Goal: Entertainment & Leisure: Browse casually

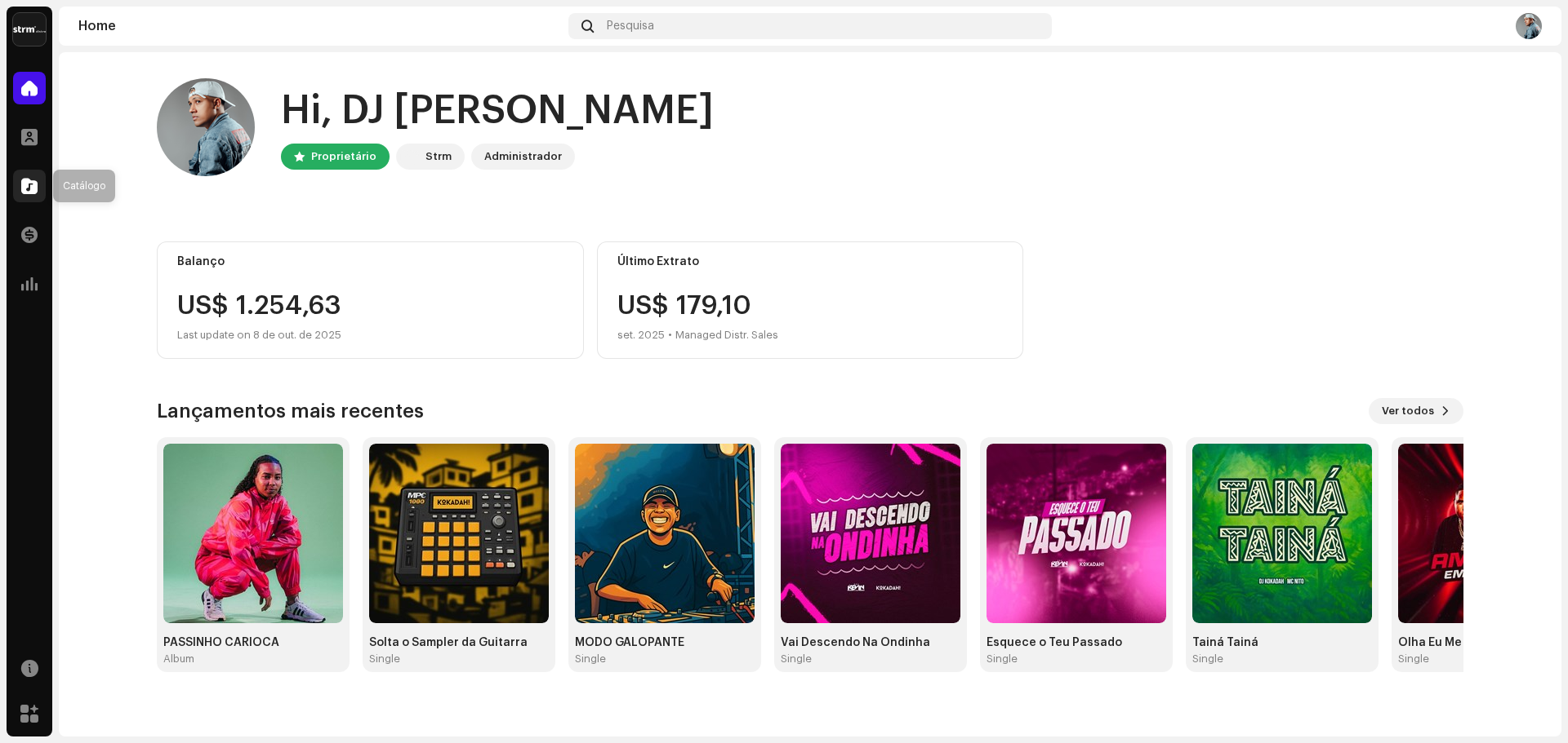
click at [16, 183] on div at bounding box center [28, 185] width 32 height 32
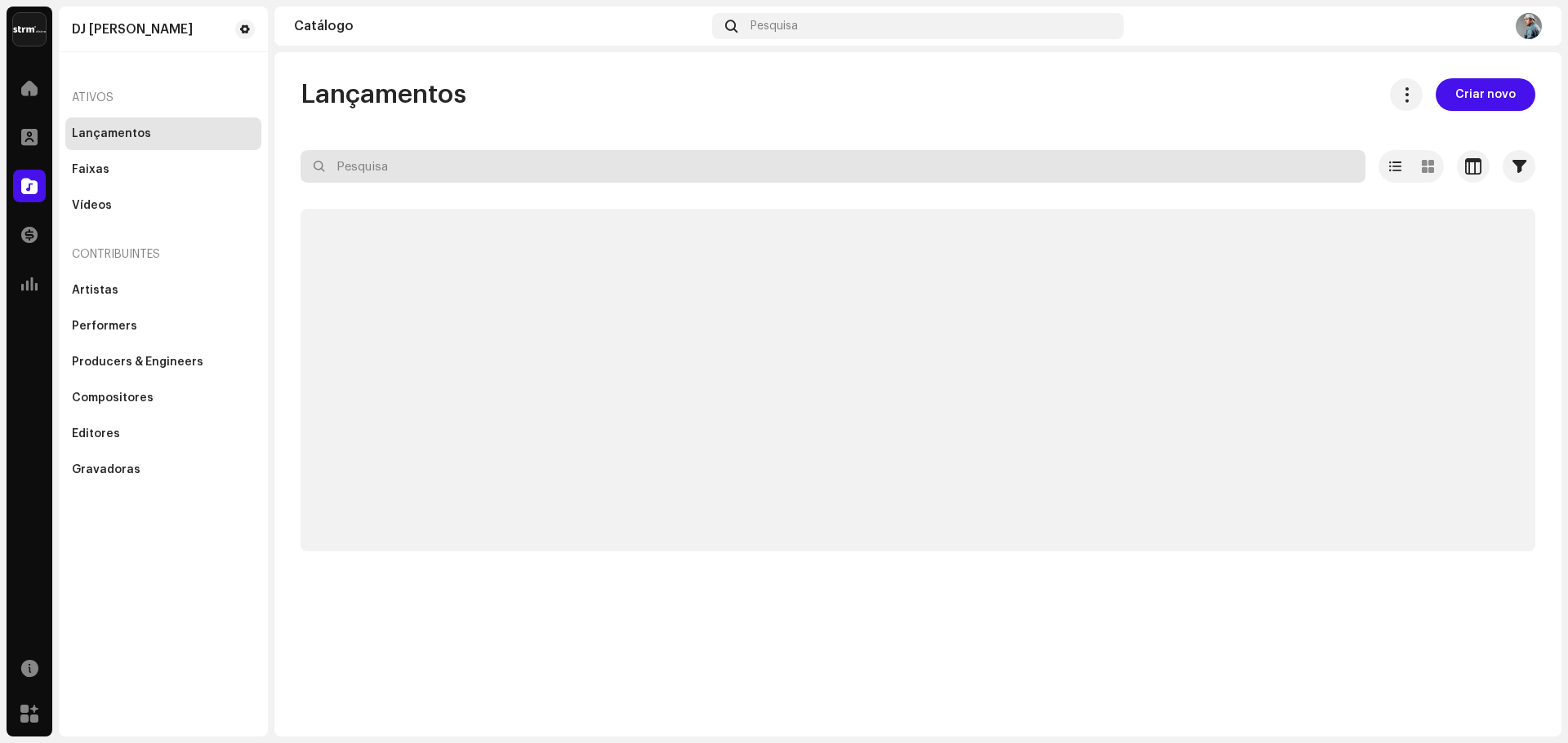
click at [734, 160] on input "text" at bounding box center [832, 165] width 1065 height 32
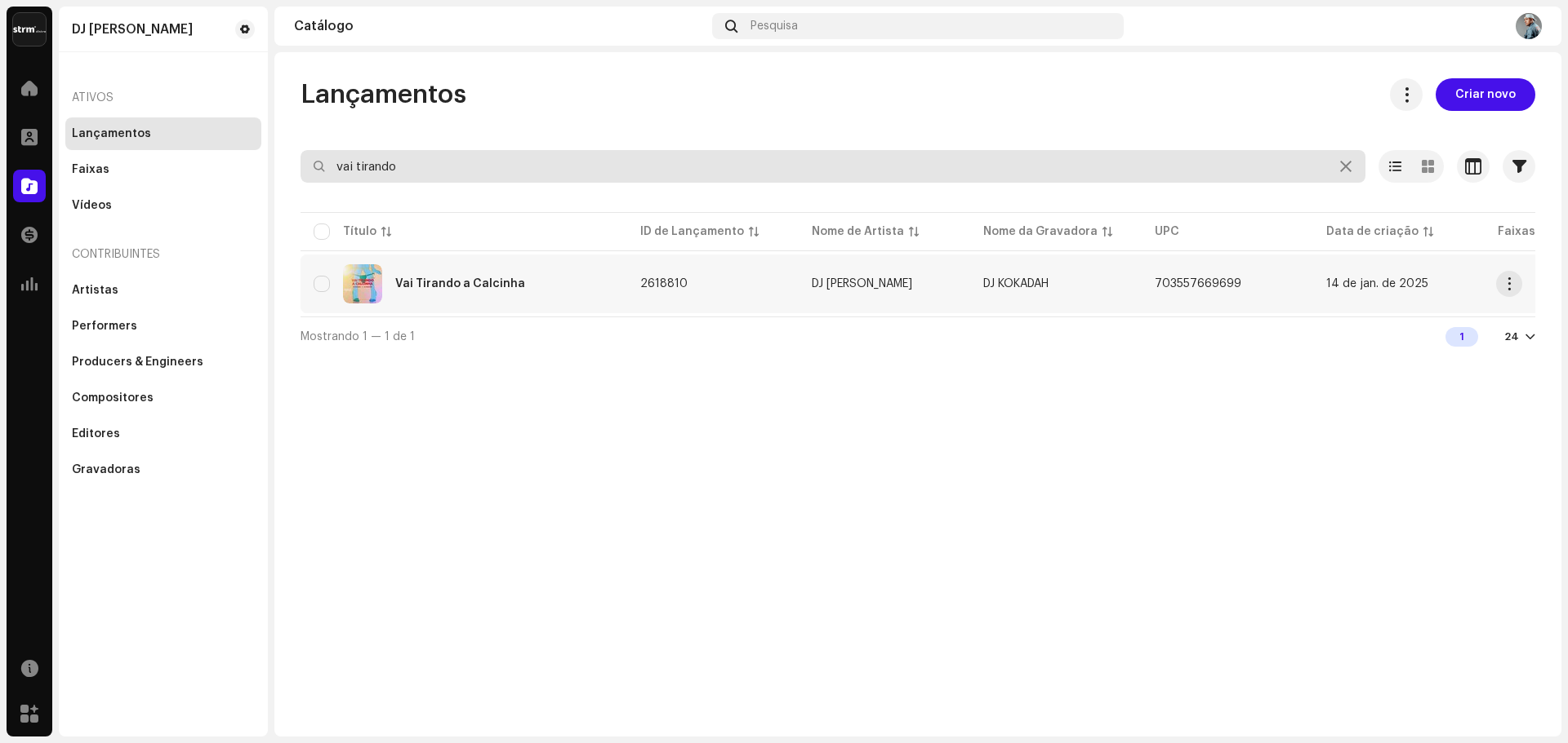
type input "vai tirando"
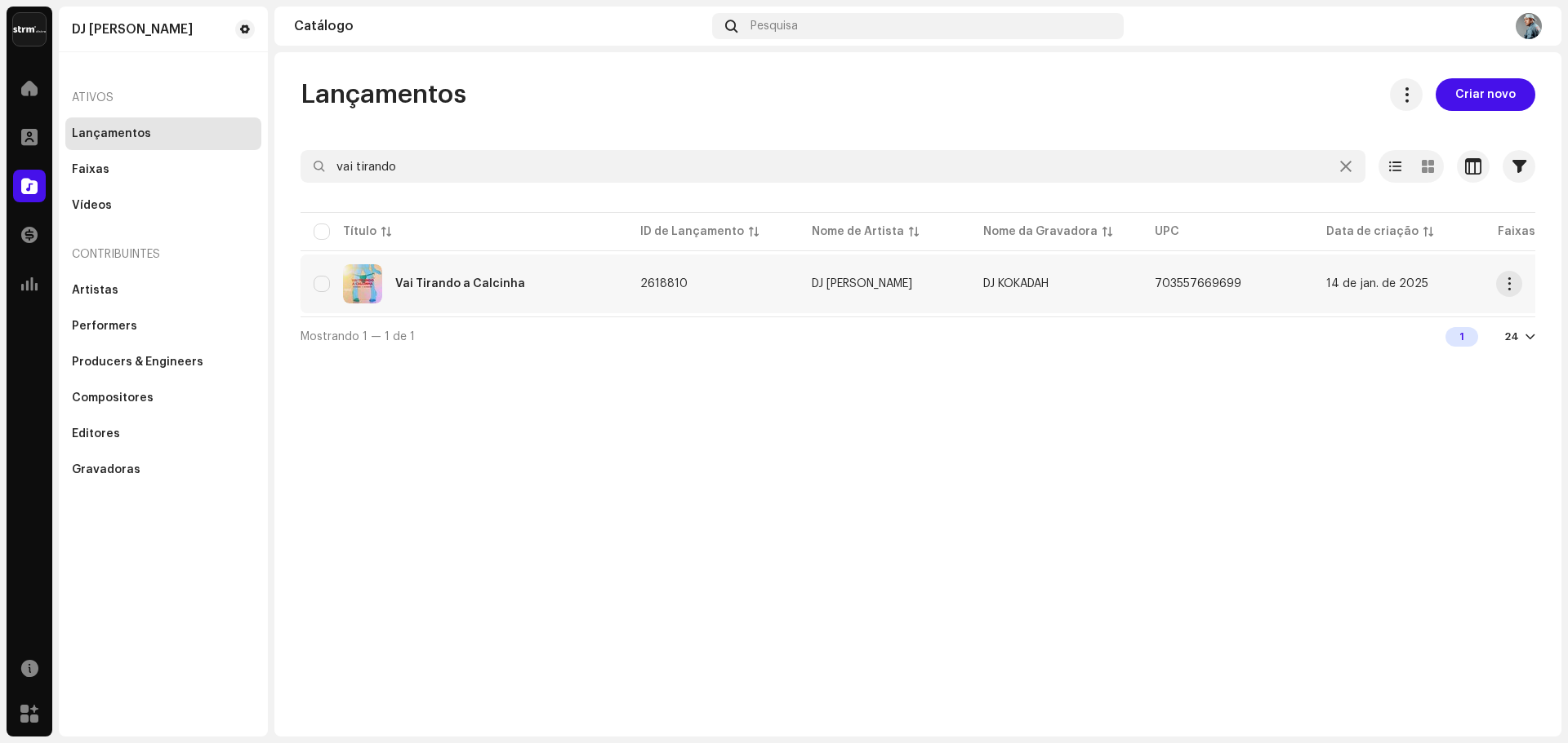
click at [471, 269] on div "Vai Tirando a Calcinha" at bounding box center [463, 284] width 301 height 39
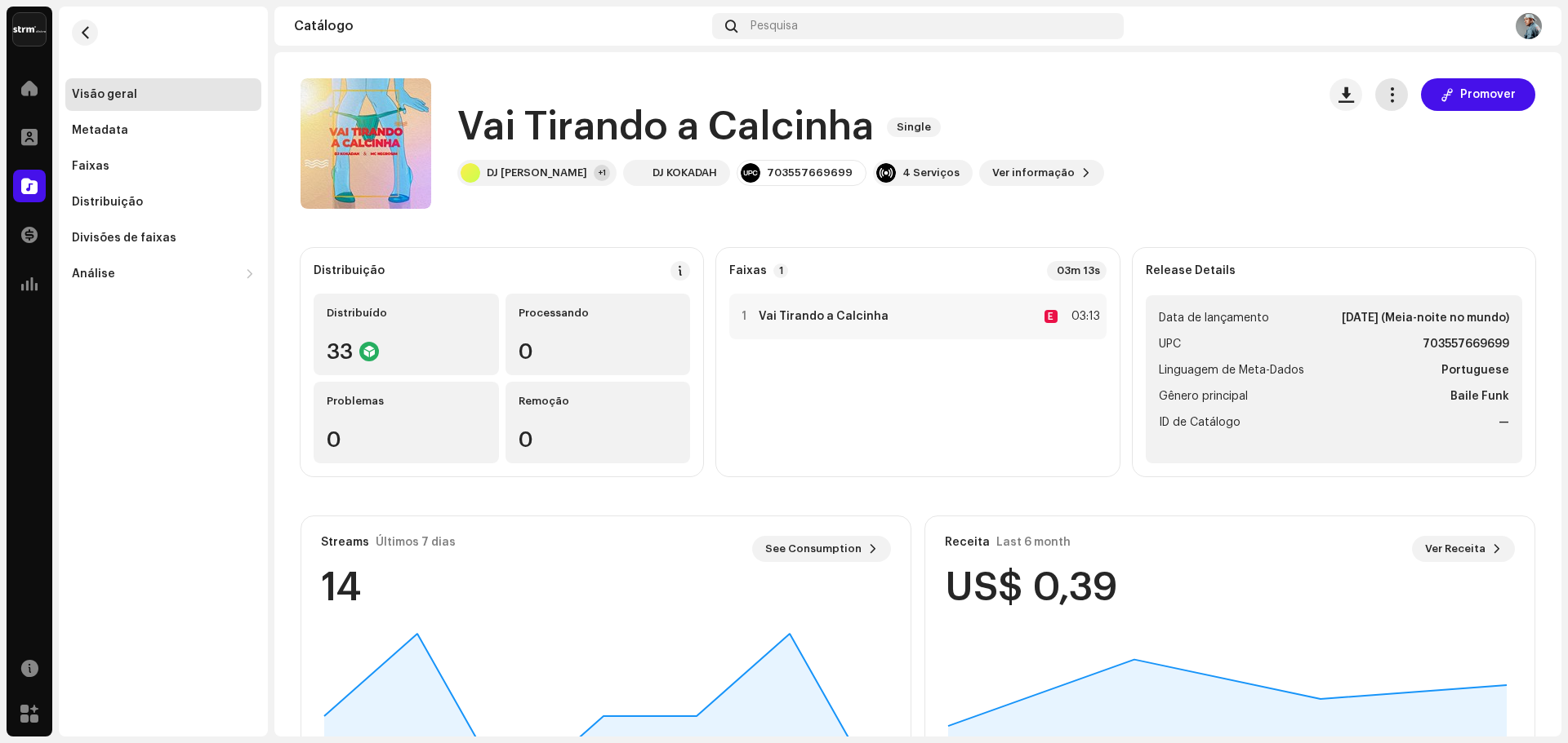
click at [1385, 92] on span "button" at bounding box center [1392, 94] width 16 height 13
click at [1329, 97] on button "button" at bounding box center [1345, 94] width 32 height 32
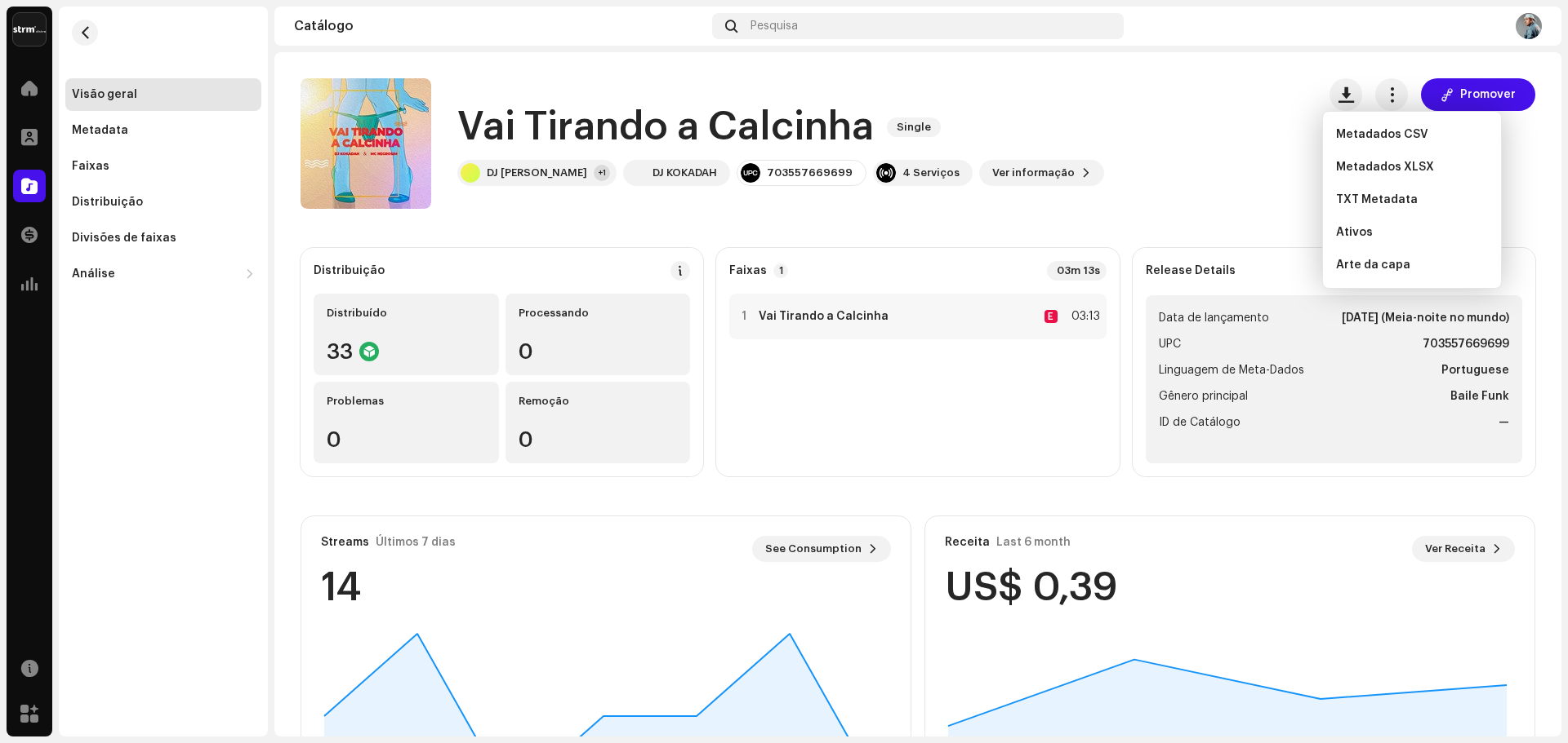
click at [1278, 113] on div "Vai Tirando a Calcinha Single DJ [PERSON_NAME] +1 DJ KOKADAH 703557669699 4 Ser…" at bounding box center [802, 143] width 1003 height 130
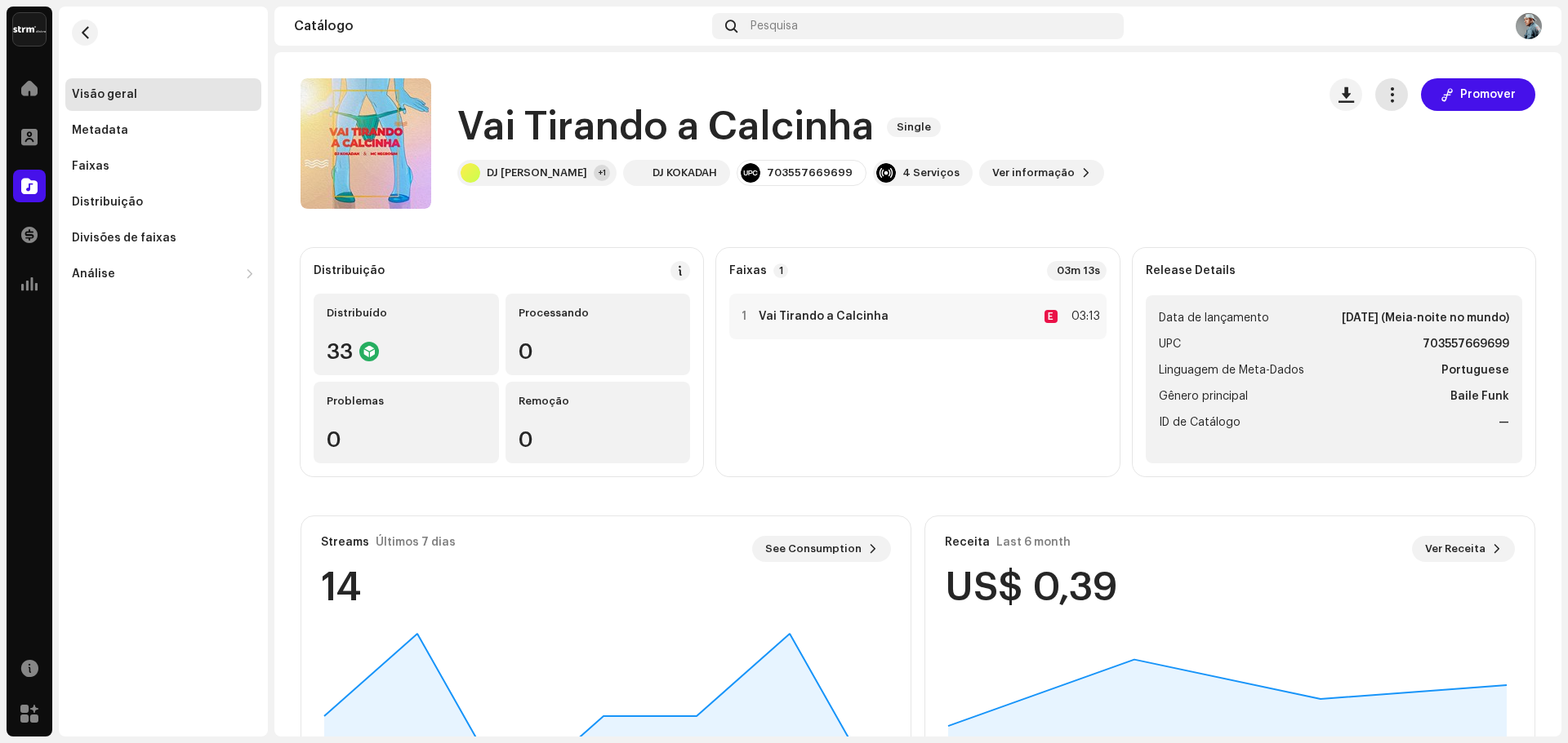
click at [1375, 104] on button "button" at bounding box center [1391, 94] width 32 height 32
click at [1398, 167] on span "Editar" at bounding box center [1399, 166] width 34 height 13
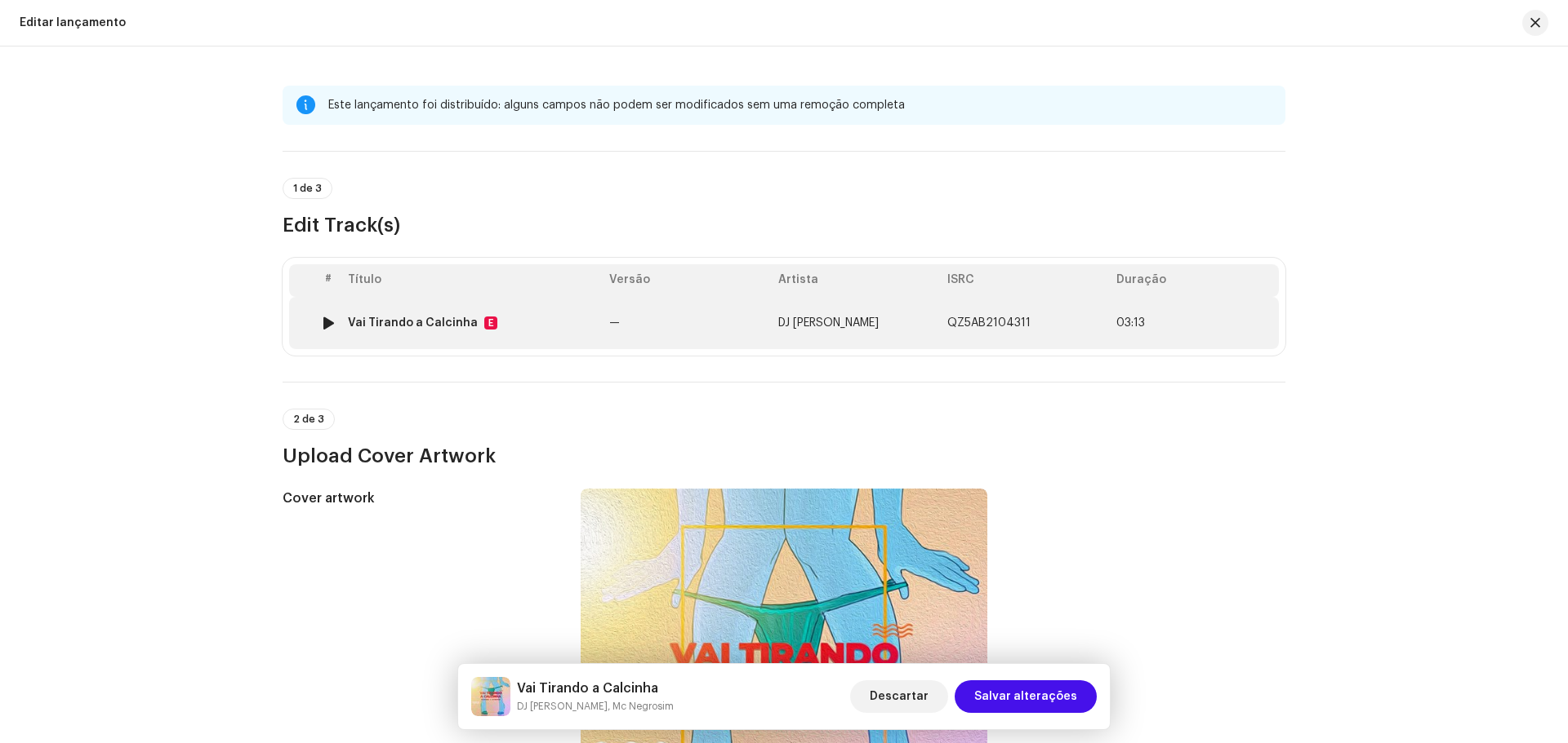
click at [592, 318] on div "Vai Tirando a Calcinha E" at bounding box center [471, 322] width 248 height 13
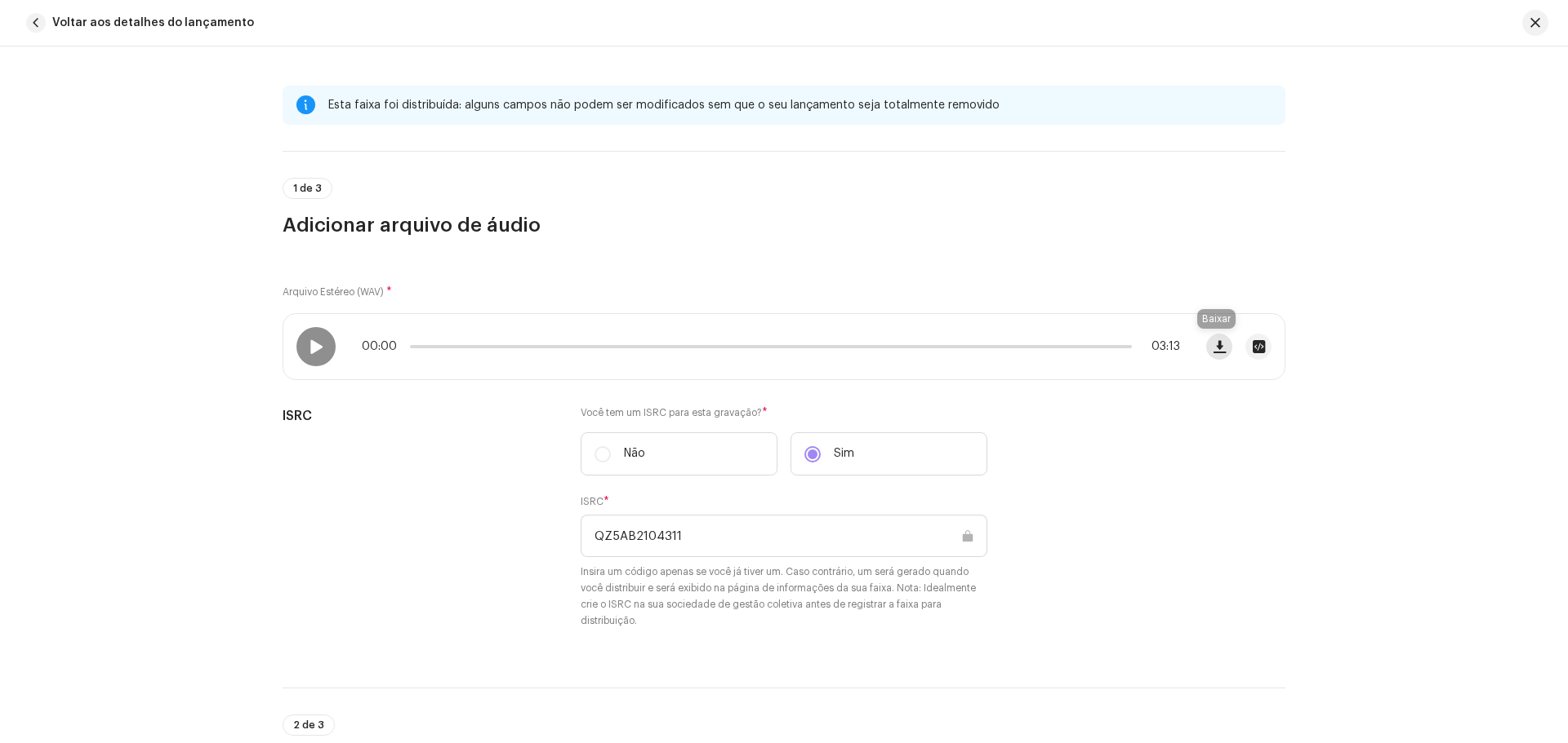
click at [1220, 351] on span "button" at bounding box center [1219, 347] width 13 height 13
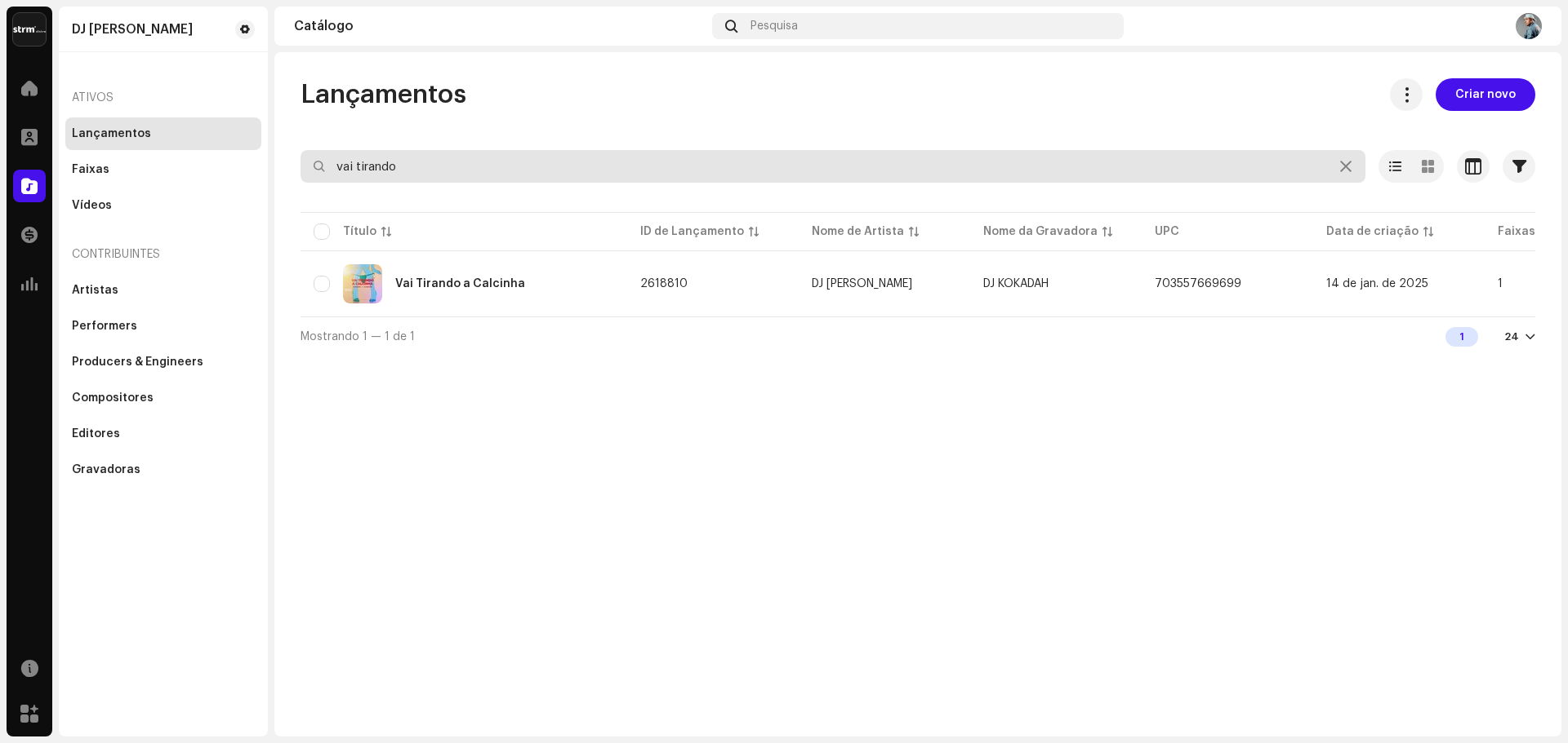
drag, startPoint x: 428, startPoint y: 160, endPoint x: 218, endPoint y: 153, distance: 210.1
click at [218, 153] on div "DJ Kokadah Home Perfil Catálogo Transações Análise Recursos Marketplace DJ Koka…" at bounding box center [784, 371] width 1568 height 743
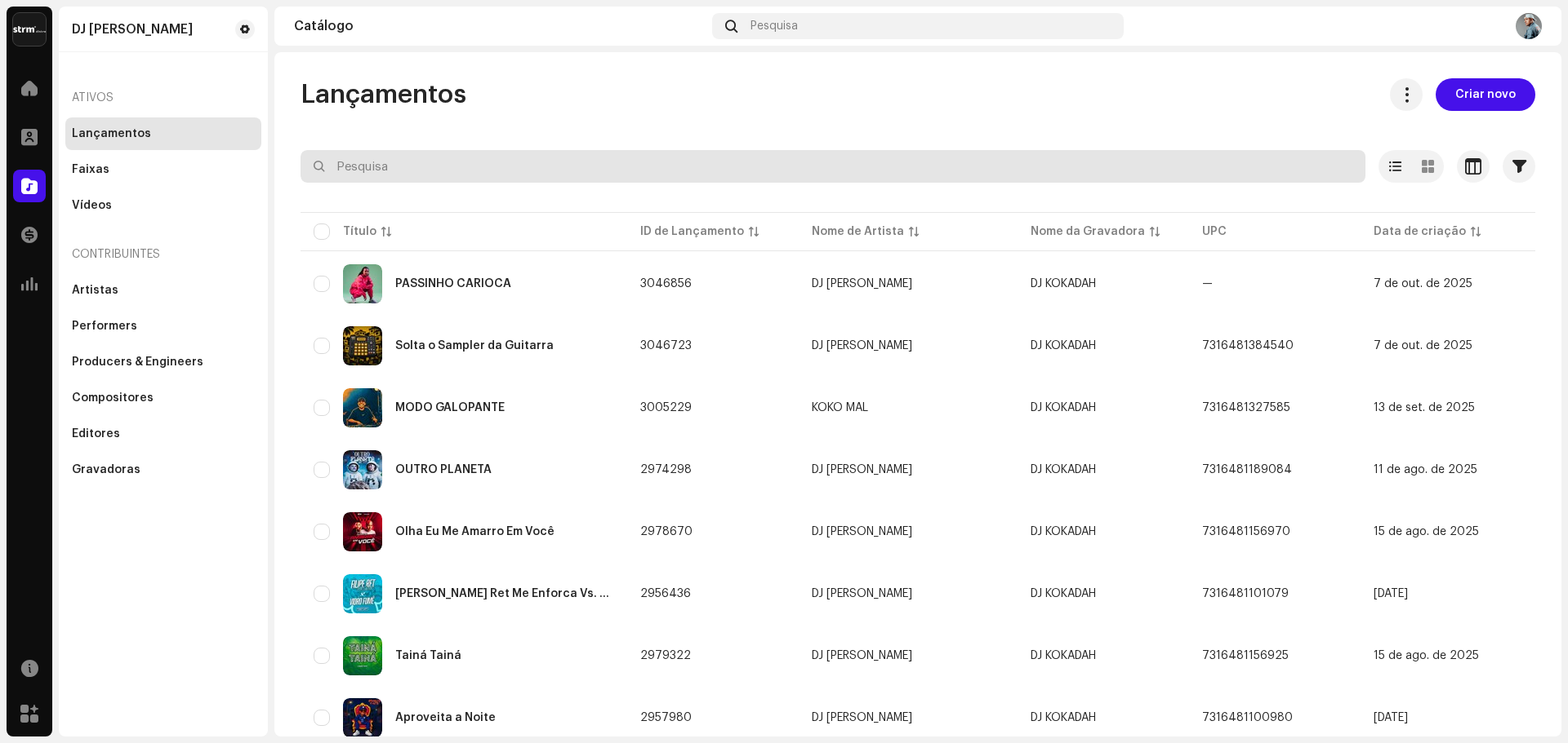
click at [489, 167] on input "text" at bounding box center [832, 165] width 1065 height 32
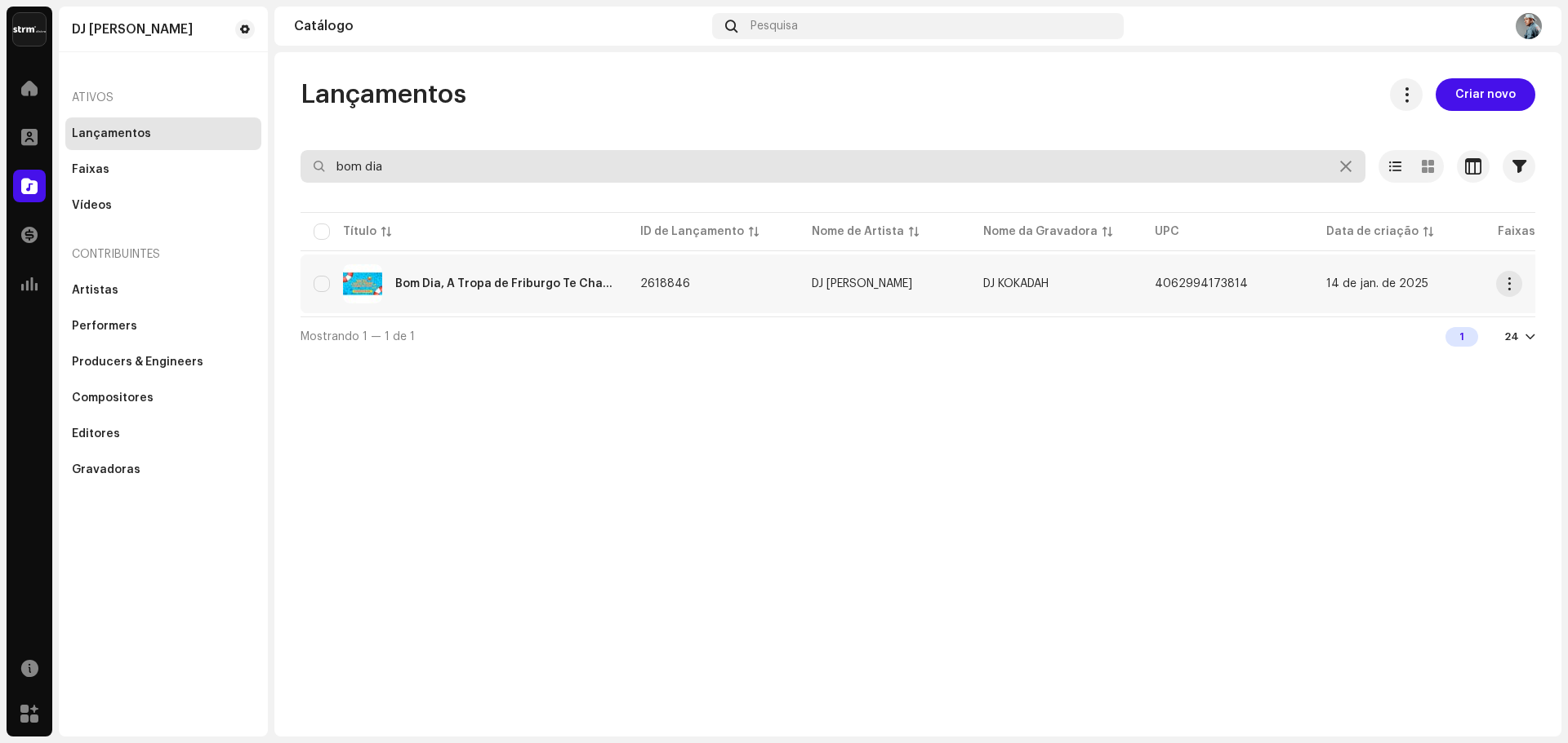
type input "bom dia"
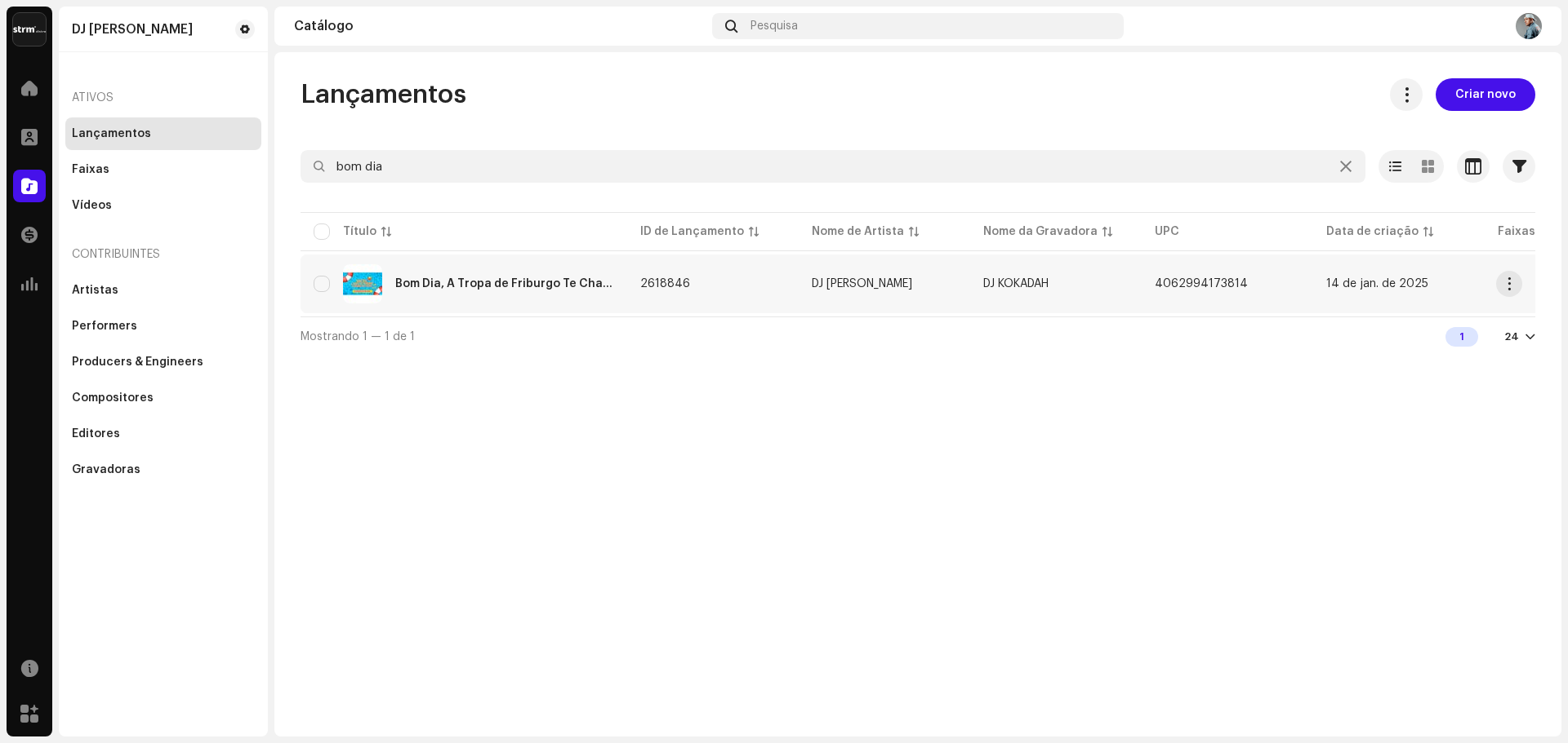
click at [531, 283] on div "Bom Dia, A Tropa de Friburgo Te Chamou Pra Piscina" at bounding box center [504, 284] width 218 height 12
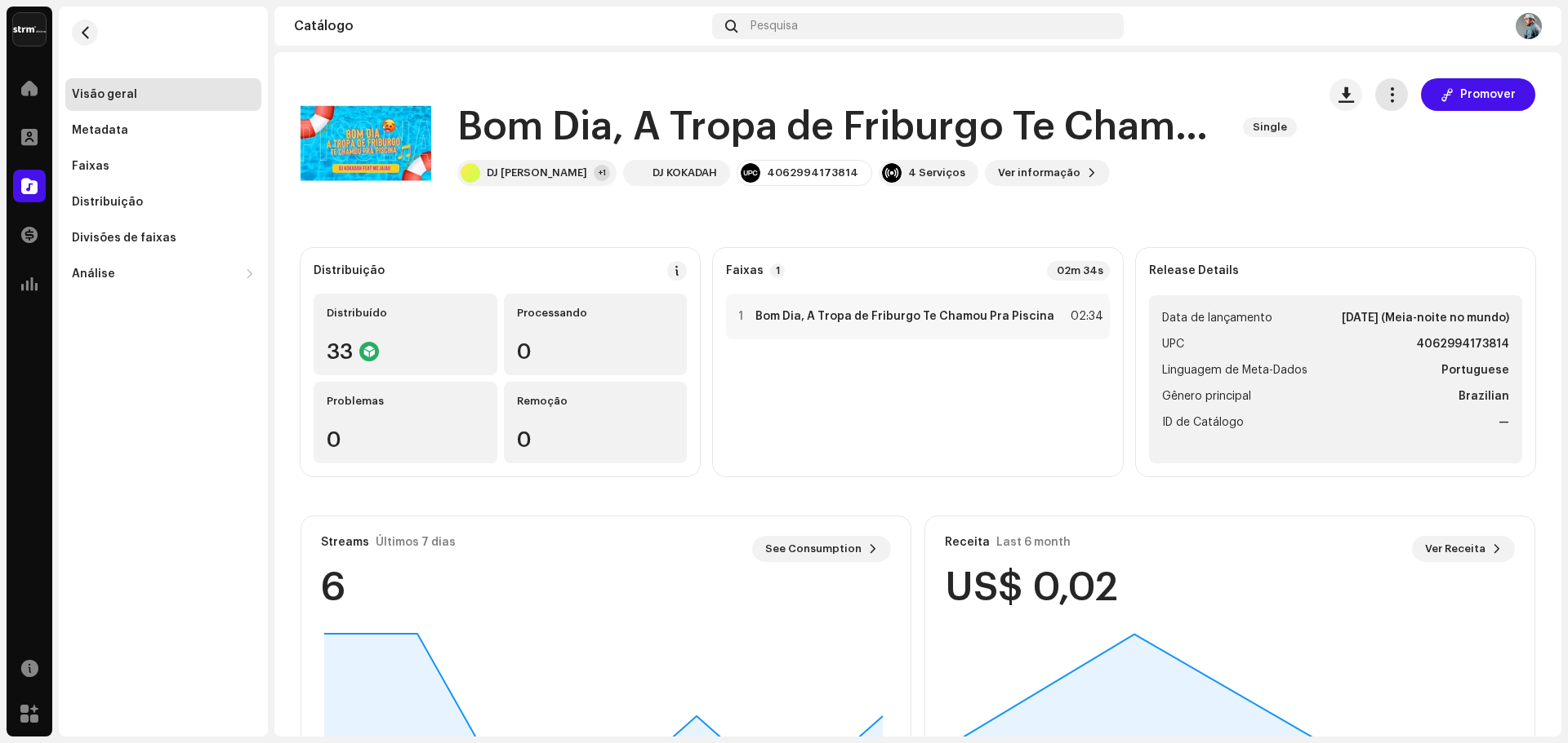
click at [1384, 106] on button "button" at bounding box center [1391, 94] width 32 height 32
click at [1343, 95] on span "button" at bounding box center [1346, 94] width 16 height 13
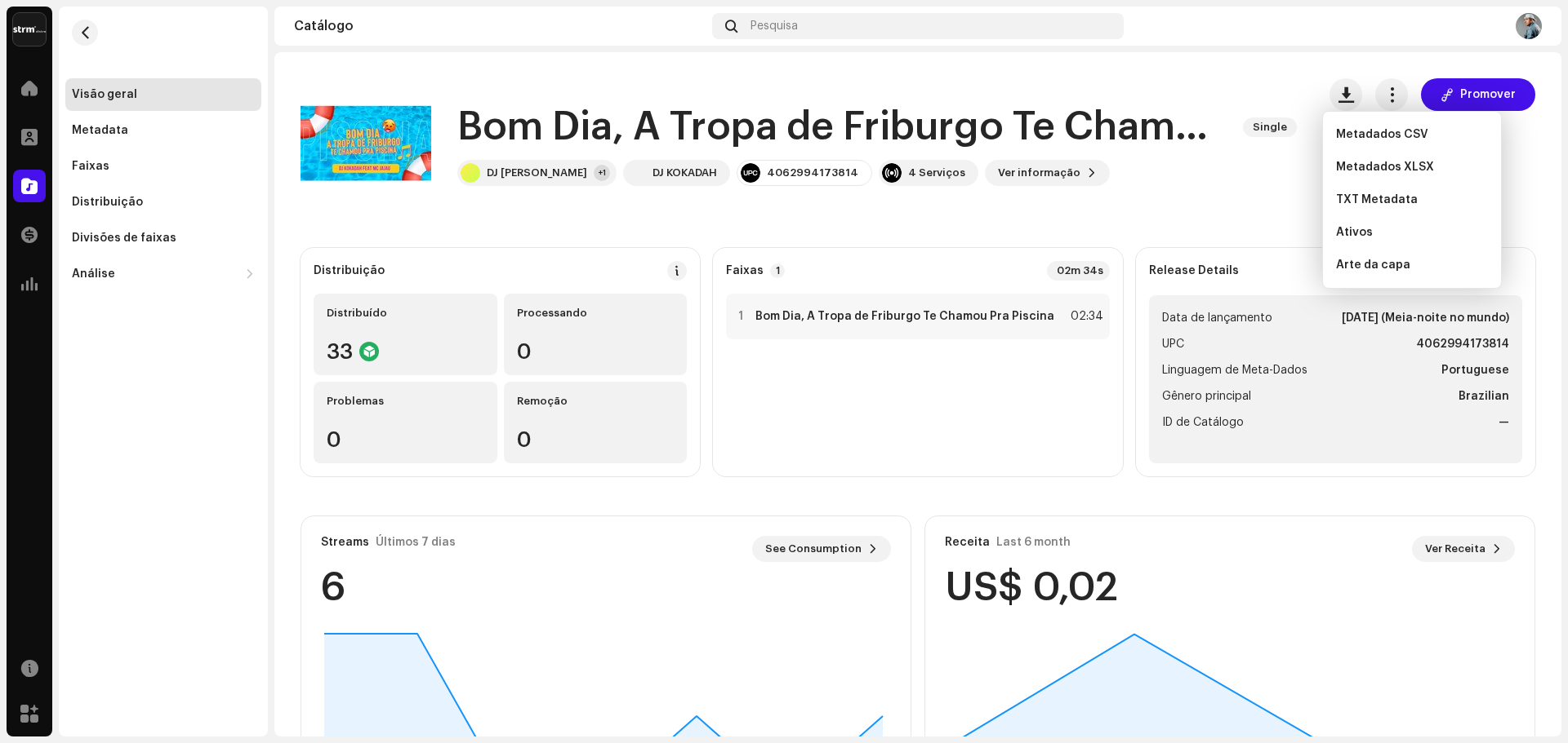
click at [1240, 78] on div "Bom Dia, A Tropa de Friburgo Te Chamou Pra Piscina Single DJ [PERSON_NAME] +1 D…" at bounding box center [802, 143] width 1003 height 130
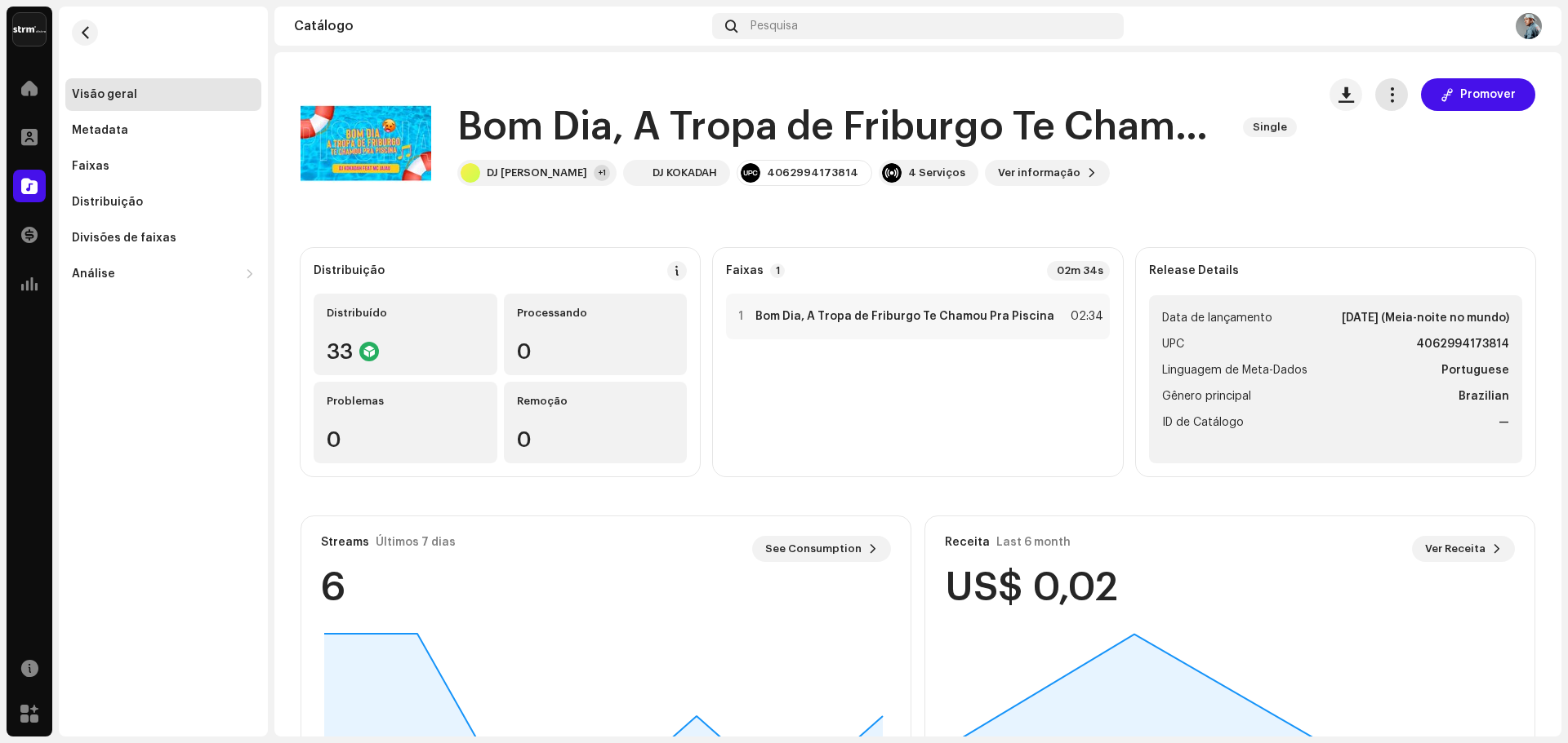
click at [1384, 98] on span "button" at bounding box center [1392, 94] width 16 height 13
click at [1404, 163] on span "Editar" at bounding box center [1399, 166] width 34 height 13
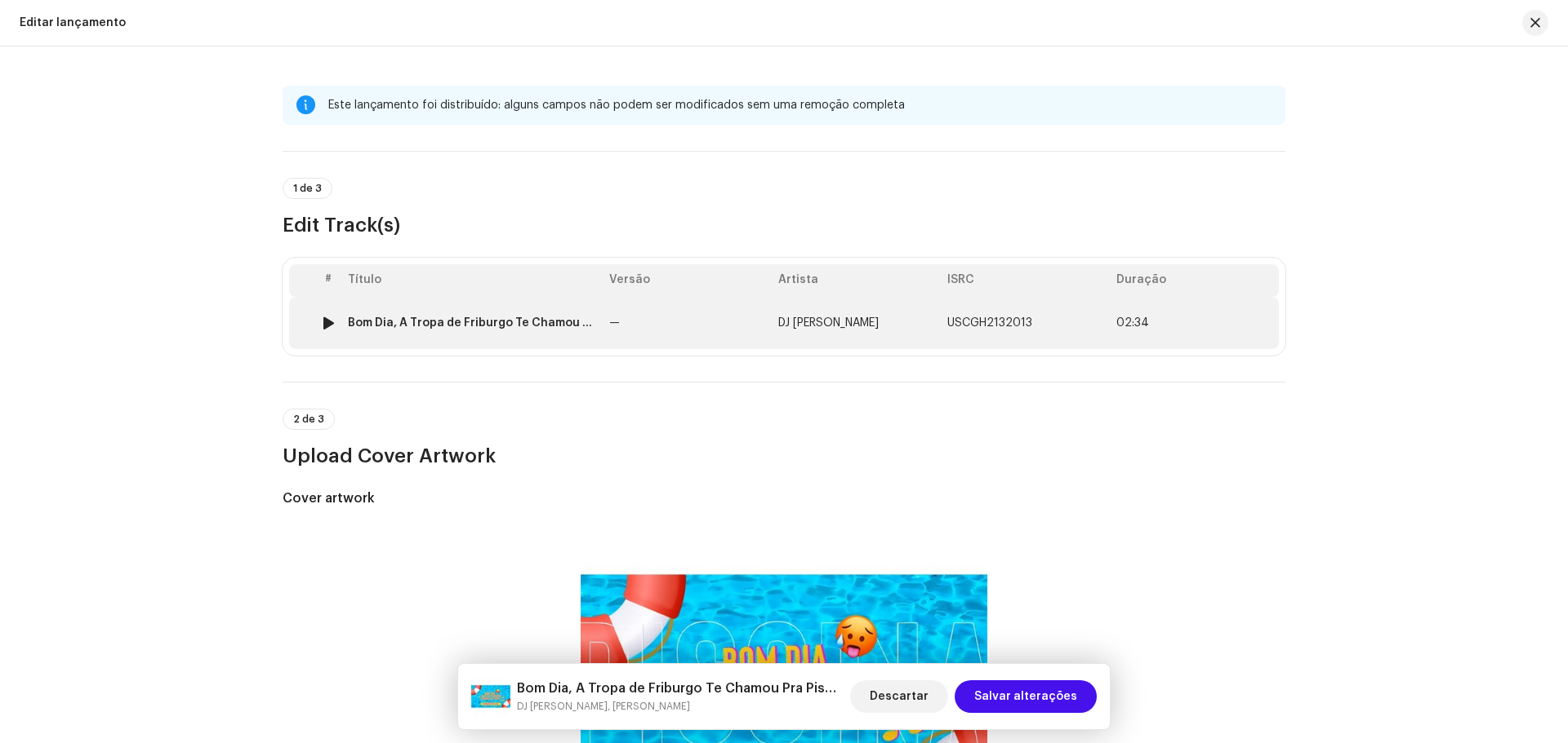
click at [685, 321] on td "—" at bounding box center [687, 322] width 169 height 52
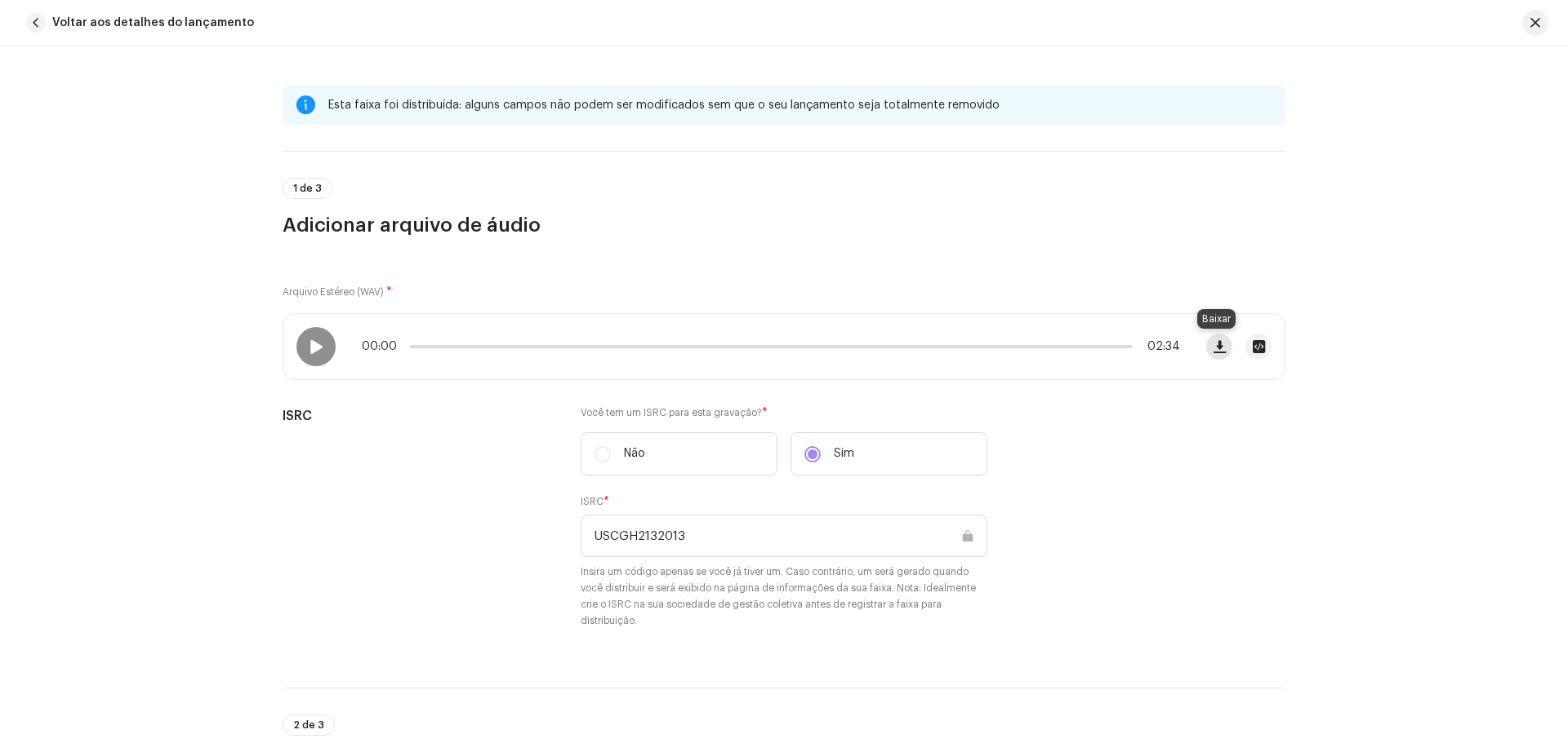
click at [1219, 348] on span "button" at bounding box center [1219, 347] width 13 height 13
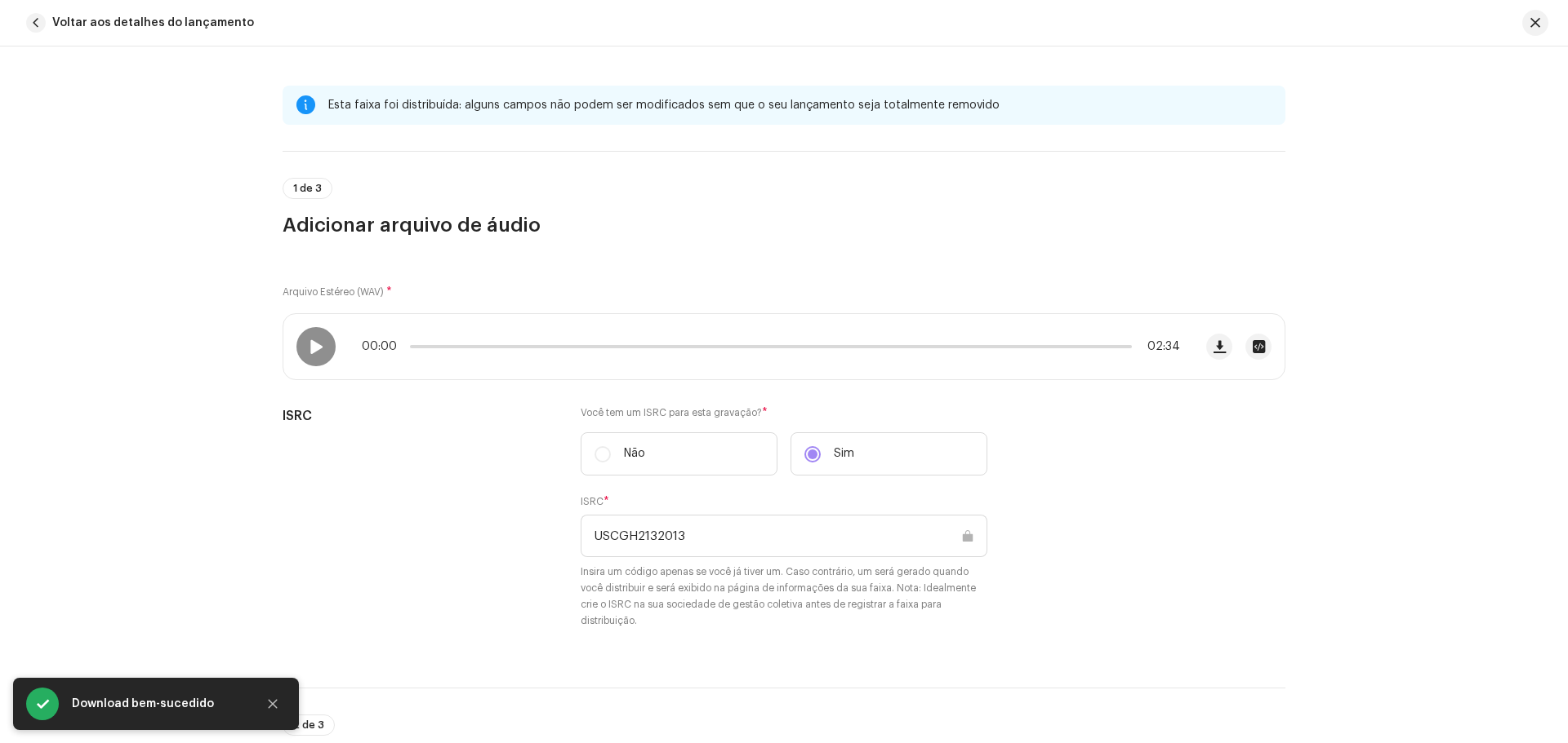
click at [88, 419] on div "Esta faixa foi distribuída: alguns campos não podem ser modificados sem que o s…" at bounding box center [784, 395] width 1568 height 697
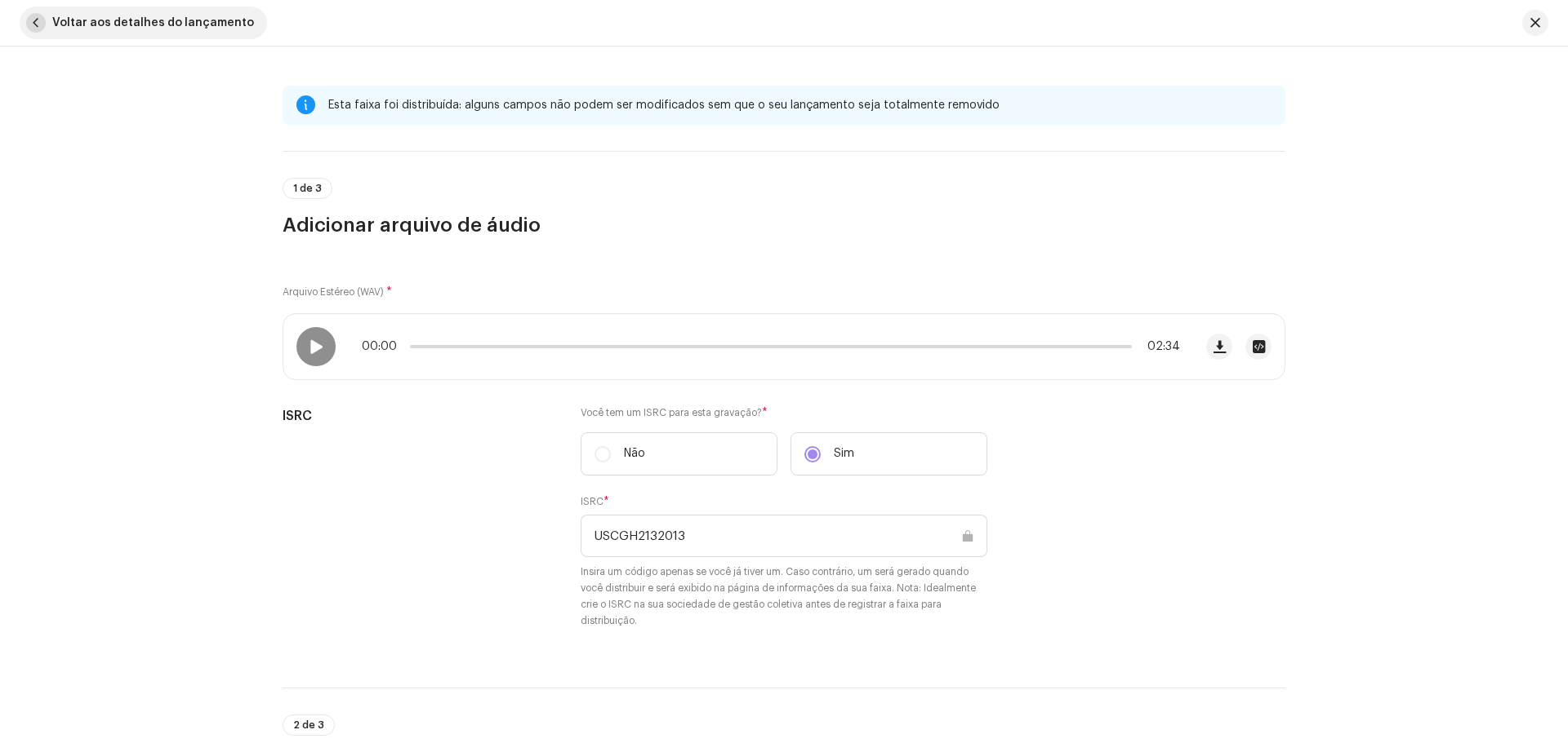
click at [43, 14] on button "Voltar aos detalhes do lançamento" at bounding box center [143, 23] width 248 height 32
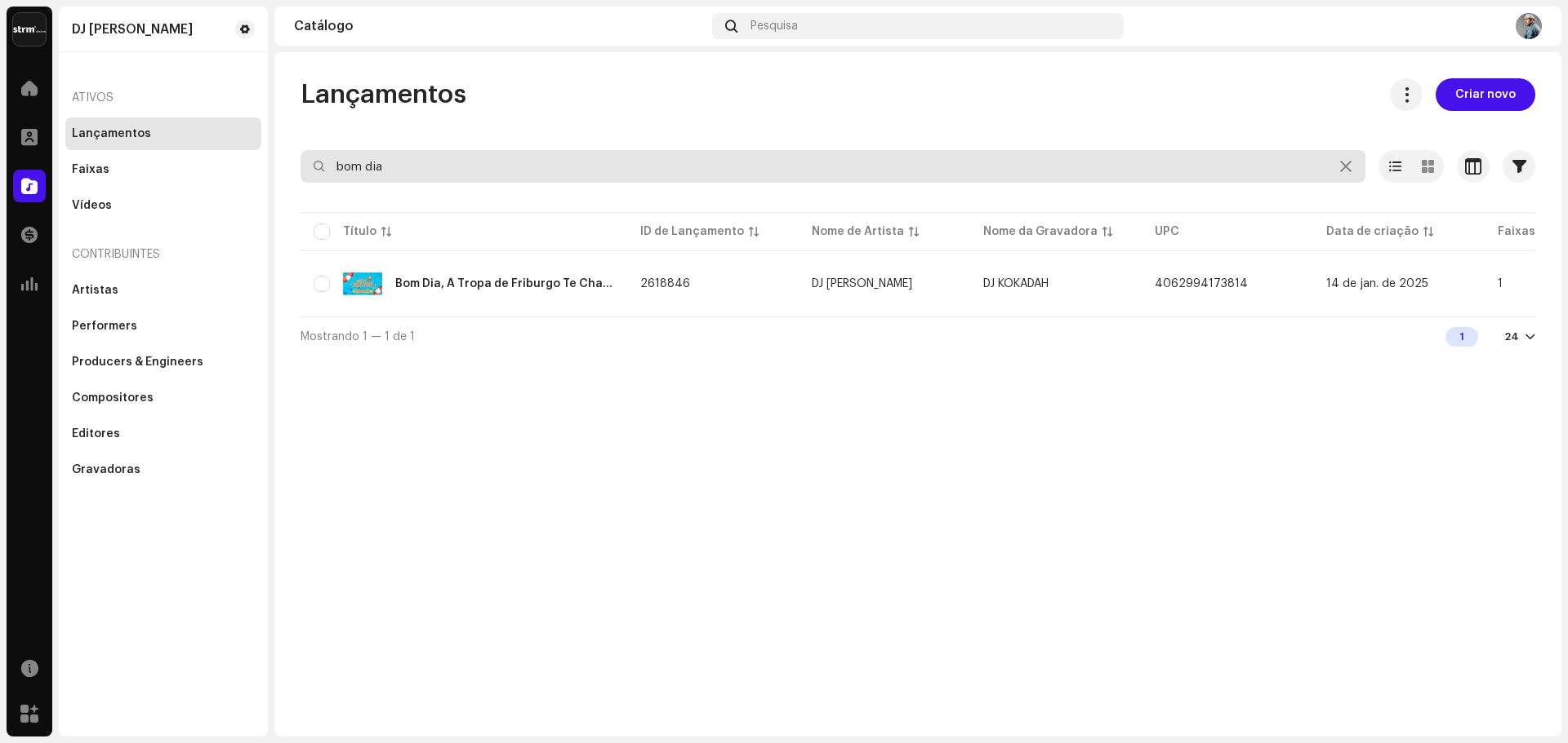
click at [772, 154] on input "bom dia" at bounding box center [832, 165] width 1065 height 32
type input "modo avi"
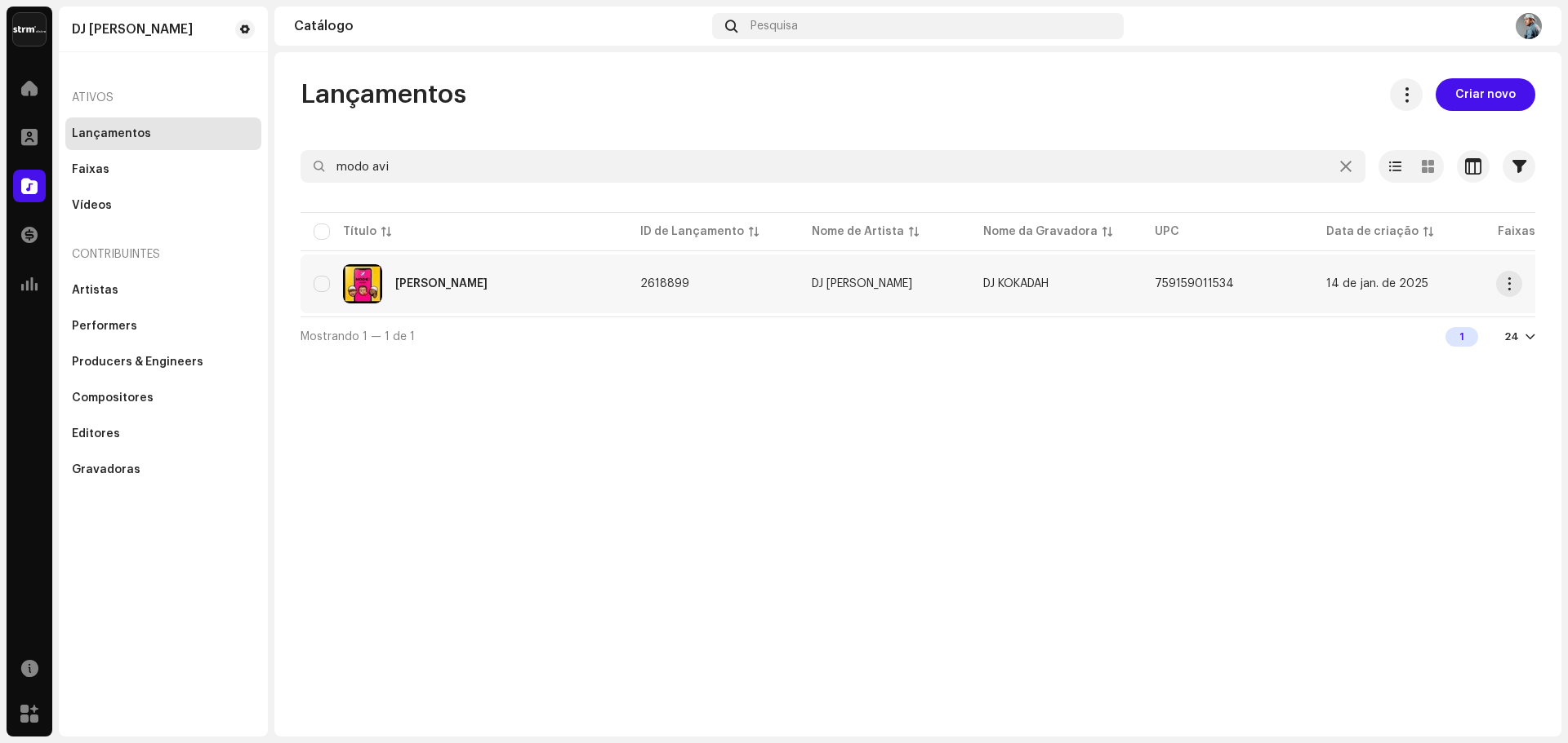
click at [442, 283] on div "[PERSON_NAME]" at bounding box center [442, 284] width 92 height 12
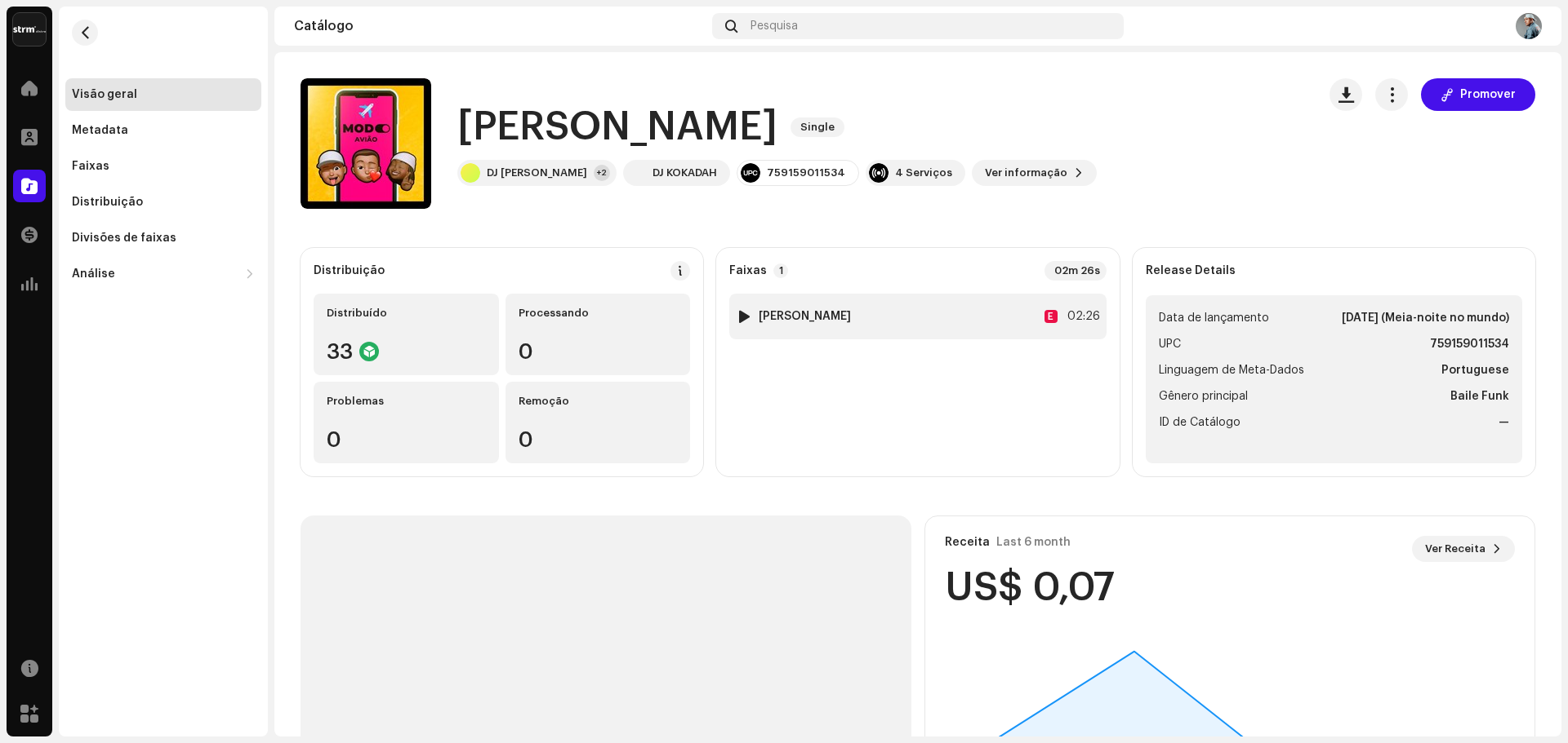
click at [743, 316] on div at bounding box center [744, 316] width 13 height 13
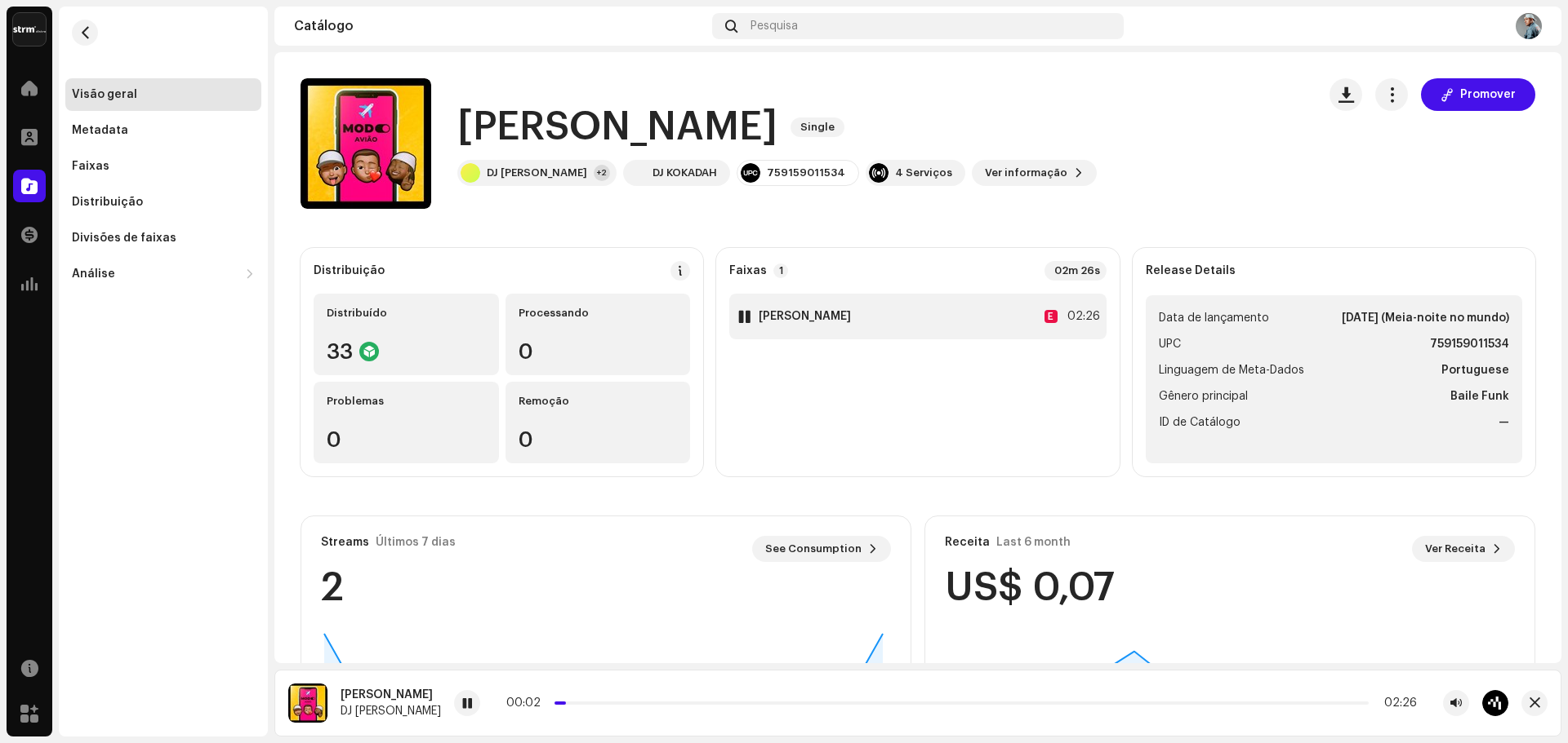
click at [738, 317] on div at bounding box center [744, 316] width 13 height 13
click at [1338, 97] on span "button" at bounding box center [1346, 94] width 16 height 13
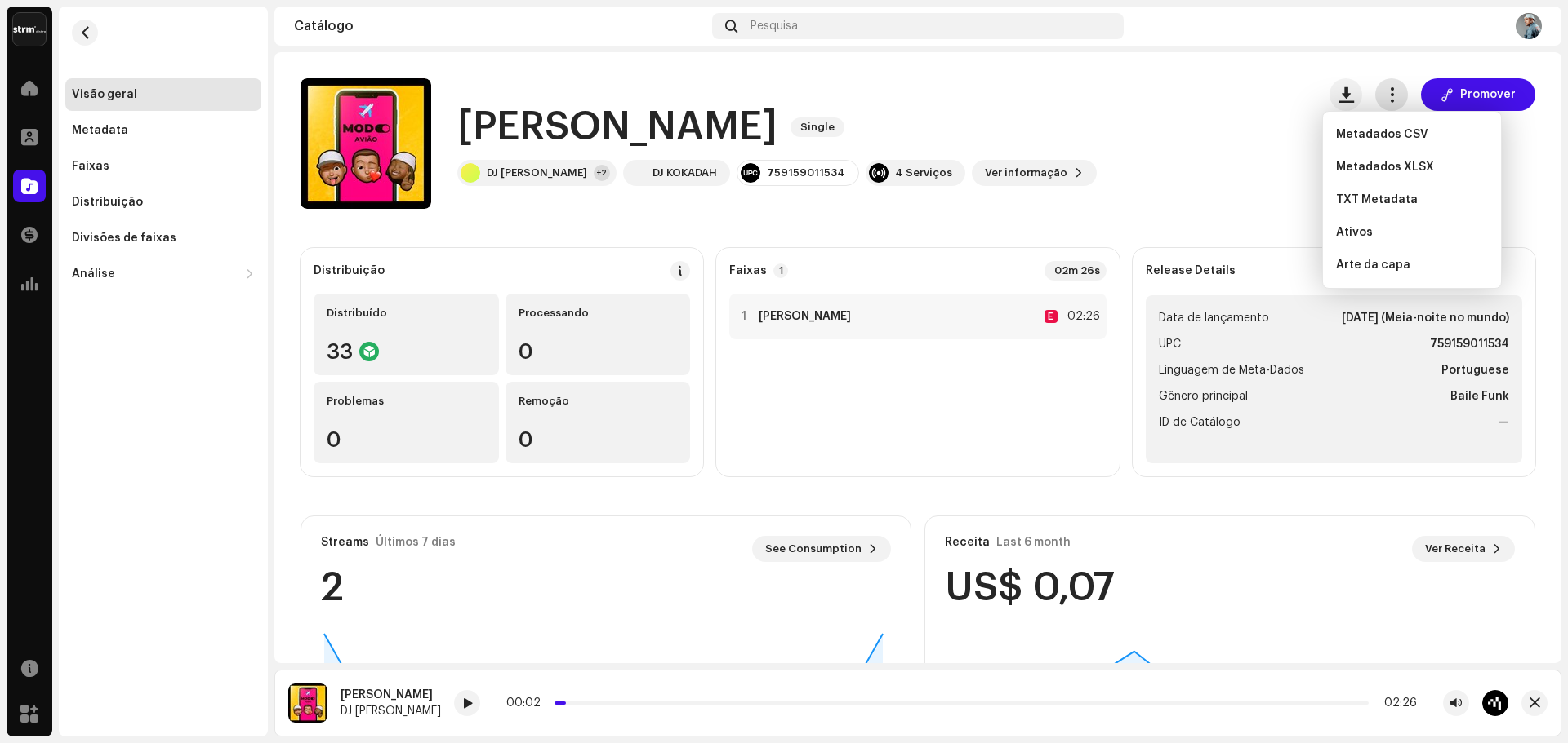
click at [1390, 95] on span "button" at bounding box center [1392, 94] width 16 height 13
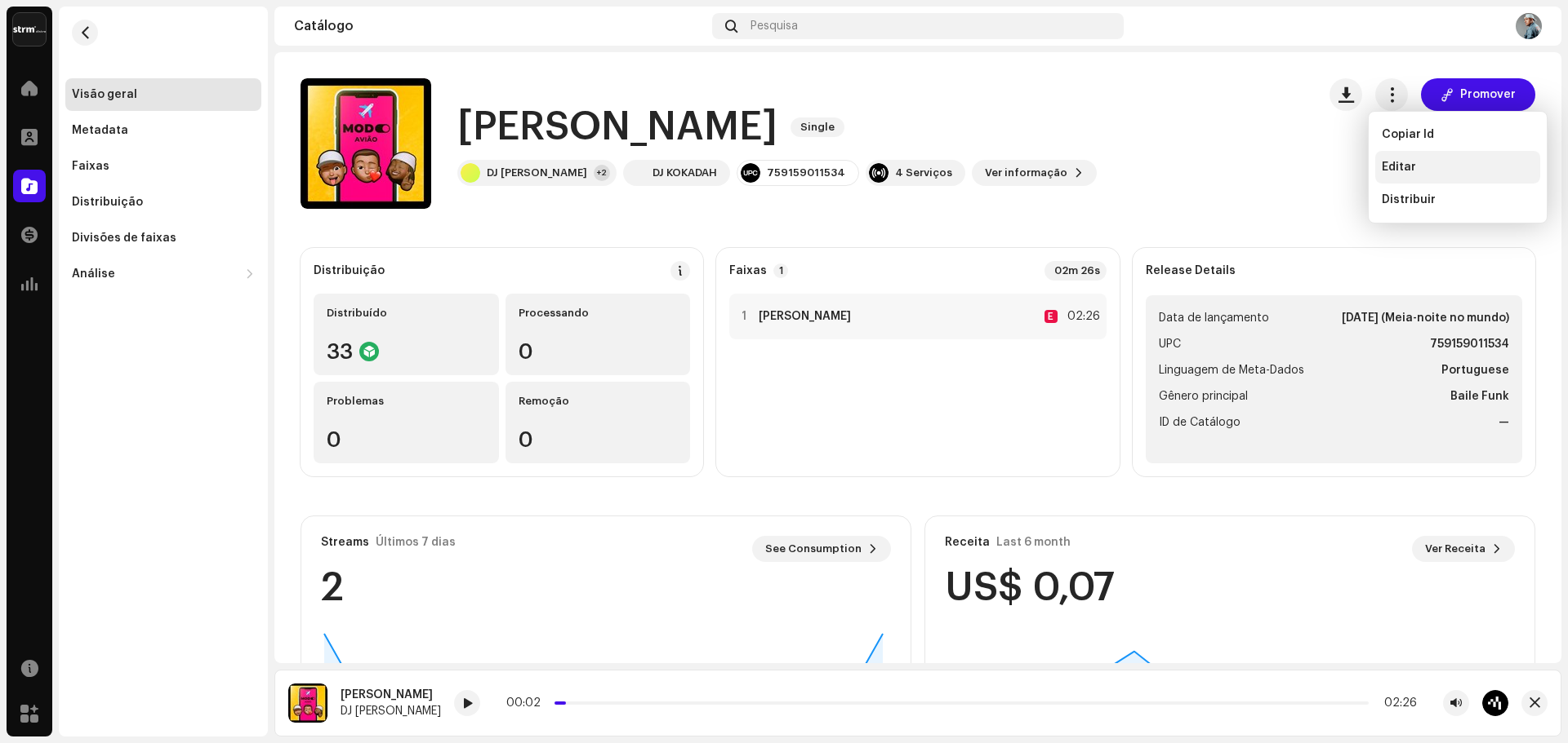
click at [1421, 169] on div "Editar" at bounding box center [1457, 166] width 152 height 13
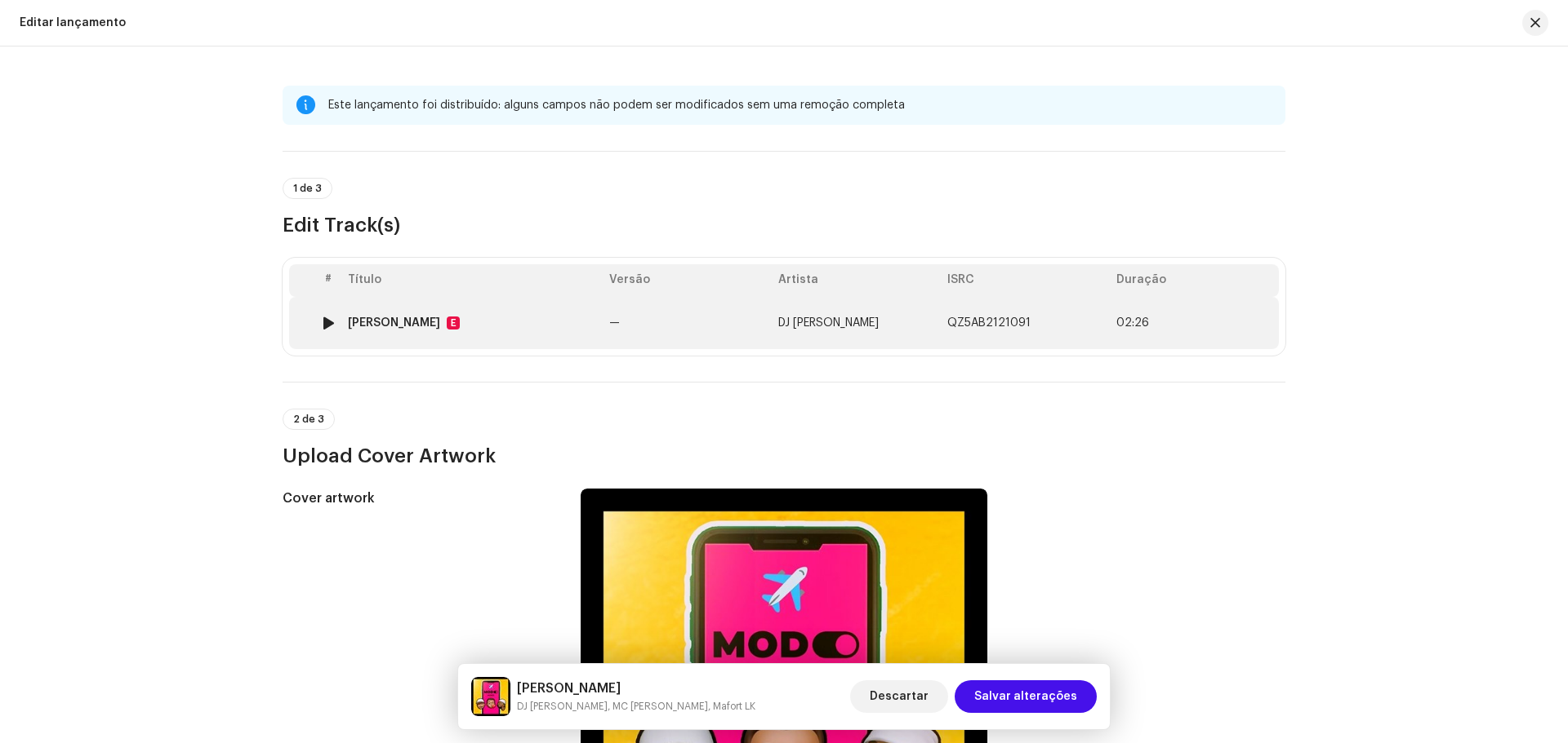
click at [554, 322] on div "[PERSON_NAME] E" at bounding box center [471, 322] width 248 height 13
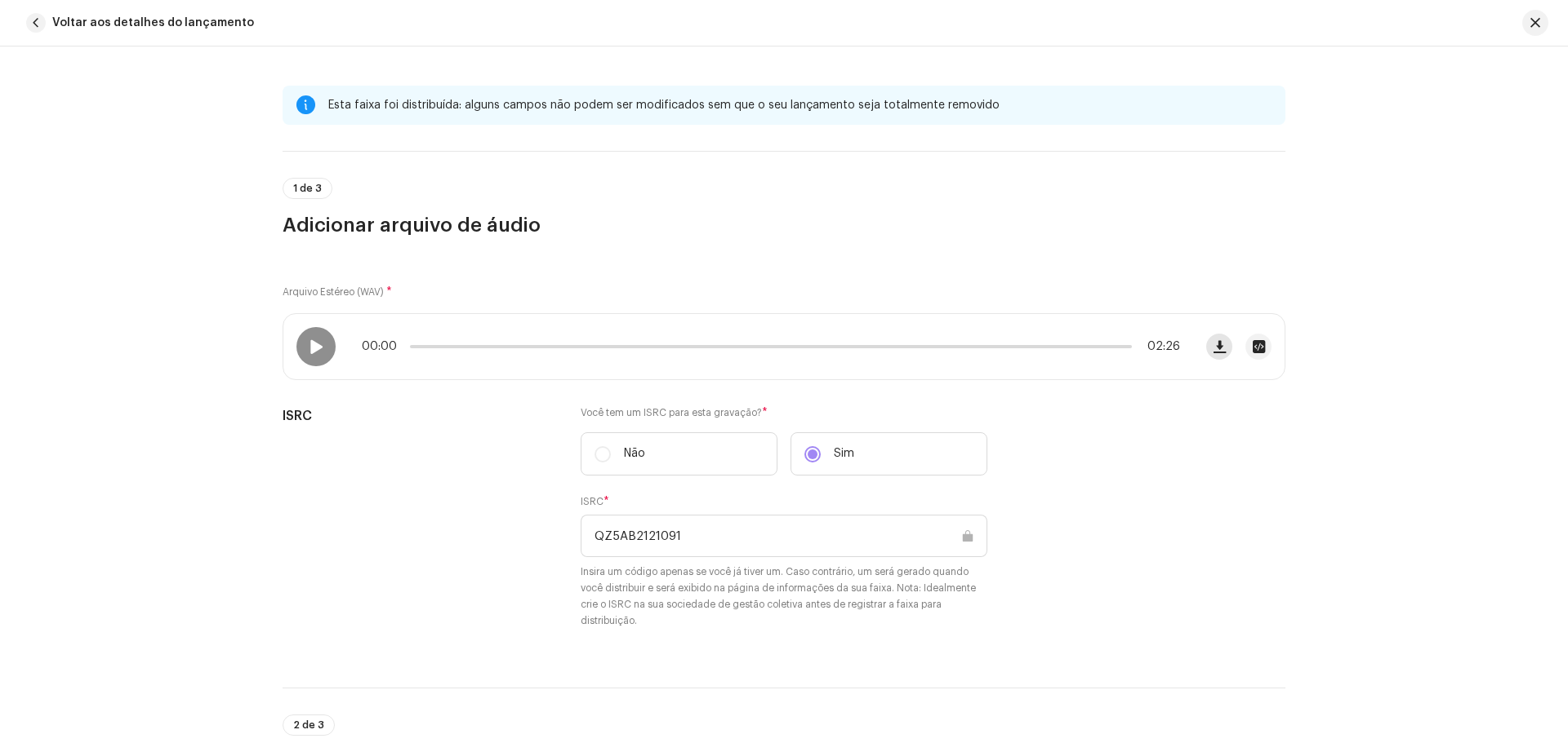
click at [1208, 352] on button "button" at bounding box center [1218, 347] width 26 height 26
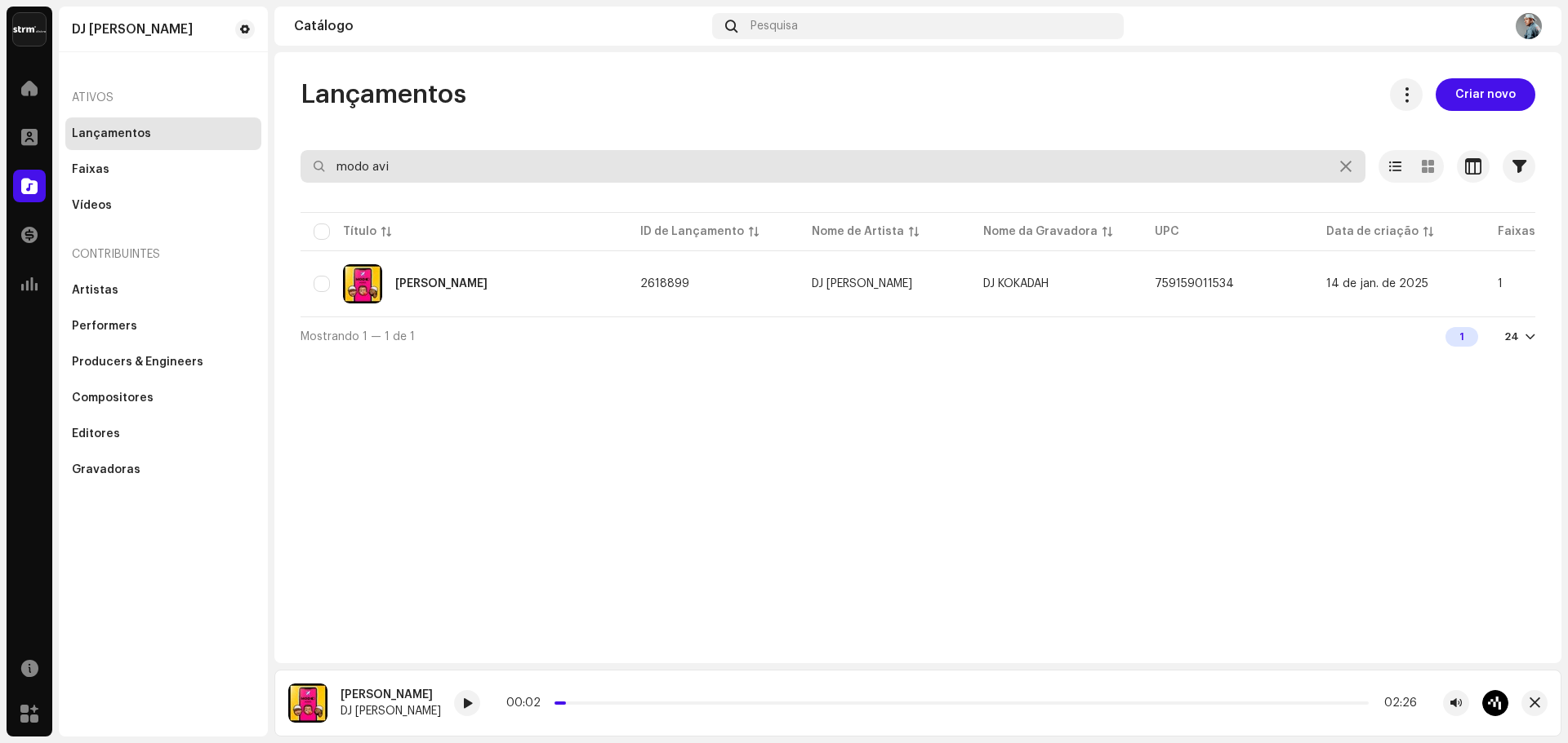
drag, startPoint x: 368, startPoint y: 167, endPoint x: 152, endPoint y: 147, distance: 216.9
click at [152, 147] on div "DJ Kokadah Home Perfil Catálogo Transações Análise Recursos Marketplace DJ Koka…" at bounding box center [784, 371] width 1568 height 743
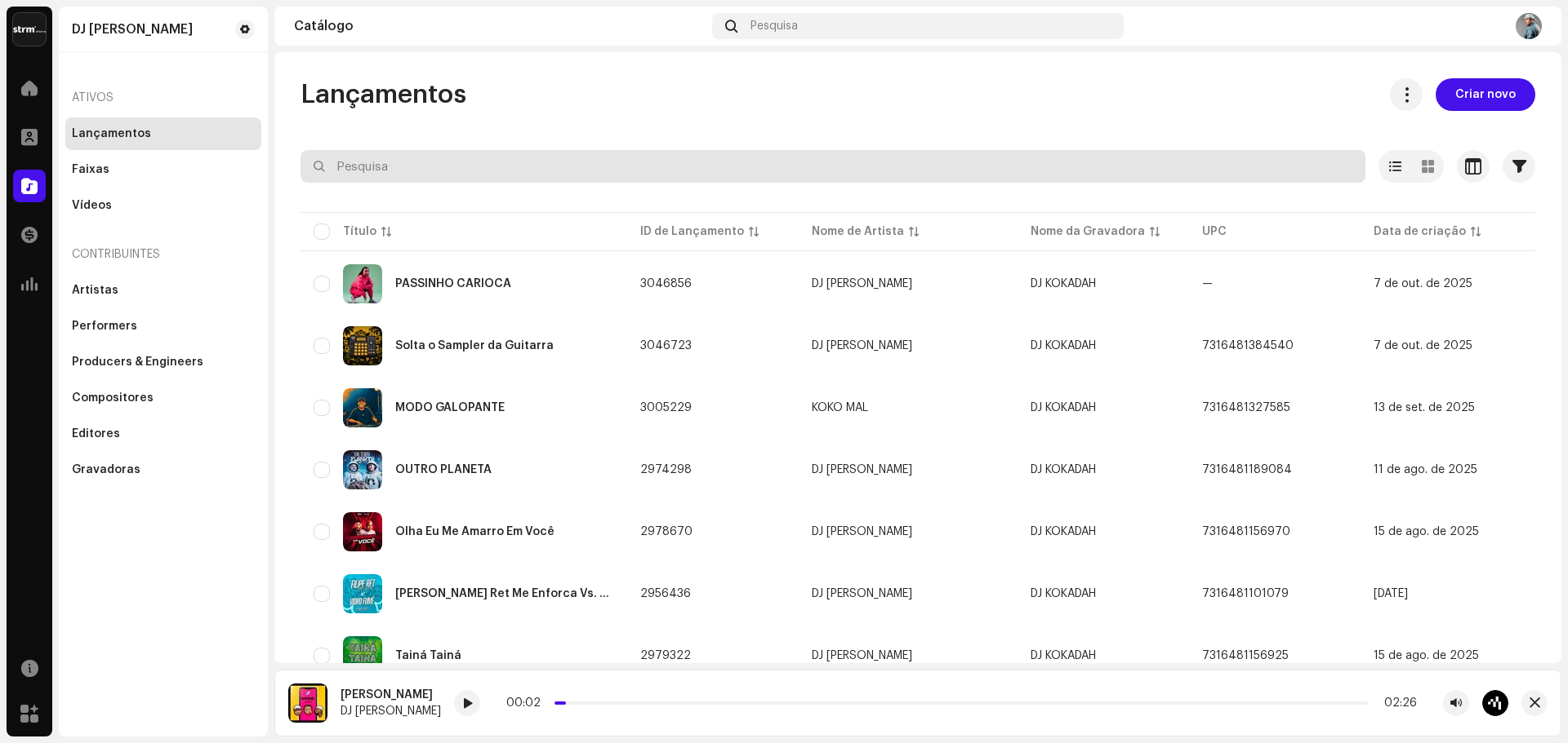
click at [483, 163] on input "text" at bounding box center [832, 165] width 1065 height 32
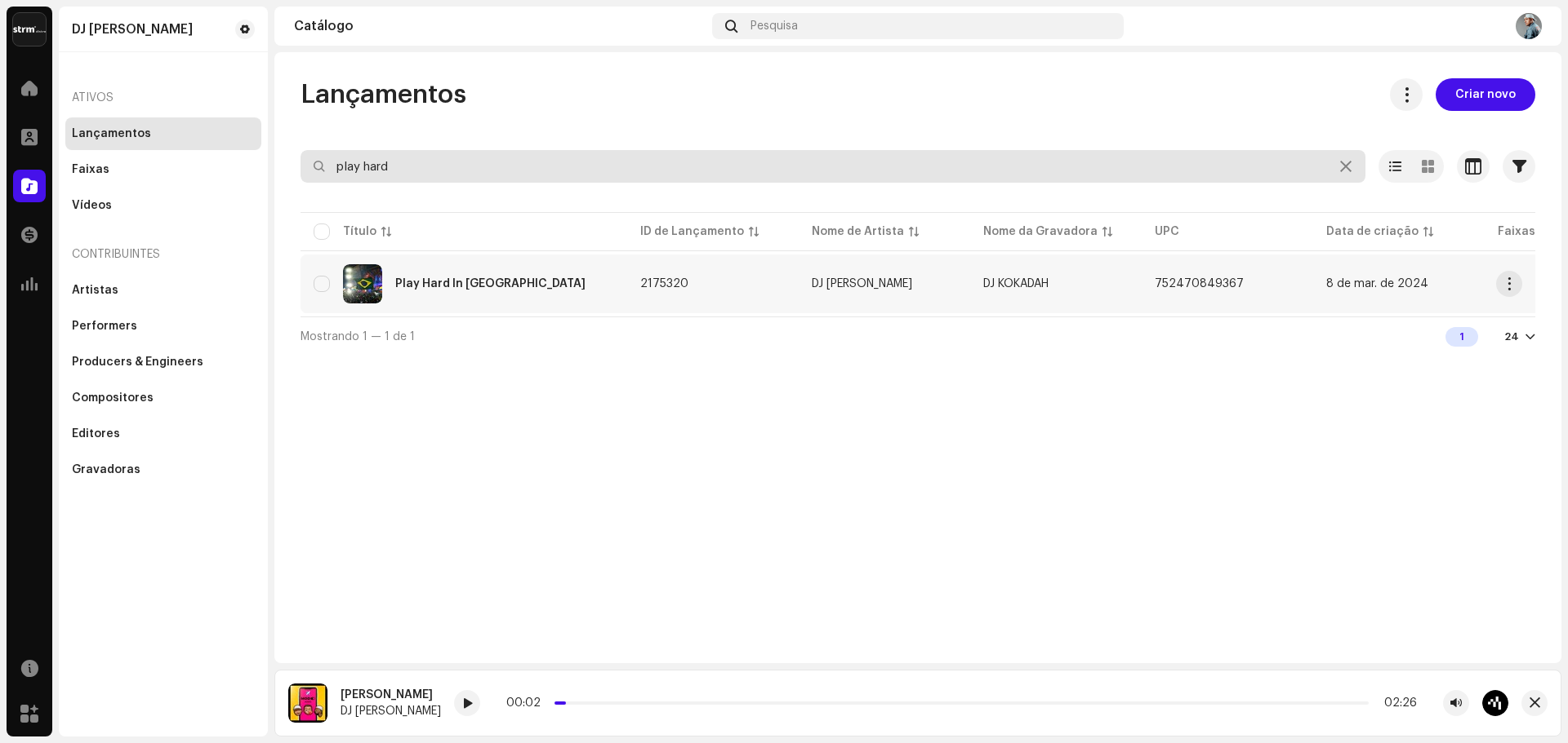
type input "play hard"
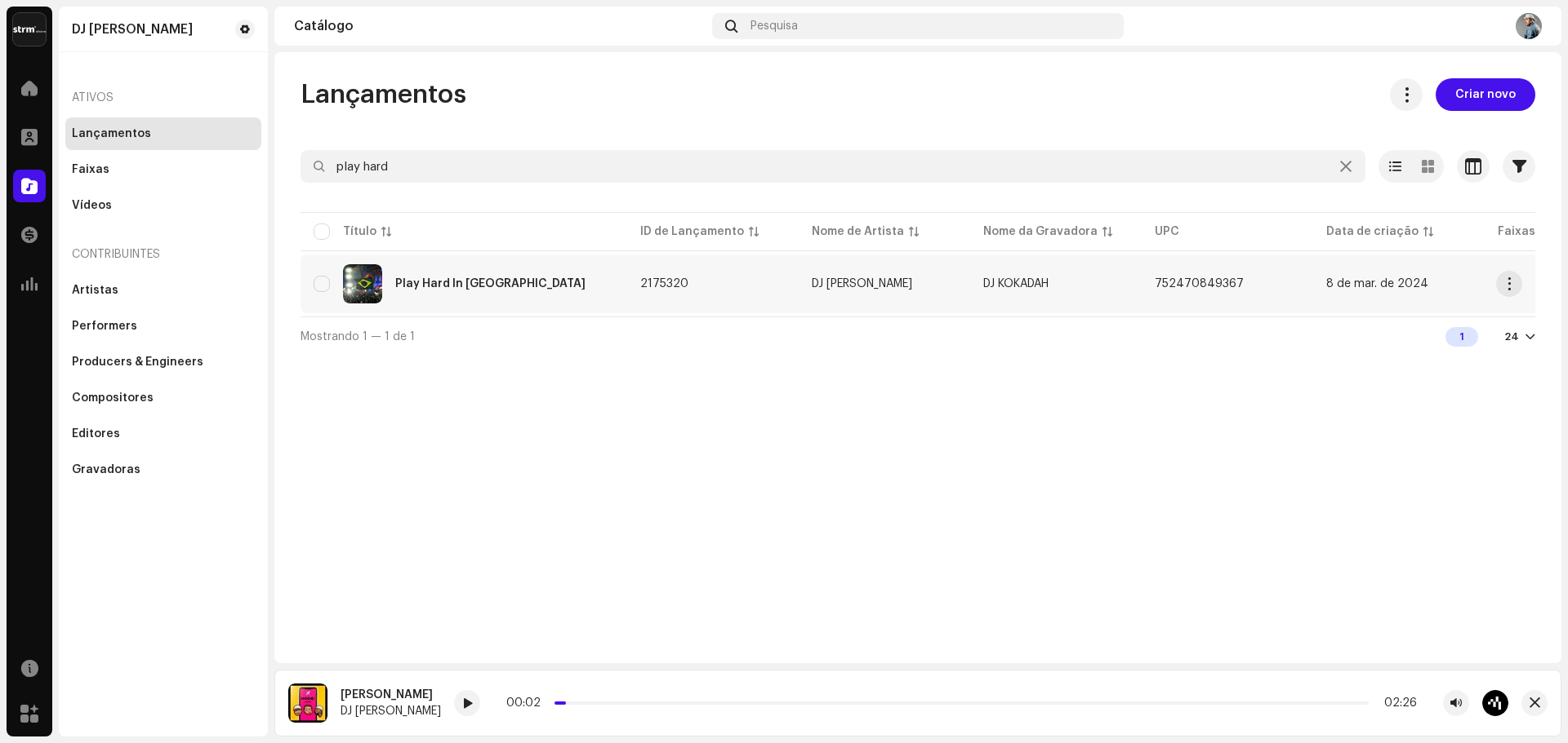
click at [481, 292] on div "Play Hard In [GEOGRAPHIC_DATA]" at bounding box center [463, 284] width 301 height 39
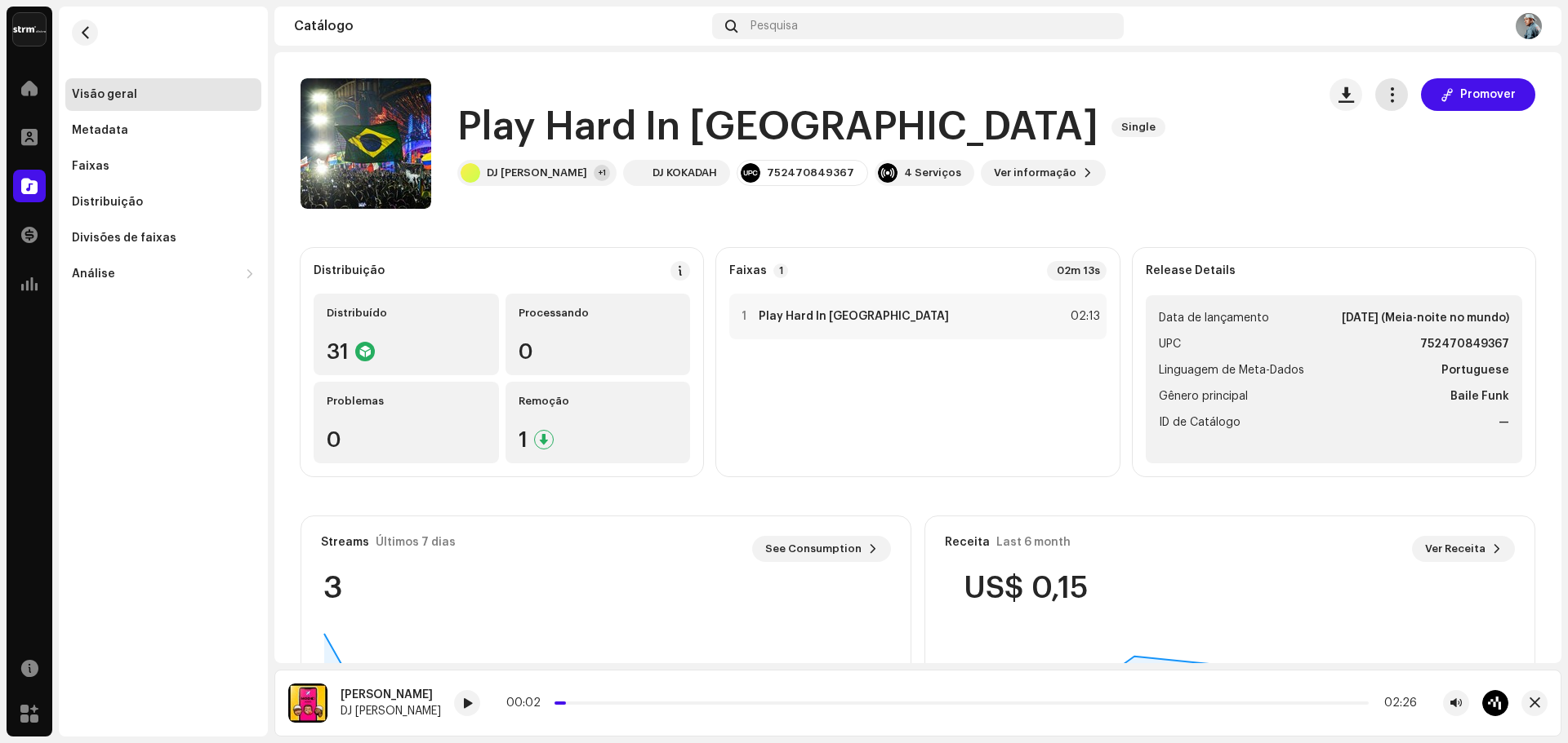
click at [1394, 101] on button "button" at bounding box center [1391, 94] width 32 height 32
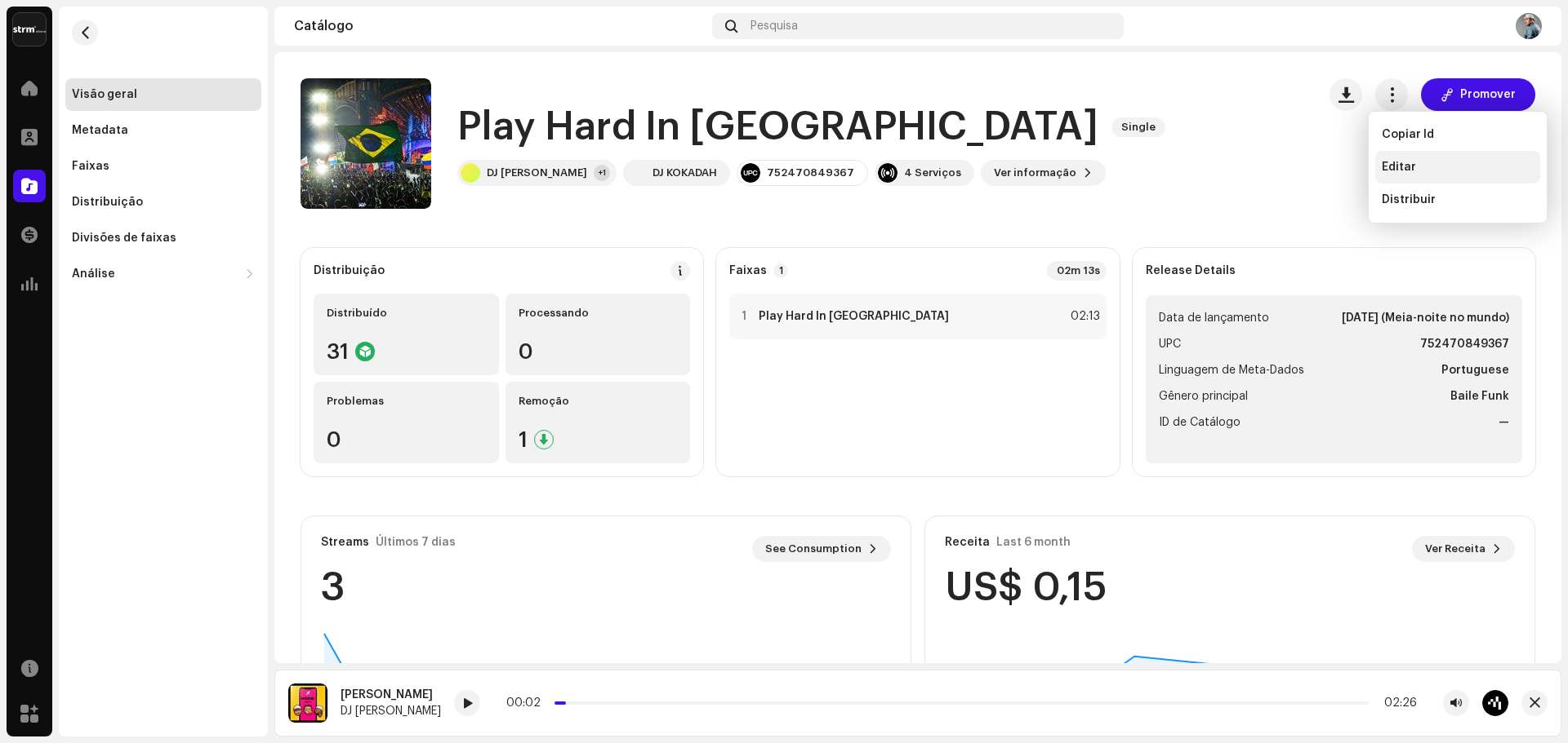
click at [1400, 164] on span "Editar" at bounding box center [1399, 166] width 34 height 13
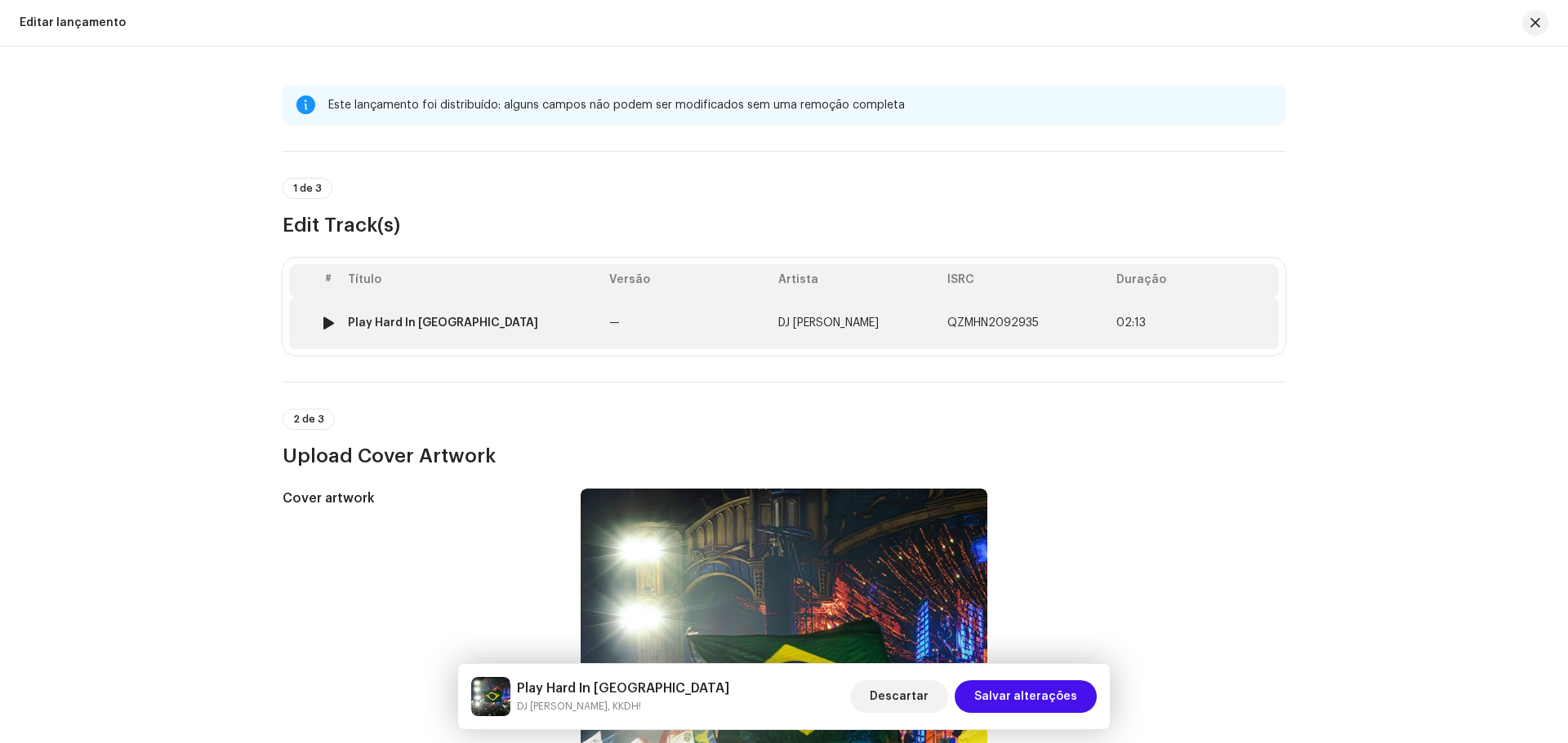
click at [676, 316] on td "—" at bounding box center [687, 322] width 169 height 52
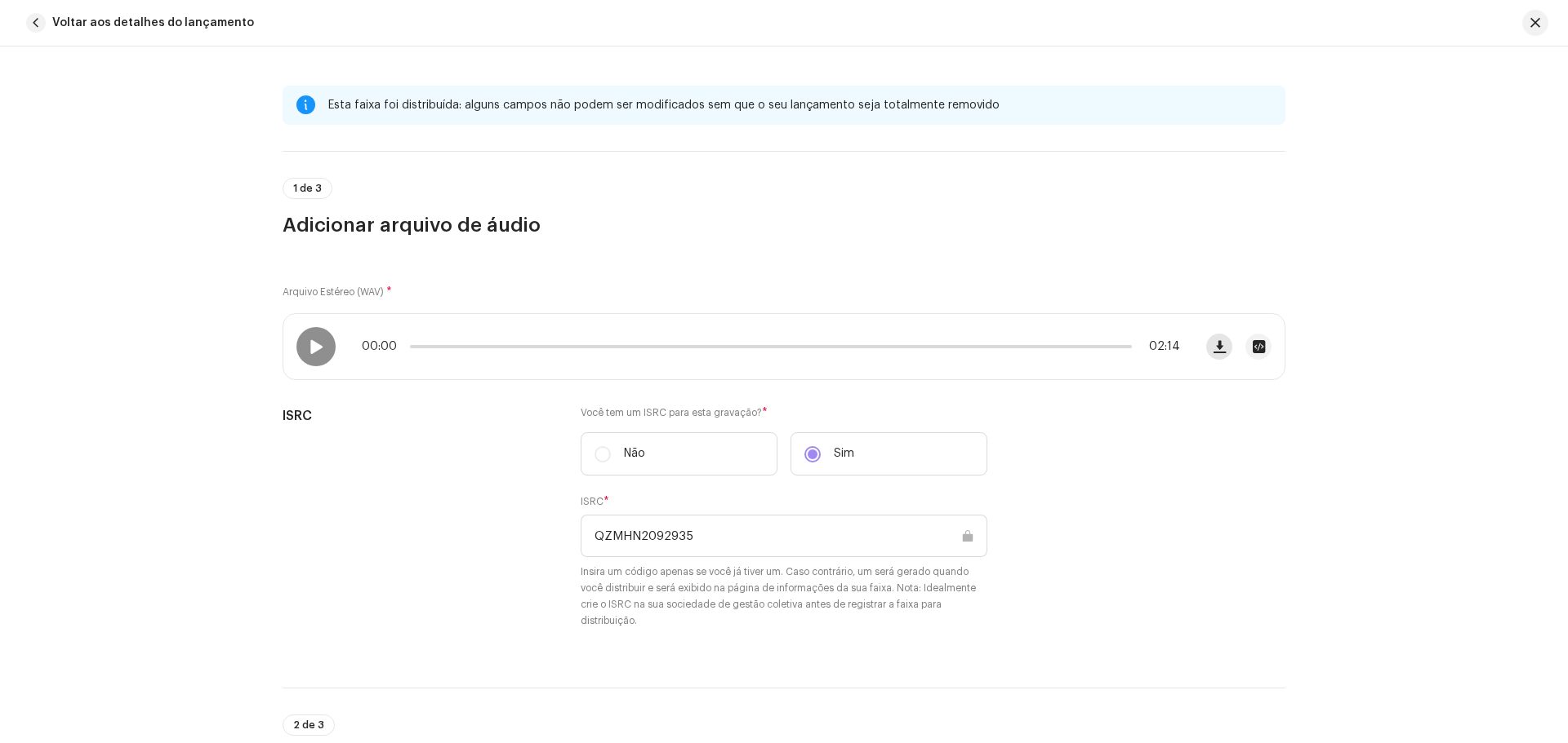
click at [1213, 347] on span "button" at bounding box center [1219, 347] width 13 height 13
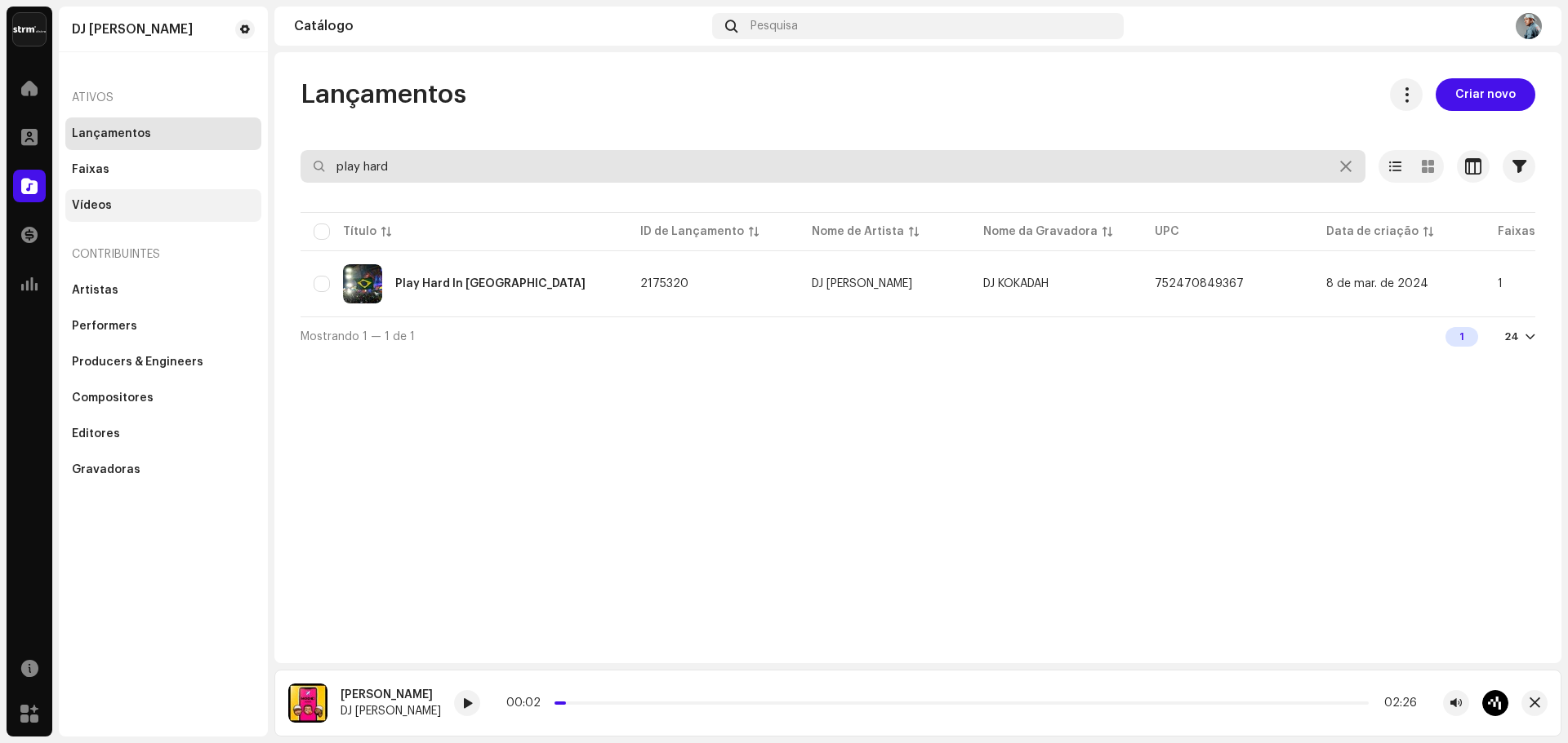
drag, startPoint x: 440, startPoint y: 169, endPoint x: 189, endPoint y: 193, distance: 252.1
click at [199, 191] on div "DJ Kokadah Home Perfil Catálogo Transações Análise Recursos Marketplace DJ Koka…" at bounding box center [784, 371] width 1568 height 743
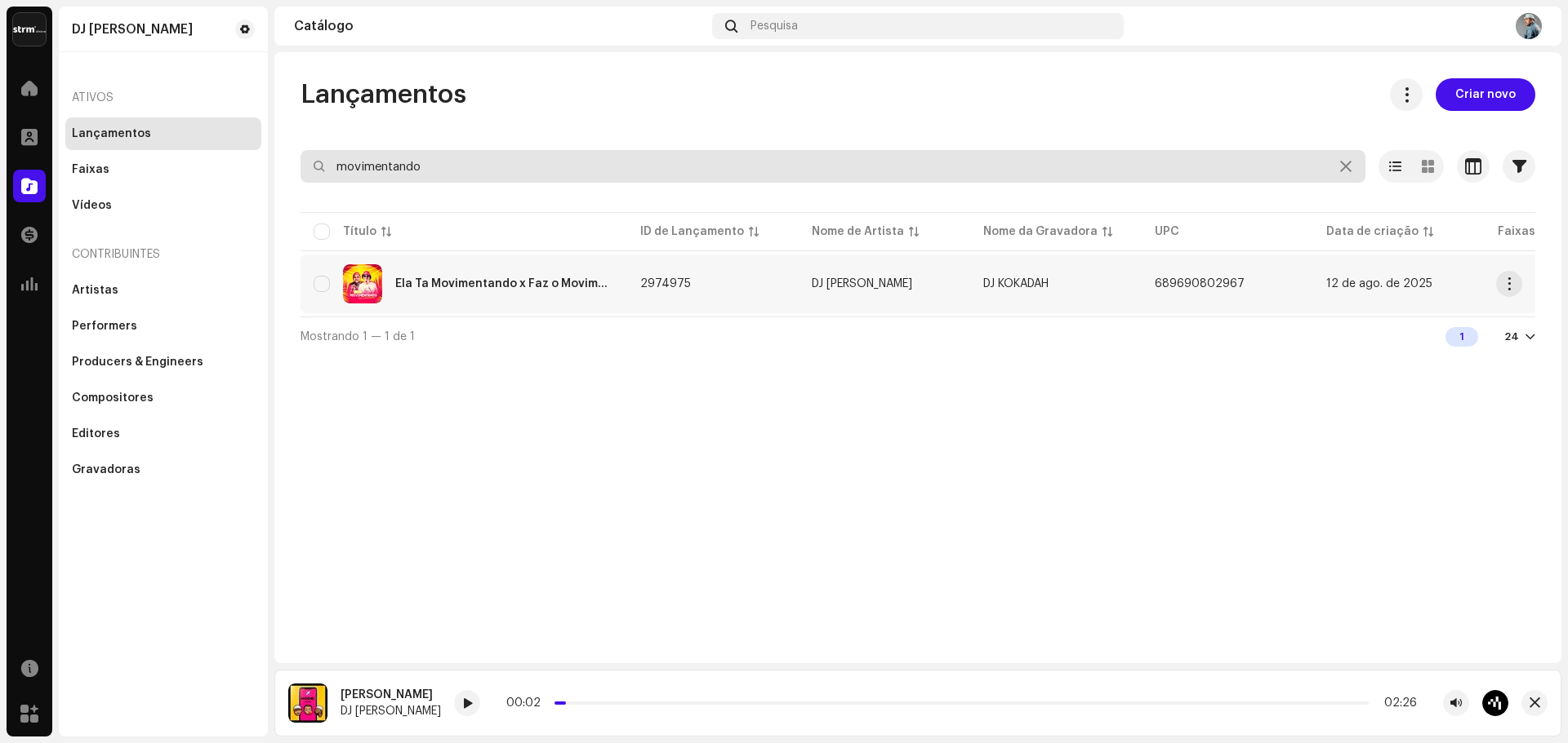
type input "movimentando"
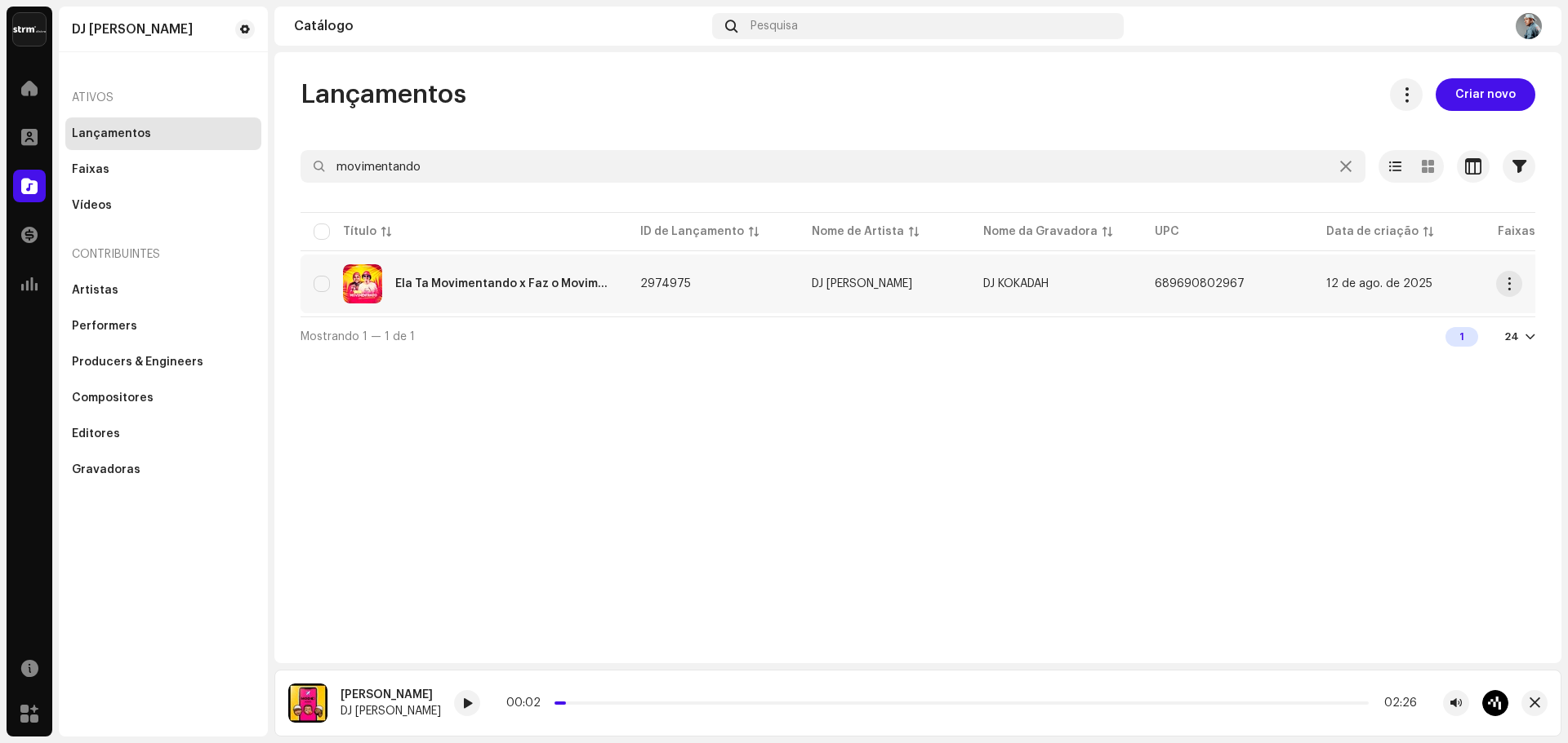
click at [483, 284] on div "Ela Ta Movimentando x Faz o Movimento" at bounding box center [504, 284] width 218 height 12
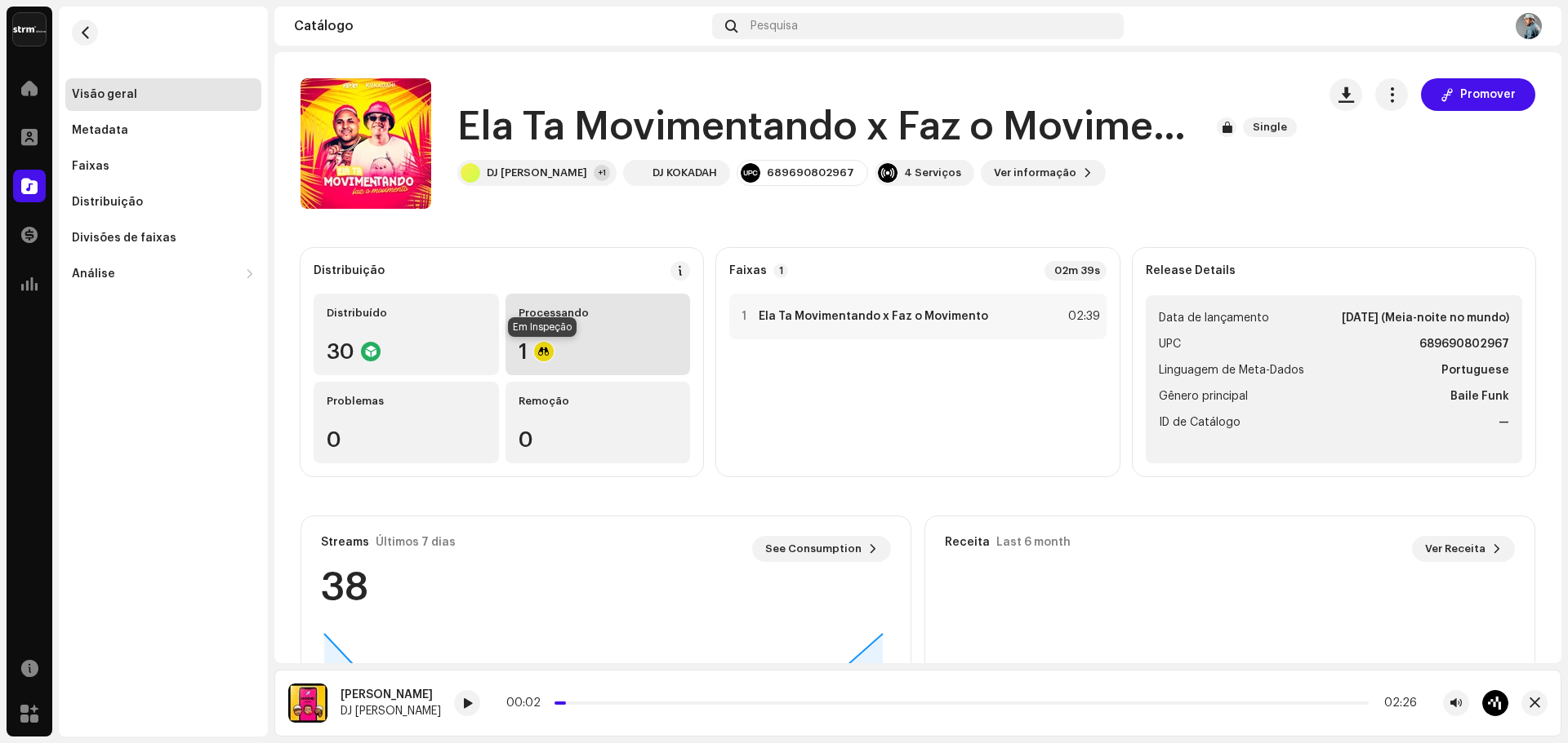
click at [542, 356] on div at bounding box center [544, 351] width 20 height 20
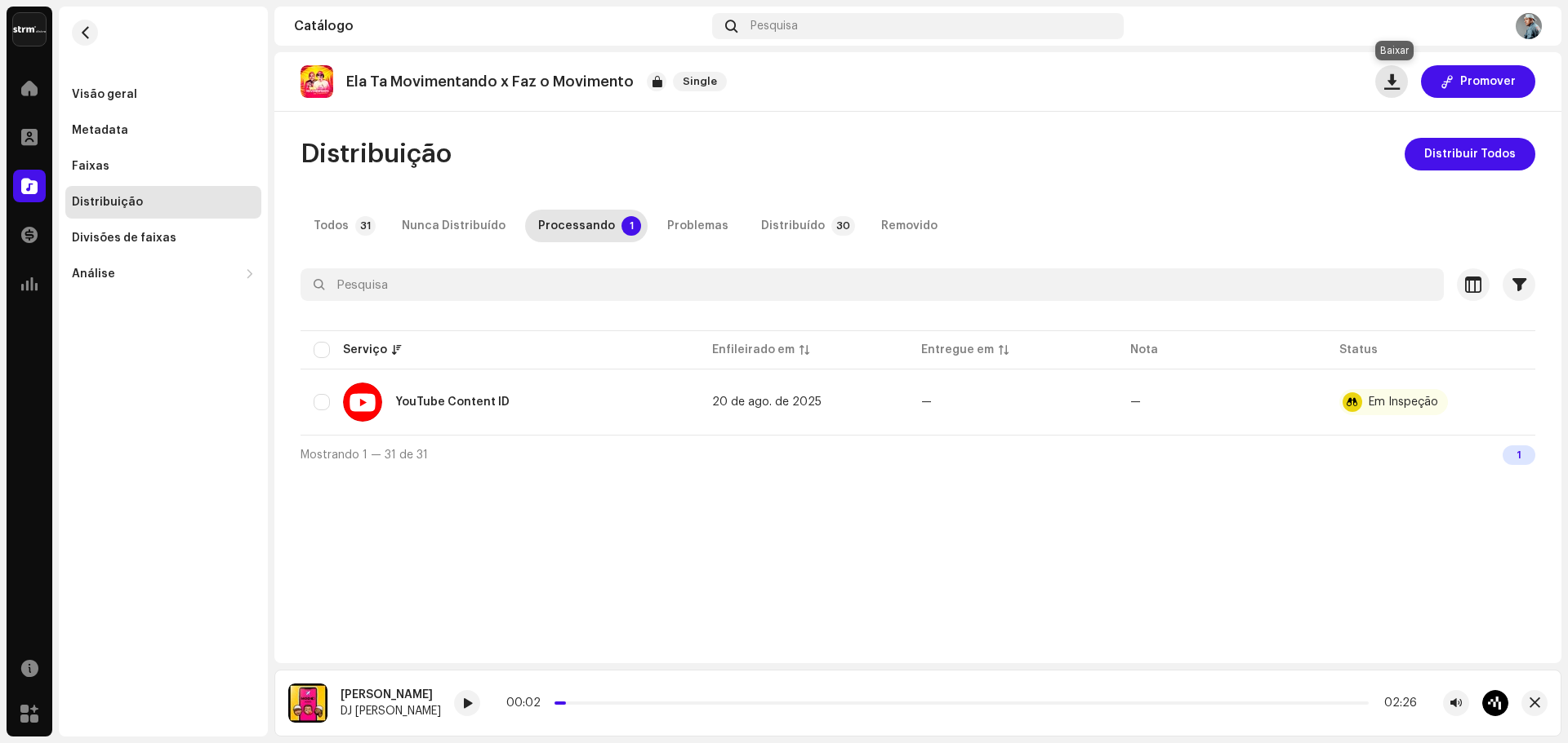
click at [1397, 84] on span "button" at bounding box center [1392, 81] width 16 height 13
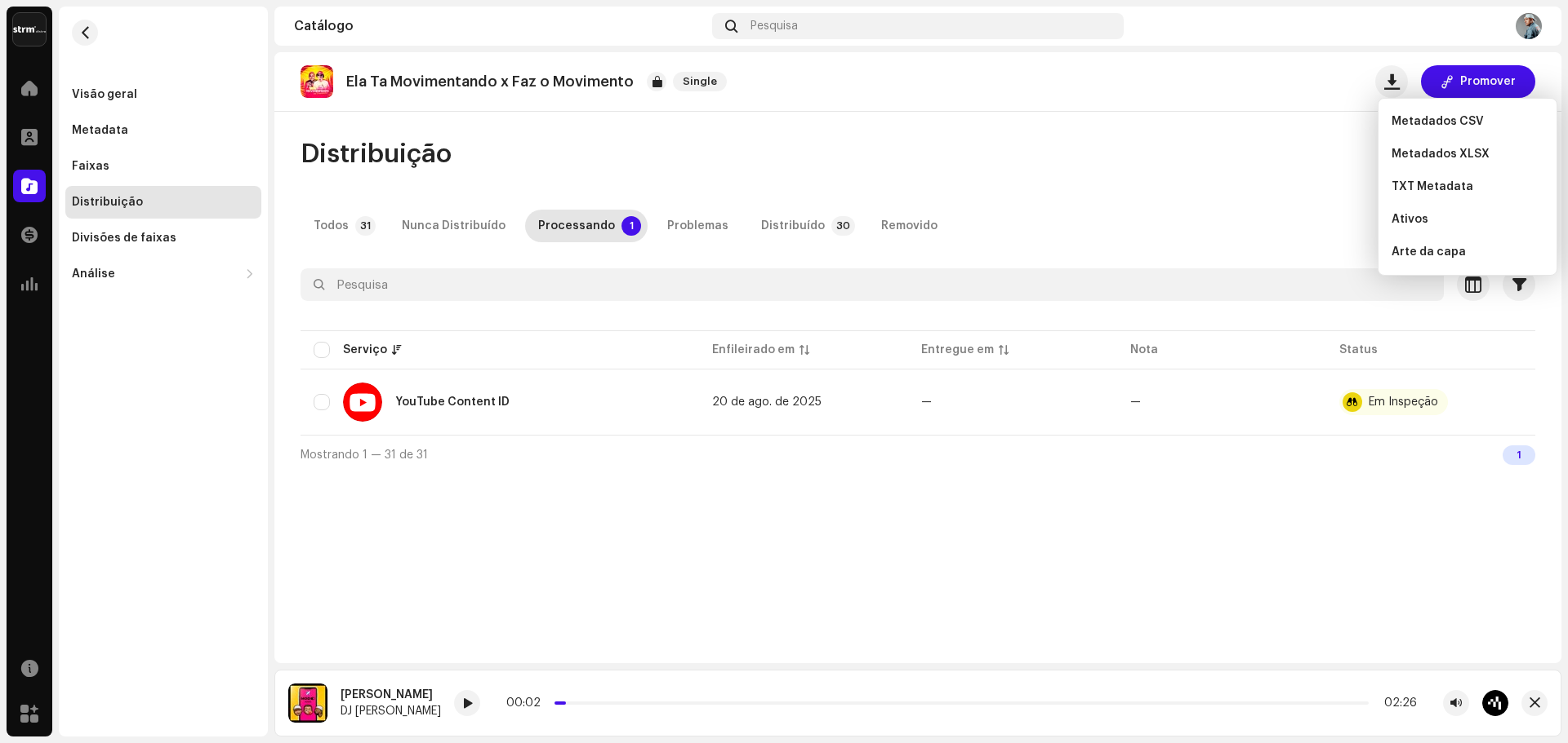
click at [1190, 146] on div "Distribuição Distribuir Todos" at bounding box center [918, 154] width 1235 height 32
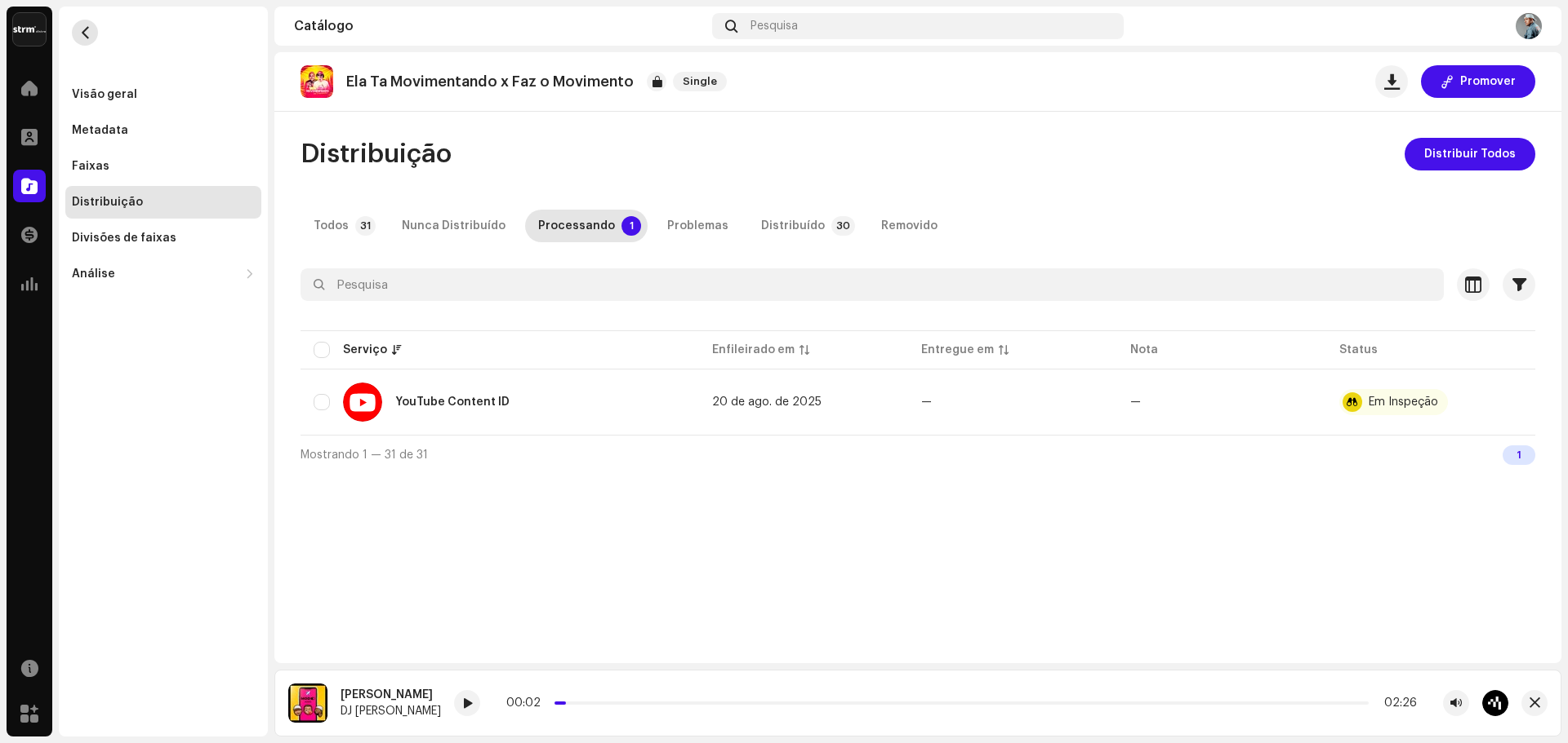
click at [82, 29] on span "button" at bounding box center [85, 32] width 13 height 13
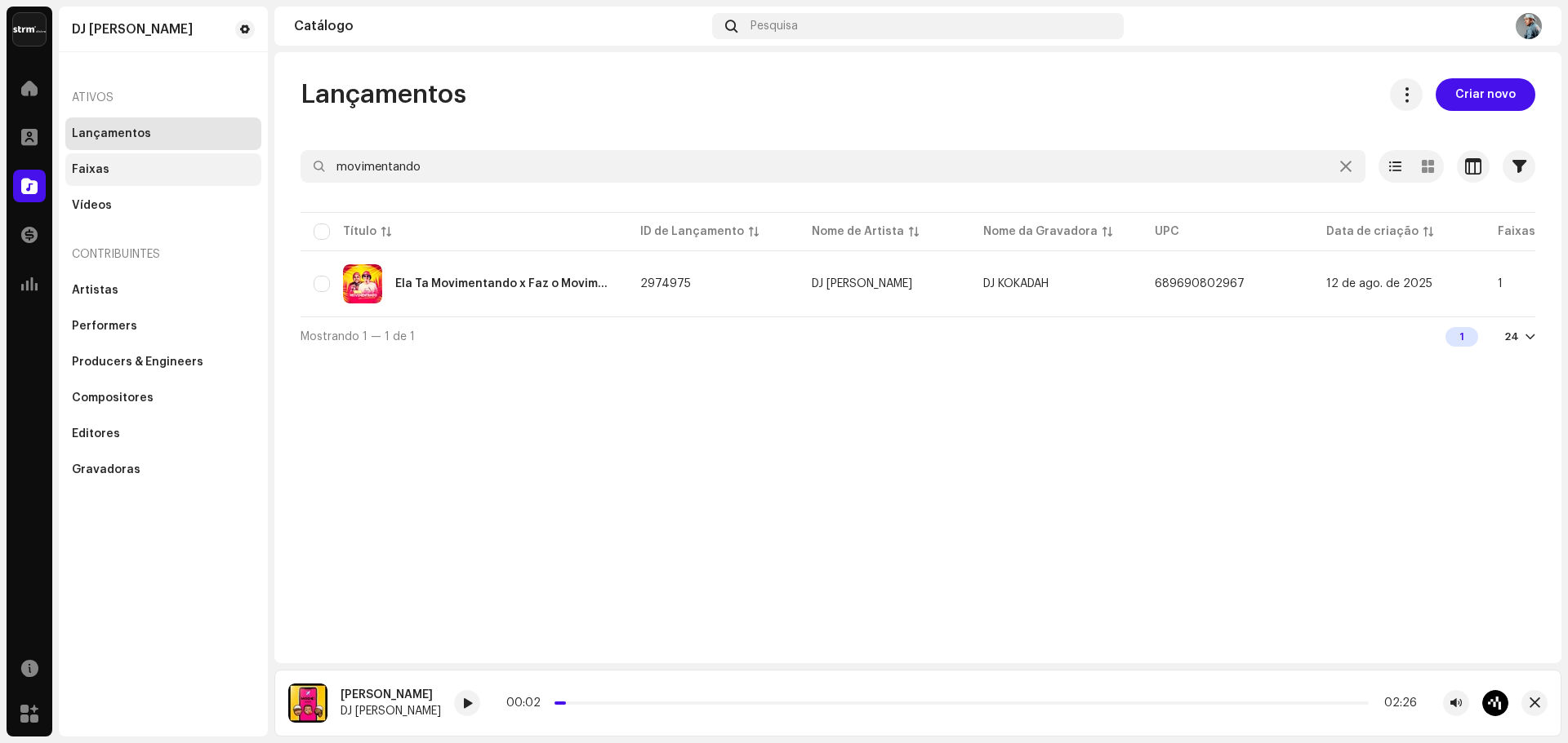
click at [147, 161] on div "Faixas" at bounding box center [164, 169] width 196 height 32
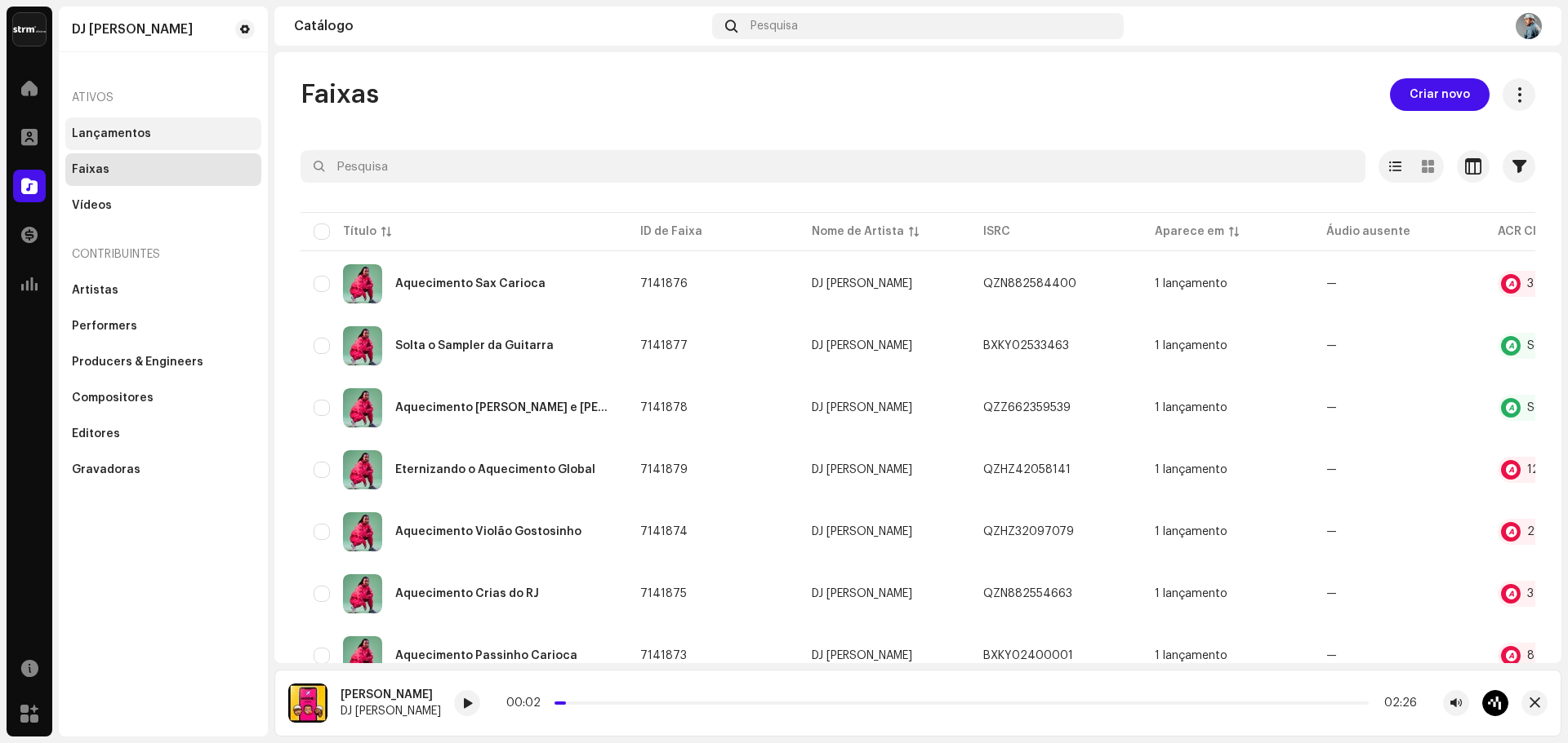
click at [114, 138] on div "Lançamentos" at bounding box center [111, 133] width 79 height 13
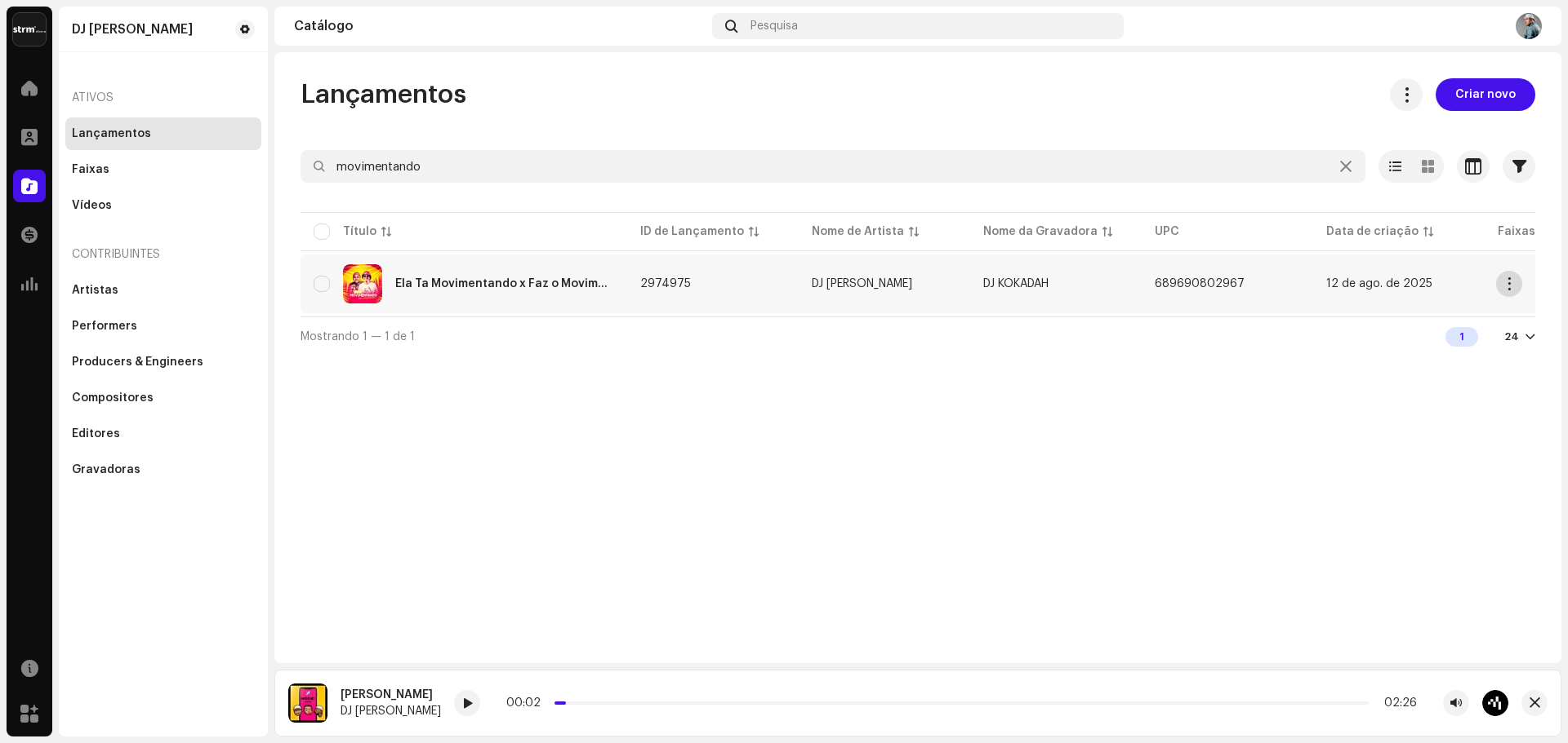
click at [1501, 289] on button "button" at bounding box center [1508, 284] width 26 height 26
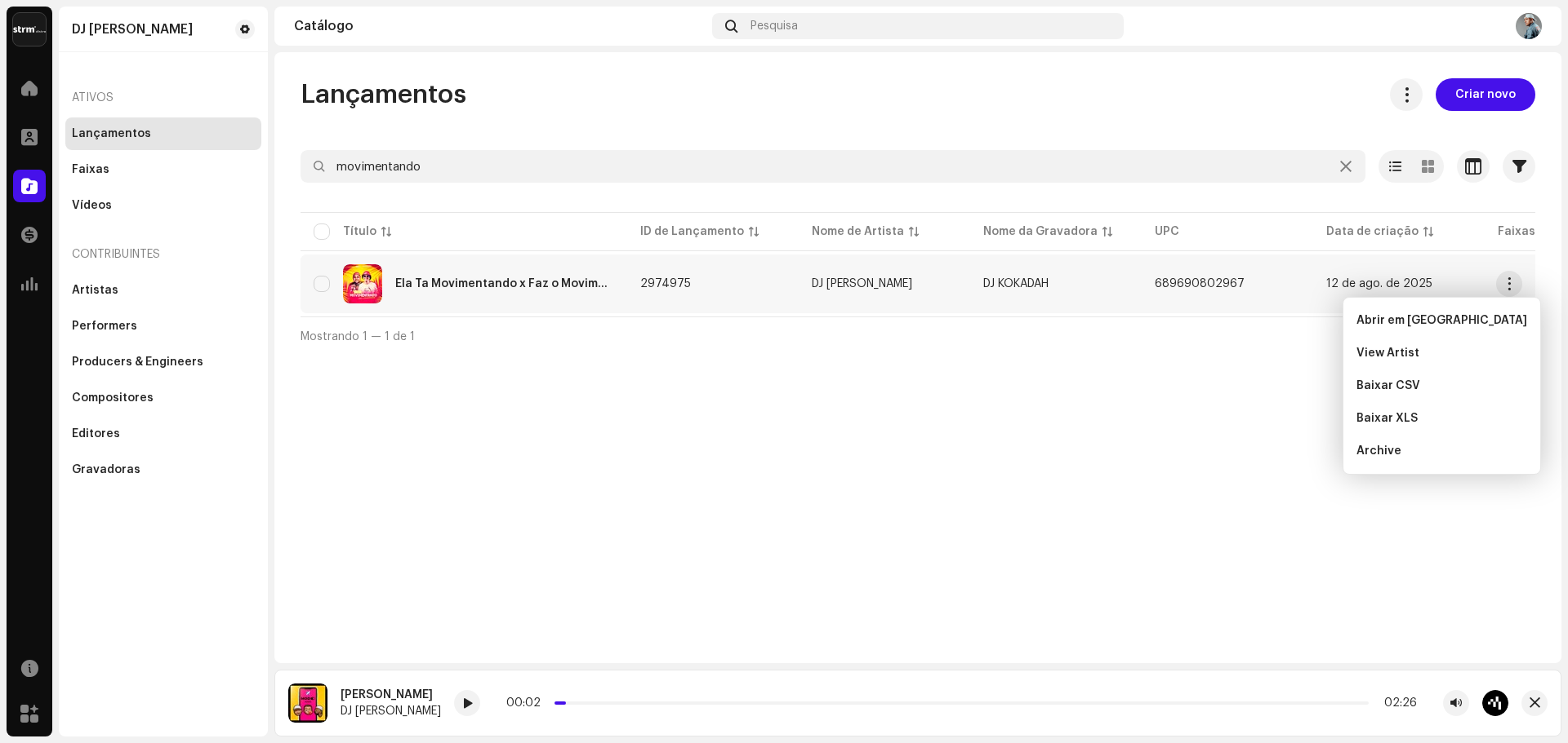
click at [1109, 440] on div "Lançamentos Criar novo movimentando Selecionado 0 Opções Filtros Status de dist…" at bounding box center [918, 357] width 1287 height 611
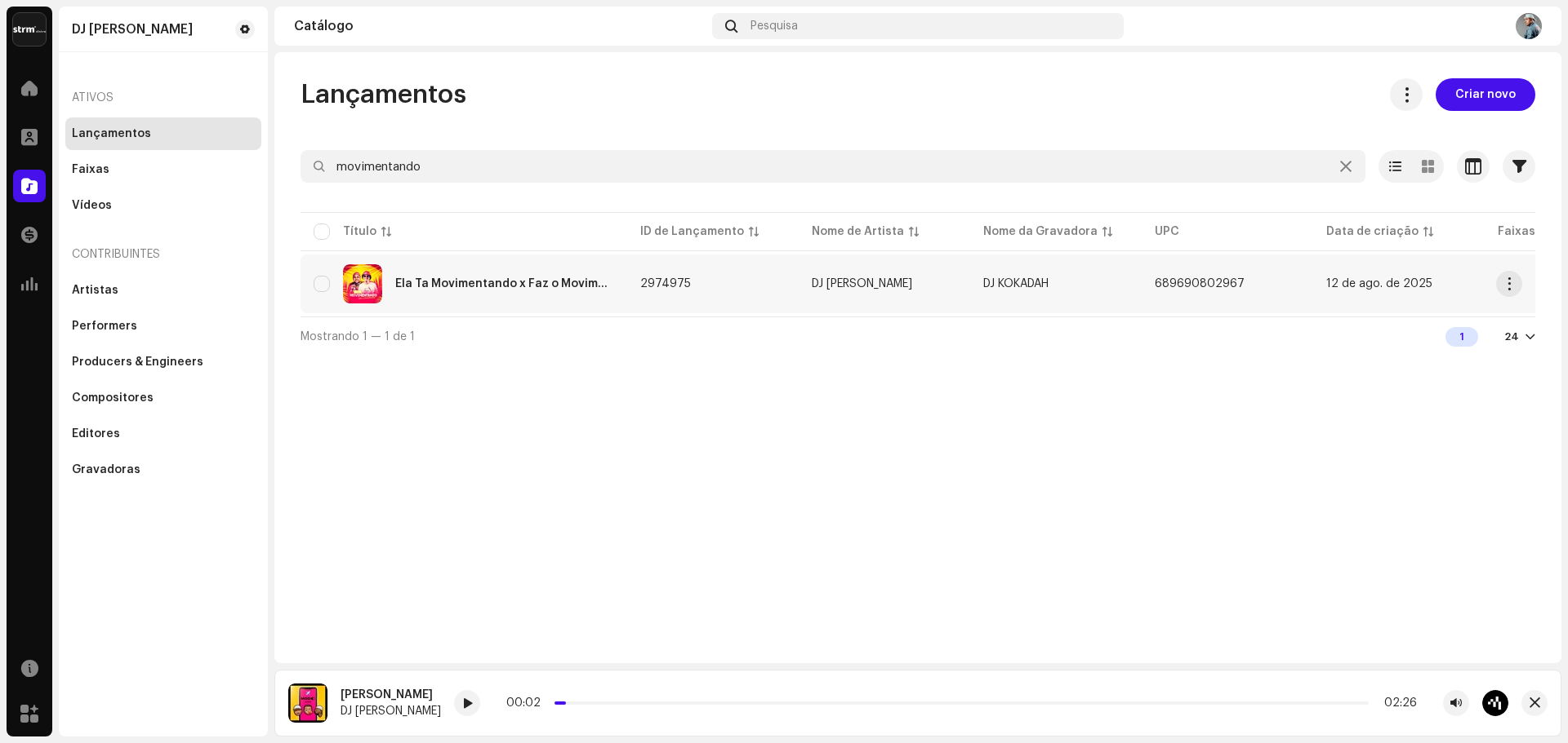
click at [527, 273] on div "Ela Ta Movimentando x Faz o Movimento" at bounding box center [463, 284] width 301 height 39
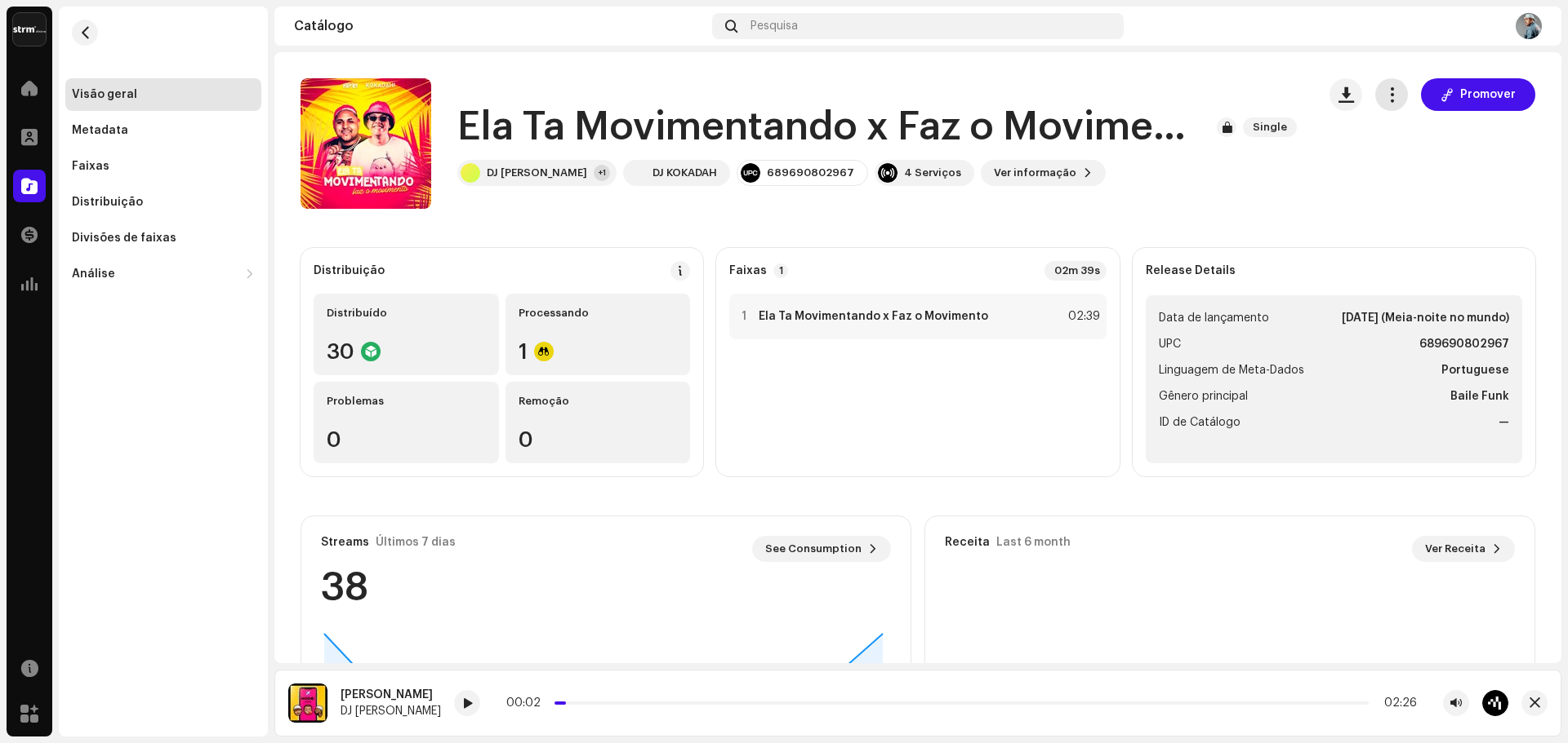
click at [1393, 100] on button "button" at bounding box center [1391, 94] width 32 height 32
click at [1310, 166] on div "Ela Ta Movimentando x Faz o Movimento Single DJ Kokadah +1 DJ KOKADAH 689690802…" at bounding box center [918, 143] width 1235 height 130
click at [876, 313] on strong "Ela Ta Movimentando x Faz o Movimento" at bounding box center [874, 316] width 229 height 13
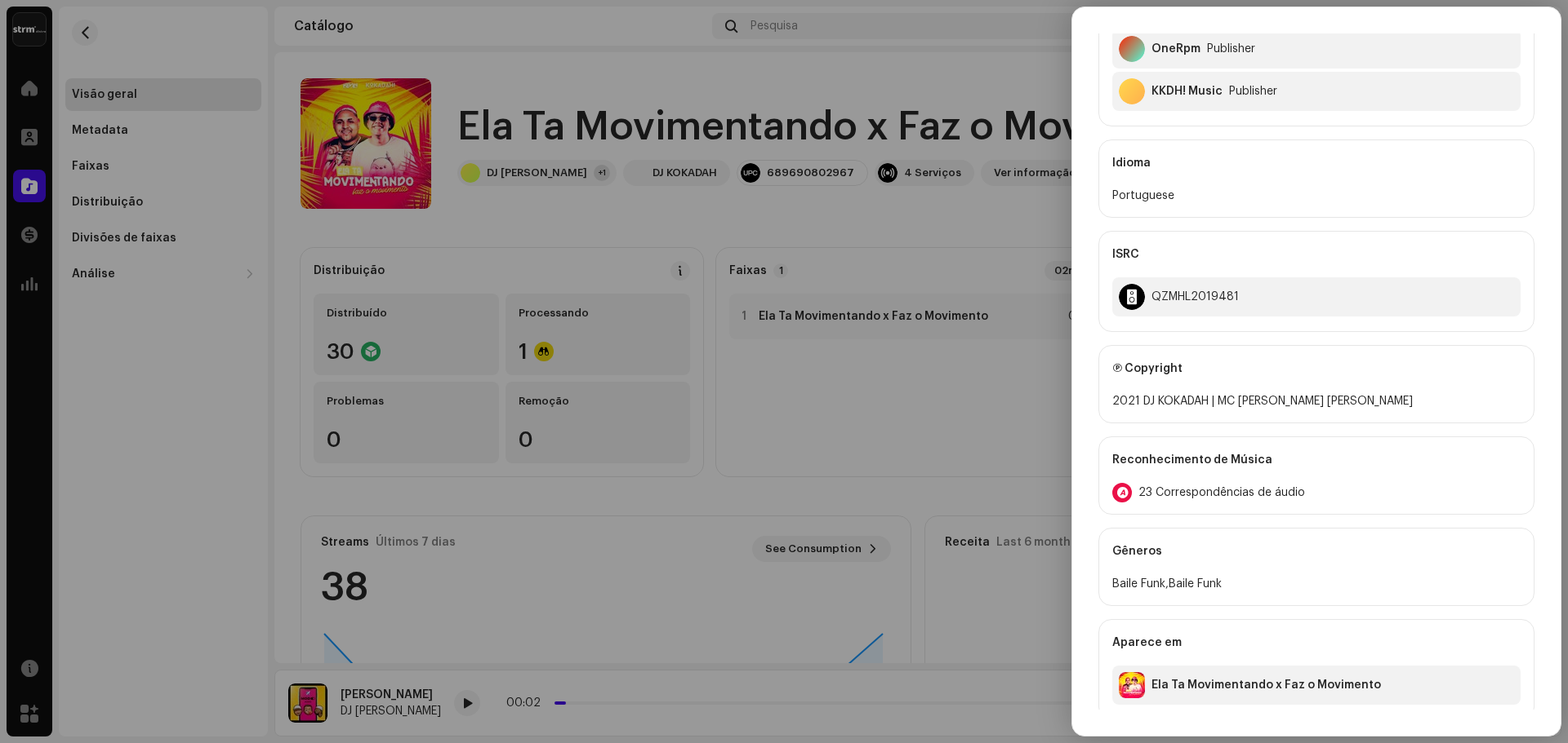
scroll to position [652, 0]
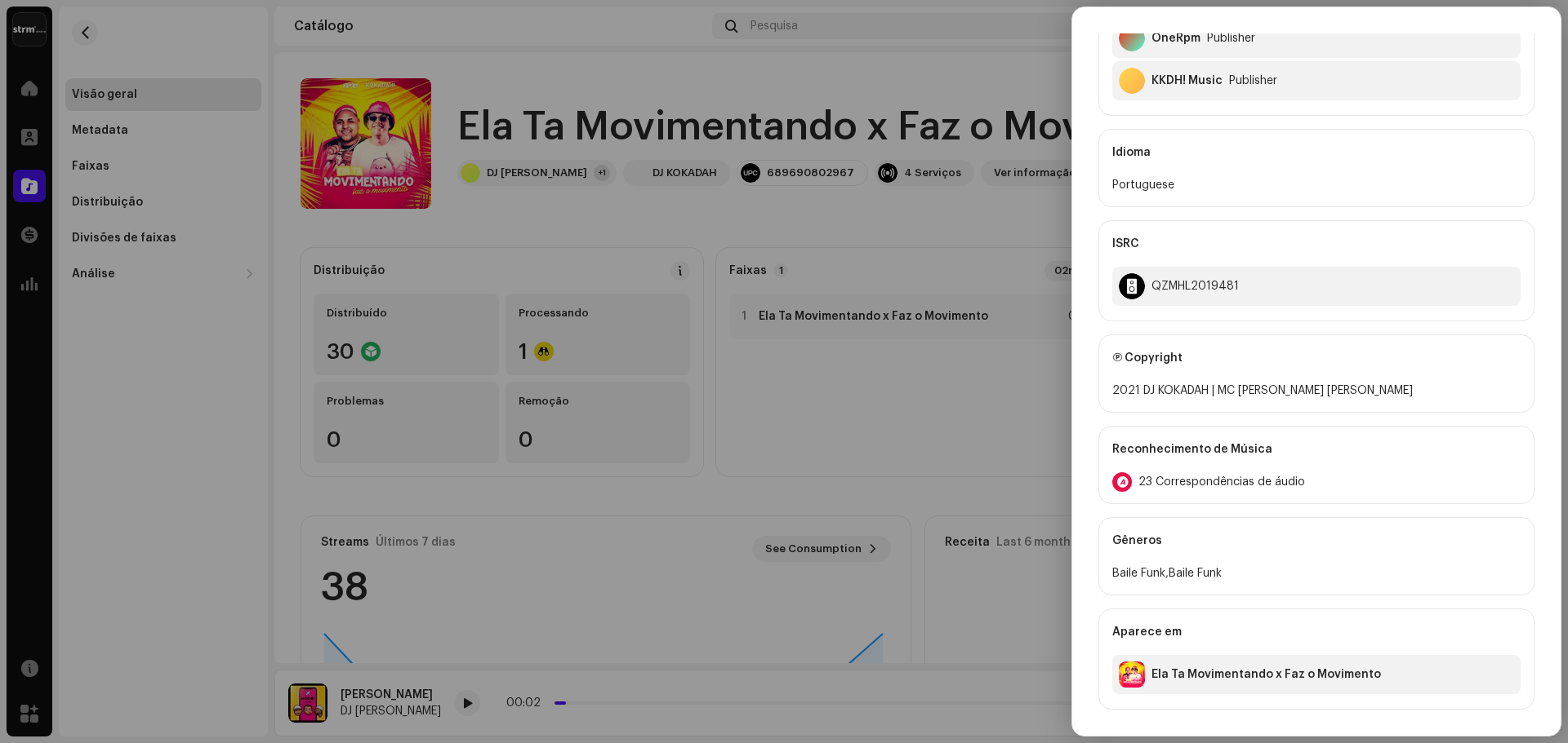
click at [806, 392] on div at bounding box center [784, 371] width 1568 height 743
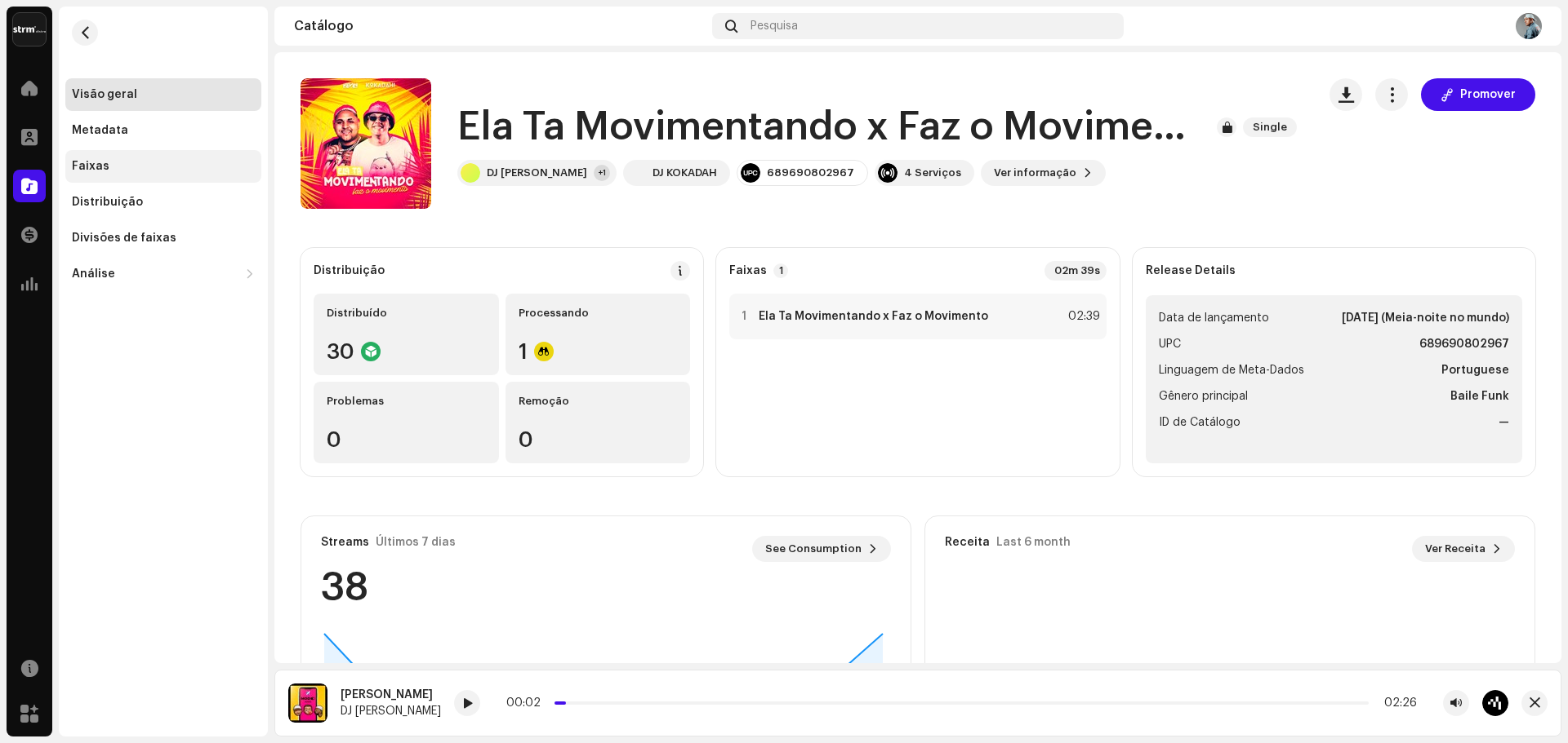
click at [85, 164] on div "Faixas" at bounding box center [90, 165] width 37 height 13
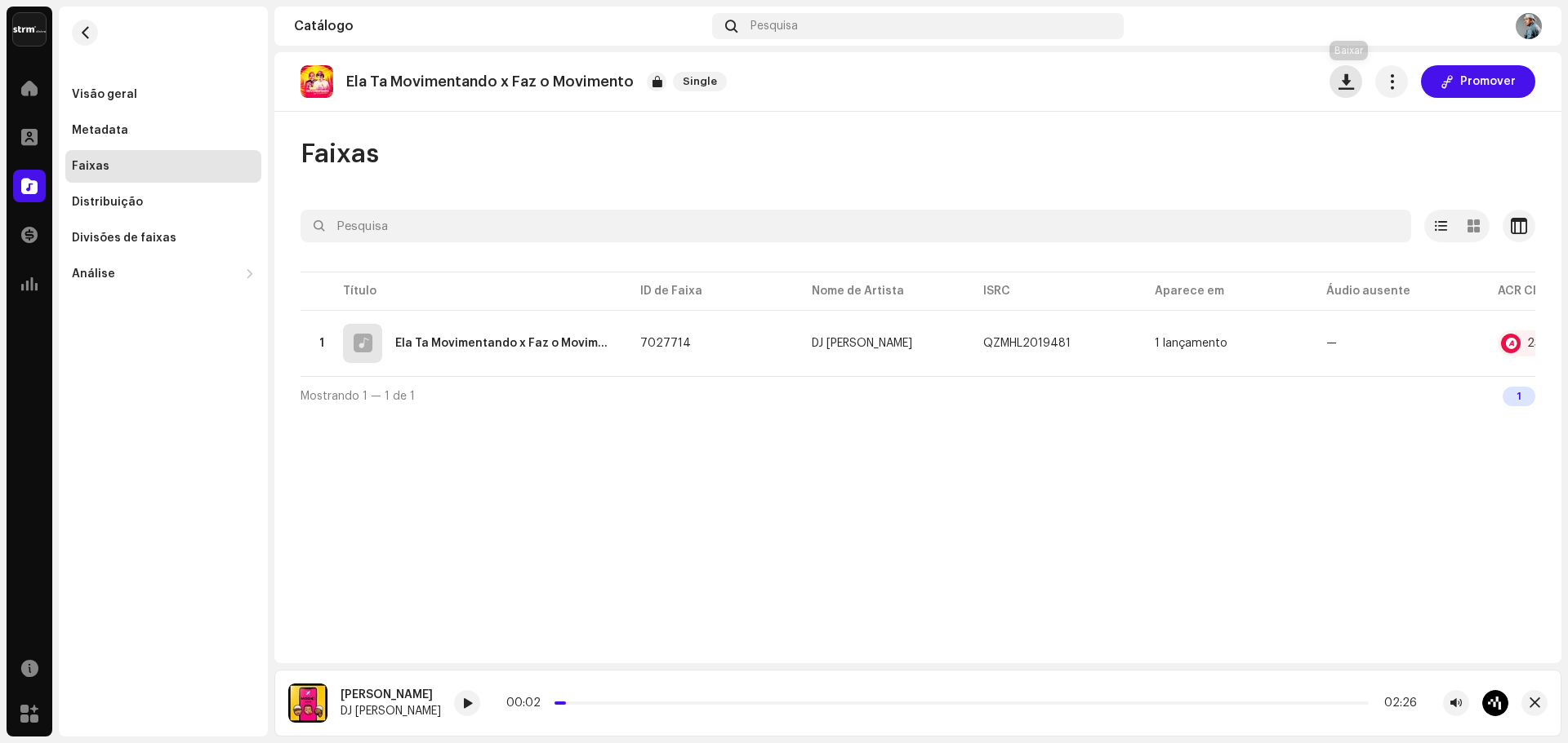
click at [1348, 79] on span "button" at bounding box center [1346, 81] width 16 height 13
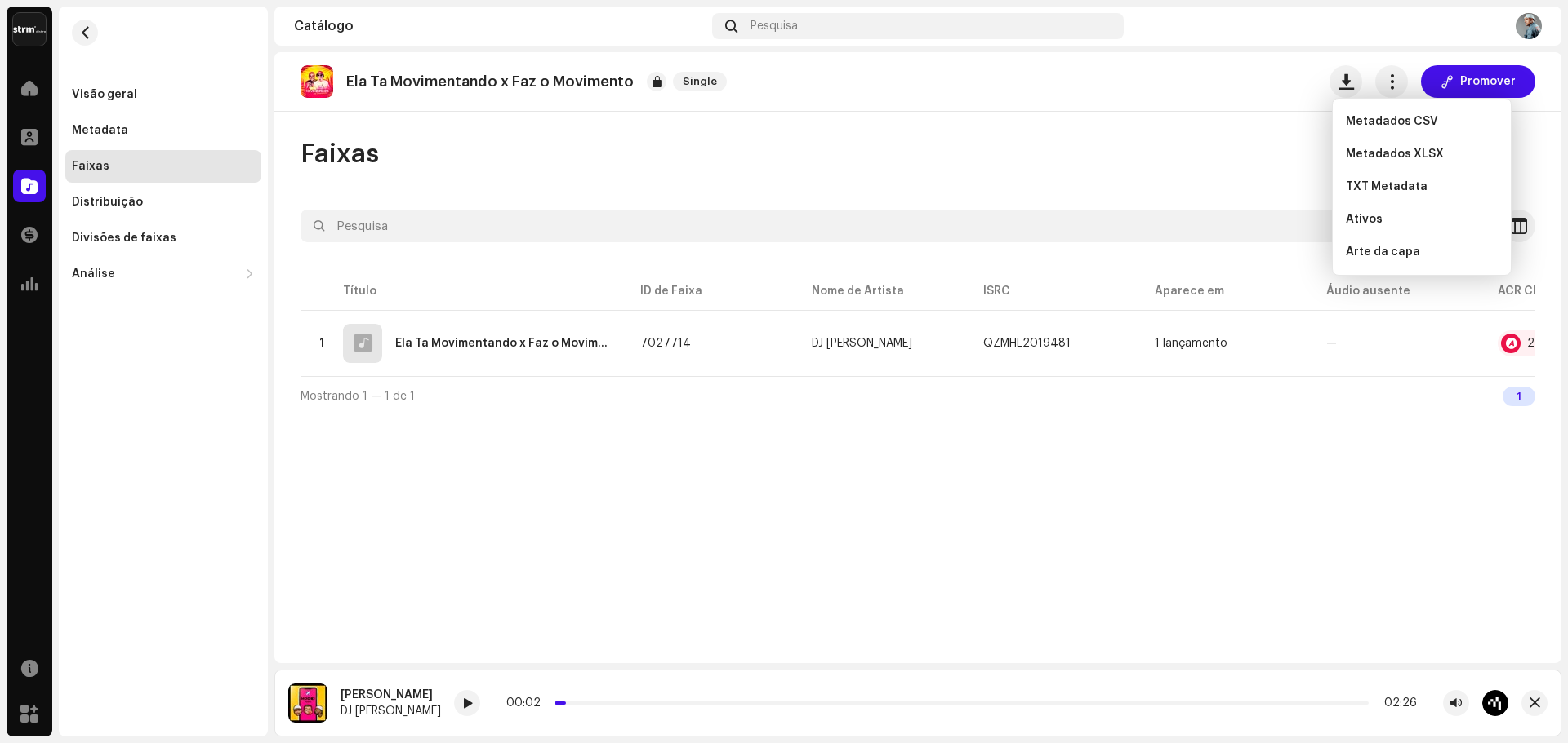
click at [1142, 129] on div "Ela Ta Movimentando x Faz o Movimento Single Promover Faixas Selecionado 0 Opçõ…" at bounding box center [918, 357] width 1287 height 611
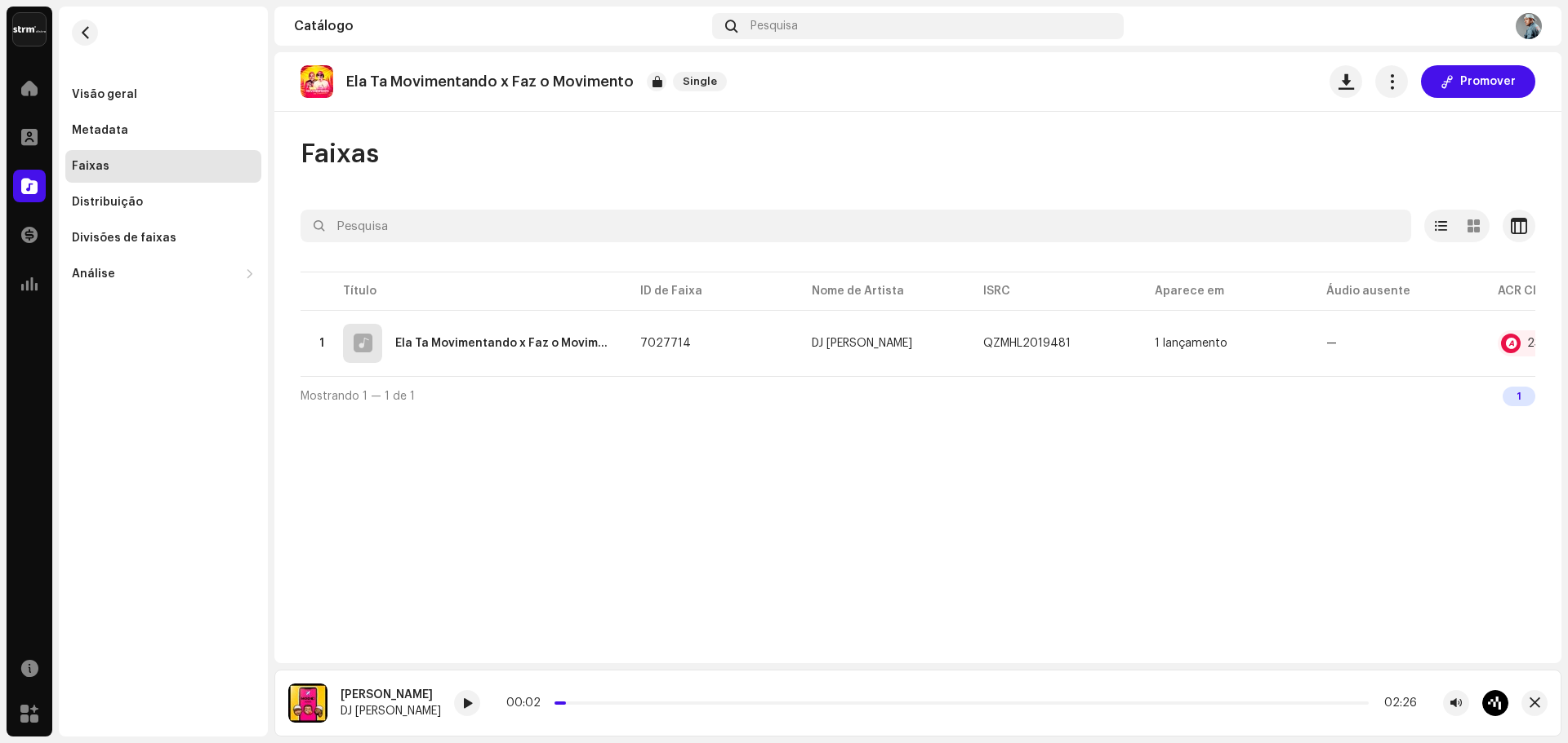
scroll to position [0, 179]
click at [1400, 81] on span "button" at bounding box center [1392, 81] width 16 height 13
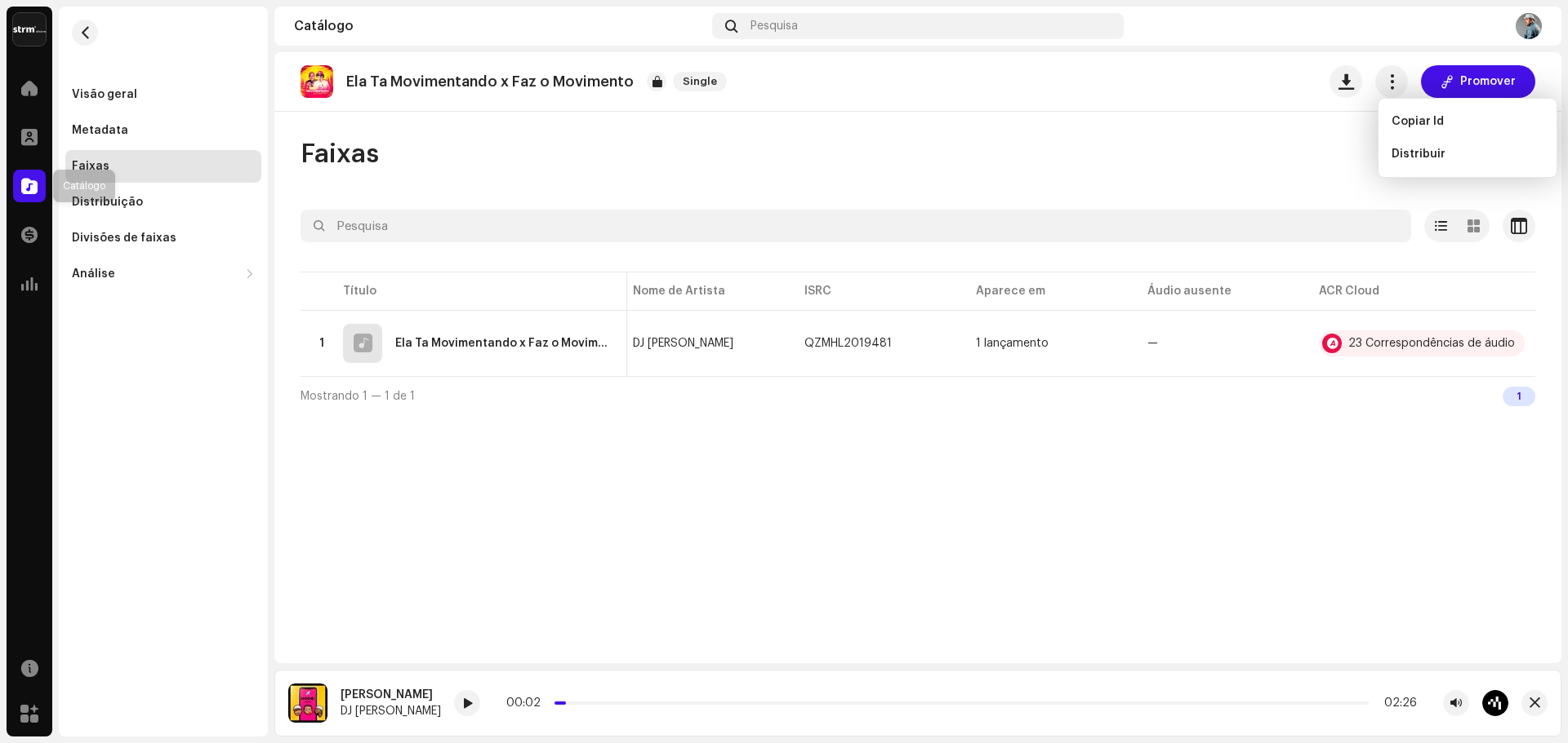
click at [32, 179] on span at bounding box center [29, 185] width 17 height 13
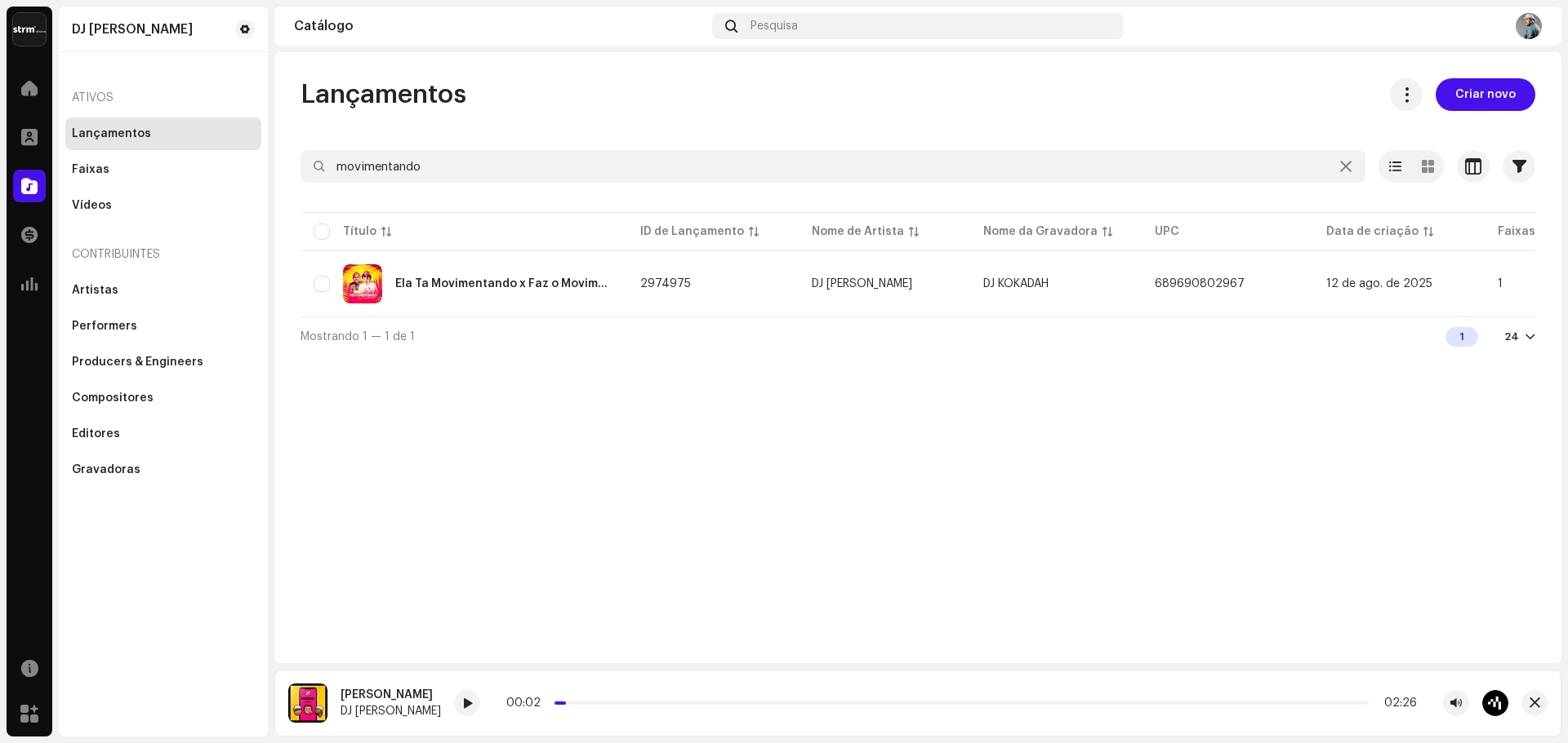
click at [108, 104] on div "Ativos" at bounding box center [164, 98] width 196 height 39
click at [612, 270] on div "Ela Ta Movimentando x Faz o Movimento" at bounding box center [463, 284] width 301 height 39
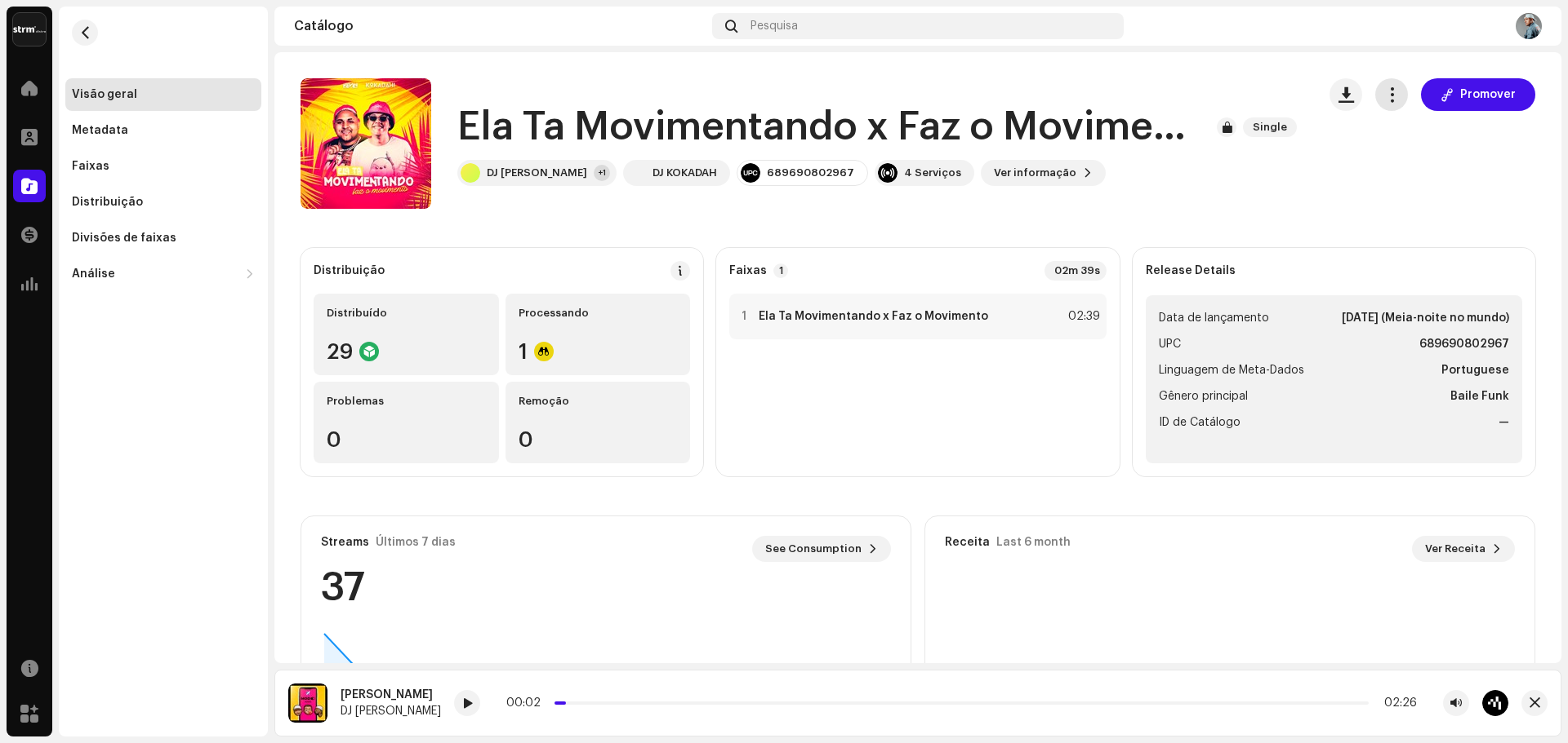
click at [1378, 111] on button "button" at bounding box center [1391, 94] width 32 height 32
click at [832, 310] on strong "Ela Ta Movimentando x Faz o Movimento" at bounding box center [874, 316] width 229 height 13
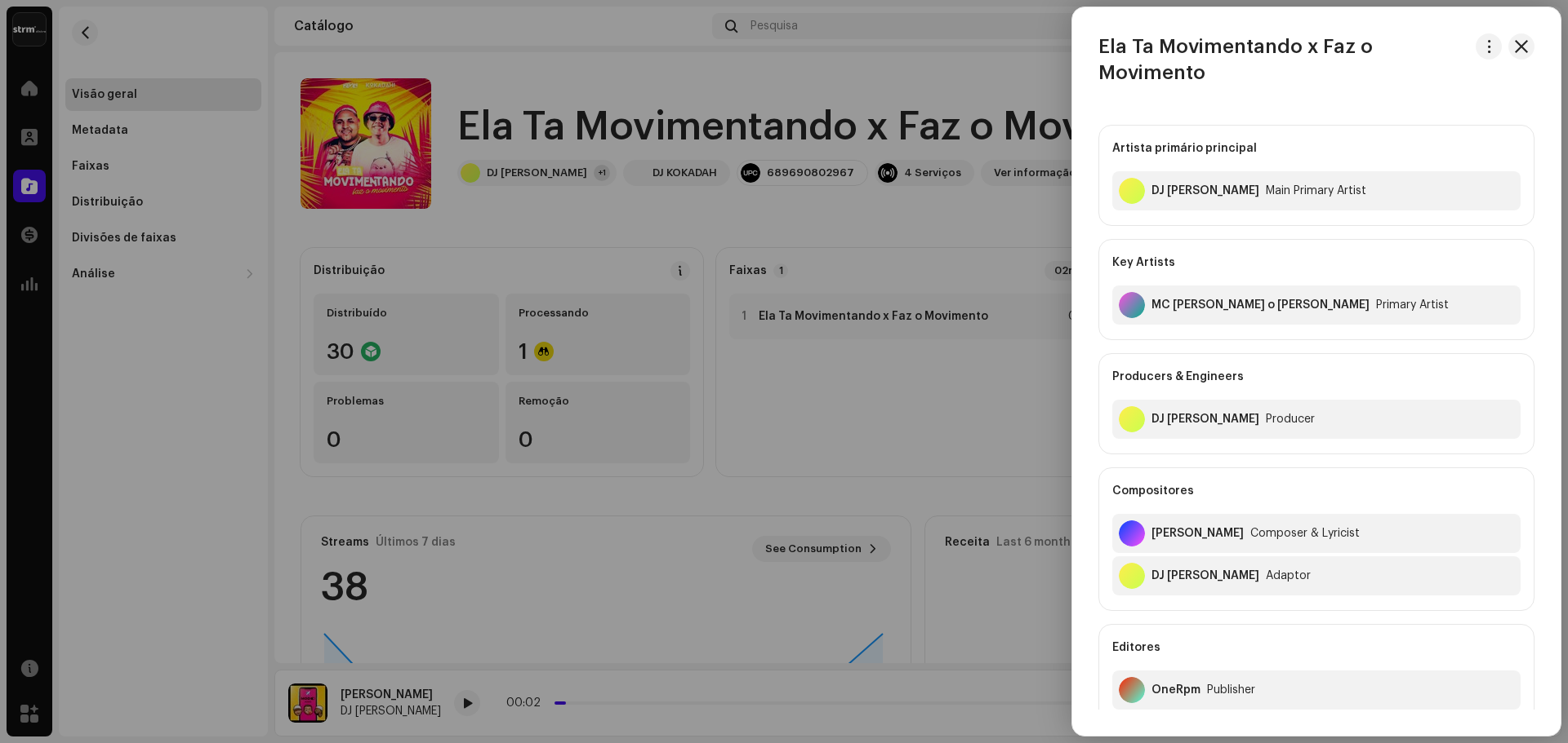
click at [833, 311] on div at bounding box center [784, 371] width 1568 height 743
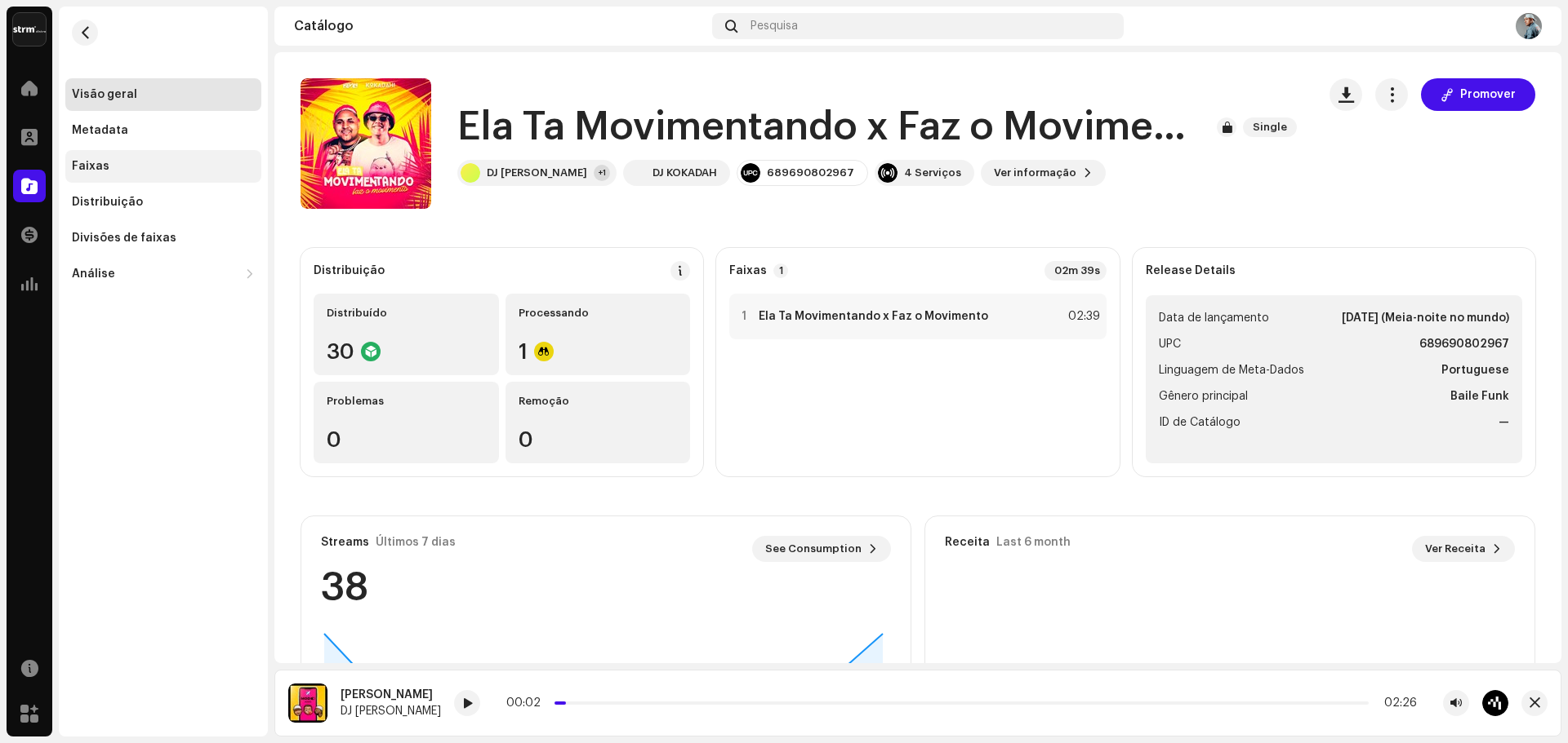
click at [108, 179] on div "Faixas" at bounding box center [164, 165] width 196 height 32
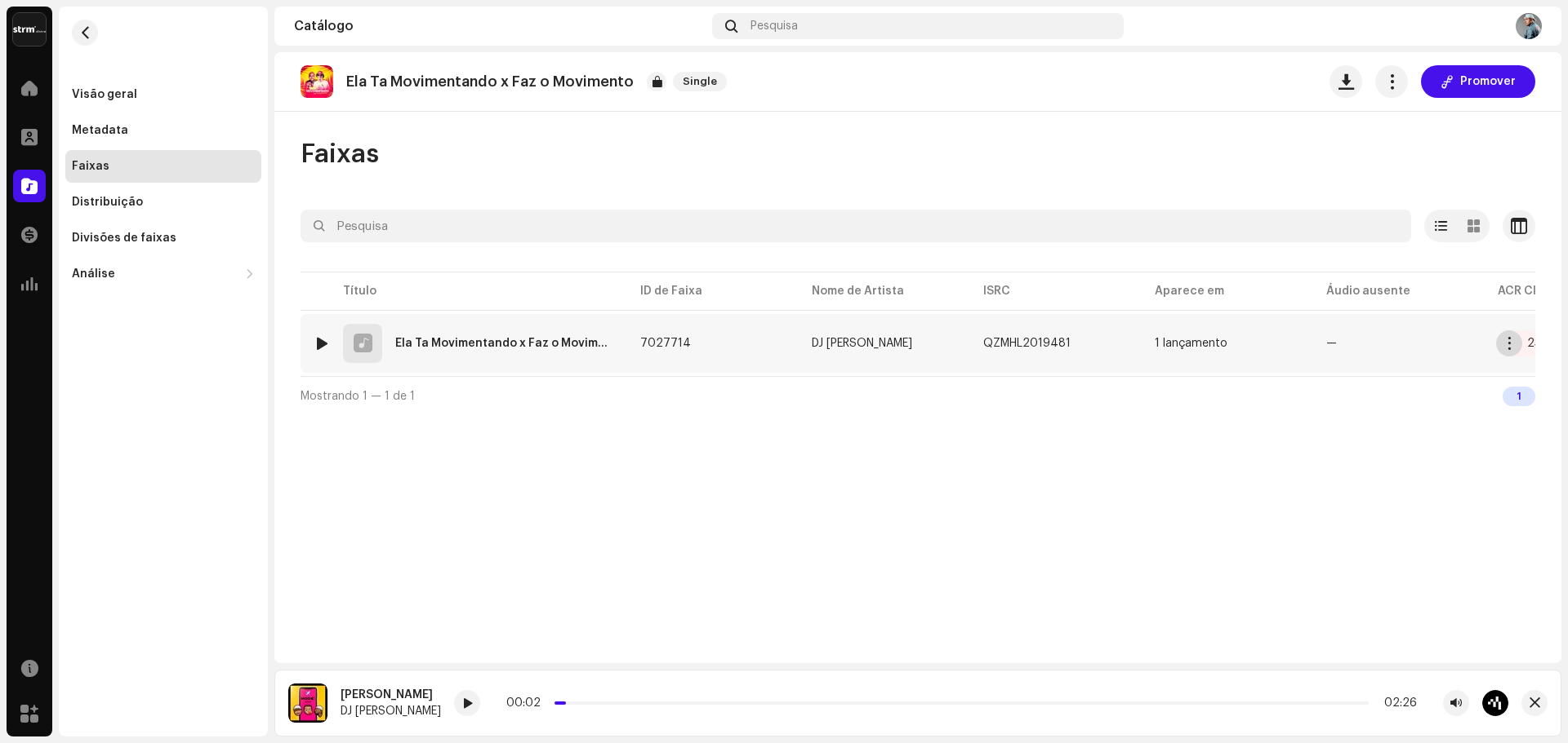
click at [1497, 346] on button "button" at bounding box center [1508, 344] width 26 height 26
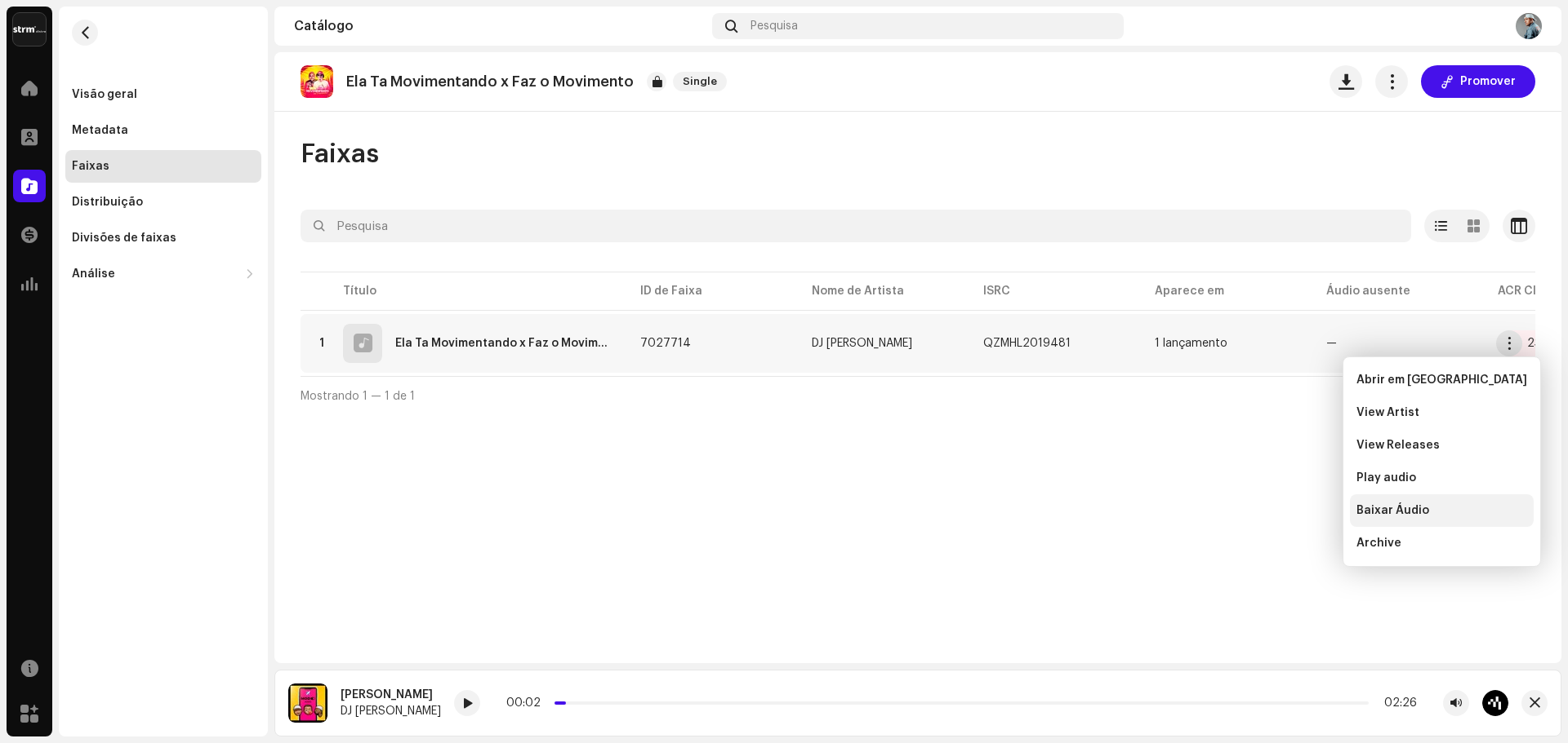
click at [1402, 508] on span "Baixar Áudio" at bounding box center [1393, 510] width 72 height 13
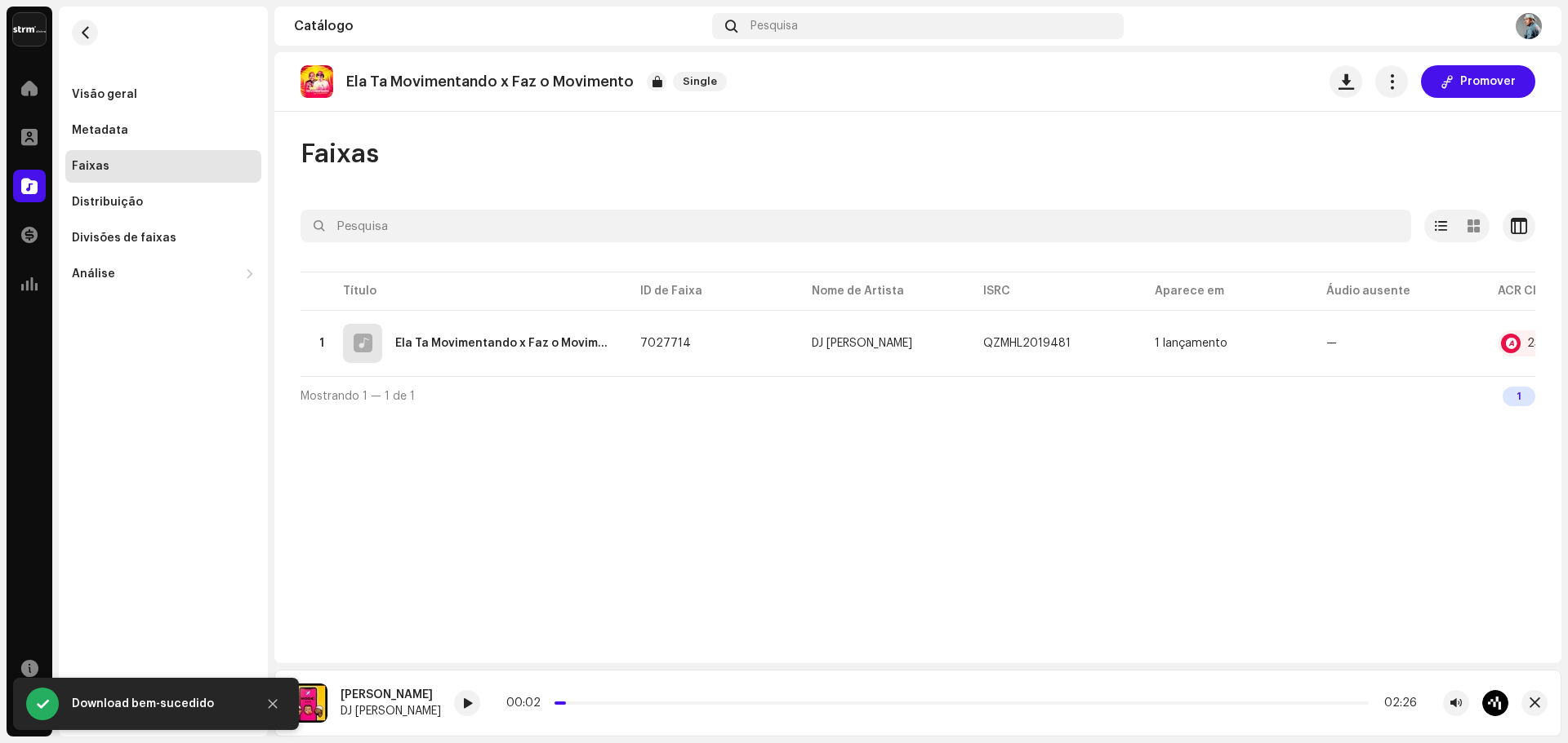
click at [960, 478] on div "Ela Ta Movimentando x Faz o Movimento Single Promover Faixas Selecionado 0 Opçõ…" at bounding box center [918, 357] width 1287 height 611
click at [96, 38] on button "button" at bounding box center [84, 32] width 26 height 26
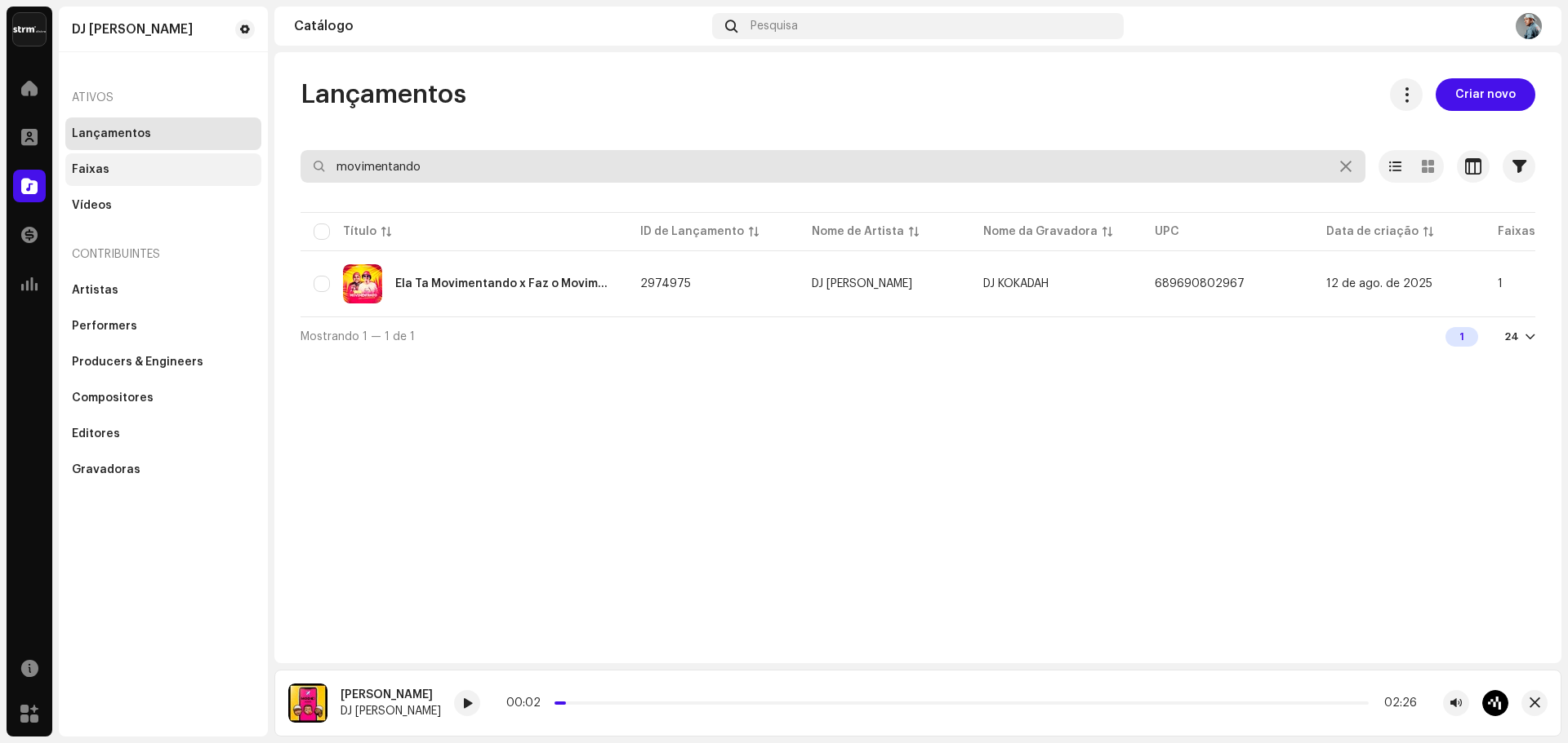
drag, startPoint x: 455, startPoint y: 174, endPoint x: 194, endPoint y: 178, distance: 261.0
click at [194, 177] on div "DJ Kokadah Home Perfil Catálogo Transações Análise Recursos Marketplace DJ Koka…" at bounding box center [784, 371] width 1568 height 743
type input "pode dançar"
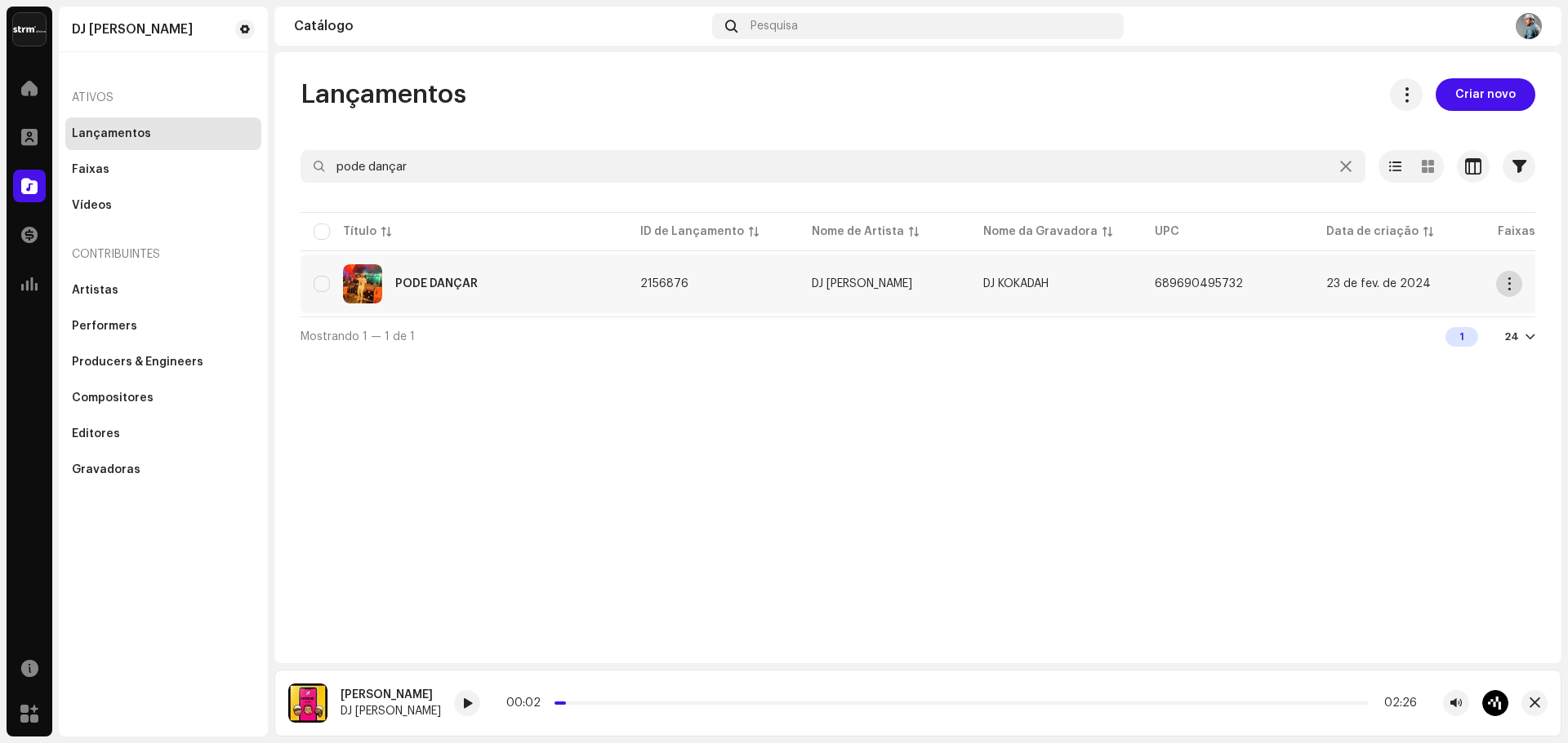
click at [1510, 282] on span "button" at bounding box center [1509, 283] width 13 height 13
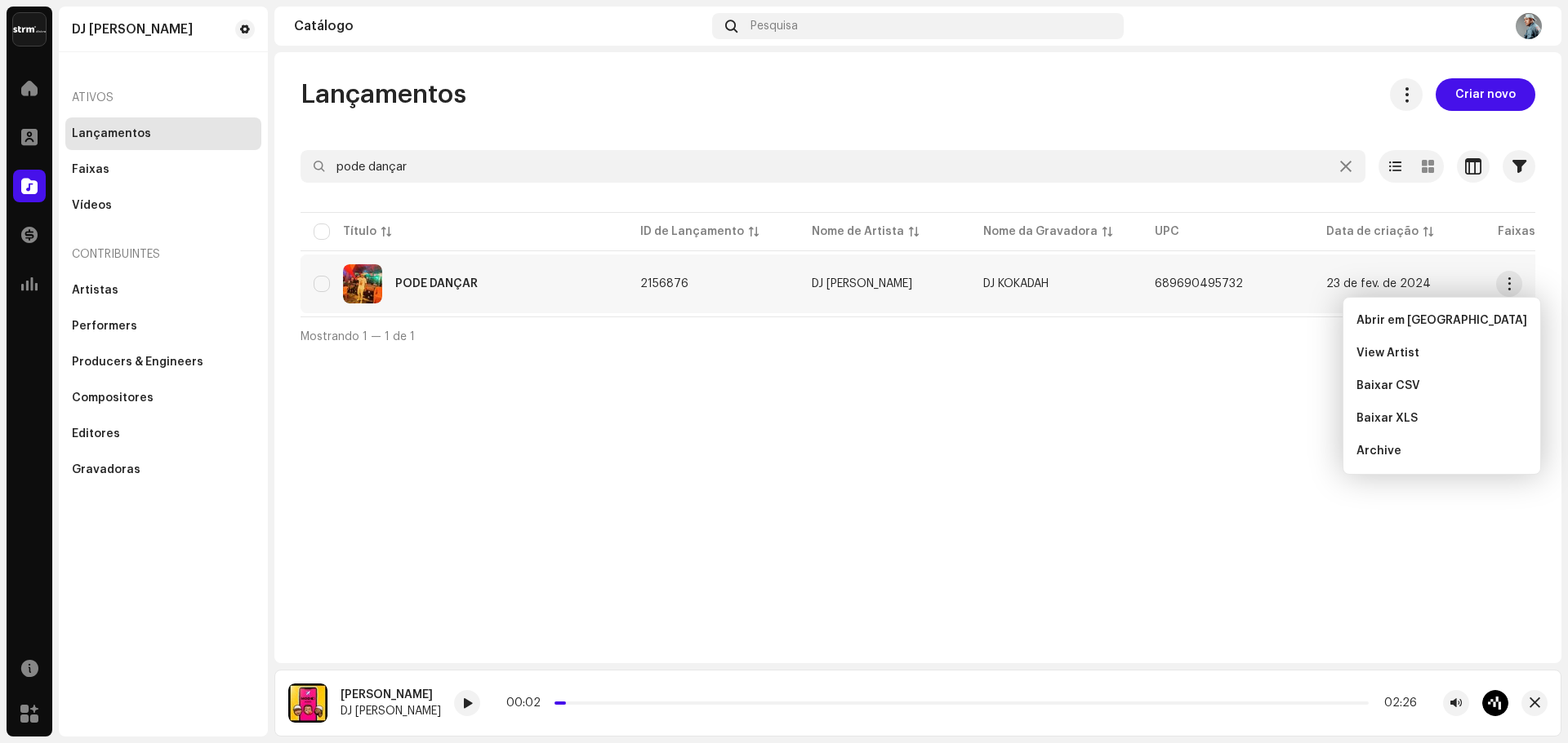
click at [1275, 467] on div "Lançamentos Criar novo pode dançar Selecionado 0 Opções Filtros Status de distr…" at bounding box center [918, 357] width 1287 height 611
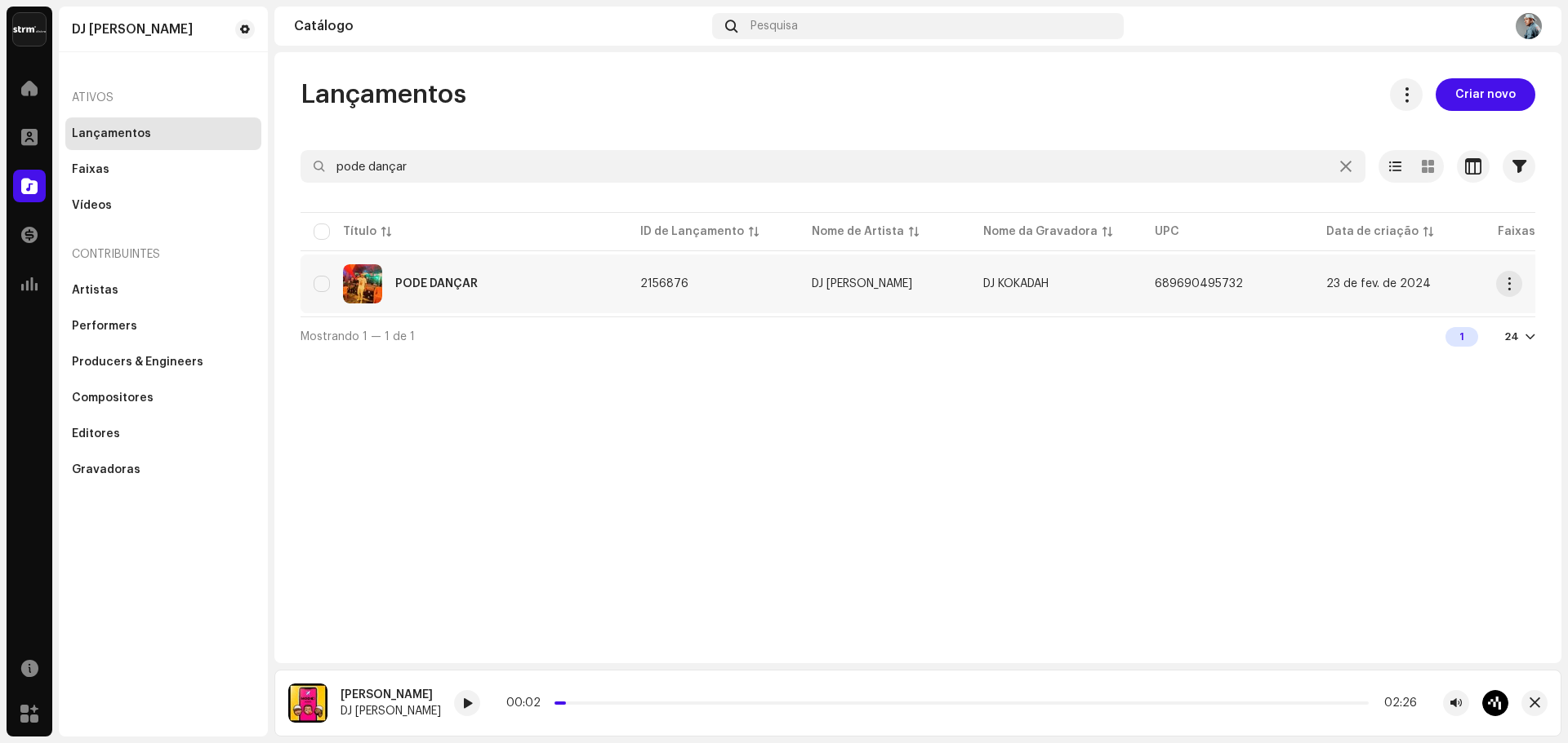
click at [519, 290] on div "PODE DANÇAR" at bounding box center [463, 284] width 301 height 39
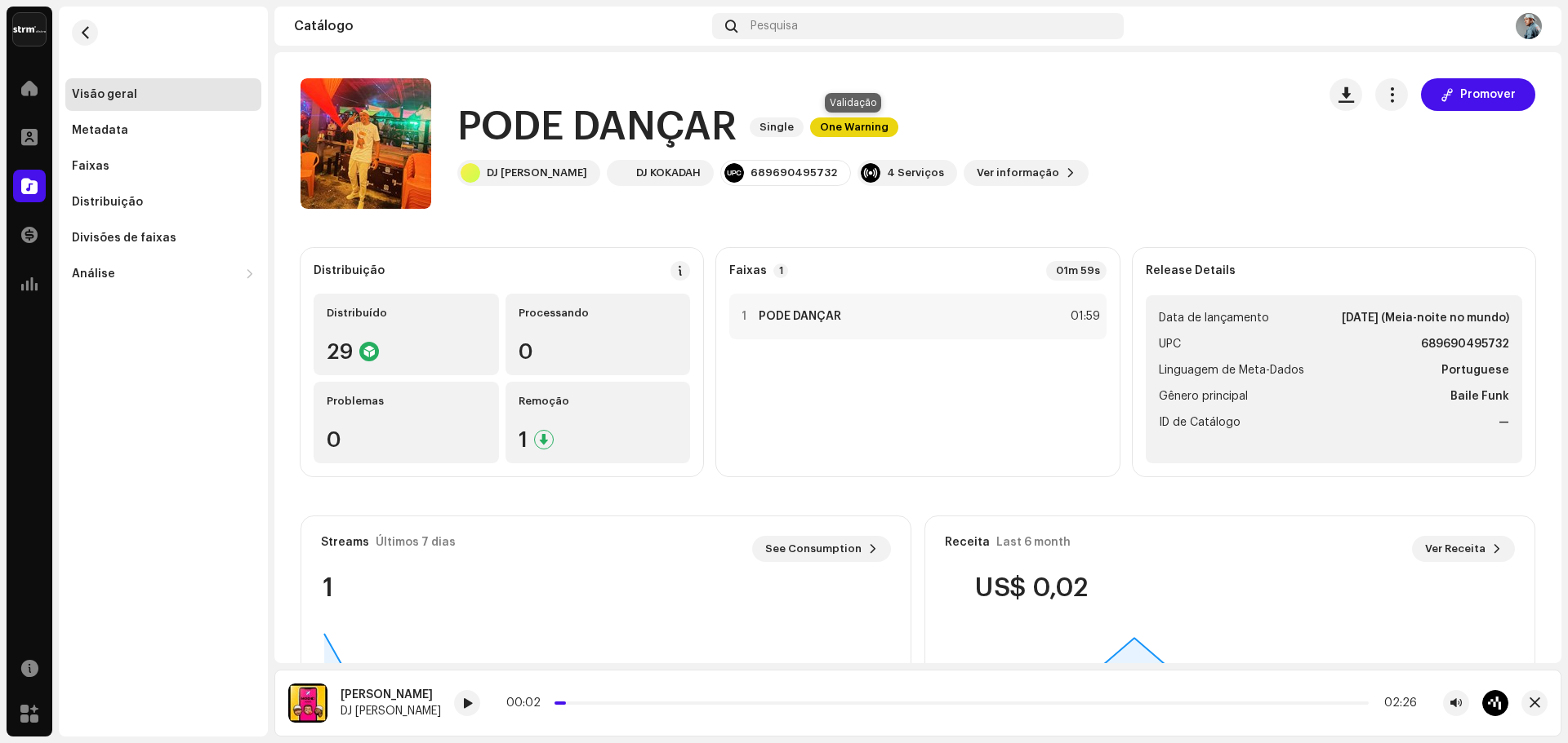
click at [848, 118] on span "One Warning" at bounding box center [854, 127] width 88 height 20
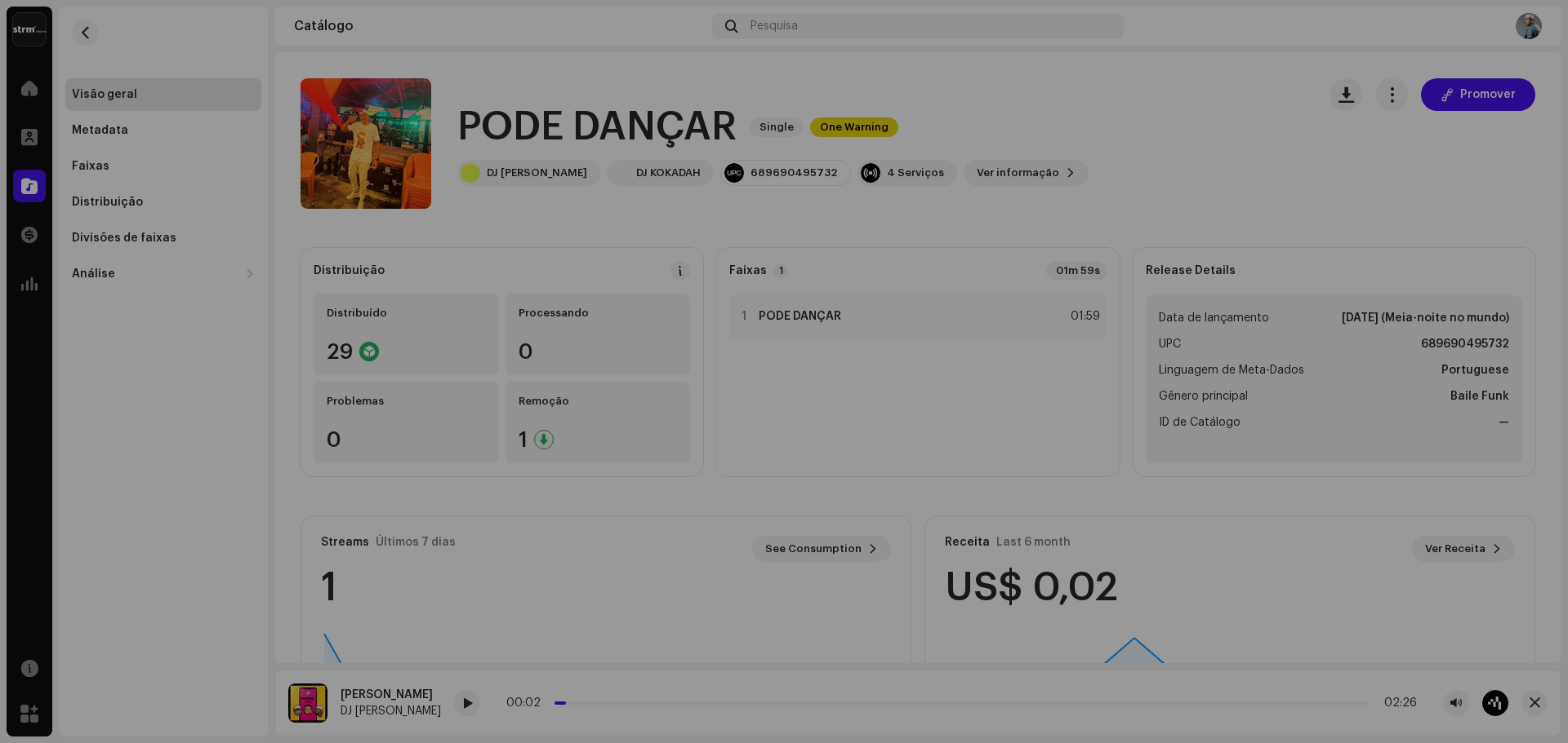
click at [1097, 188] on div "Alertas Revise esses avisos para ver se você precisa corrigir alguma coisa e/ou…" at bounding box center [784, 371] width 1568 height 743
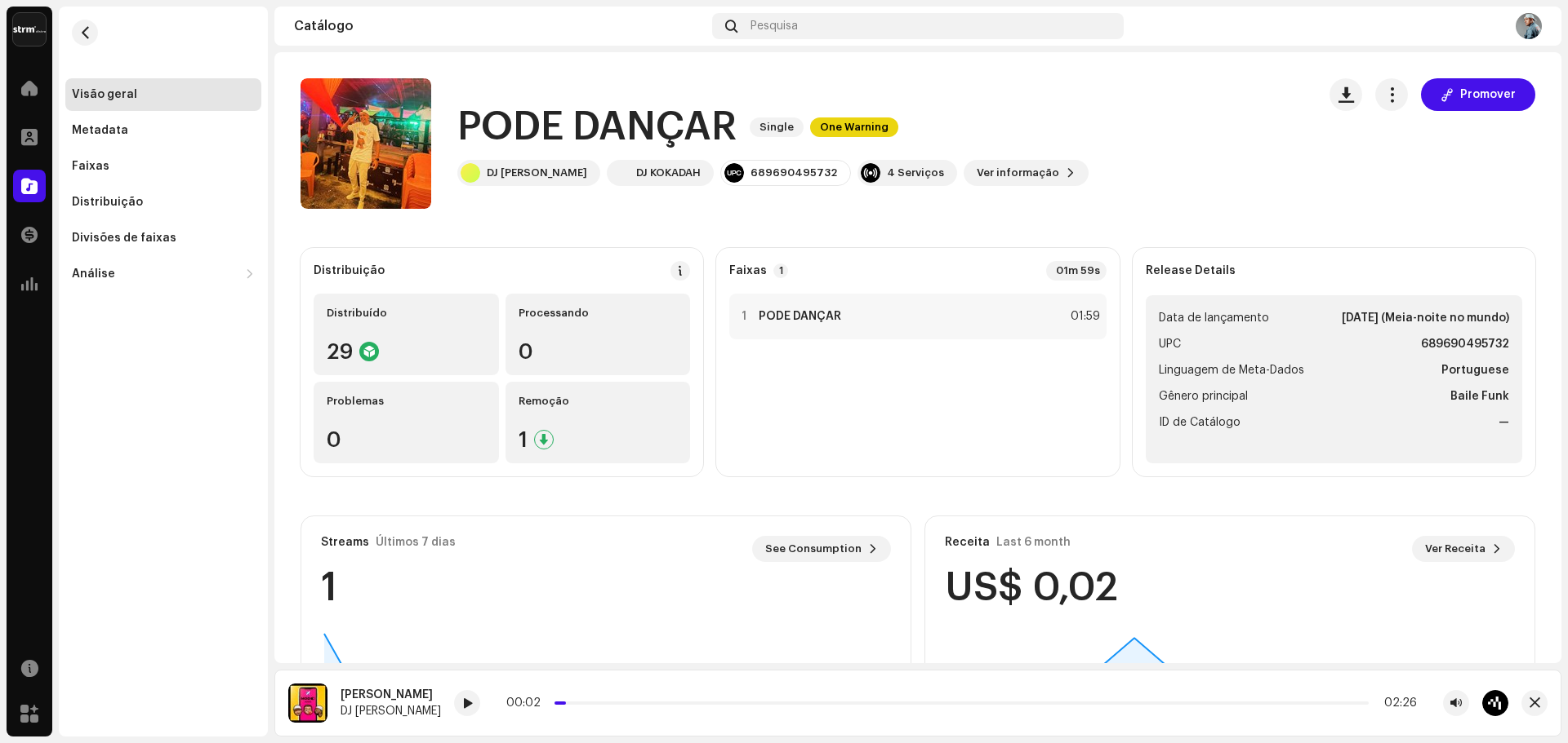
click at [840, 114] on div "PODE DANÇAR Single One Warning" at bounding box center [773, 126] width 631 height 52
click at [855, 120] on span "One Warning" at bounding box center [854, 127] width 88 height 20
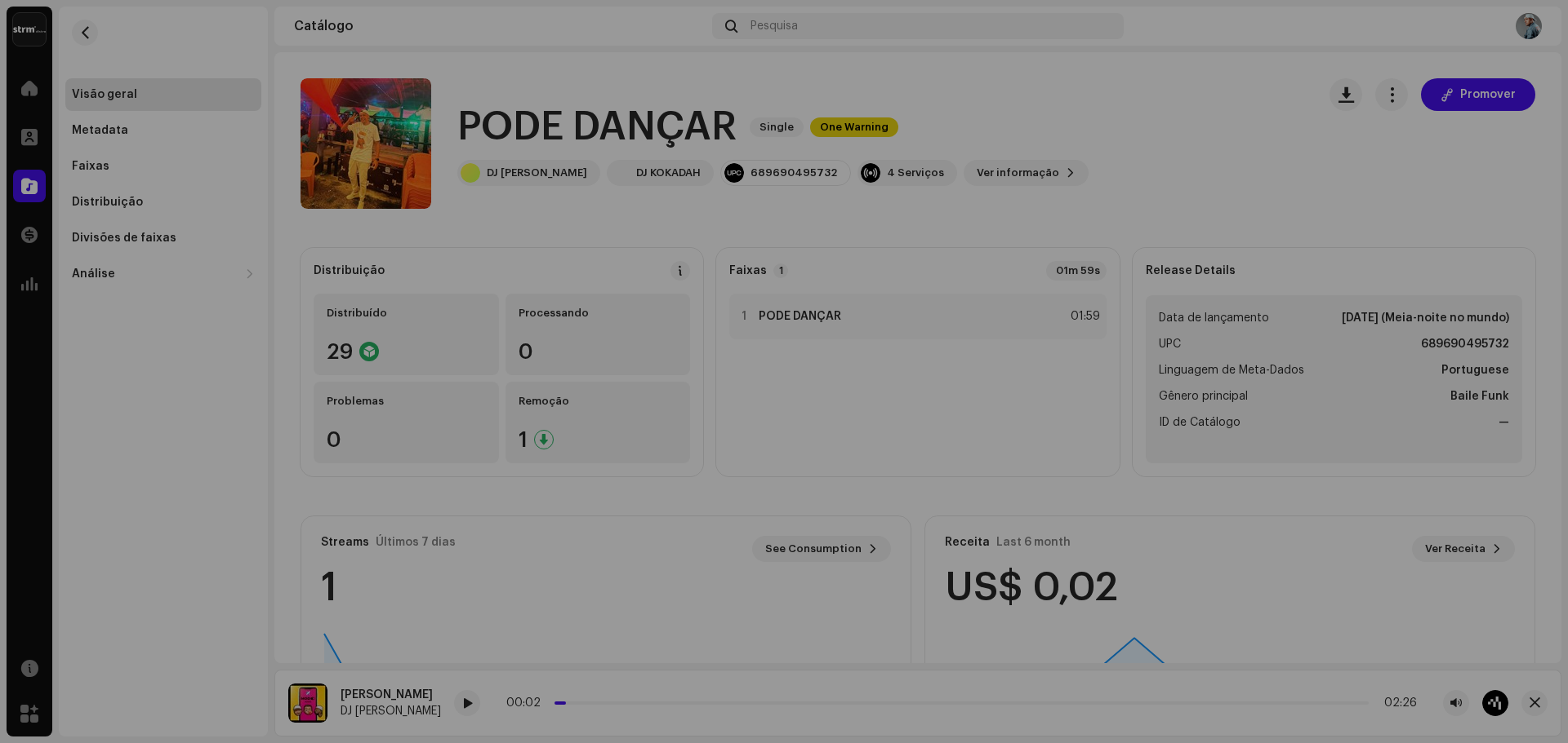
click at [1043, 121] on div "Alertas Revise esses avisos para ver se você precisa corrigir alguma coisa e/ou…" at bounding box center [784, 371] width 1568 height 743
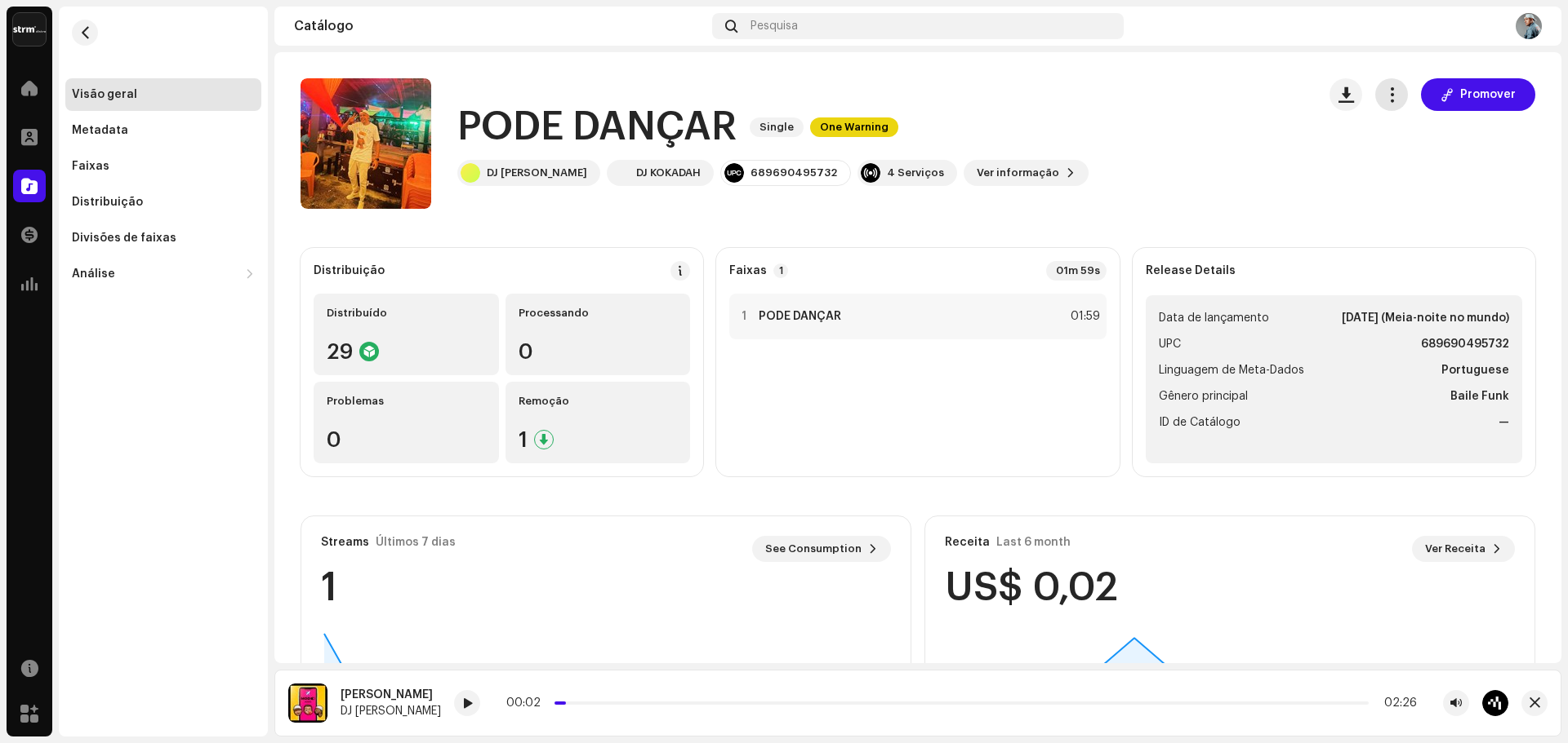
click at [1384, 88] on span "button" at bounding box center [1392, 94] width 16 height 13
click at [1416, 174] on div "Editar" at bounding box center [1457, 166] width 165 height 32
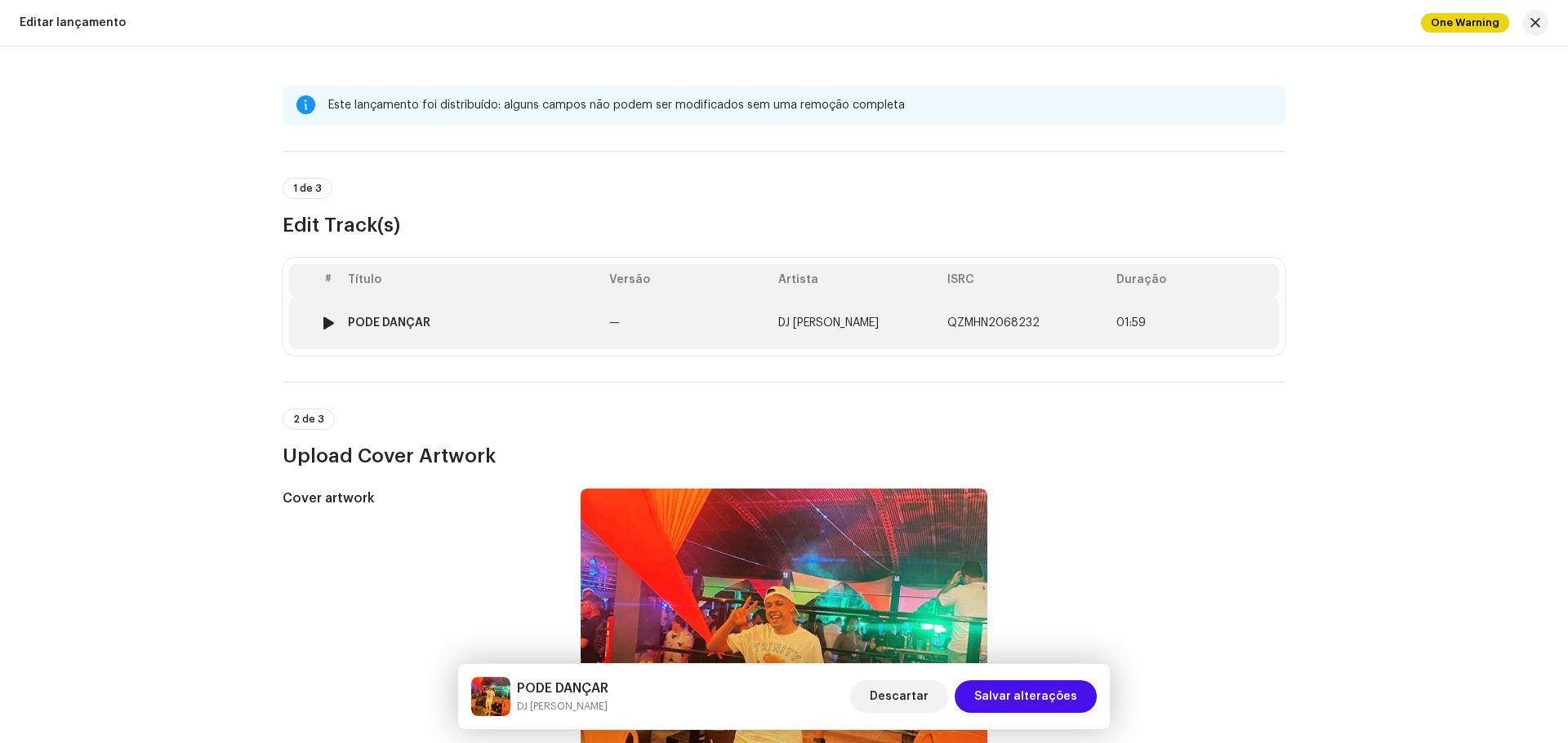
click at [674, 322] on td "—" at bounding box center [687, 322] width 169 height 52
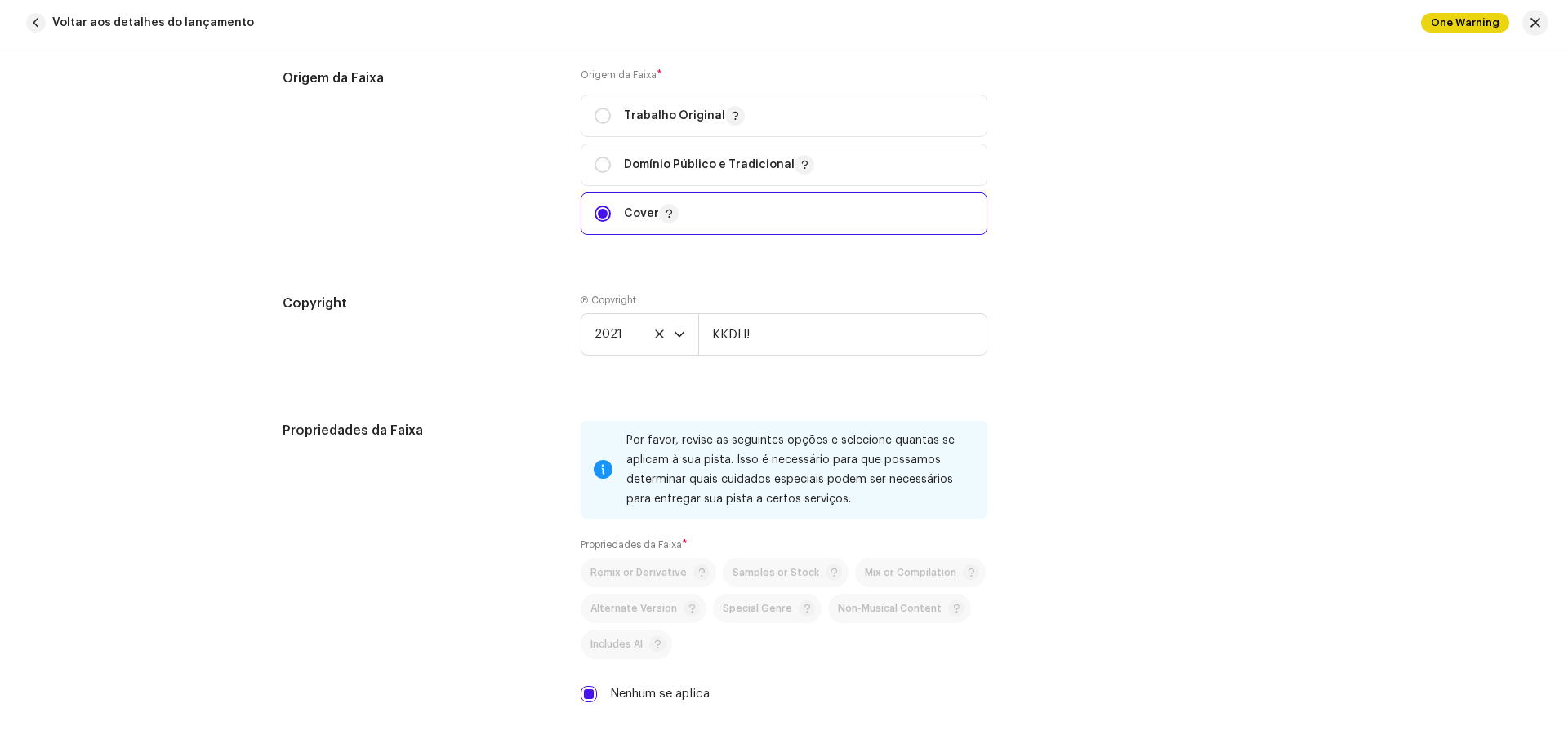
scroll to position [1959, 0]
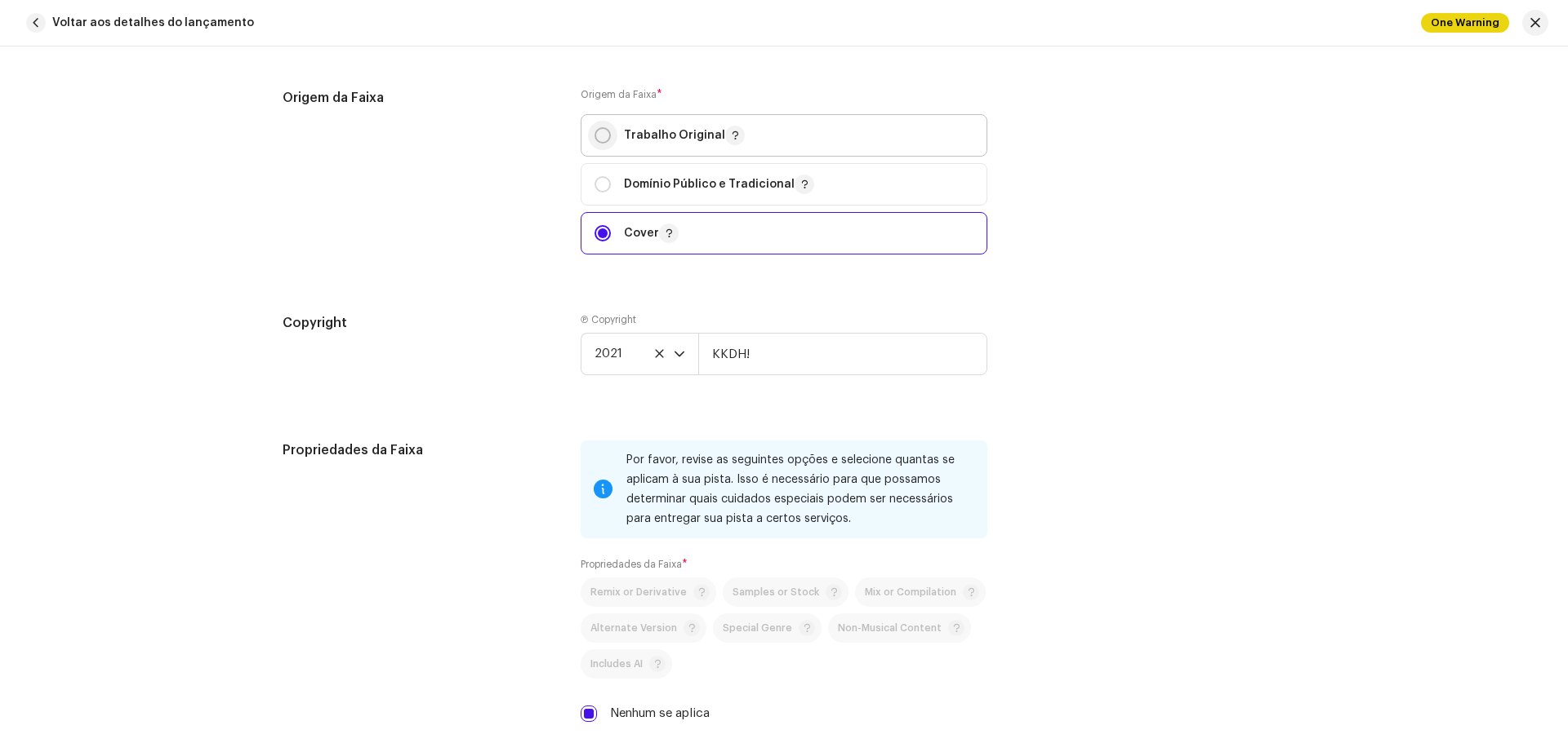
click at [596, 136] on input "radio" at bounding box center [602, 135] width 17 height 17
radio input "true"
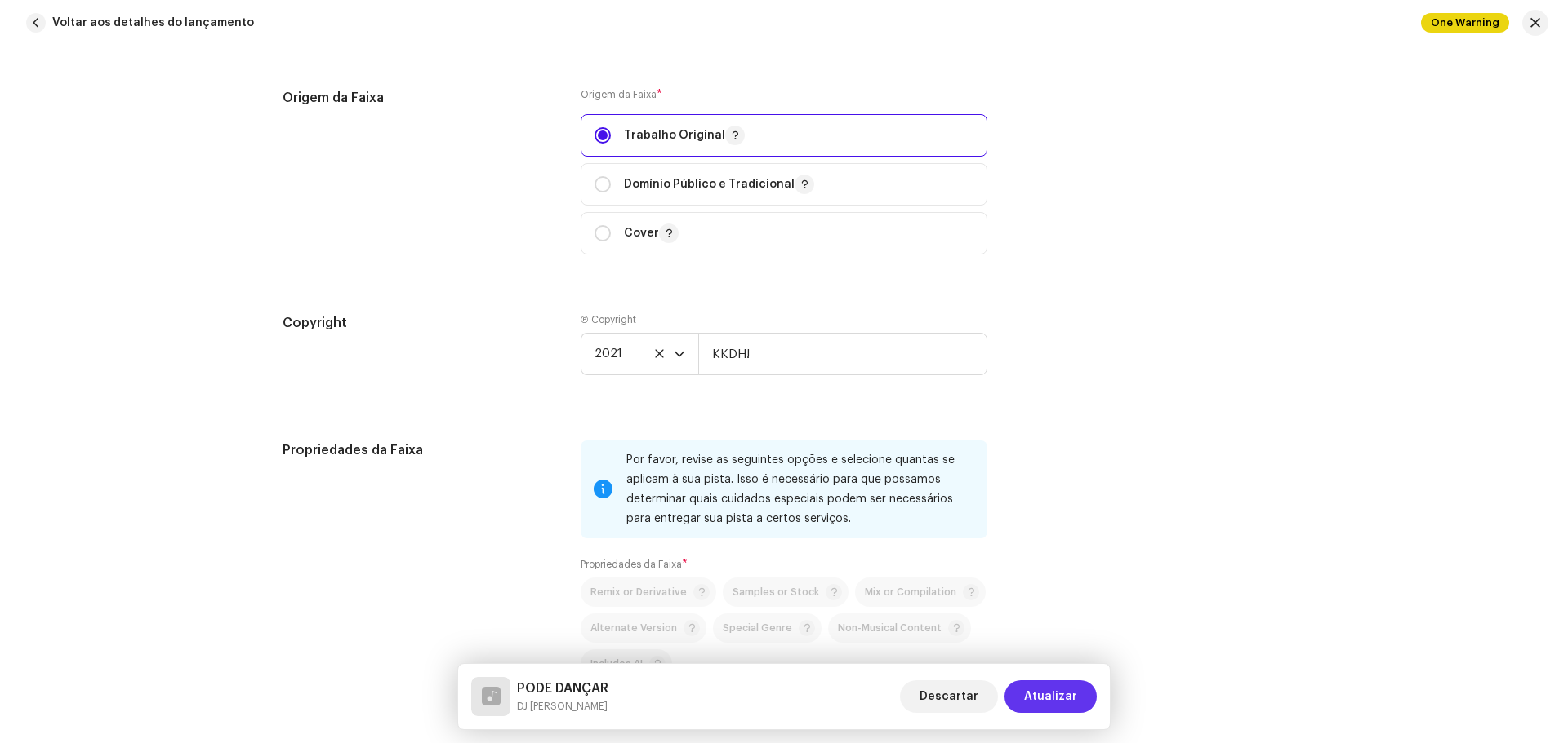
click at [1076, 689] on span "Atualizar" at bounding box center [1050, 696] width 53 height 32
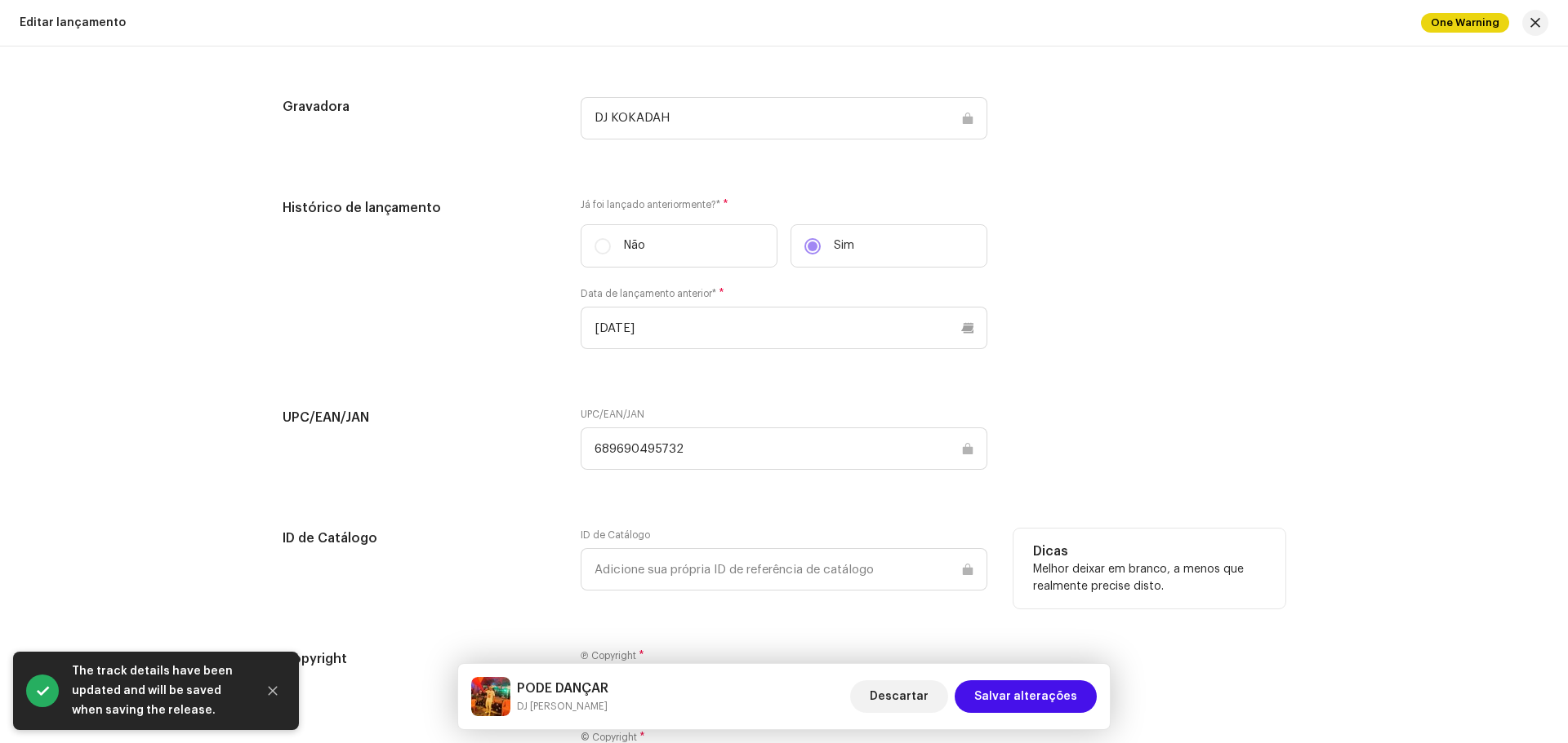
scroll to position [2040, 0]
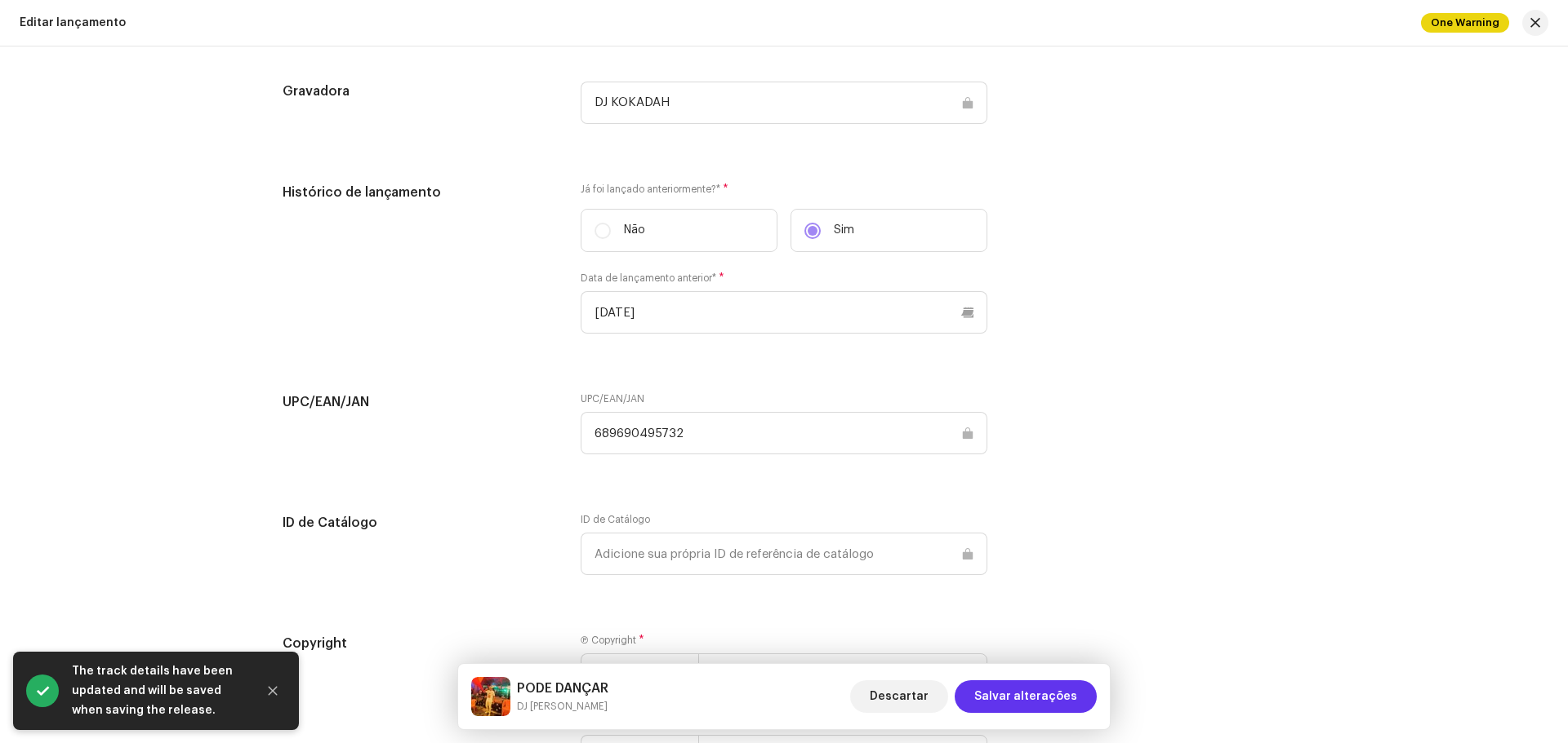
click at [1046, 690] on span "Salvar alterações" at bounding box center [1025, 696] width 103 height 32
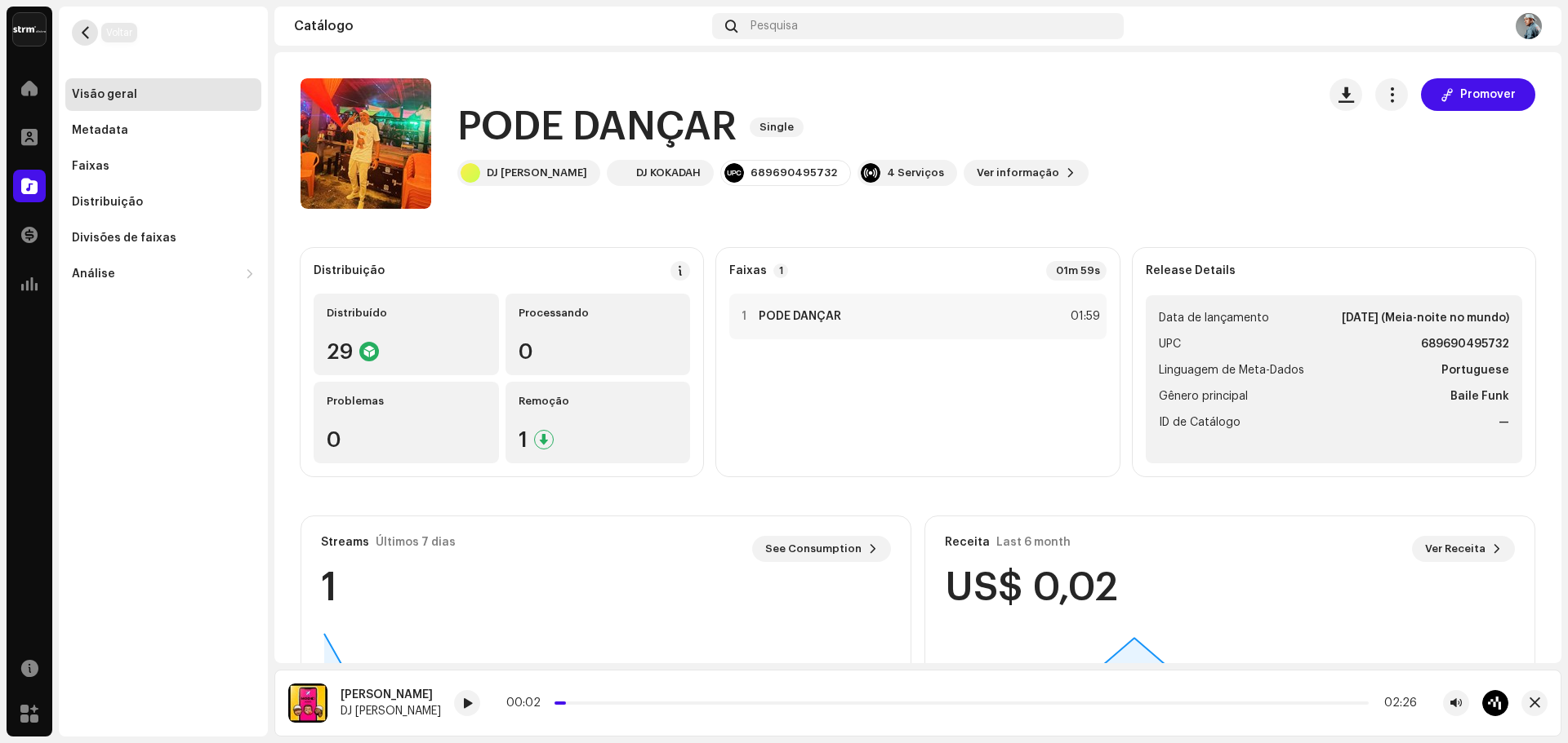
click at [81, 32] on span "button" at bounding box center [85, 32] width 13 height 13
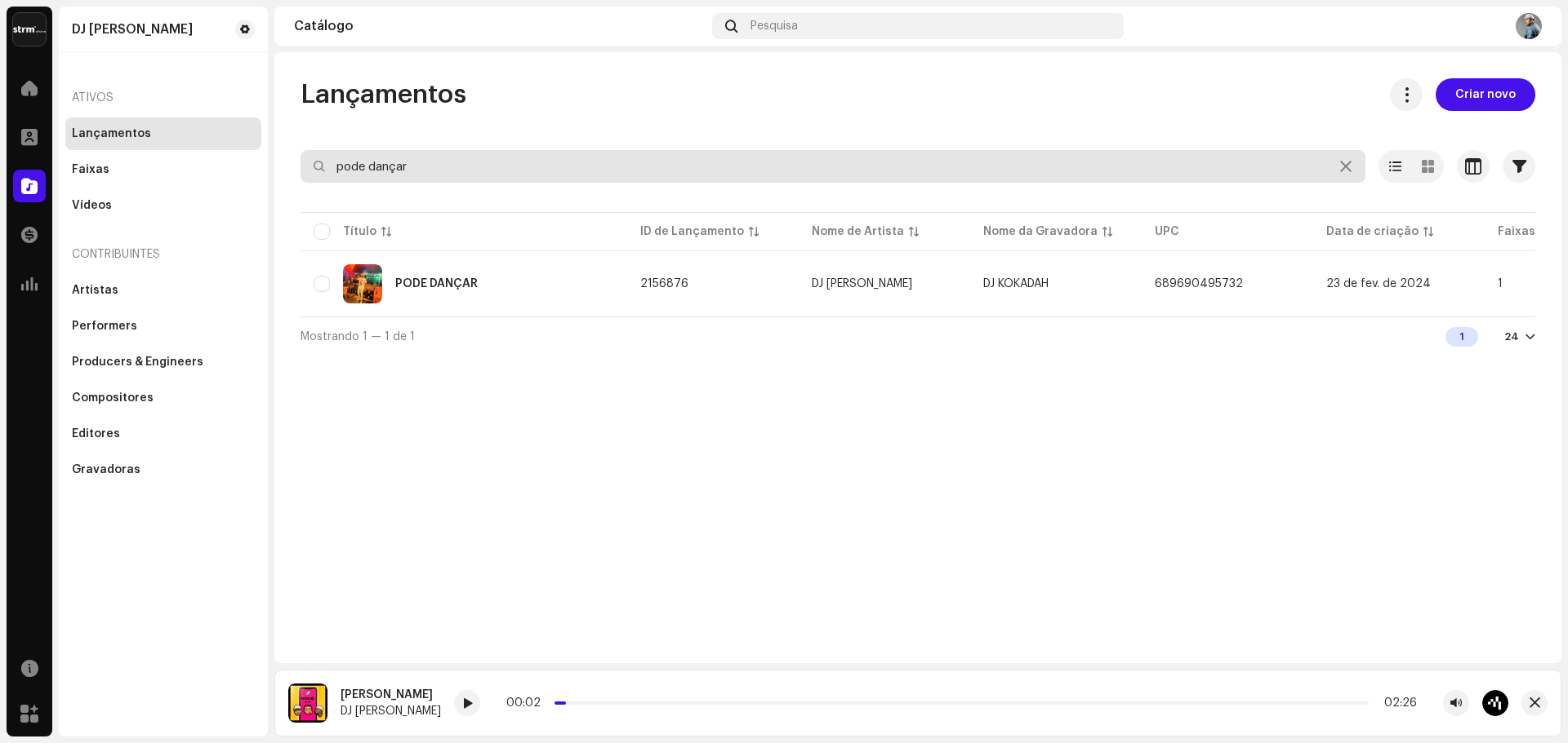
click at [722, 166] on input "pode dançar" at bounding box center [832, 165] width 1065 height 32
drag, startPoint x: 722, startPoint y: 166, endPoint x: 201, endPoint y: 163, distance: 521.0
click at [201, 163] on div "DJ Kokadah Home Perfil Catálogo Transações Análise Recursos Marketplace DJ Koka…" at bounding box center [784, 371] width 1568 height 743
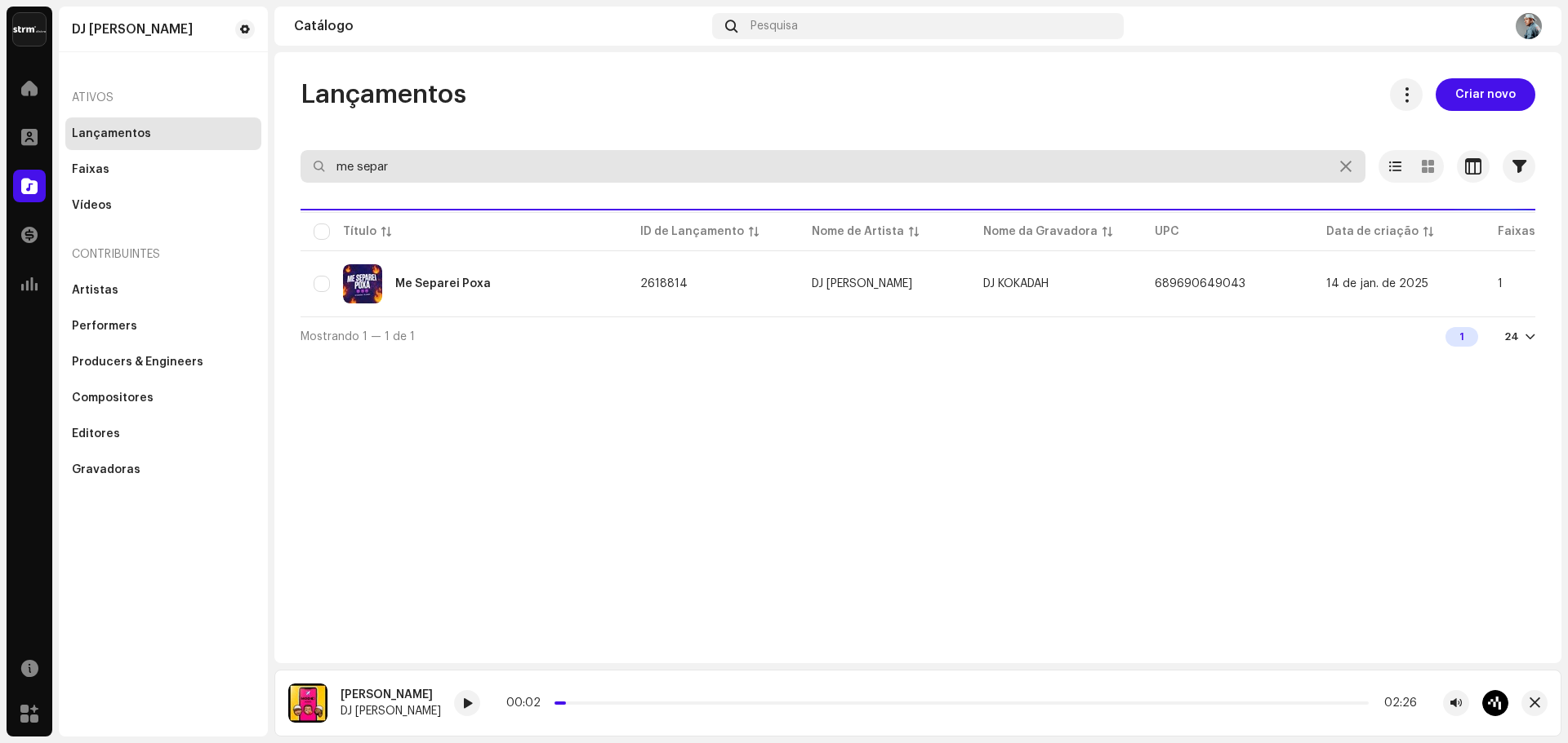
type input "me separ"
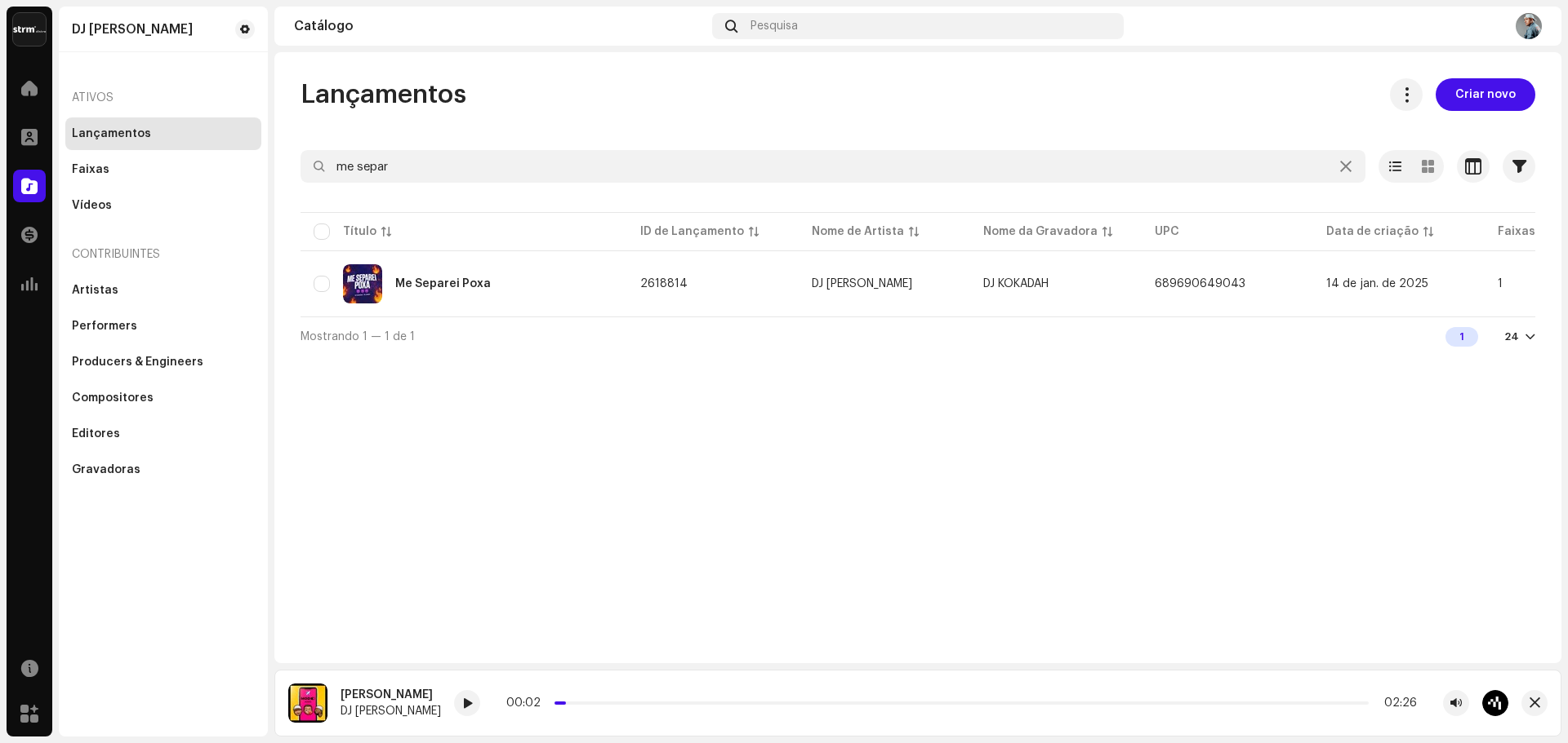
click at [491, 292] on div "Me Separei Poxa" at bounding box center [463, 284] width 301 height 39
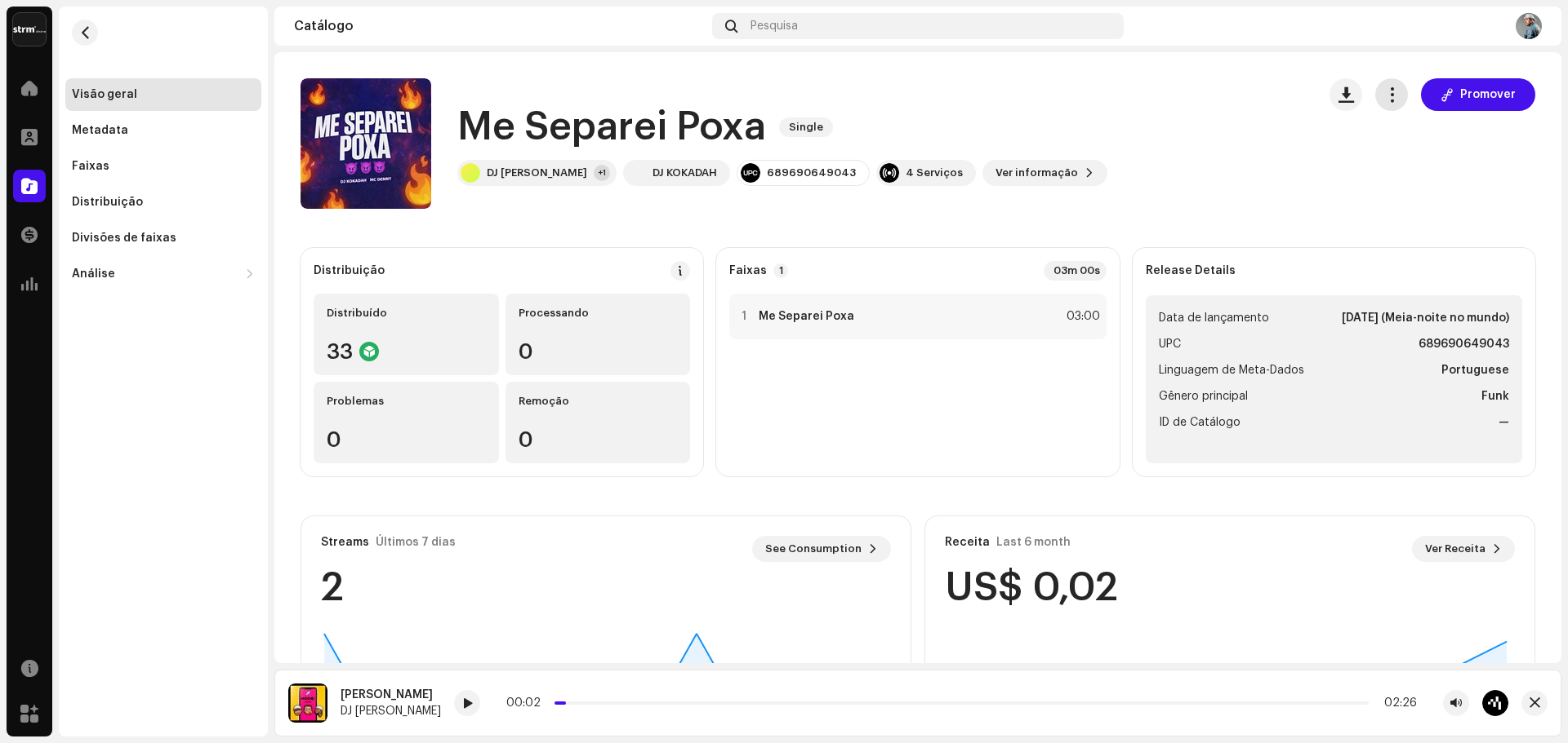
click at [1382, 106] on button "button" at bounding box center [1391, 94] width 32 height 32
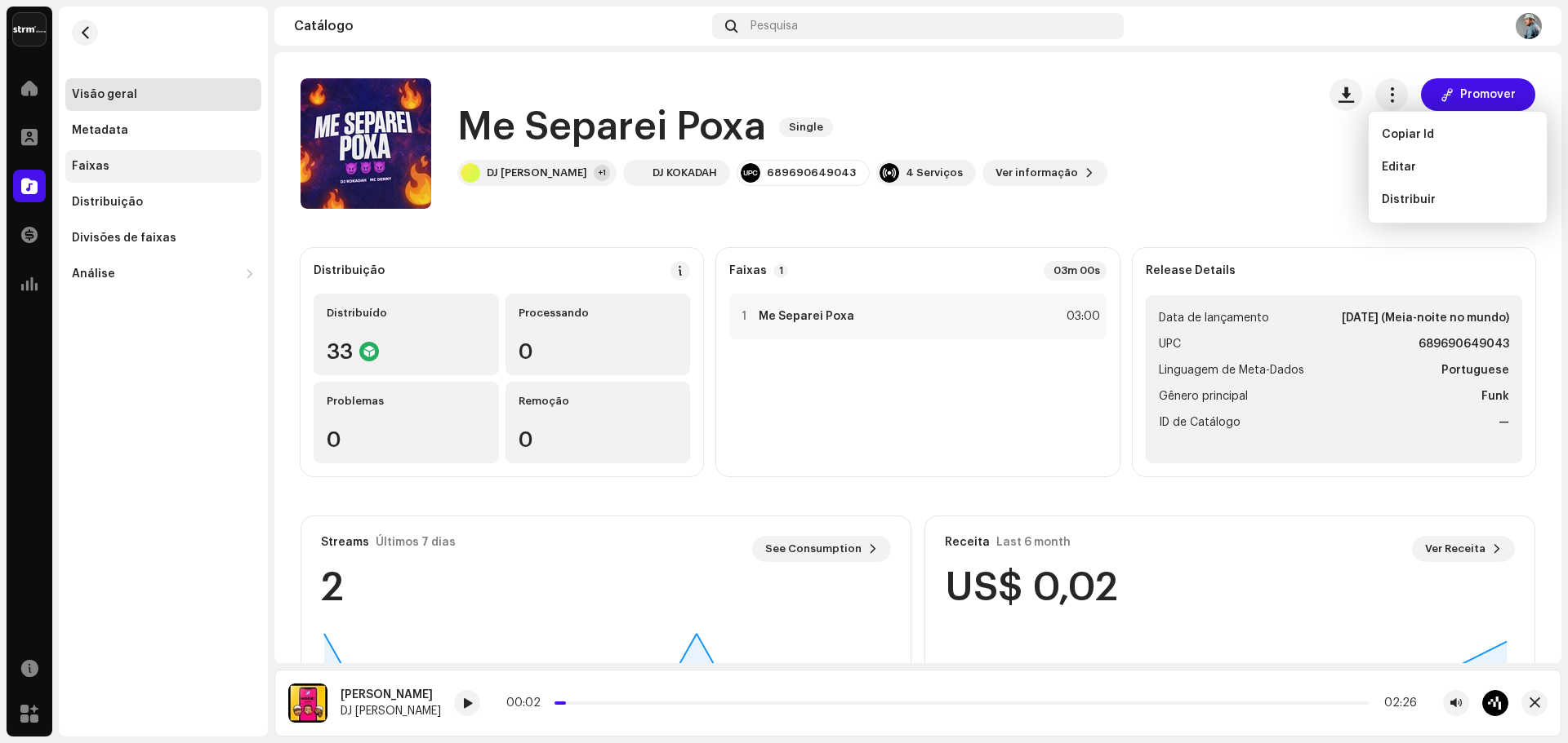
click at [117, 163] on div "Faixas" at bounding box center [163, 165] width 183 height 13
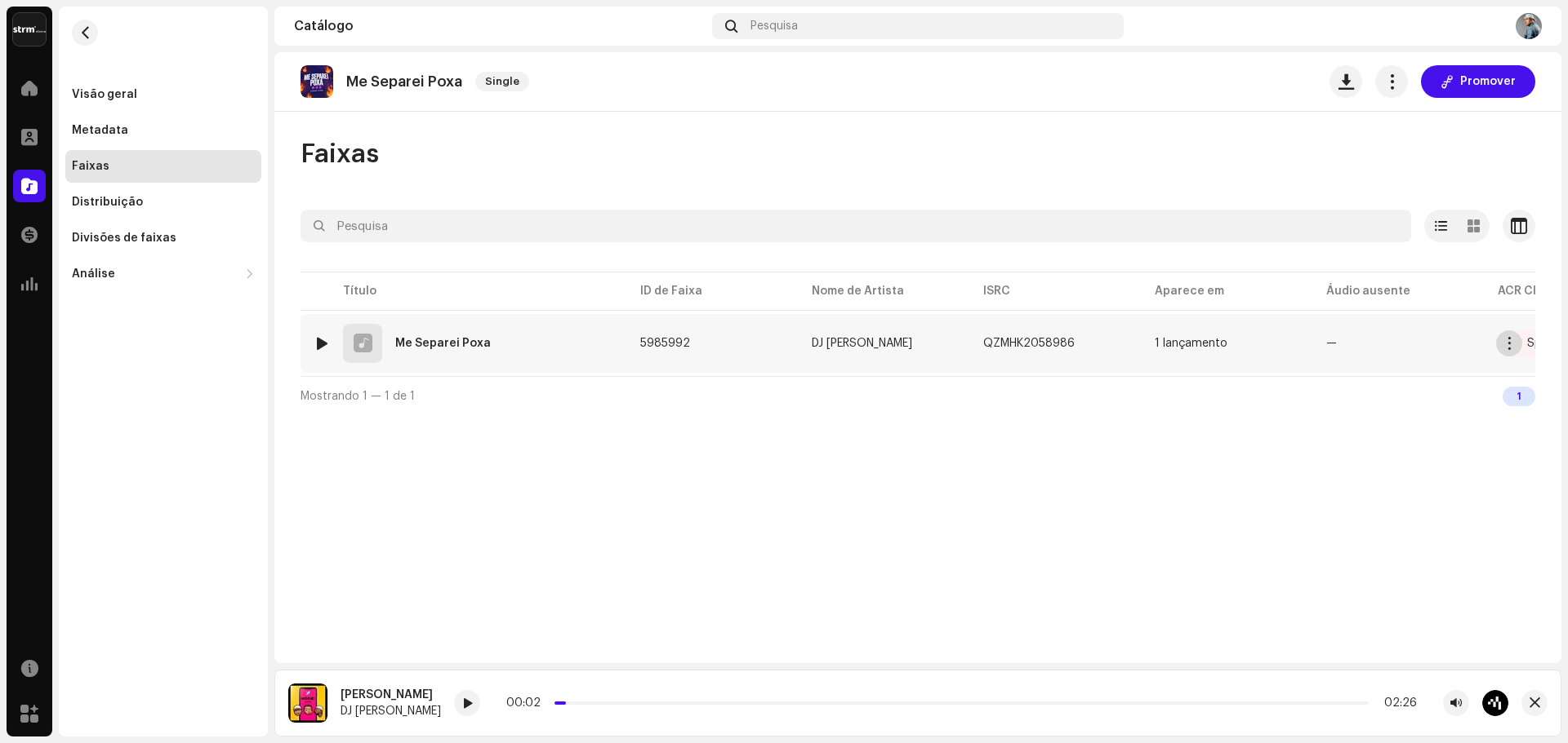
click at [1501, 345] on button "button" at bounding box center [1508, 344] width 26 height 26
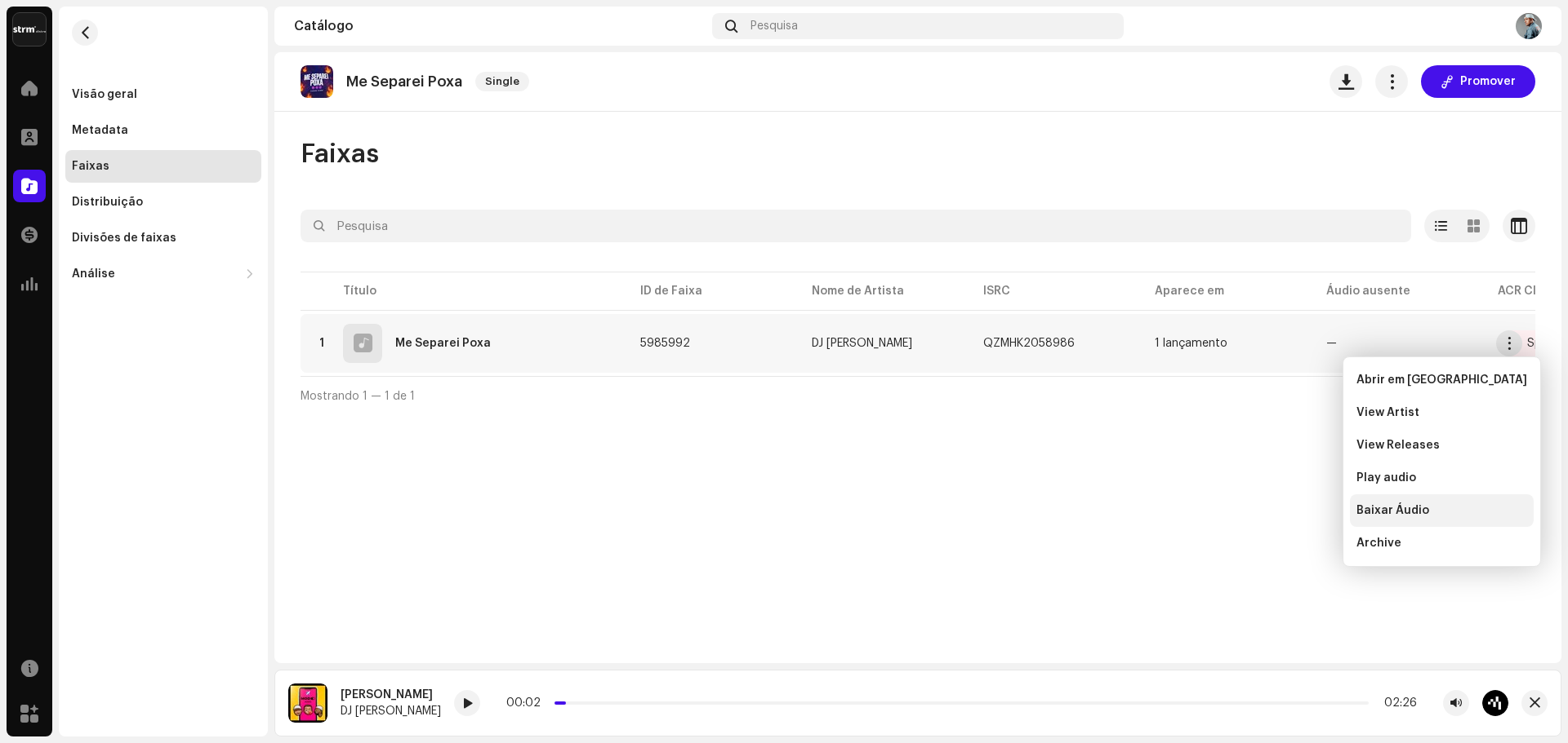
click at [1396, 508] on span "Baixar Áudio" at bounding box center [1393, 510] width 72 height 13
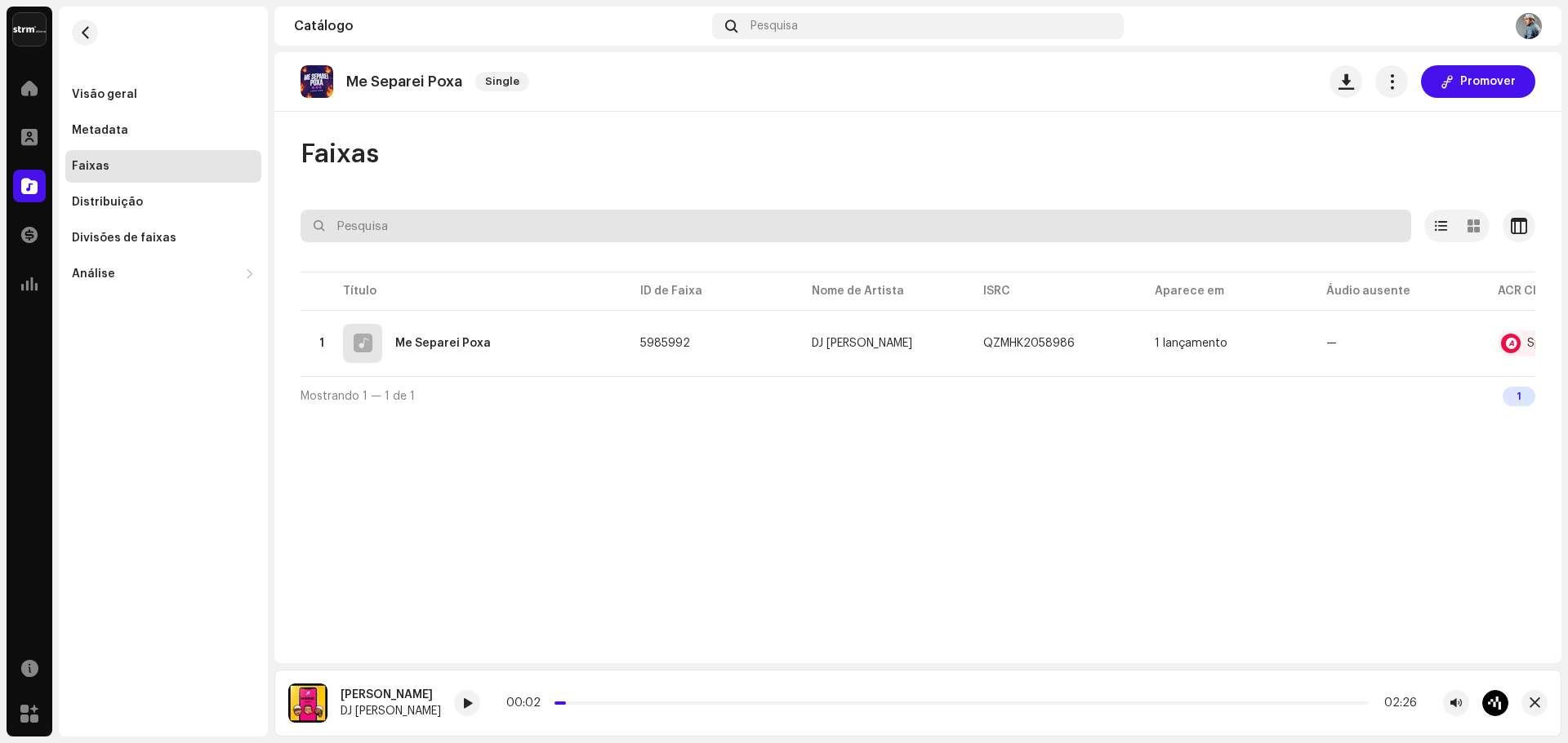
drag, startPoint x: 437, startPoint y: 209, endPoint x: 440, endPoint y: 219, distance: 10.4
click at [436, 209] on input "text" at bounding box center [856, 225] width 1111 height 32
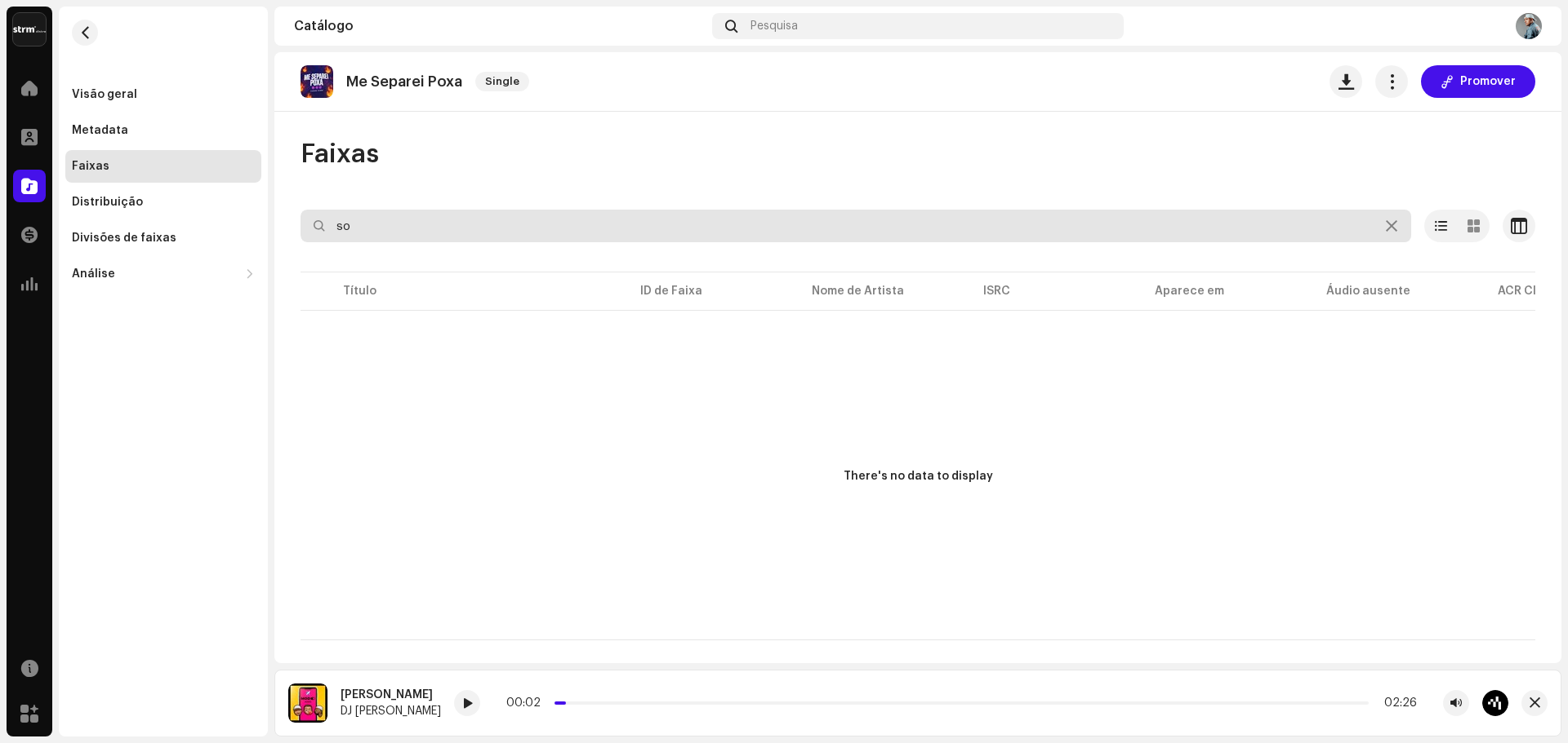
type input "s"
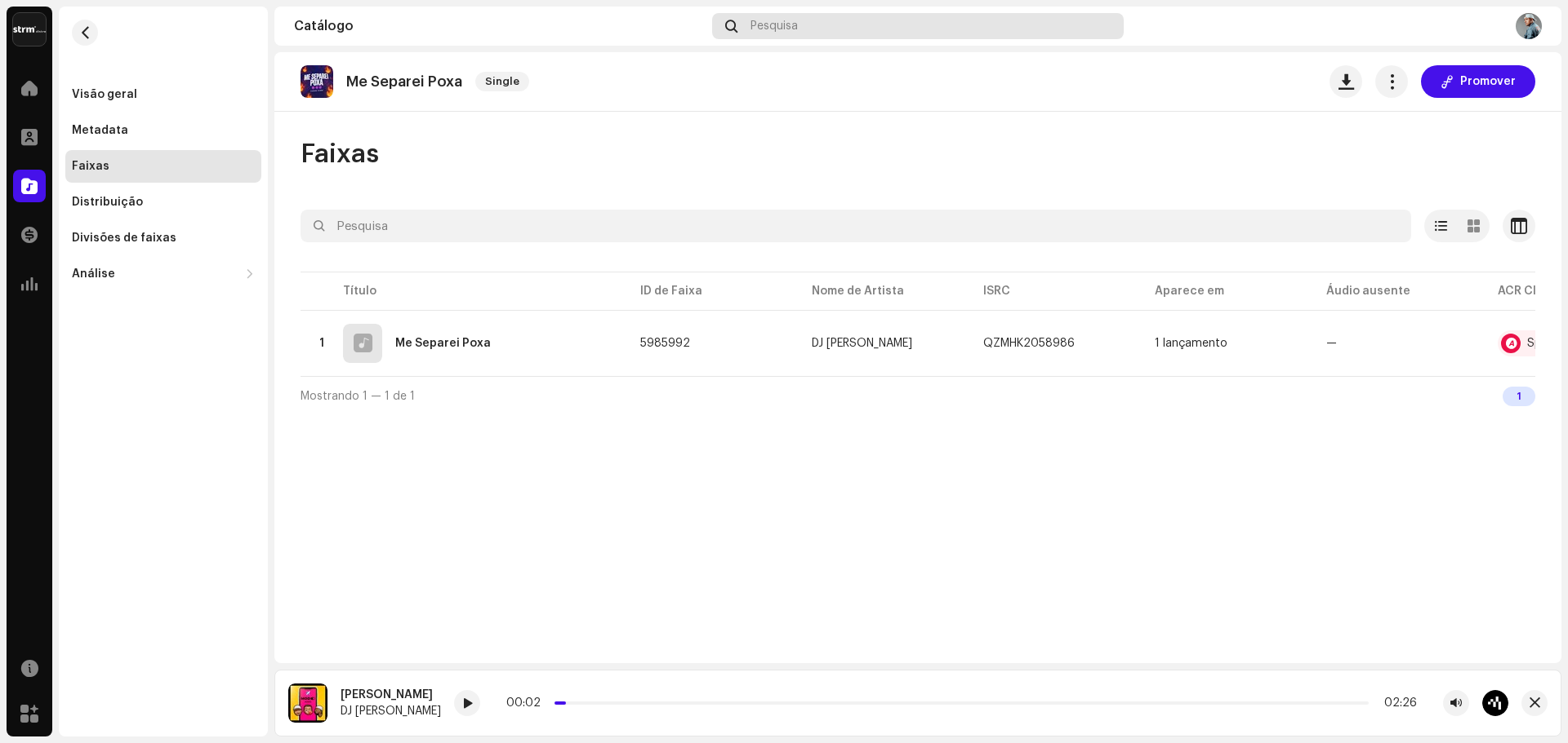
click at [857, 24] on div "Pesquisa" at bounding box center [918, 25] width 411 height 26
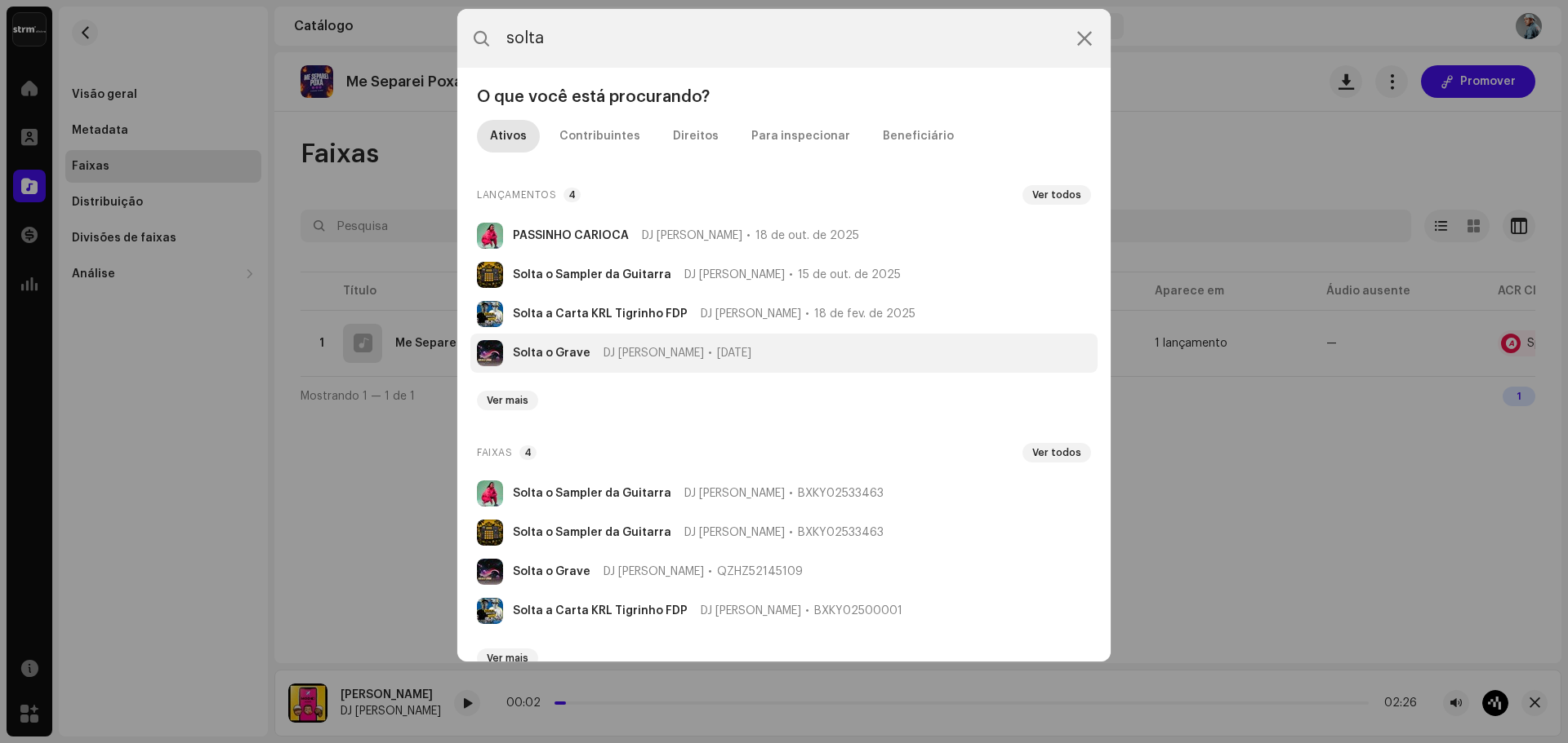
type input "solta"
click at [613, 355] on span "DJ [PERSON_NAME]" at bounding box center [653, 352] width 101 height 13
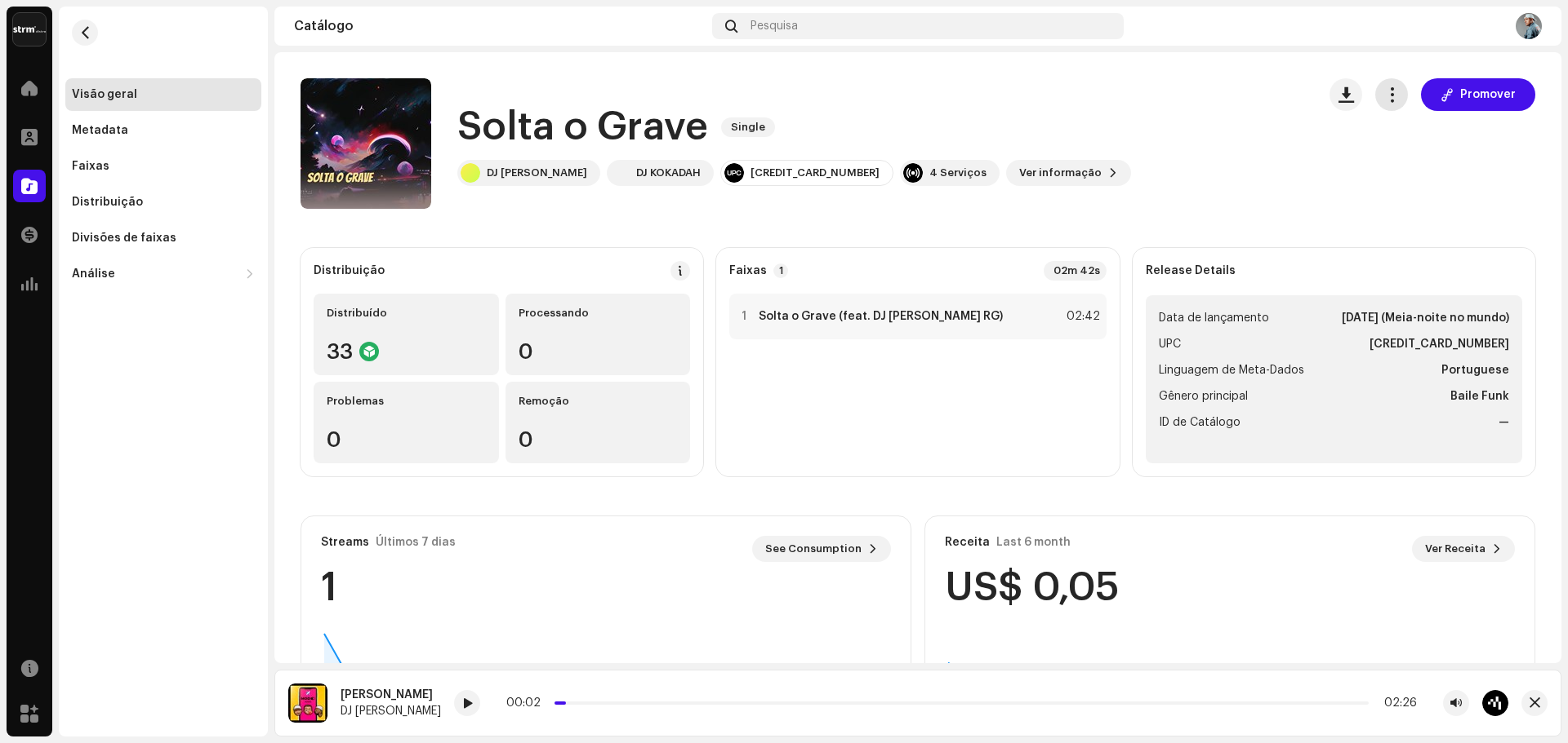
click at [1387, 98] on span "button" at bounding box center [1392, 94] width 16 height 13
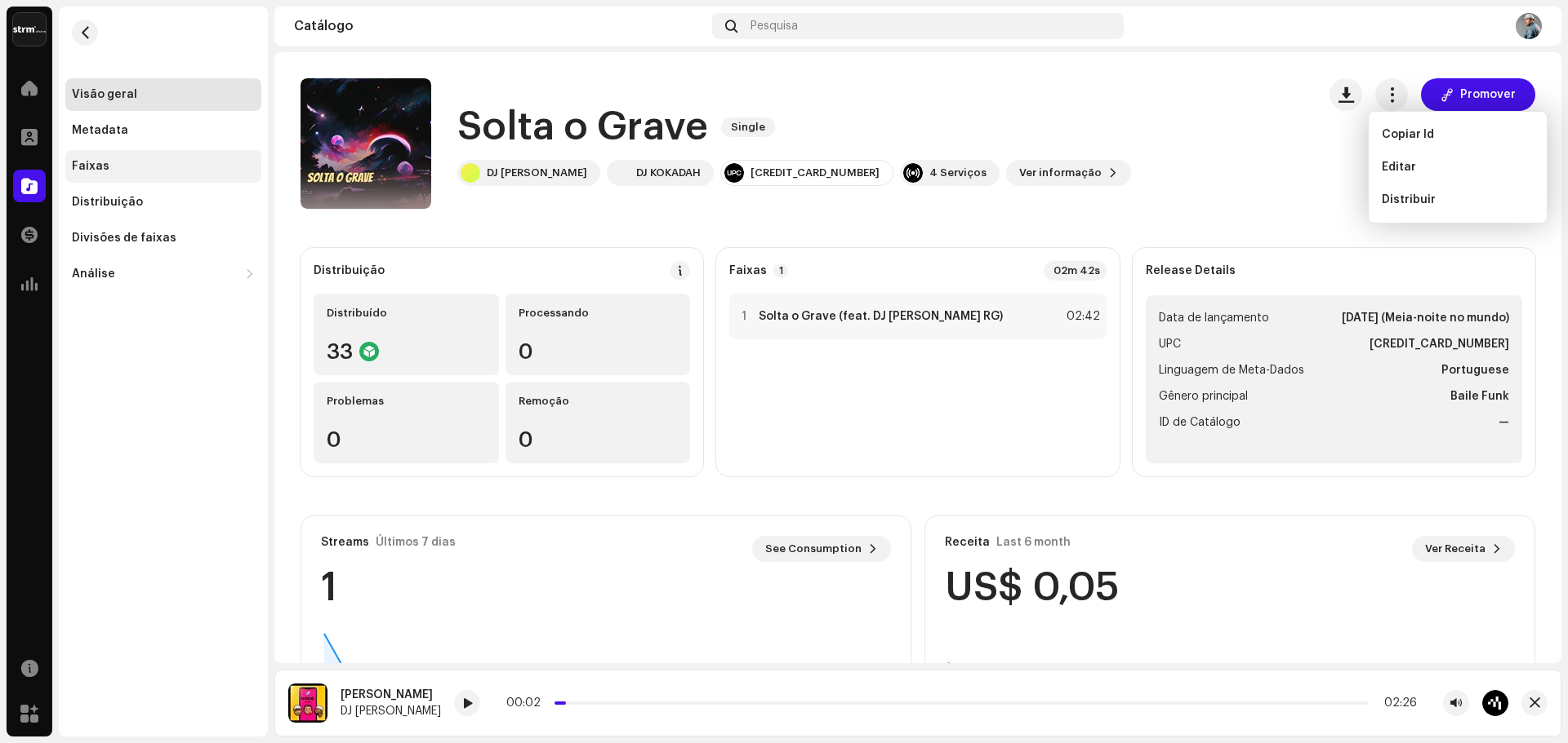
click at [108, 174] on div "Faixas" at bounding box center [164, 165] width 196 height 32
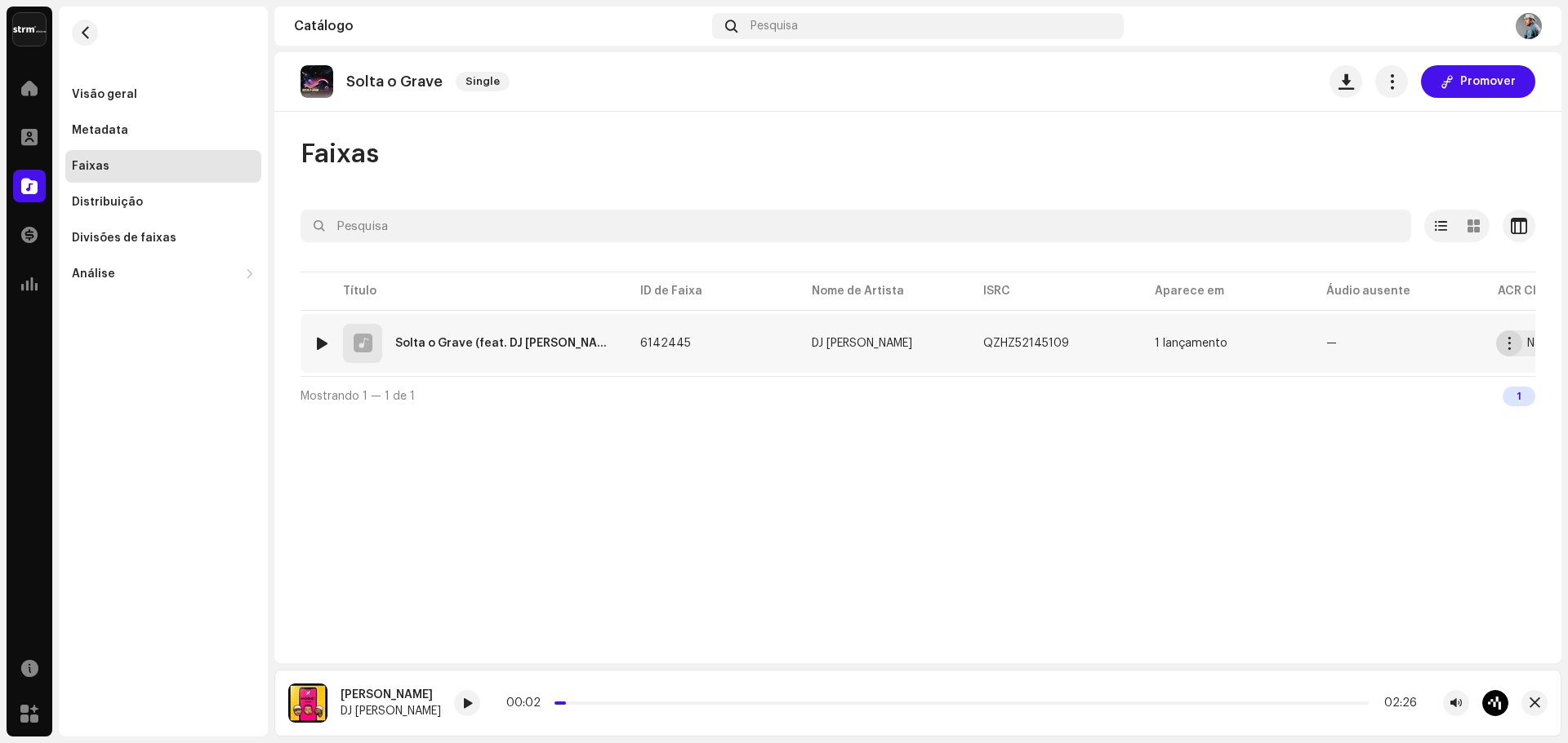
click at [1501, 346] on button "button" at bounding box center [1508, 344] width 26 height 26
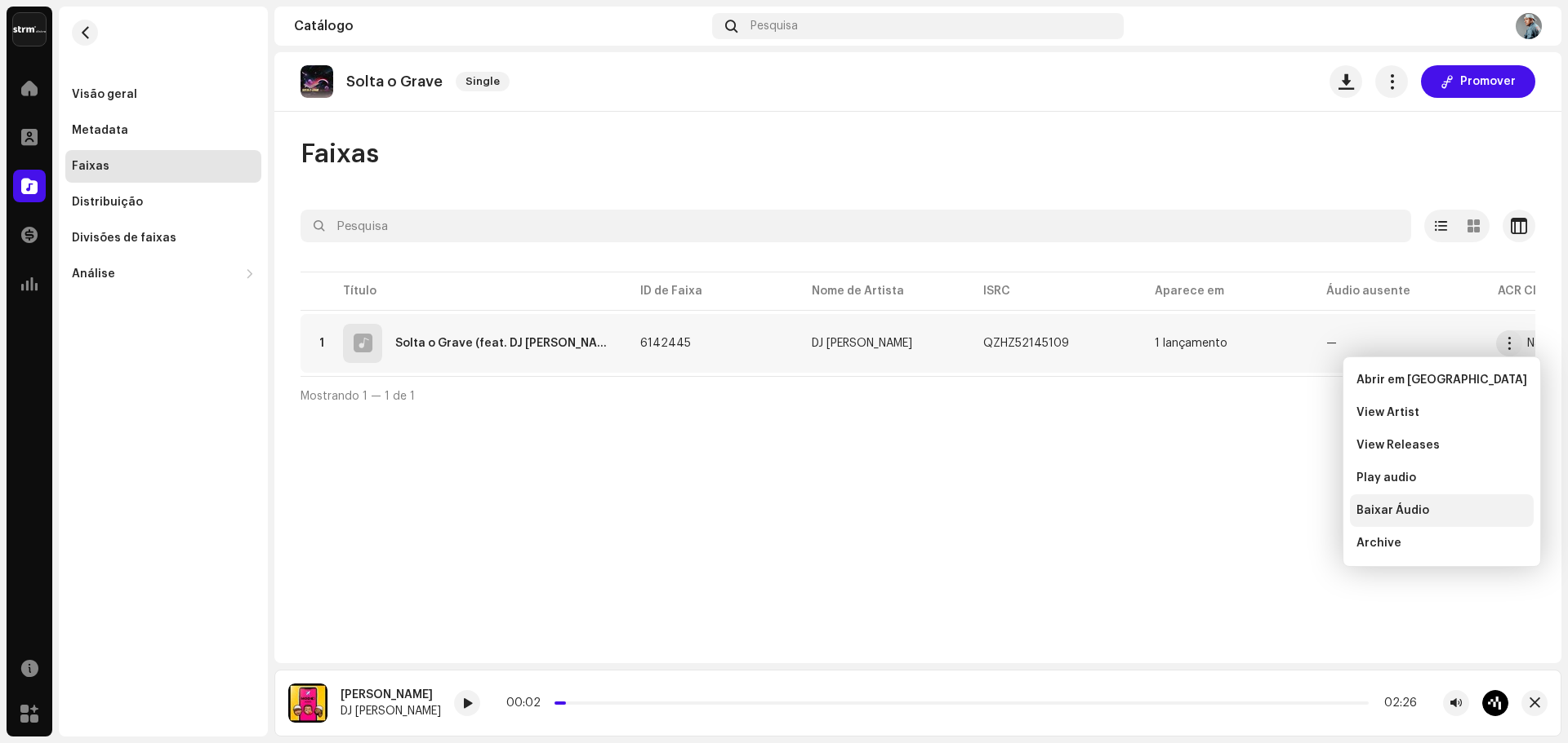
click at [1409, 517] on span "Baixar Áudio" at bounding box center [1393, 510] width 72 height 13
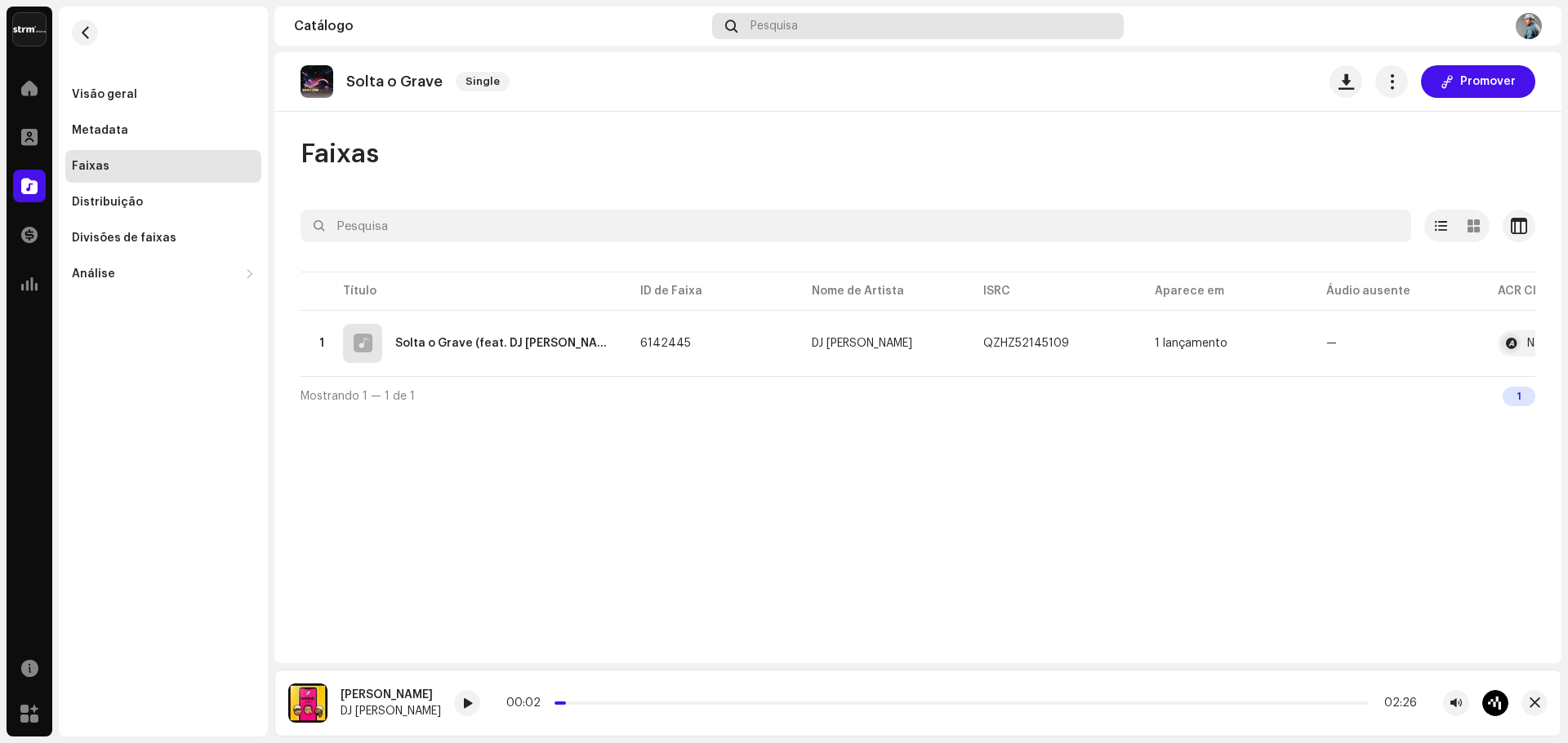
click at [772, 30] on span "Pesquisa" at bounding box center [774, 25] width 47 height 13
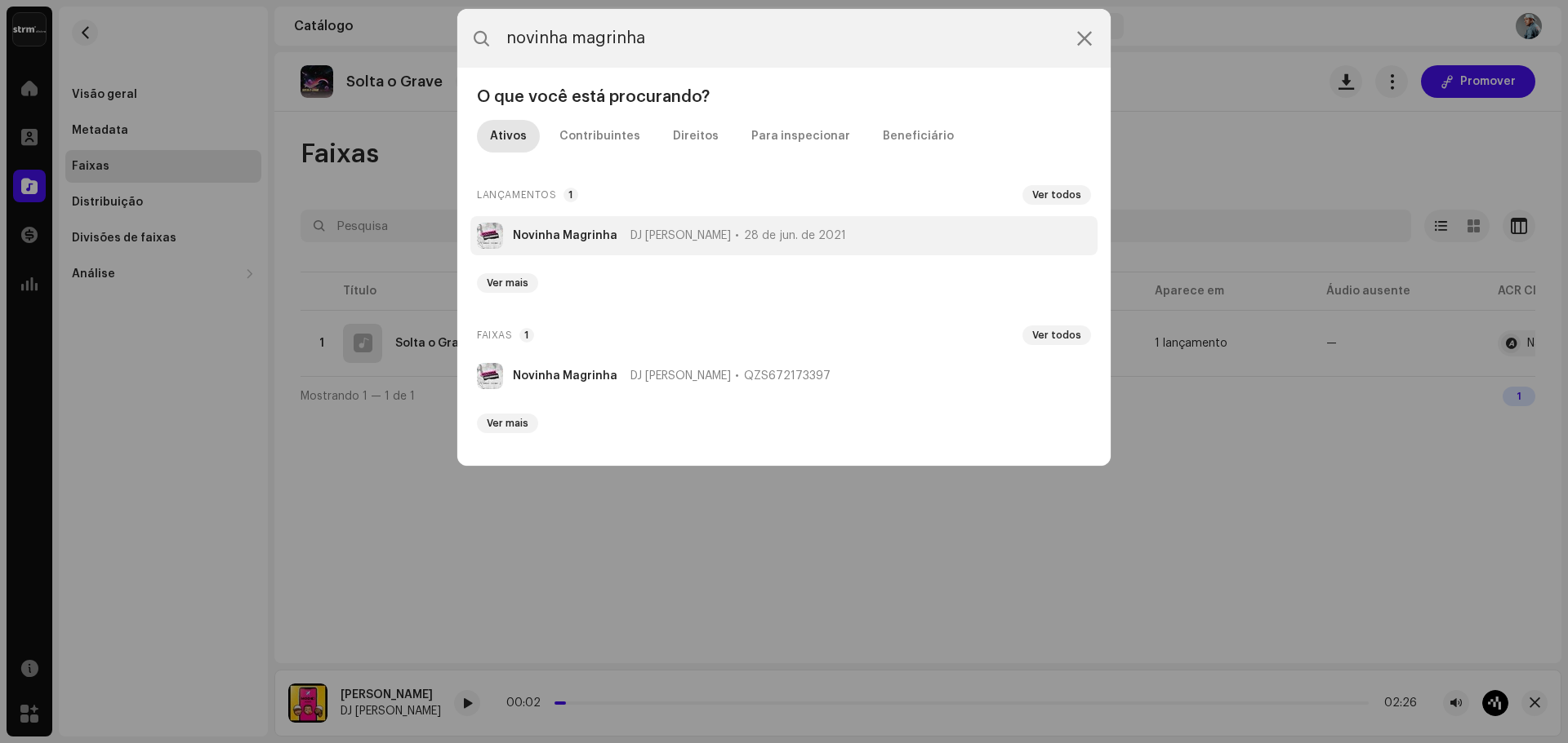
type input "novinha magrinha"
click at [564, 235] on strong "Novinha Magrinha" at bounding box center [565, 235] width 105 height 13
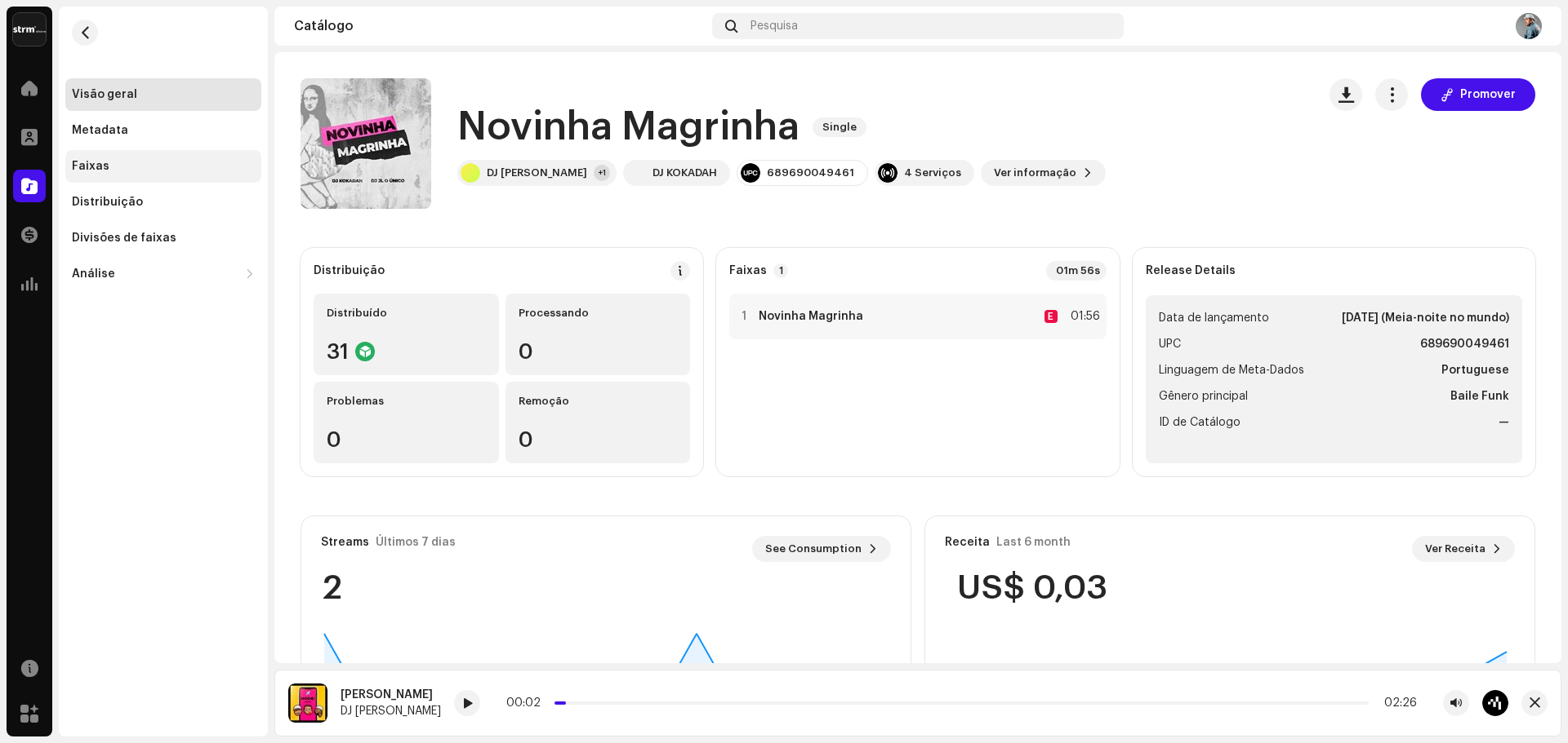
click at [104, 161] on div "Faixas" at bounding box center [90, 165] width 37 height 13
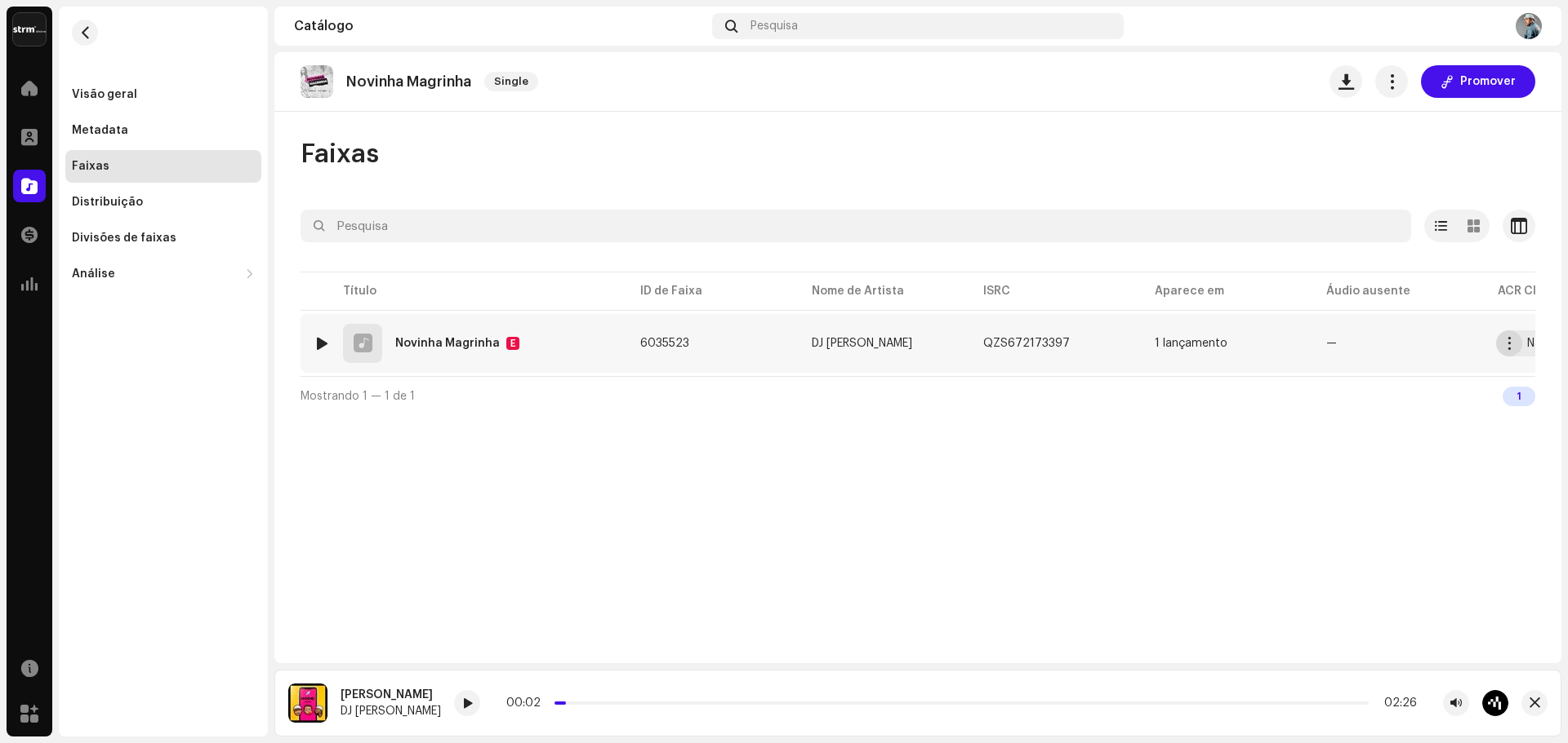
click at [1510, 341] on span "button" at bounding box center [1509, 343] width 13 height 13
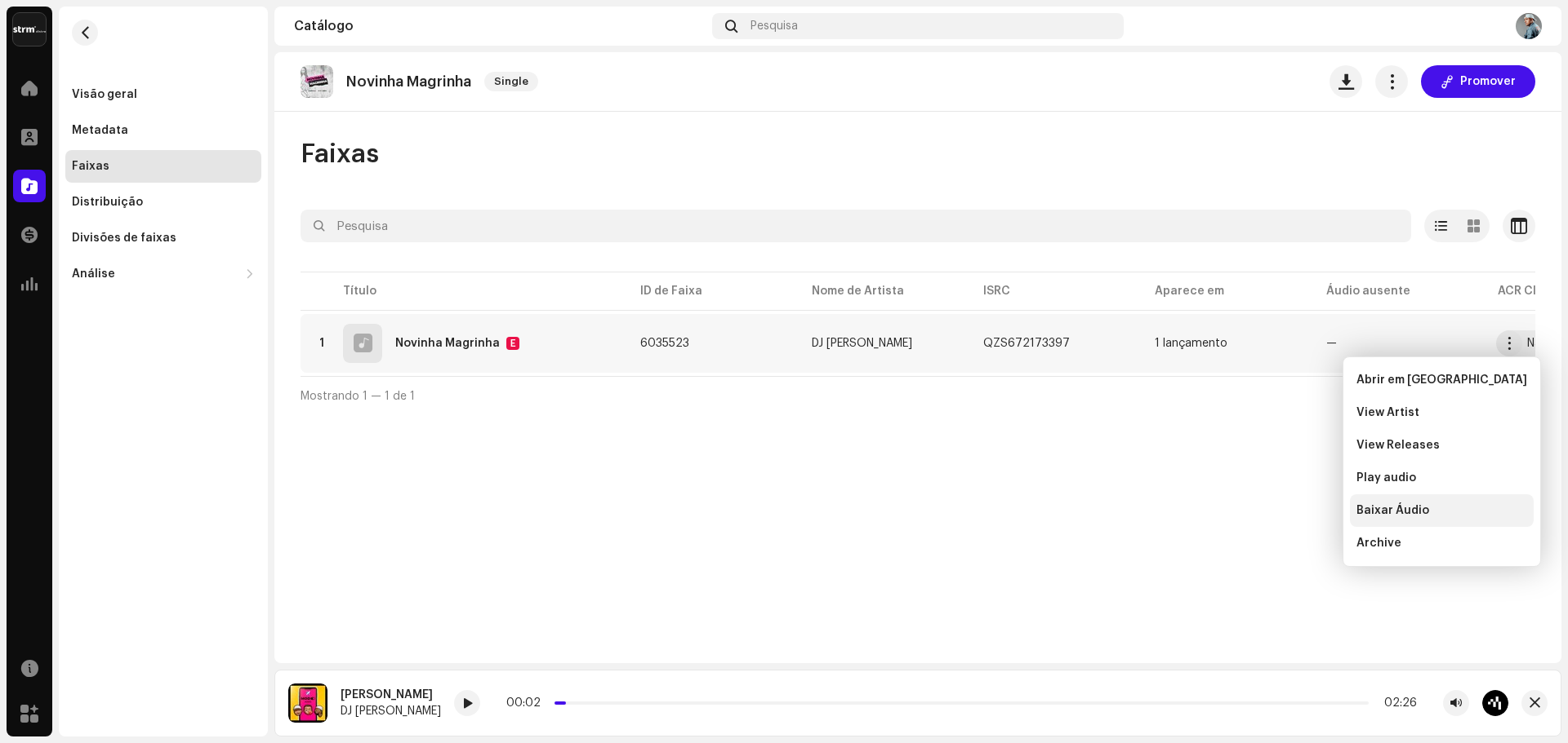
click at [1421, 513] on span "Baixar Áudio" at bounding box center [1393, 510] width 72 height 13
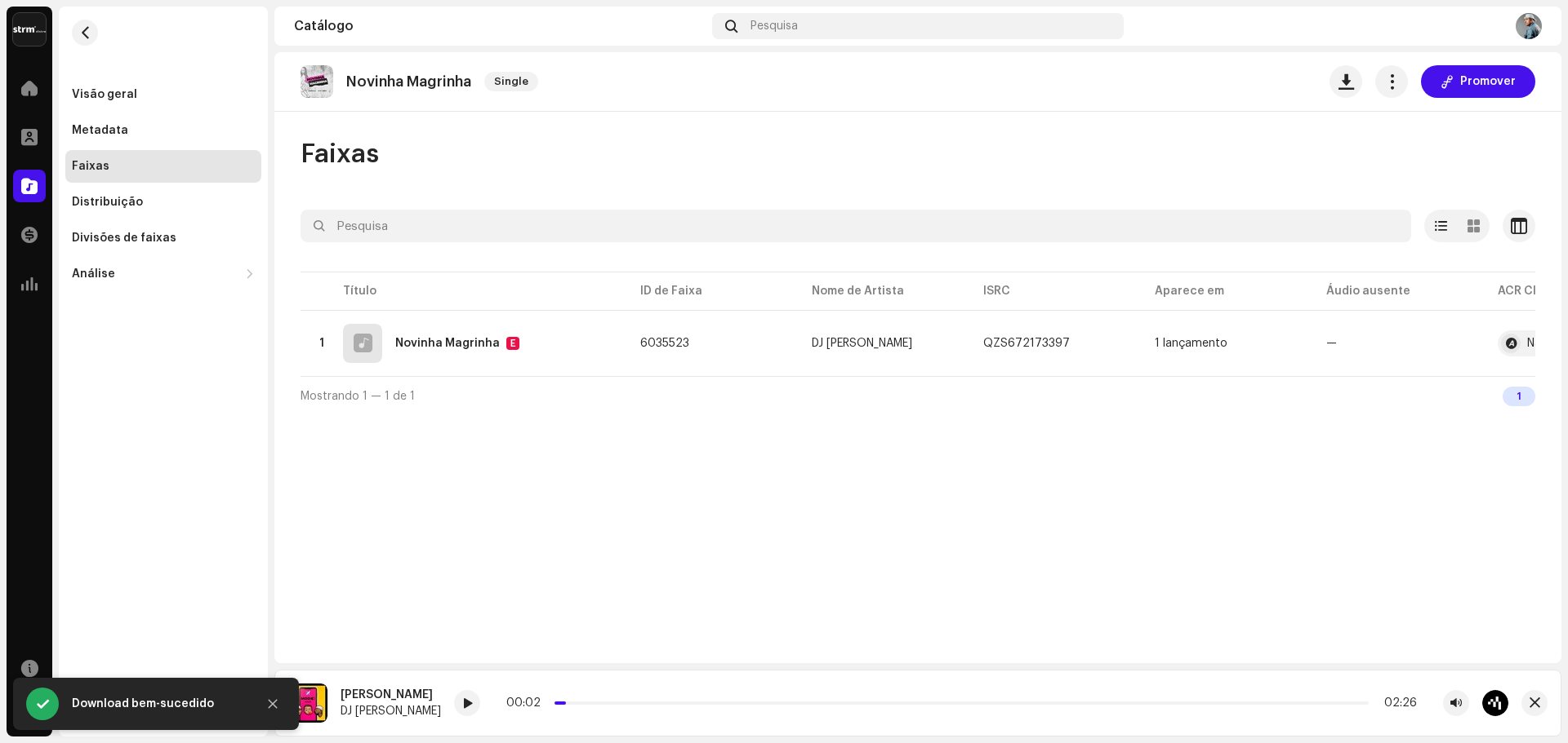
click at [1020, 568] on div "Novinha Magrinha Single Promover Faixas Selecionado 0 Opções Filtros Status de …" at bounding box center [918, 357] width 1287 height 611
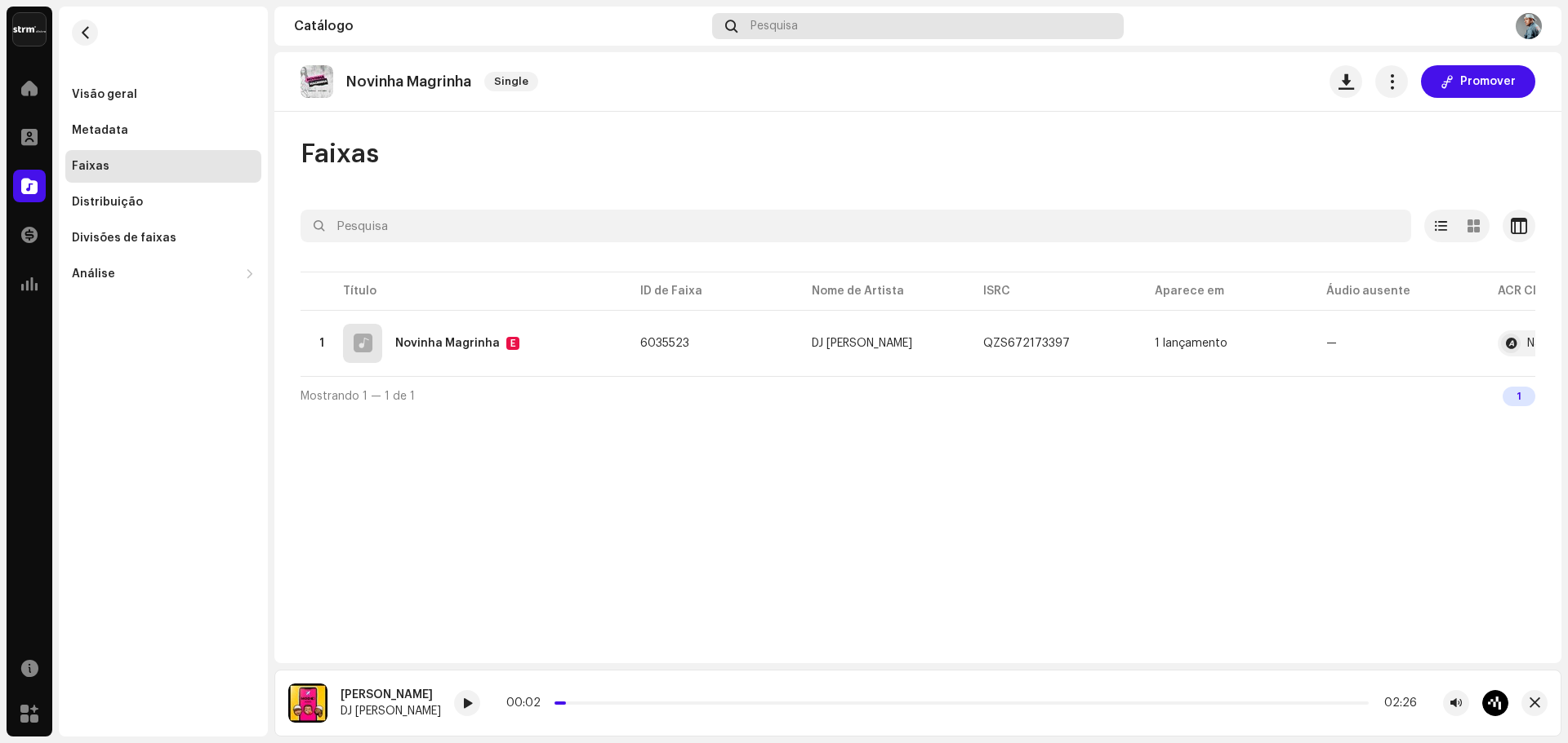
click at [786, 19] on div "Pesquisa" at bounding box center [918, 25] width 411 height 26
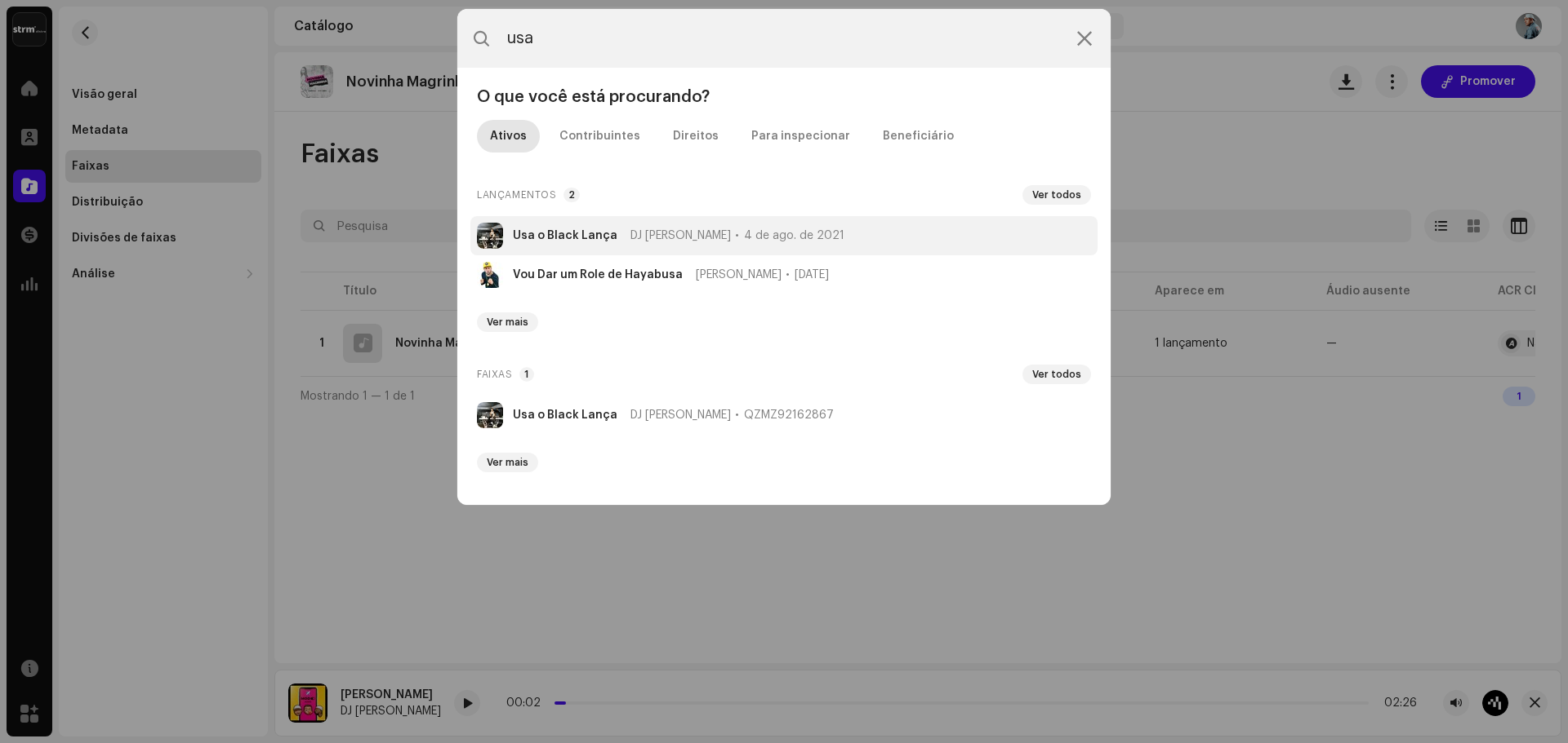
type input "usa"
click at [536, 247] on li "Usa o Black Lança DJ Kokadah [DATE]" at bounding box center [784, 236] width 627 height 39
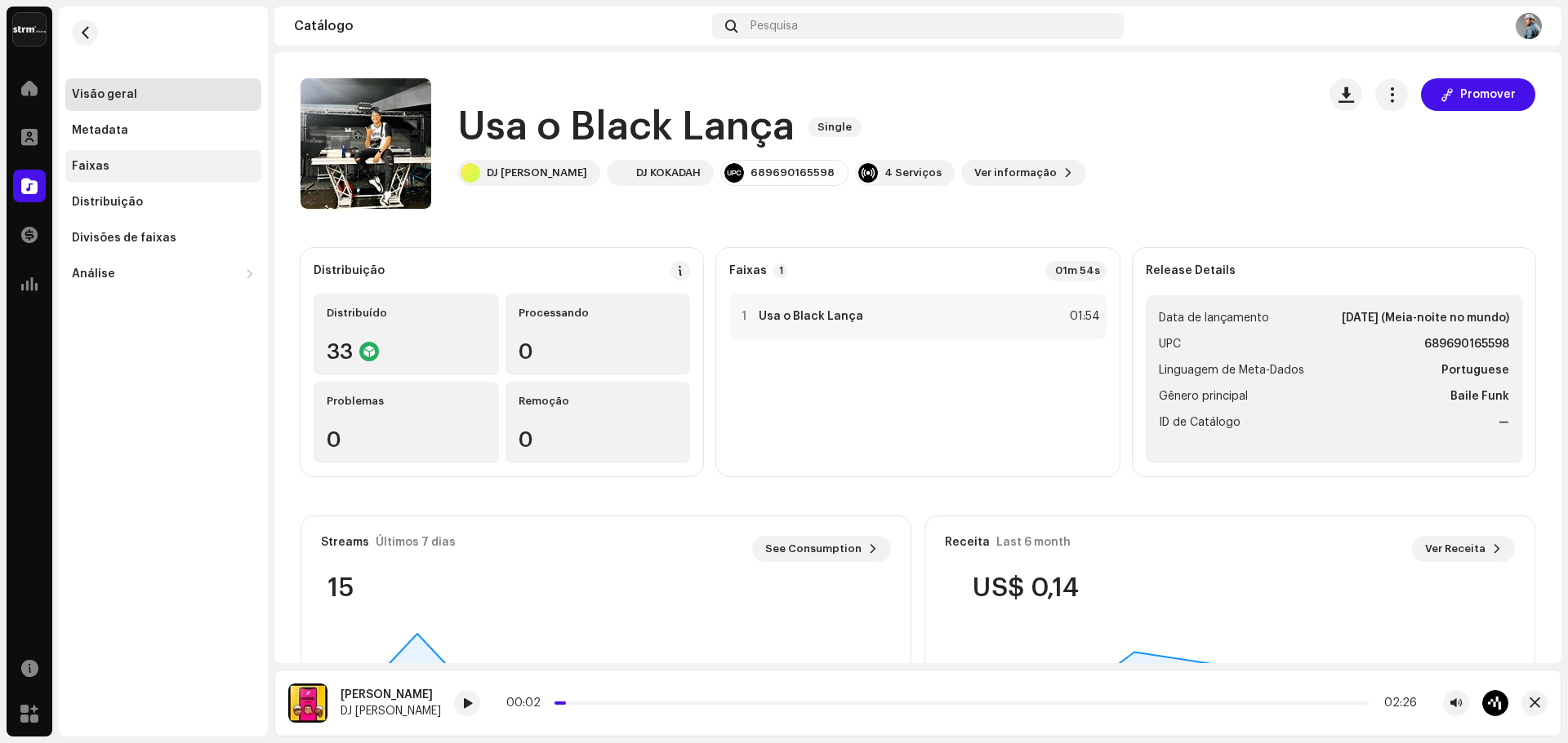
click at [106, 169] on div "Faixas" at bounding box center [163, 165] width 183 height 13
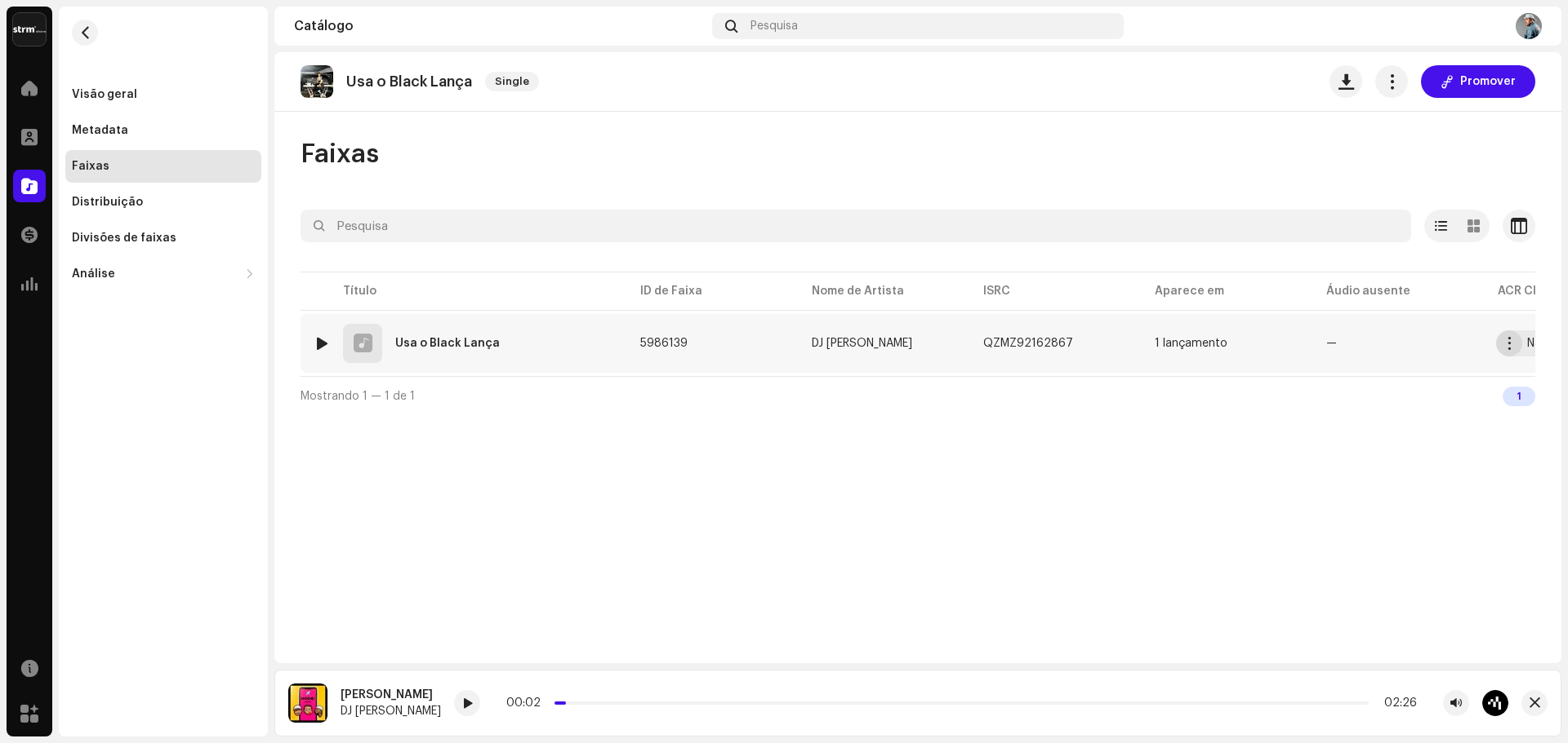
click at [1504, 346] on span "button" at bounding box center [1509, 343] width 13 height 13
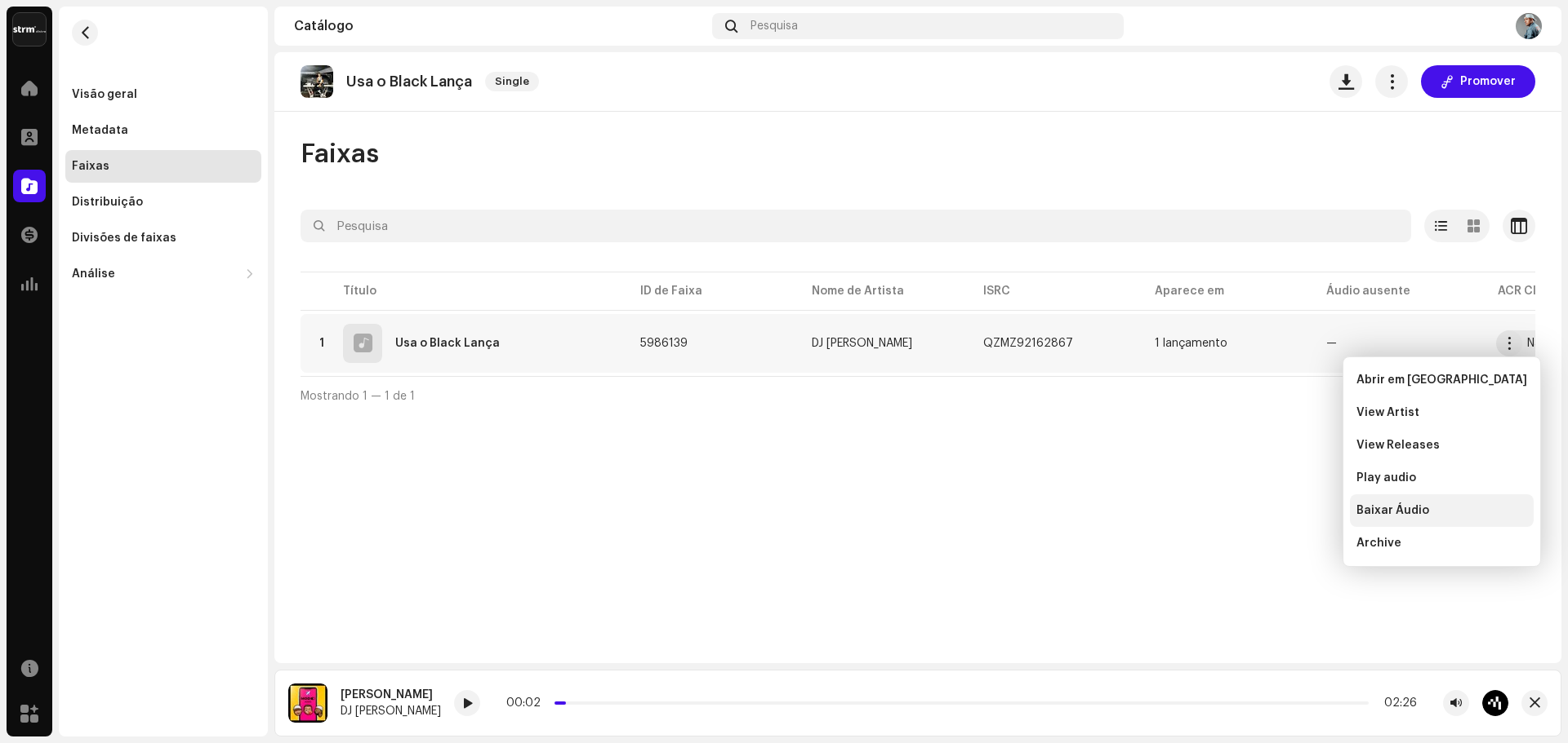
click at [1411, 509] on span "Baixar Áudio" at bounding box center [1393, 510] width 72 height 13
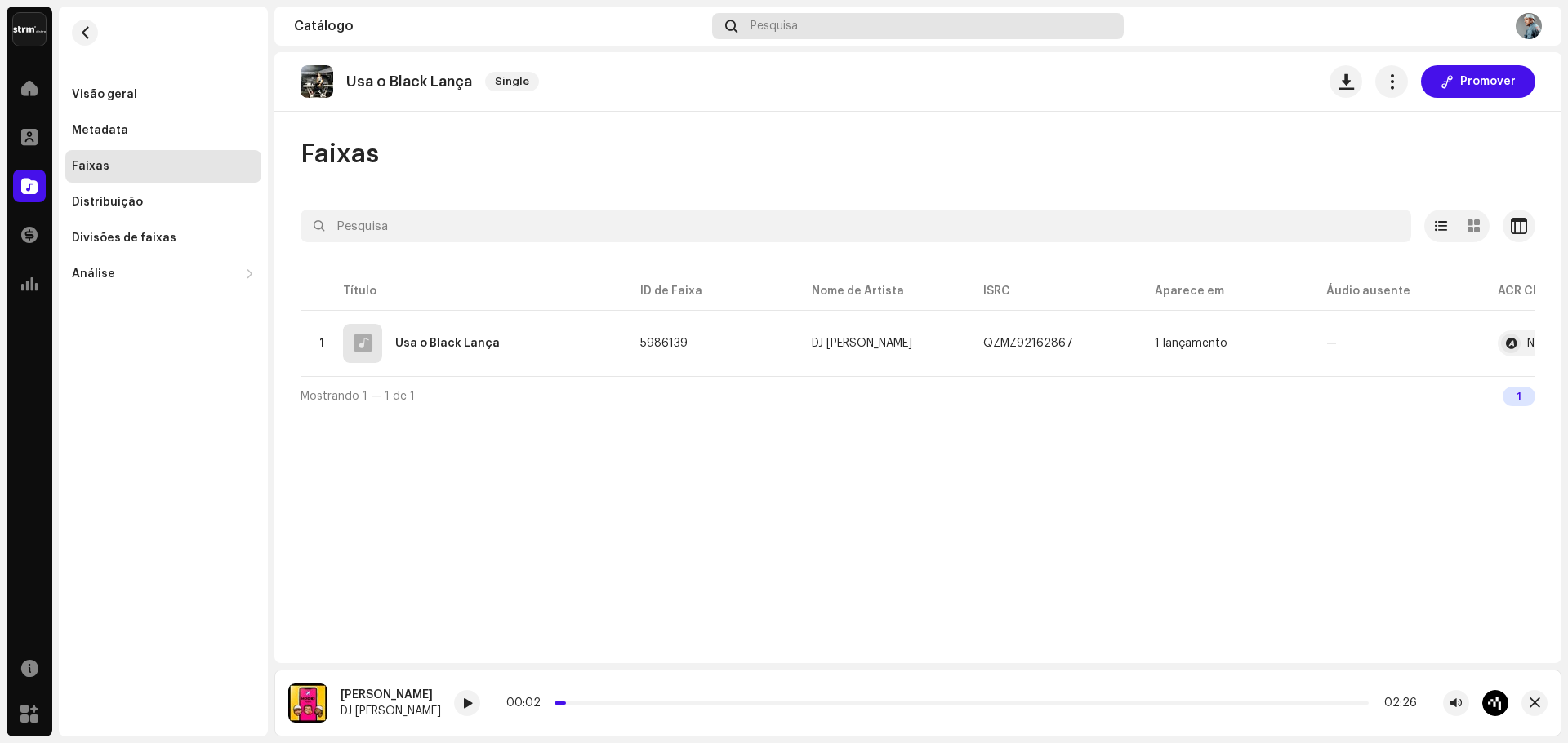
click at [779, 23] on span "Pesquisa" at bounding box center [774, 25] width 47 height 13
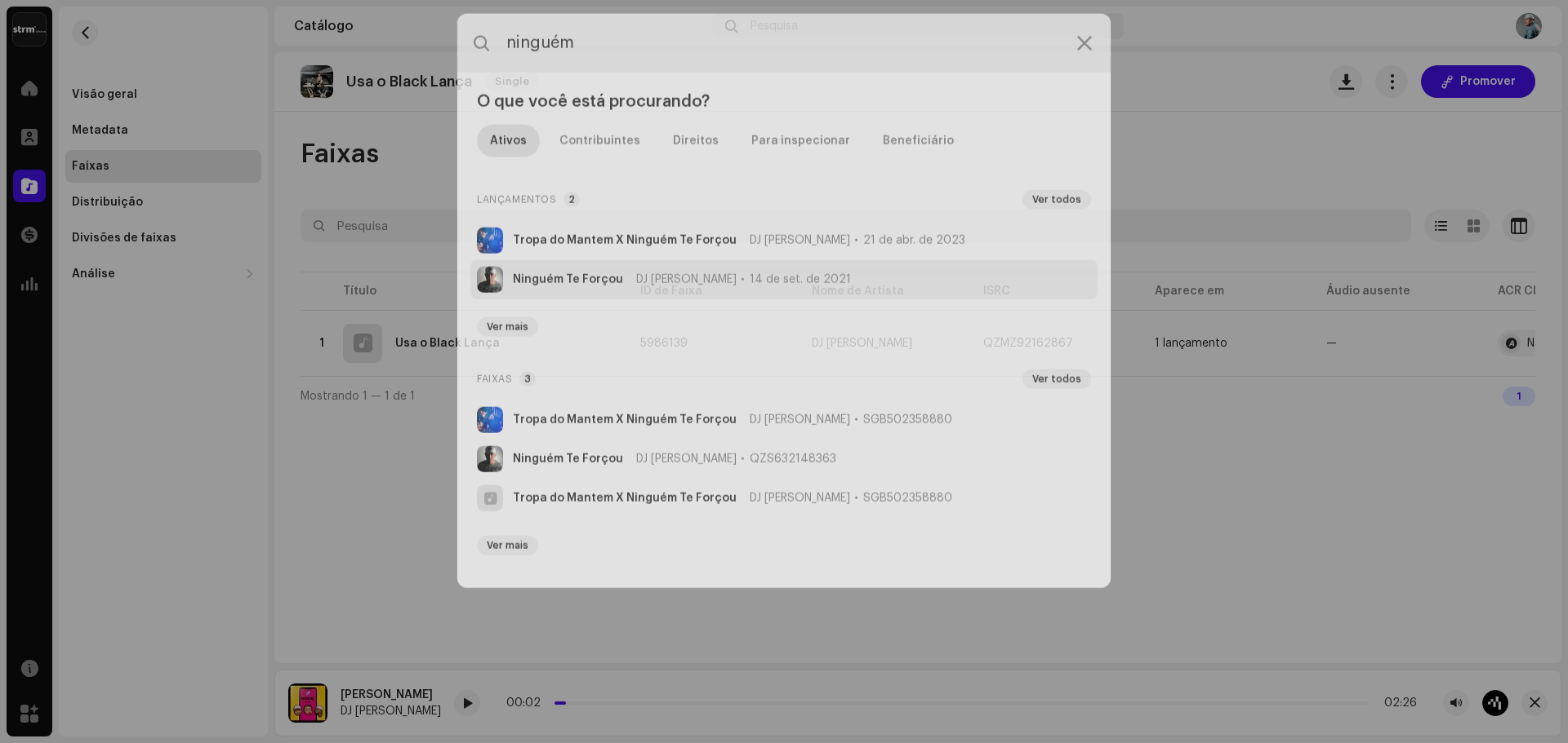
type input "ninguém"
click at [614, 268] on strong "Ninguém Te Forçou" at bounding box center [568, 274] width 111 height 13
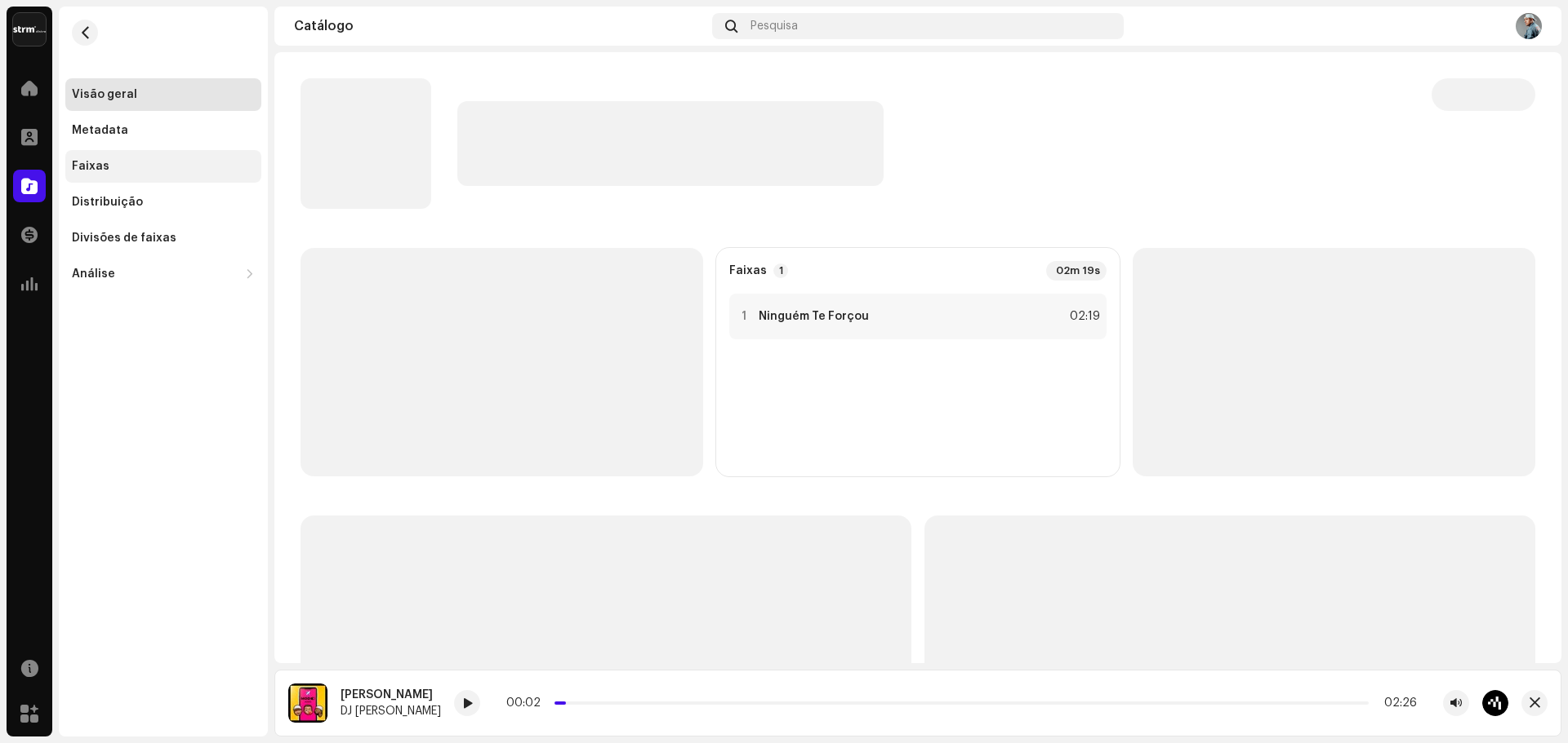
click at [86, 169] on div "Faixas" at bounding box center [90, 165] width 37 height 13
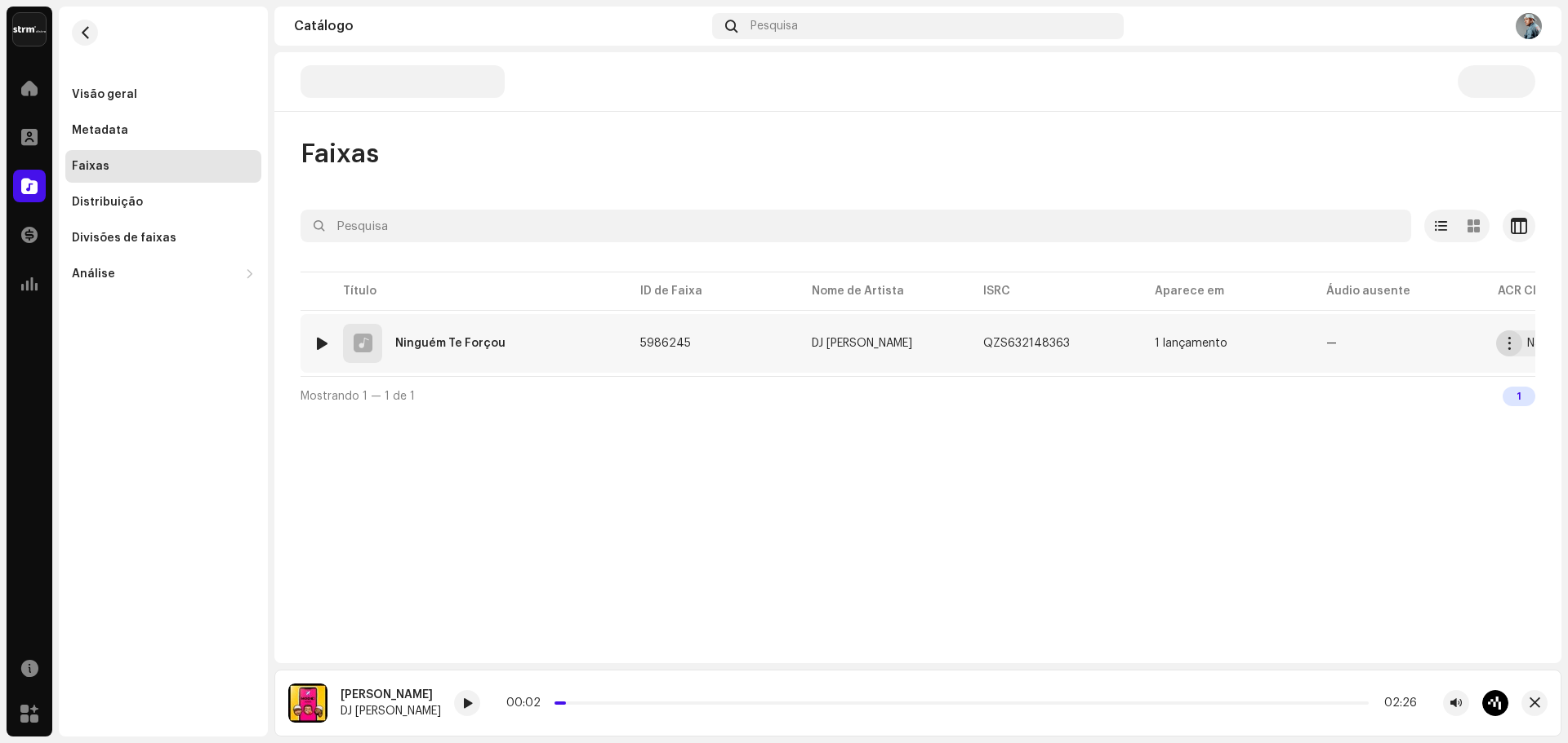
click at [1510, 342] on span "button" at bounding box center [1509, 343] width 13 height 13
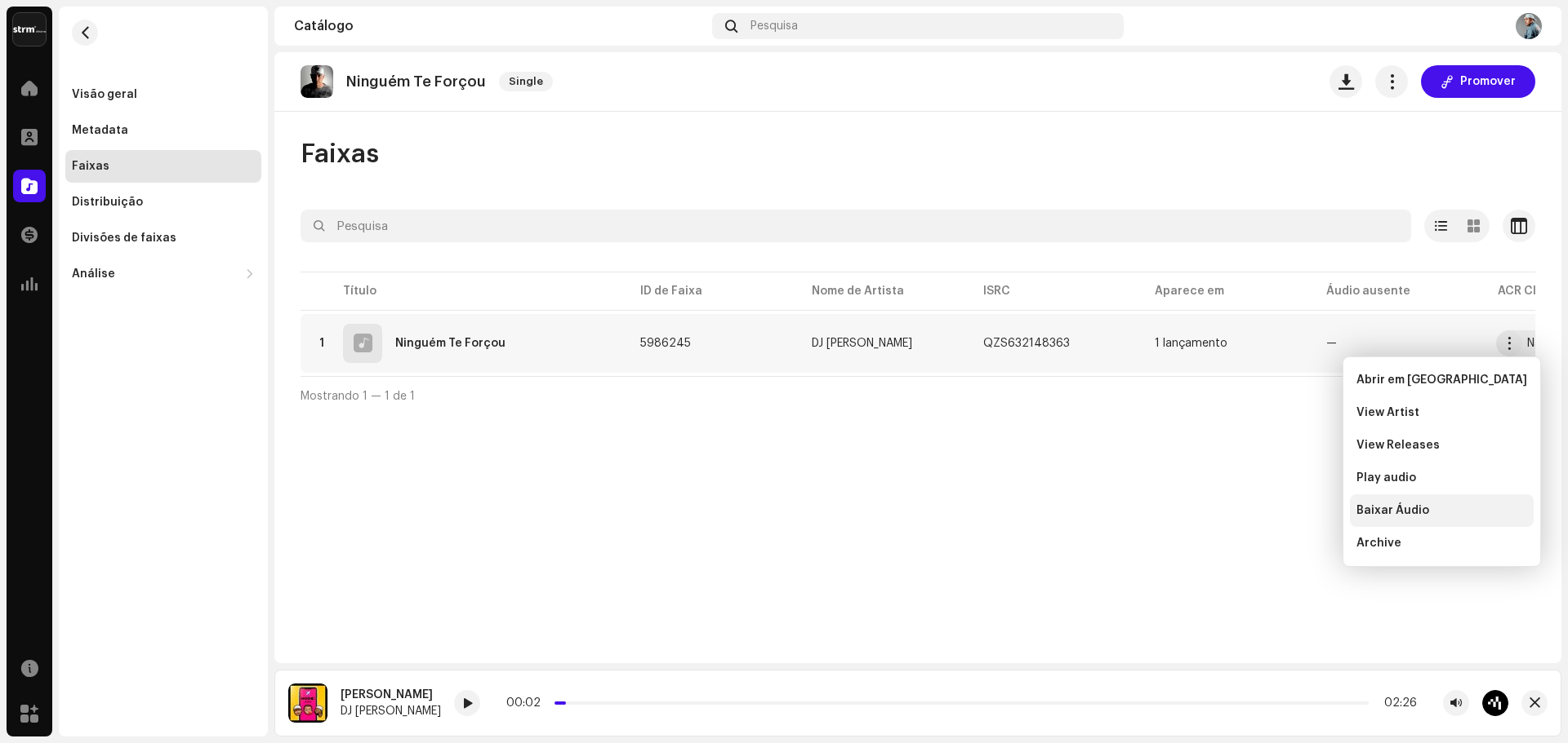
click at [1406, 506] on span "Baixar Áudio" at bounding box center [1393, 510] width 72 height 13
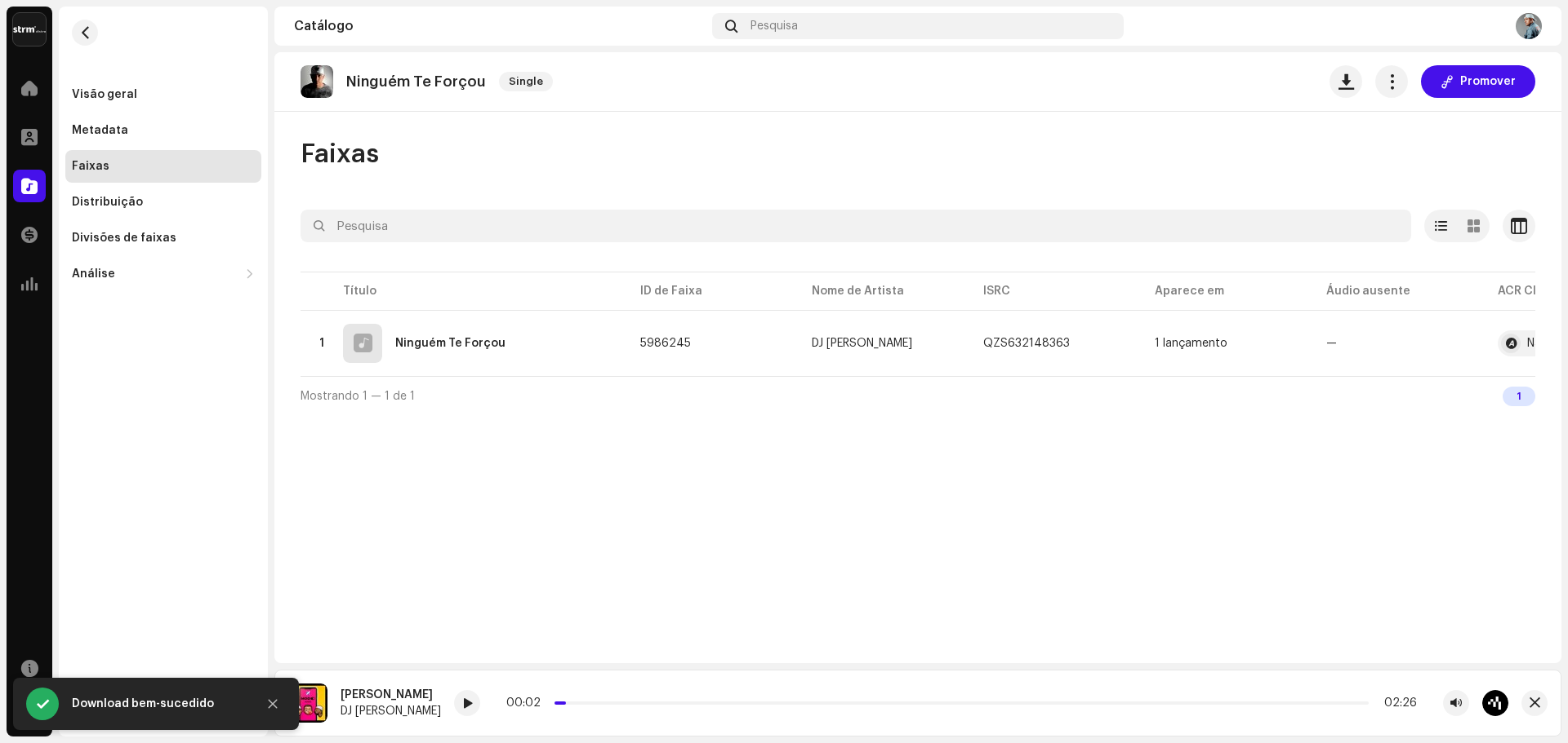
drag, startPoint x: 1122, startPoint y: 500, endPoint x: 1023, endPoint y: 440, distance: 115.8
click at [1122, 498] on div "Ninguém Te Forçou Single Promover Faixas Selecionado 0 Opções Filtros Status de…" at bounding box center [918, 357] width 1287 height 611
click at [84, 40] on button "button" at bounding box center [84, 32] width 26 height 26
click at [874, 27] on div "Pesquisa" at bounding box center [918, 25] width 411 height 26
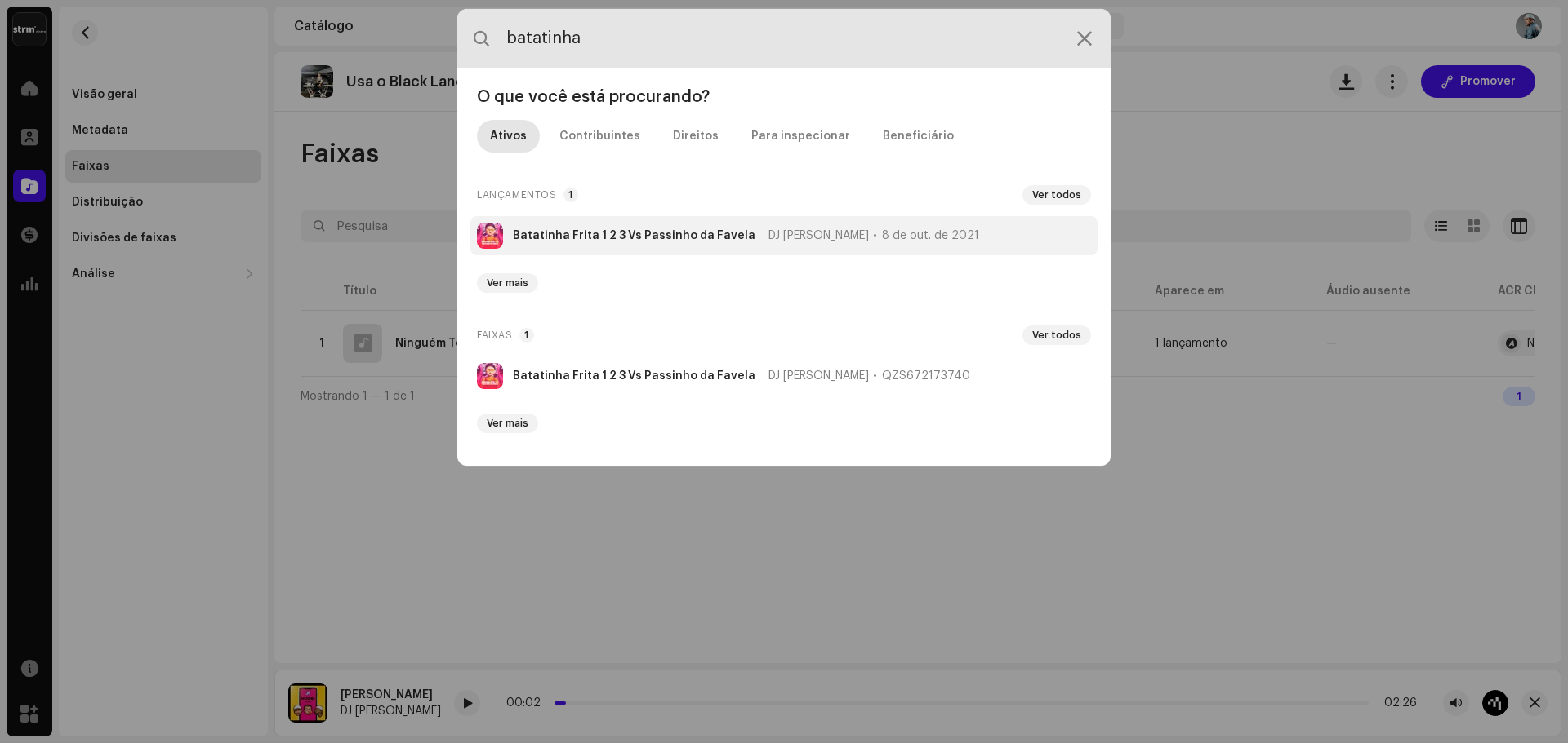
type input "batatinha"
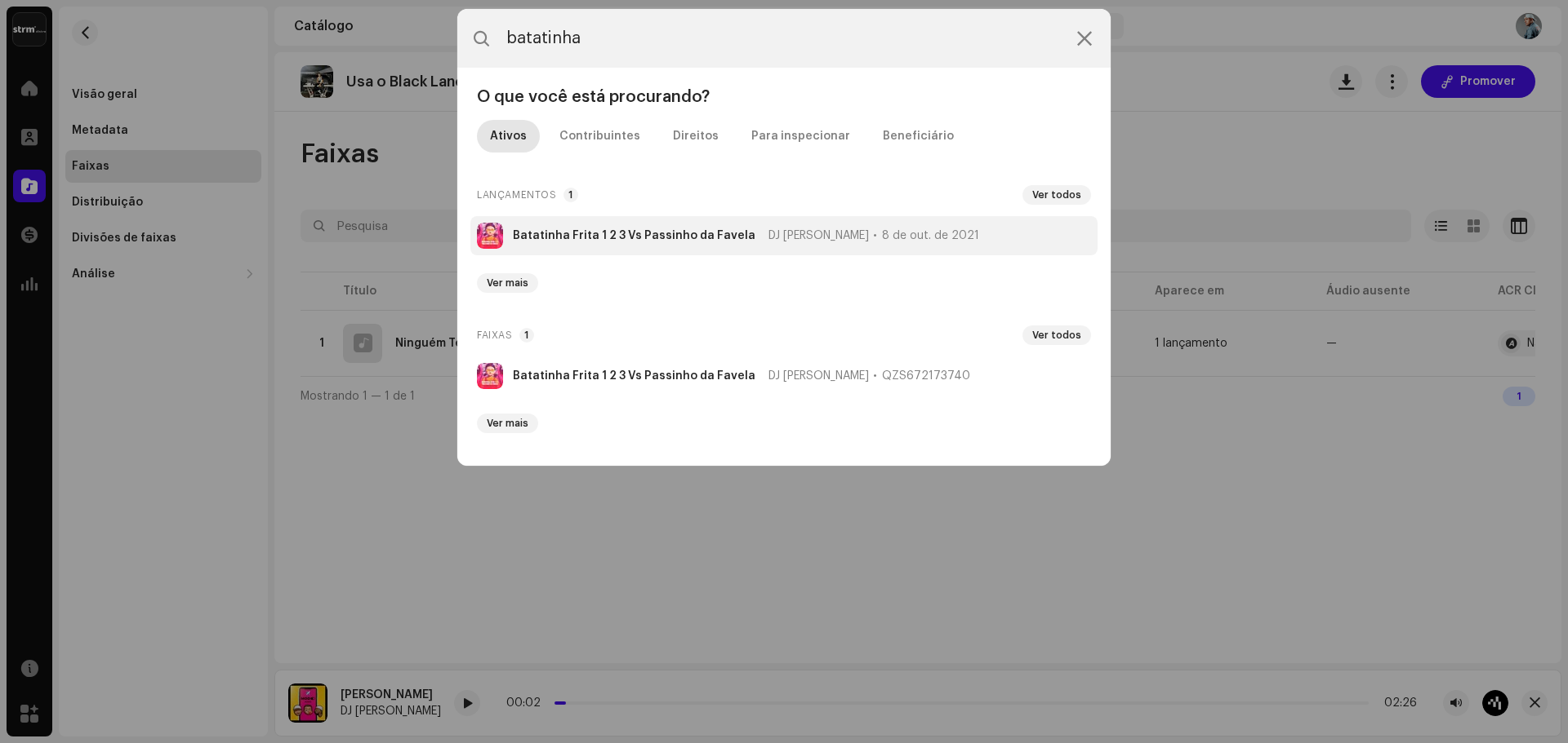
click at [643, 238] on strong "Batatinha Frita 1 2 3 Vs Passinho da Favela" at bounding box center [635, 235] width 243 height 13
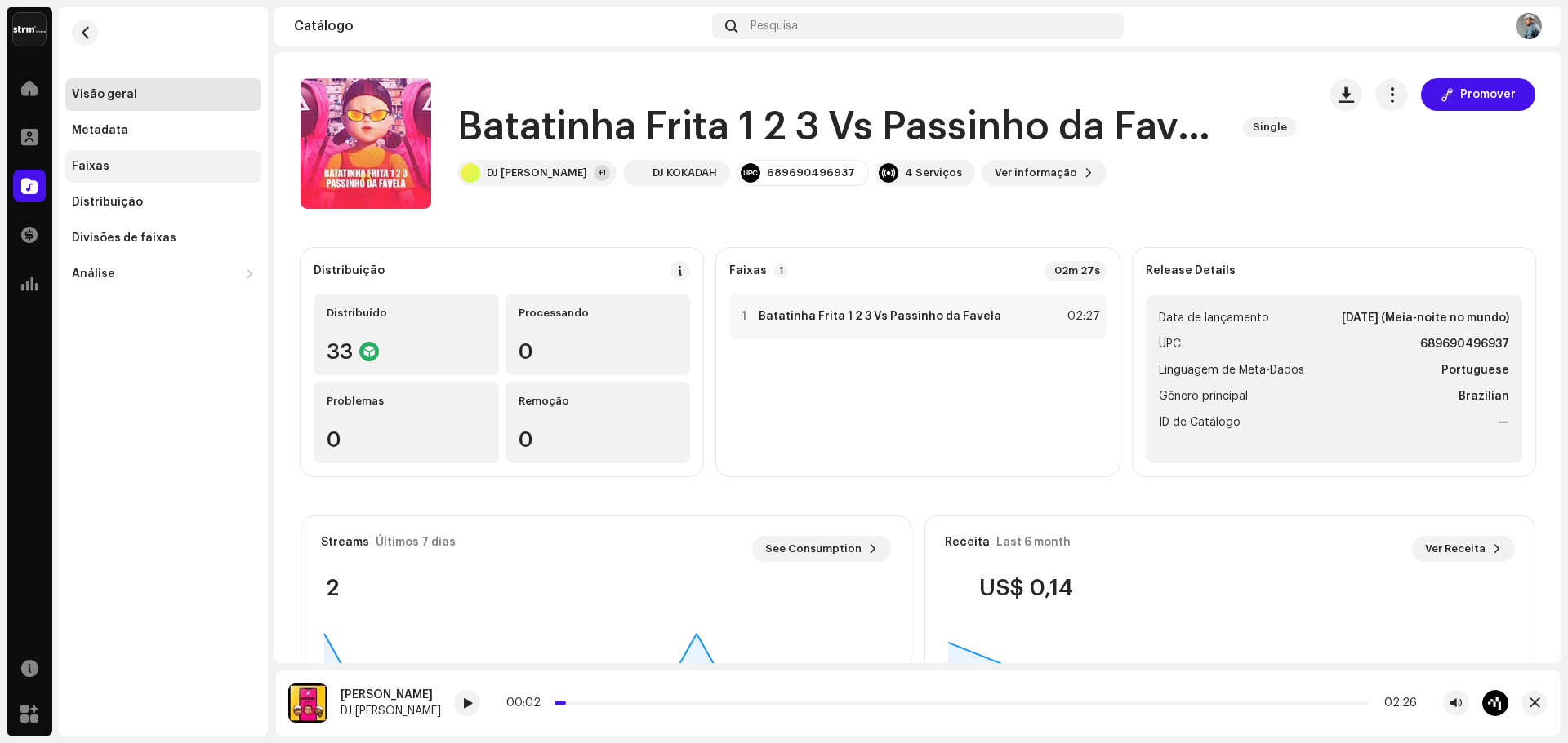
click at [126, 171] on div "Faixas" at bounding box center [163, 165] width 183 height 13
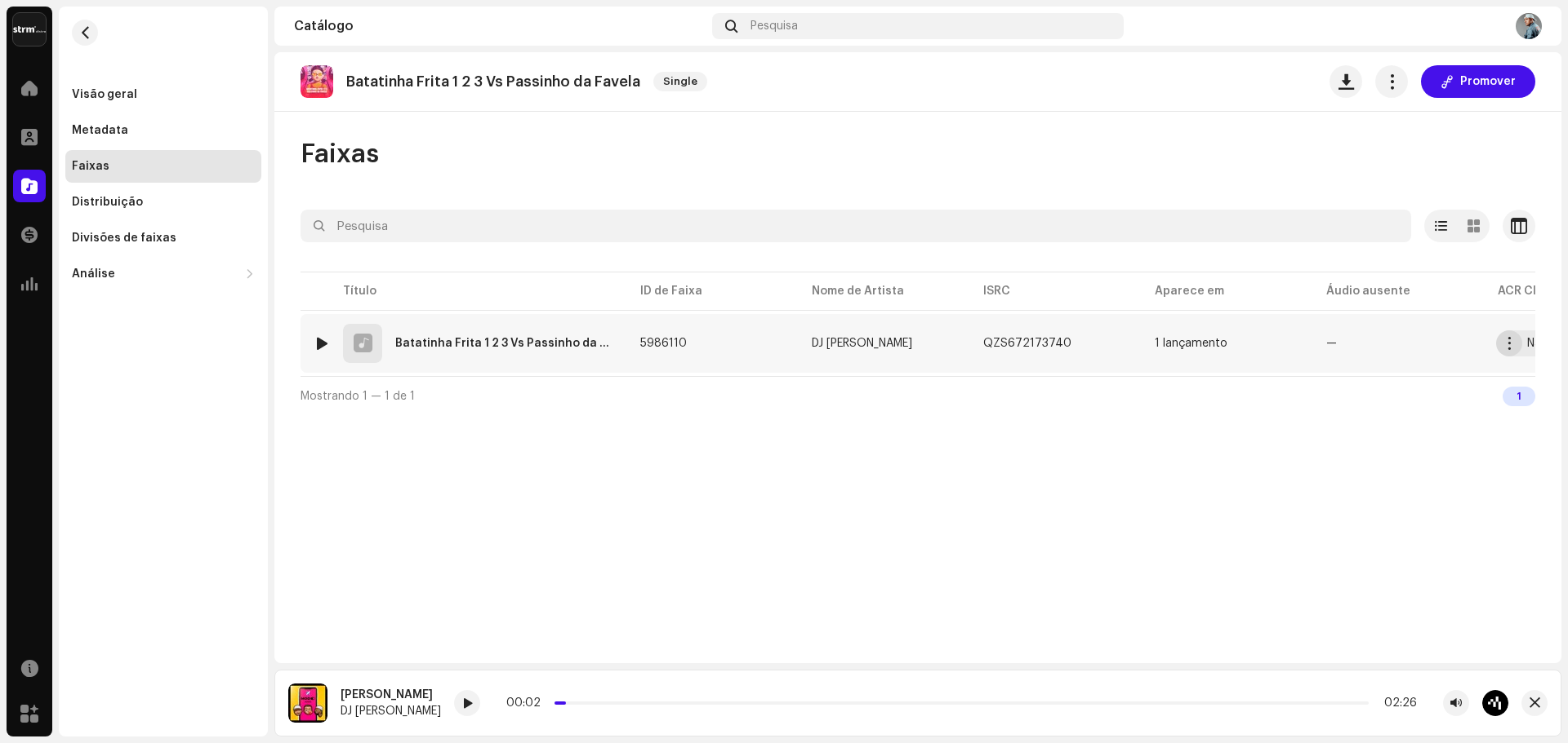
click at [1513, 345] on span "button" at bounding box center [1509, 343] width 13 height 13
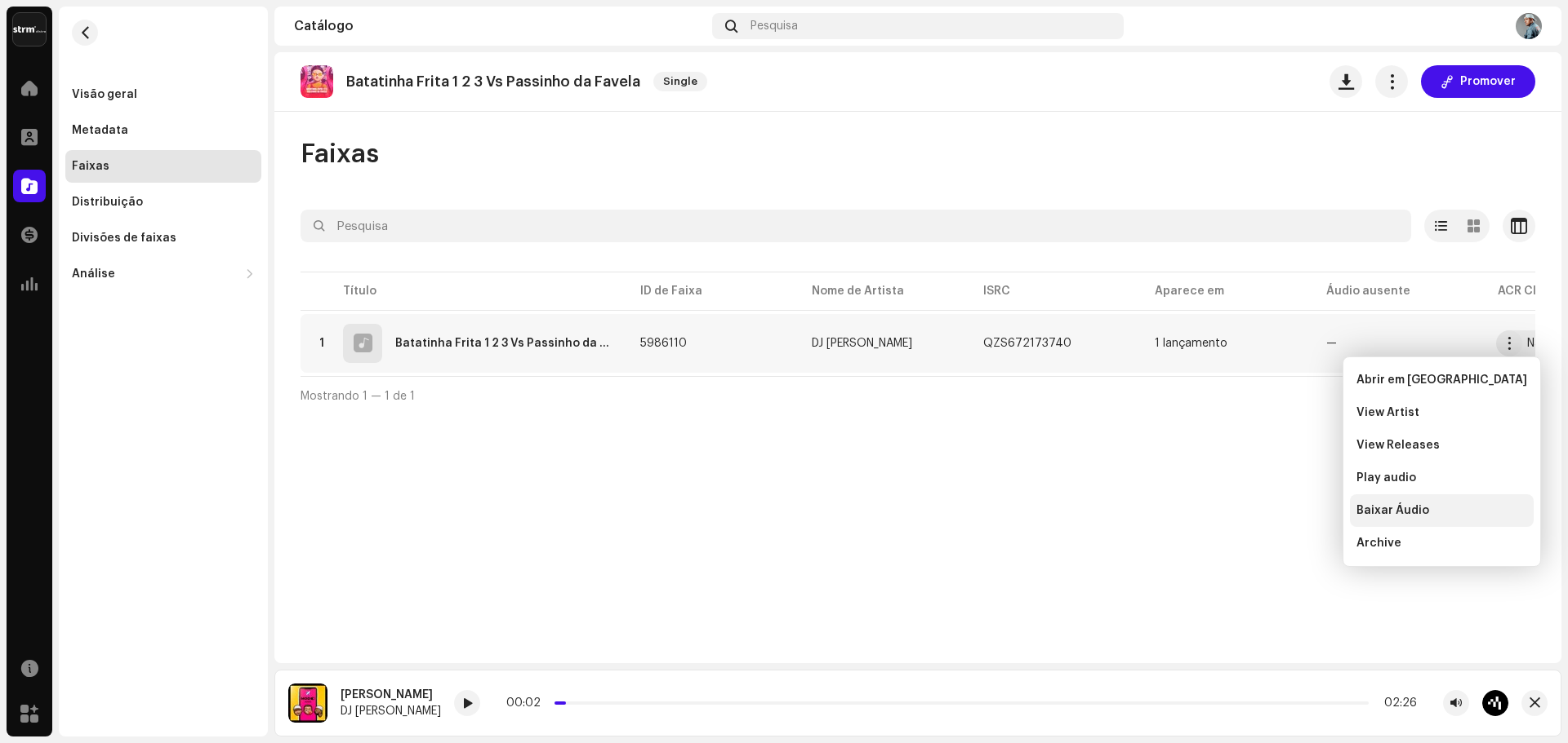
click at [1402, 515] on span "Baixar Áudio" at bounding box center [1393, 510] width 72 height 13
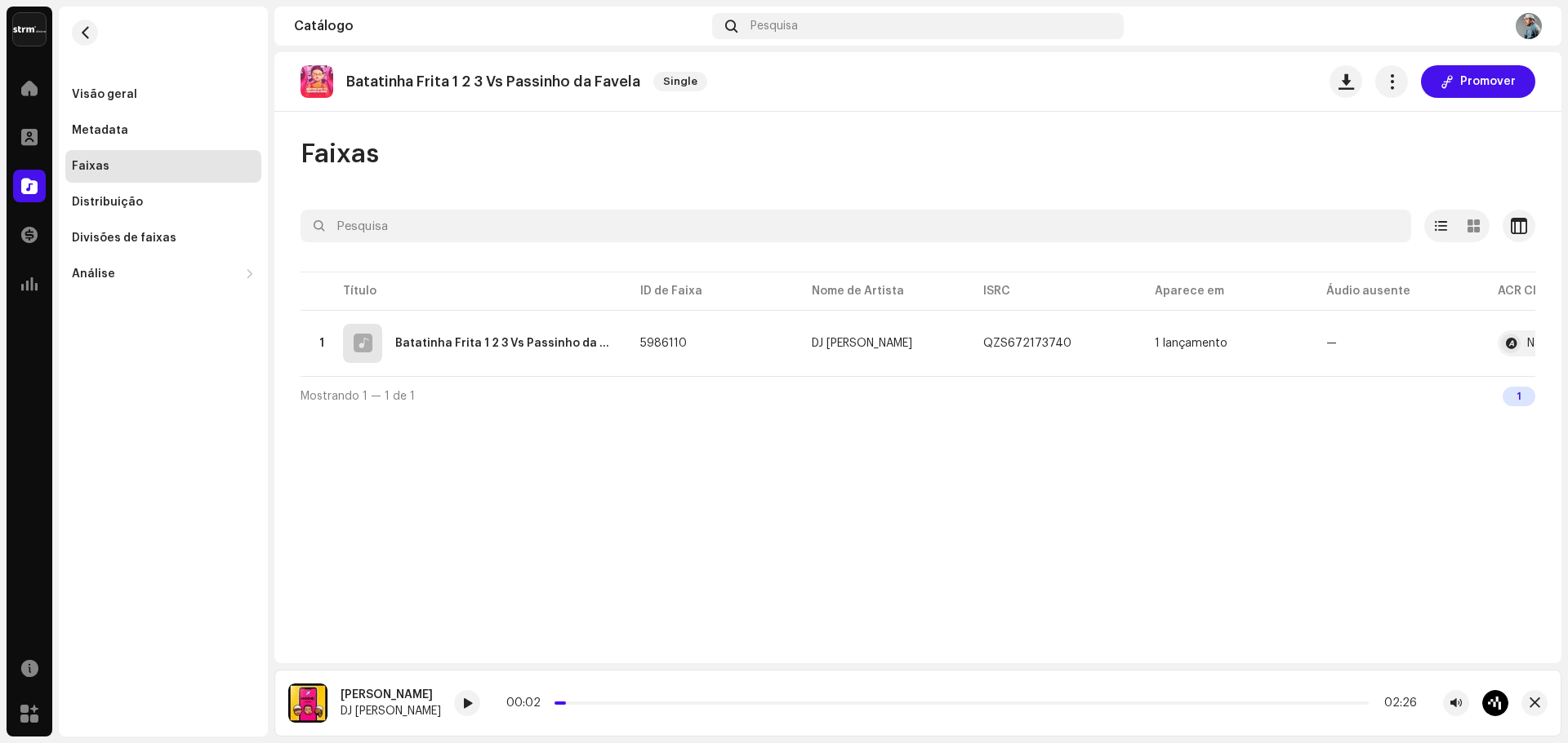
click at [1025, 574] on div "Batatinha Frita 1 2 3 Vs Passinho da Favela Single Promover Faixas Selecionado …" at bounding box center [918, 357] width 1287 height 611
click at [784, 32] on span "Pesquisa" at bounding box center [774, 25] width 47 height 13
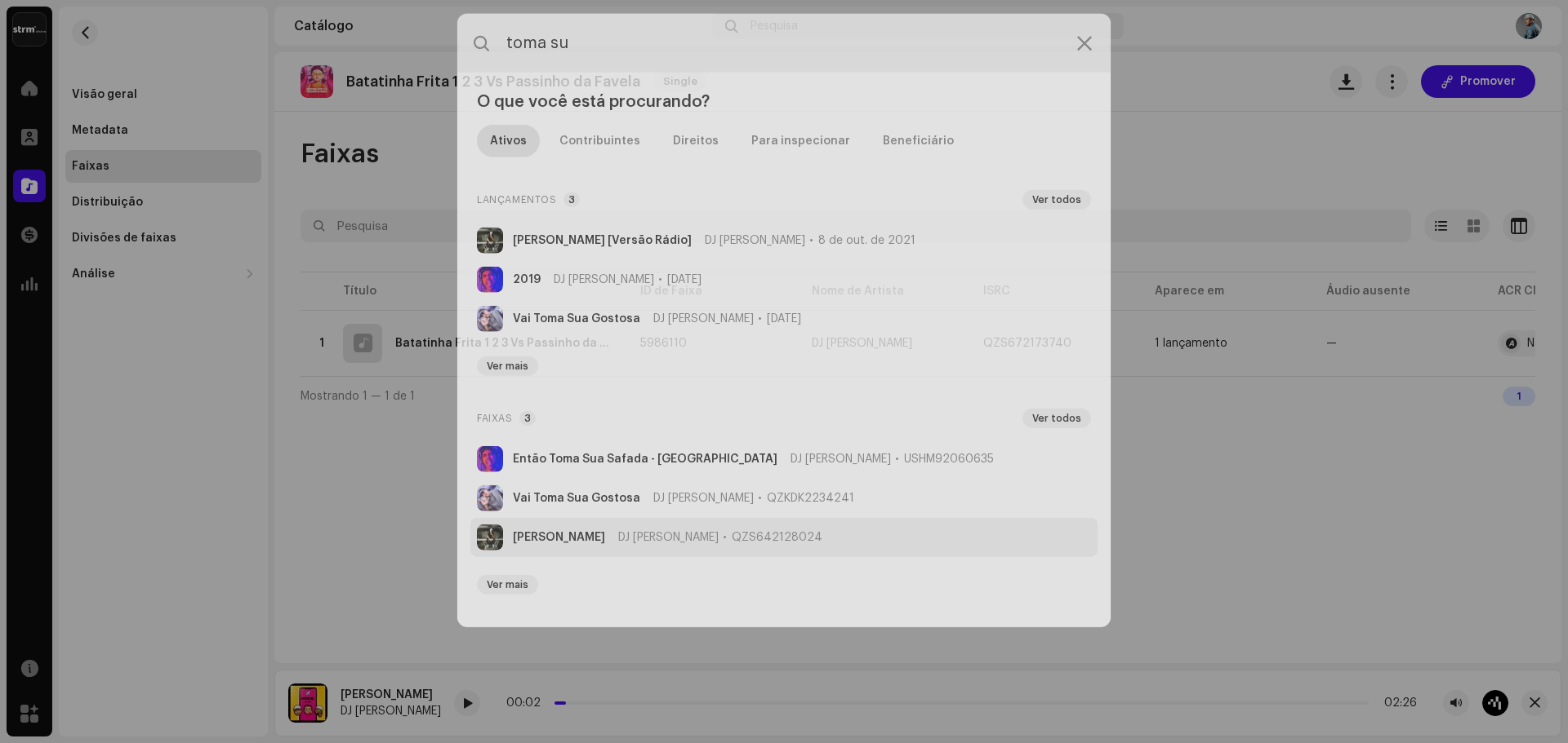
type input "toma su"
click at [634, 530] on span "DJ [PERSON_NAME]" at bounding box center [668, 533] width 101 height 13
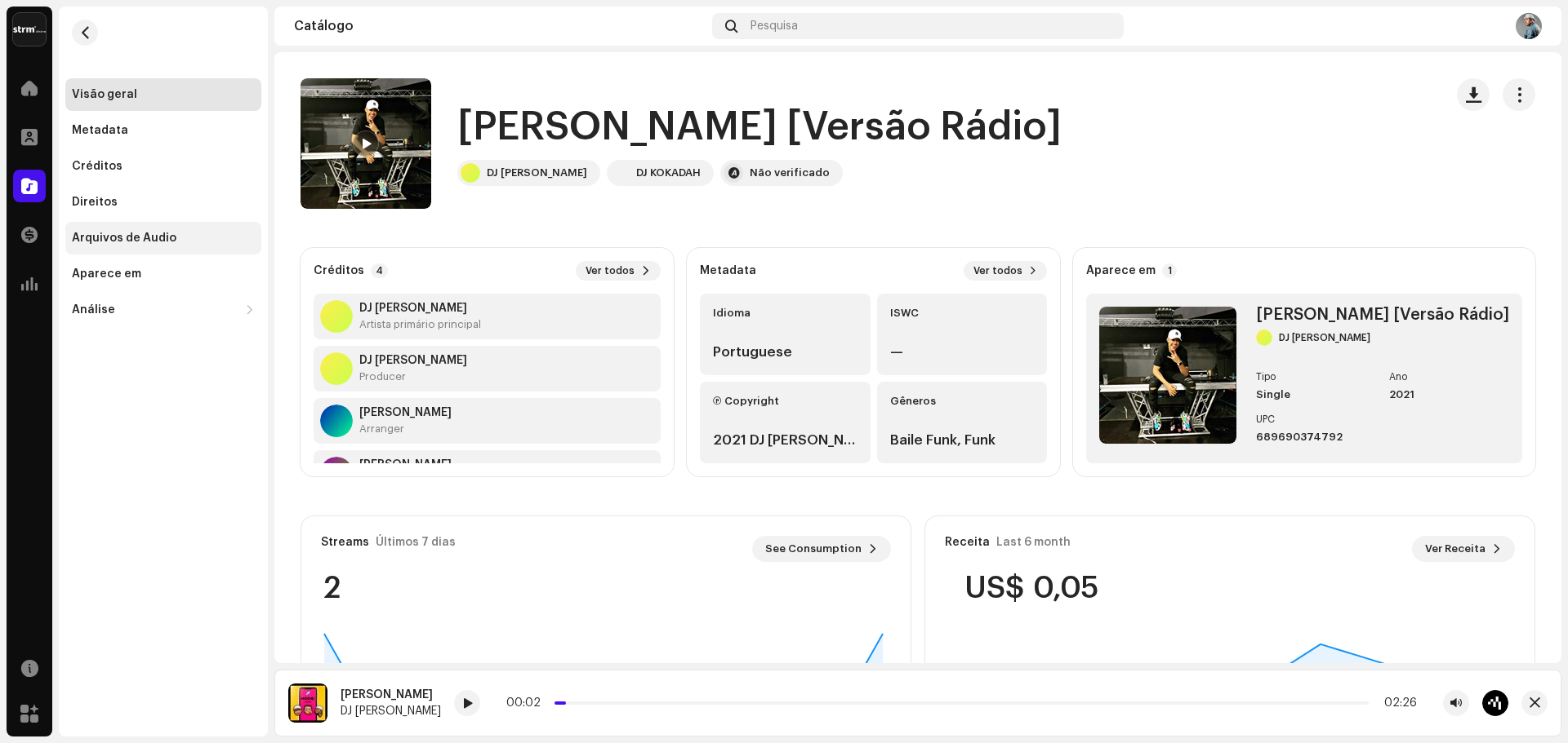
click at [167, 241] on div "Arquivos de Áudio" at bounding box center [123, 238] width 105 height 13
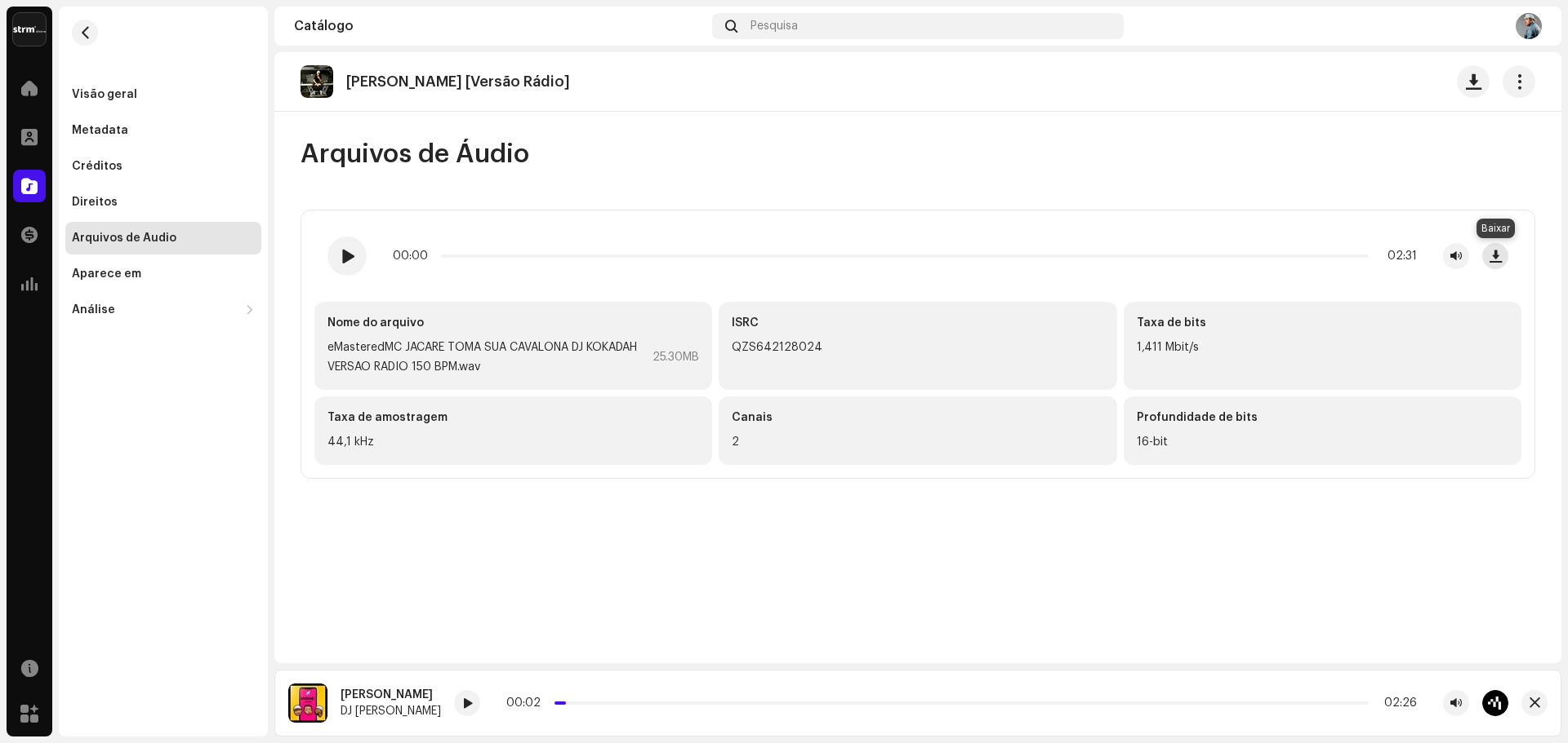
click at [1487, 259] on button "button" at bounding box center [1495, 255] width 26 height 26
click at [274, 547] on div "[PERSON_NAME] [Versão Rádio] Arquivos de Áudio 00:00 02:31 Nome do arquivo eMas…" at bounding box center [918, 357] width 1287 height 611
click at [79, 32] on span "button" at bounding box center [85, 32] width 13 height 13
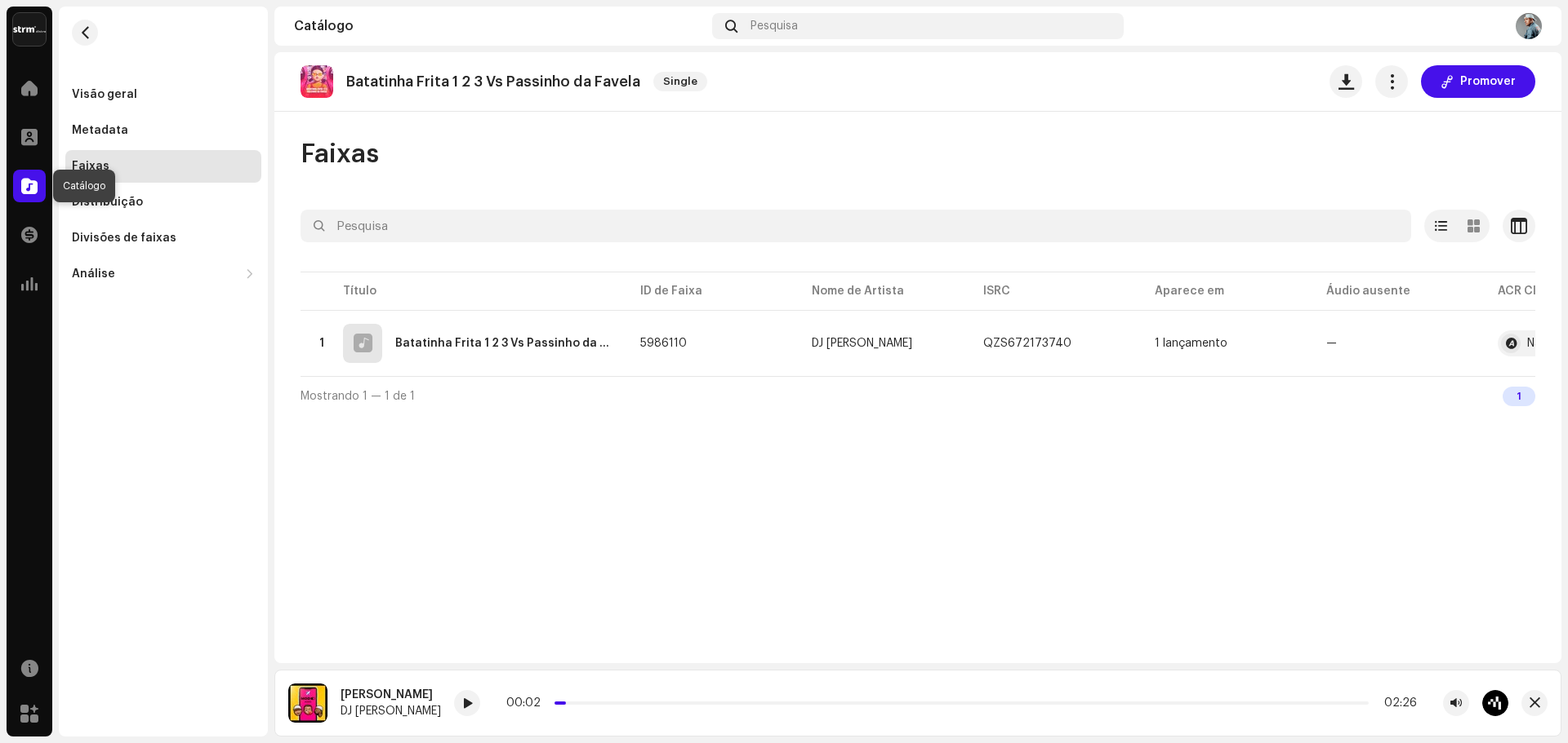
click at [32, 190] on span at bounding box center [29, 185] width 17 height 13
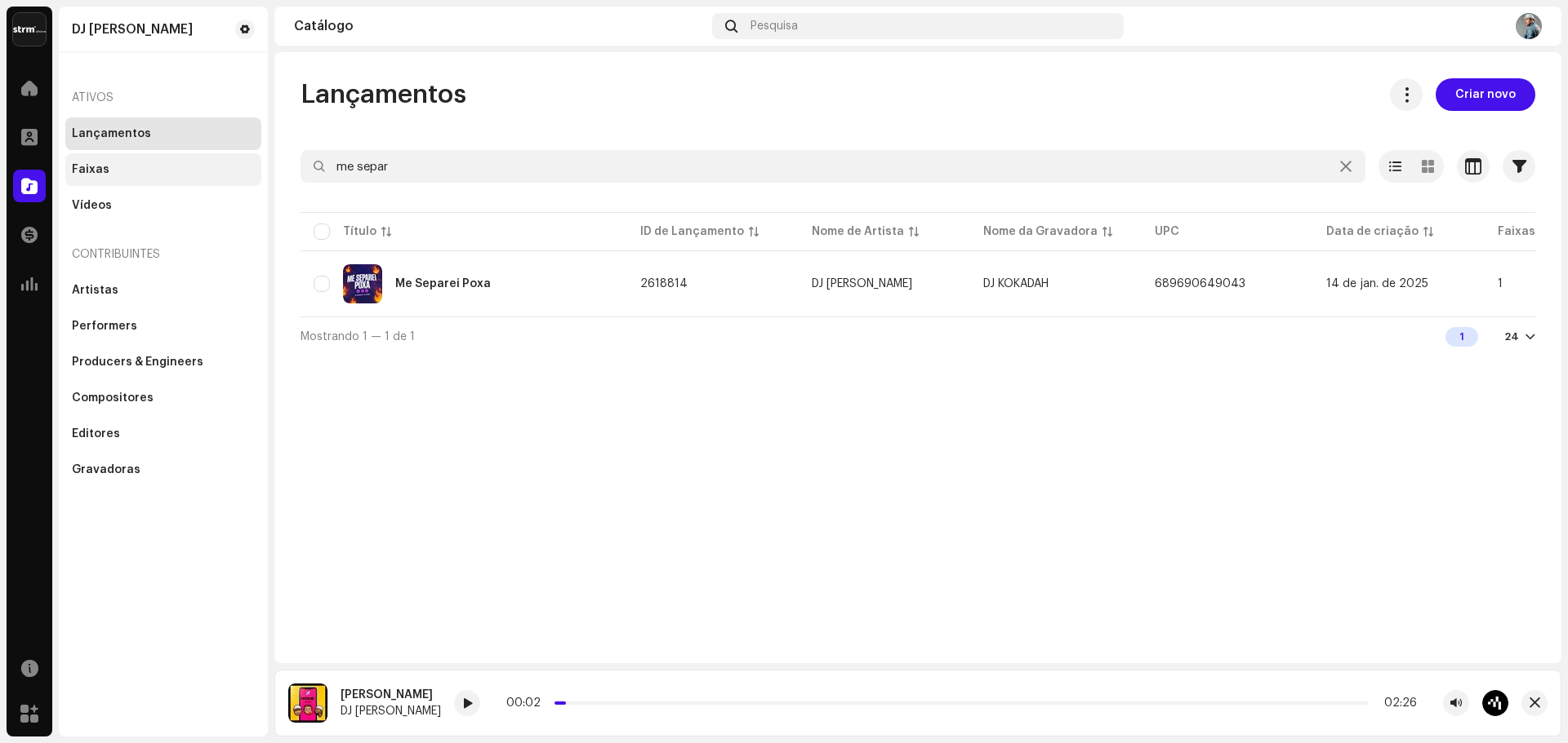
drag, startPoint x: 106, startPoint y: 175, endPoint x: 115, endPoint y: 179, distance: 9.8
click at [107, 175] on div "Faixas" at bounding box center [163, 169] width 183 height 13
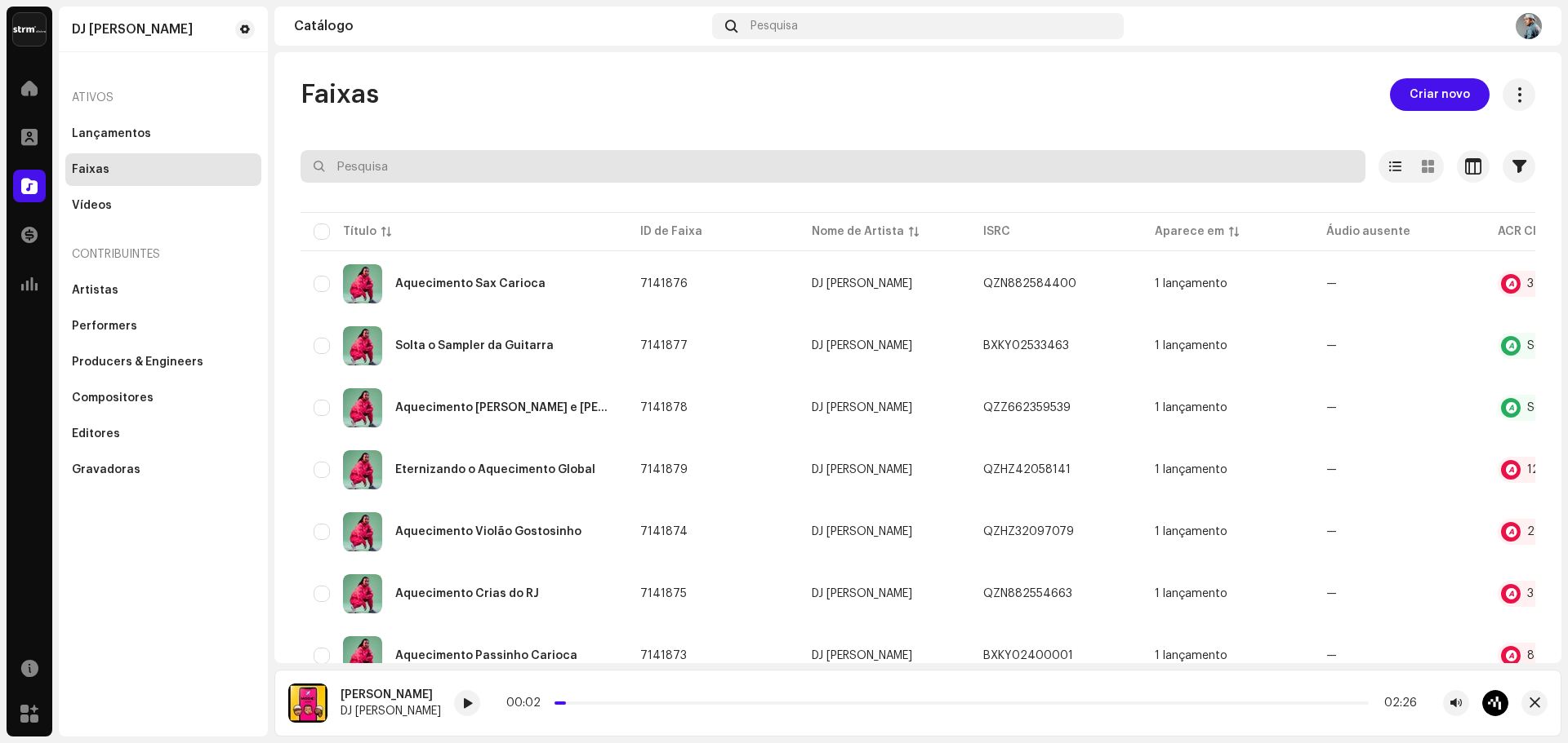
click at [585, 165] on input "text" at bounding box center [832, 165] width 1065 height 32
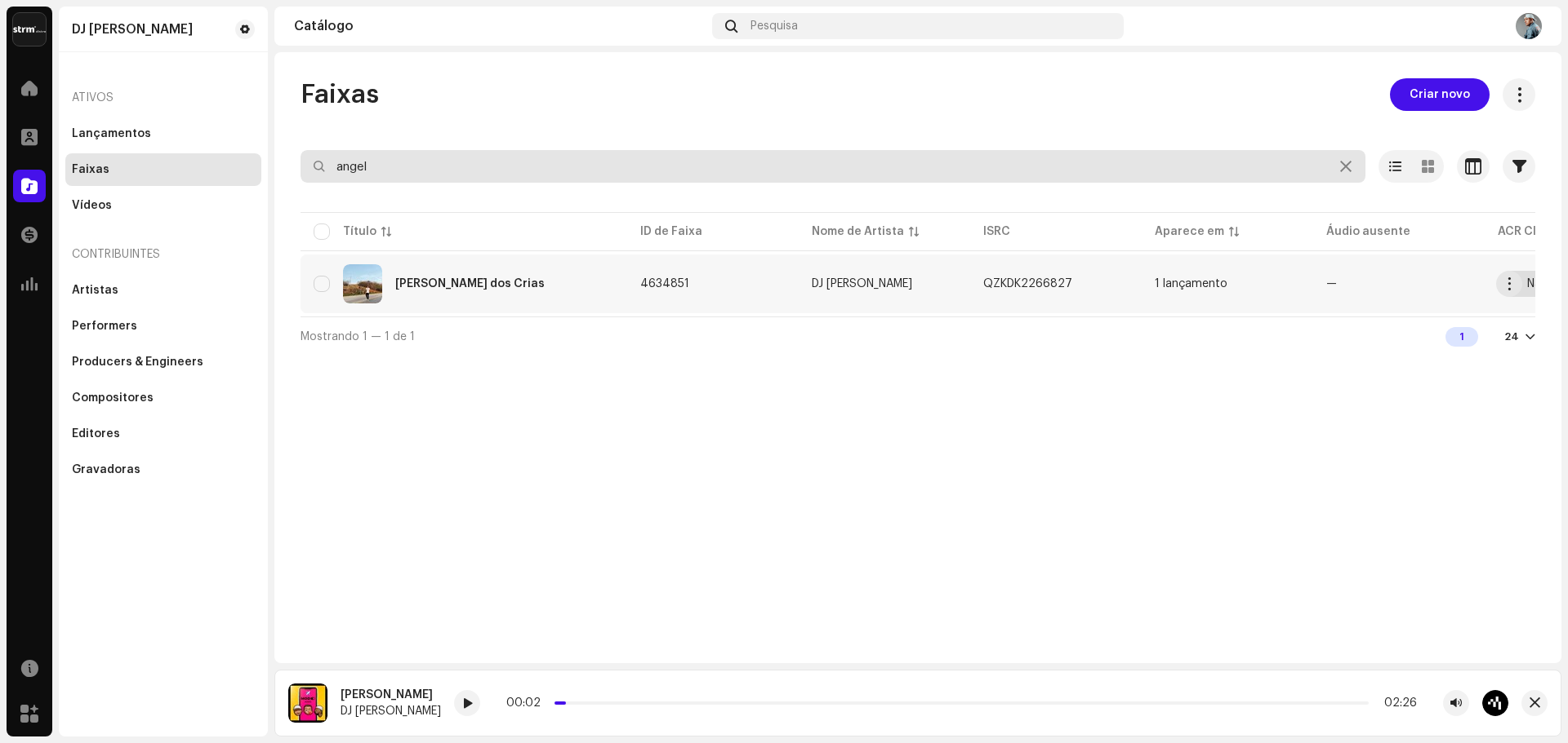
type input "angel"
click at [1531, 276] on div "Não verificado" at bounding box center [1556, 284] width 118 height 26
click at [1521, 286] on button "button" at bounding box center [1508, 284] width 26 height 26
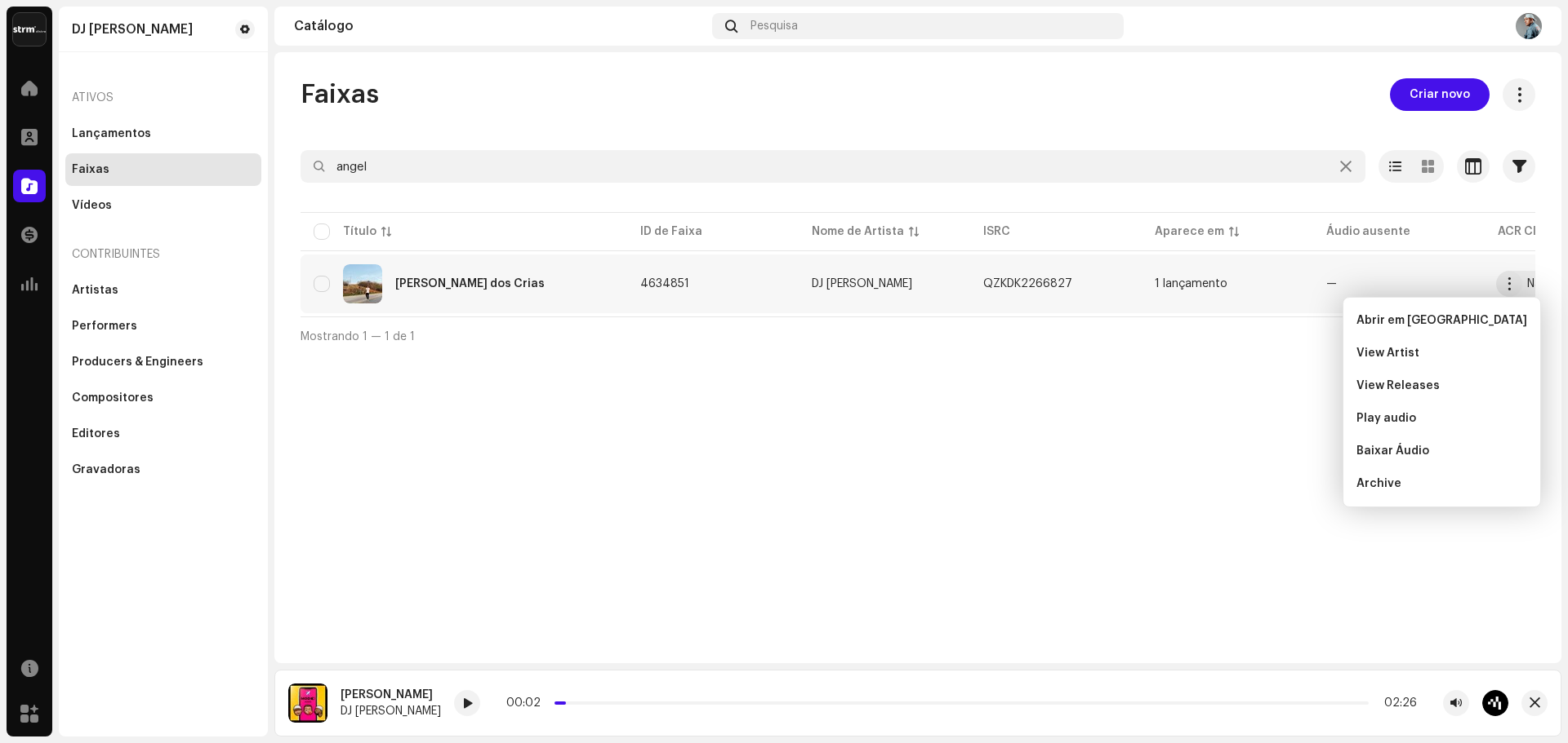
click at [714, 498] on div "Faixas Criar novo angel Selecionado 0 Opções Filtros Status de distribuição Em …" at bounding box center [918, 357] width 1287 height 611
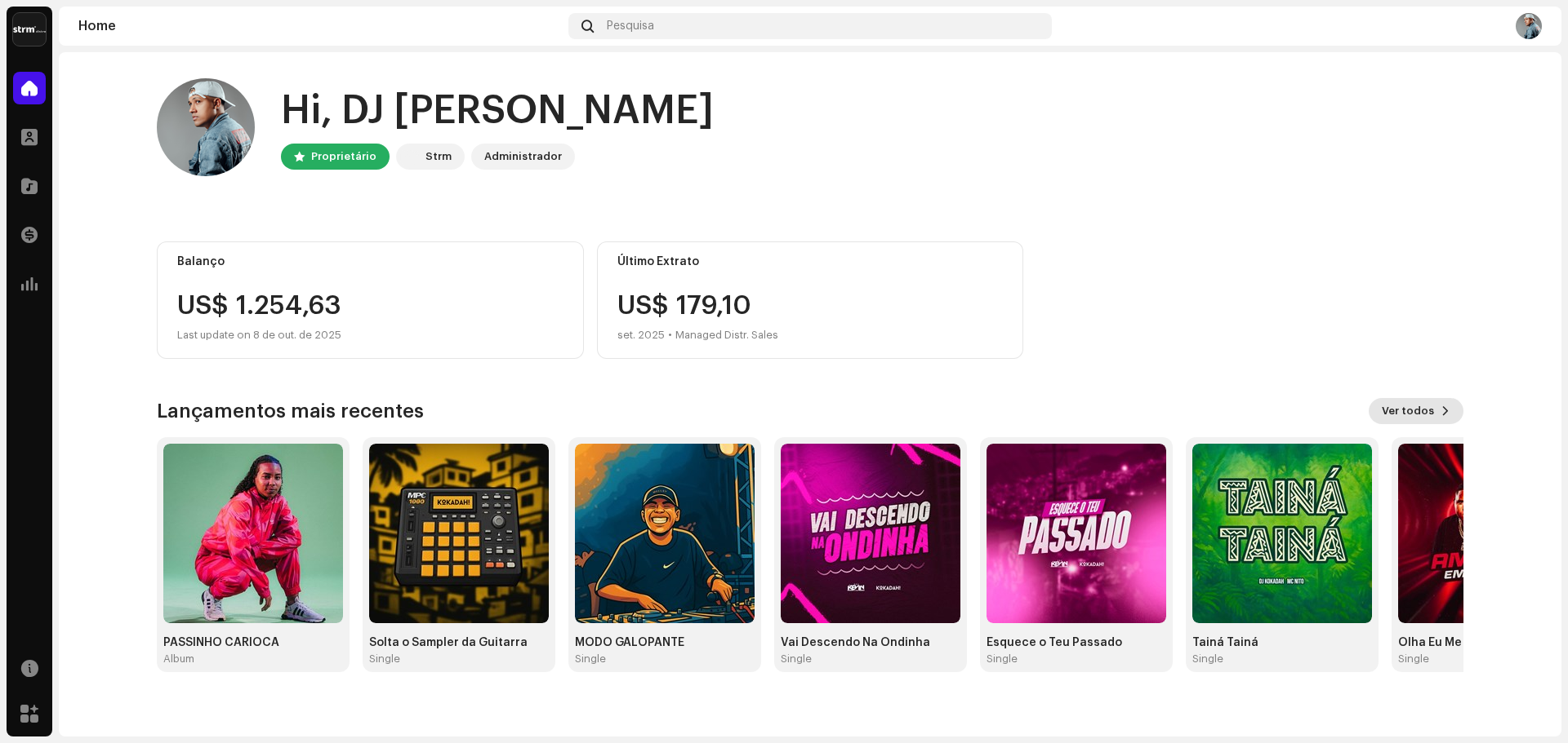
click at [1401, 413] on span "Ver todos" at bounding box center [1407, 411] width 52 height 32
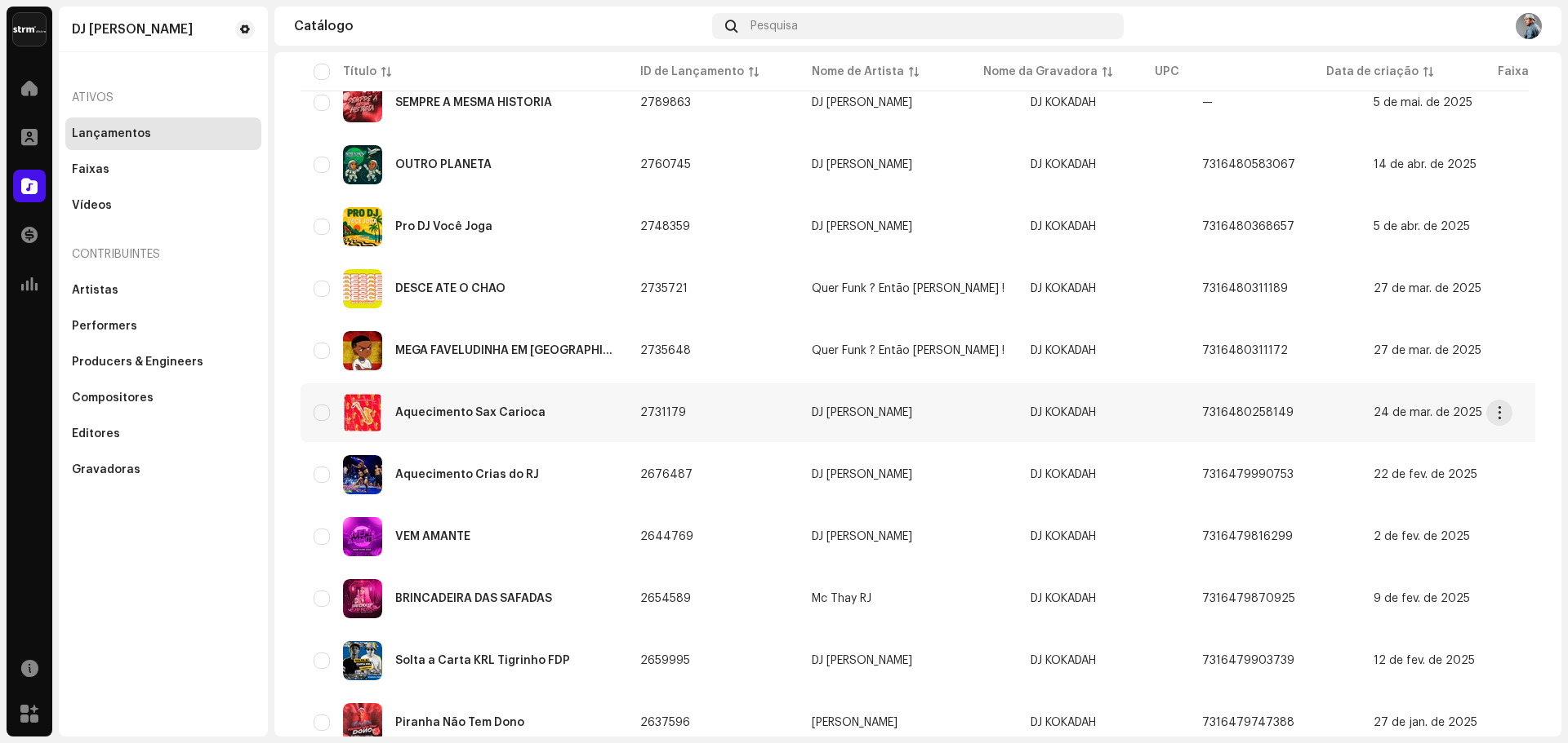
scroll to position [1056, 0]
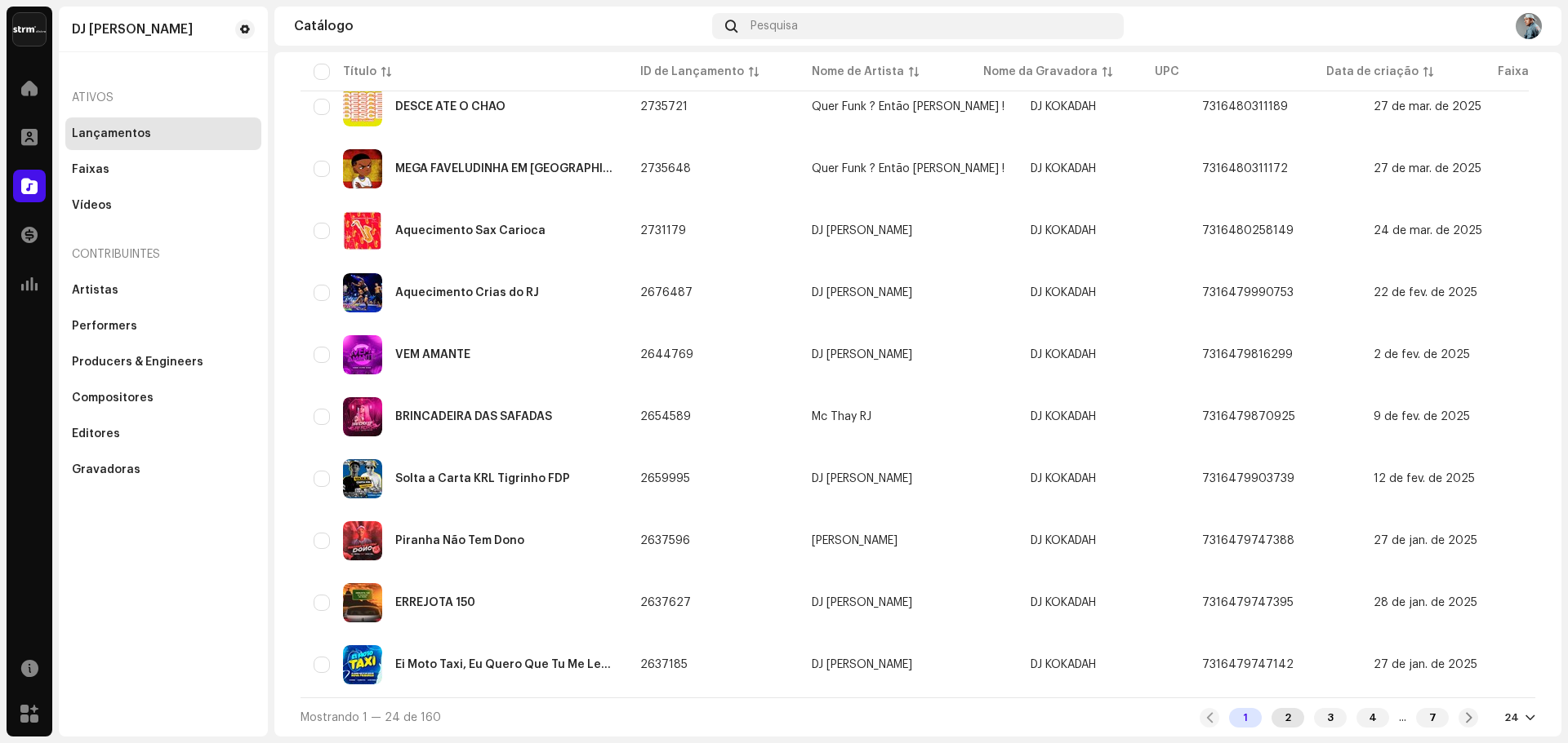
click at [1271, 715] on div "2" at bounding box center [1287, 719] width 32 height 20
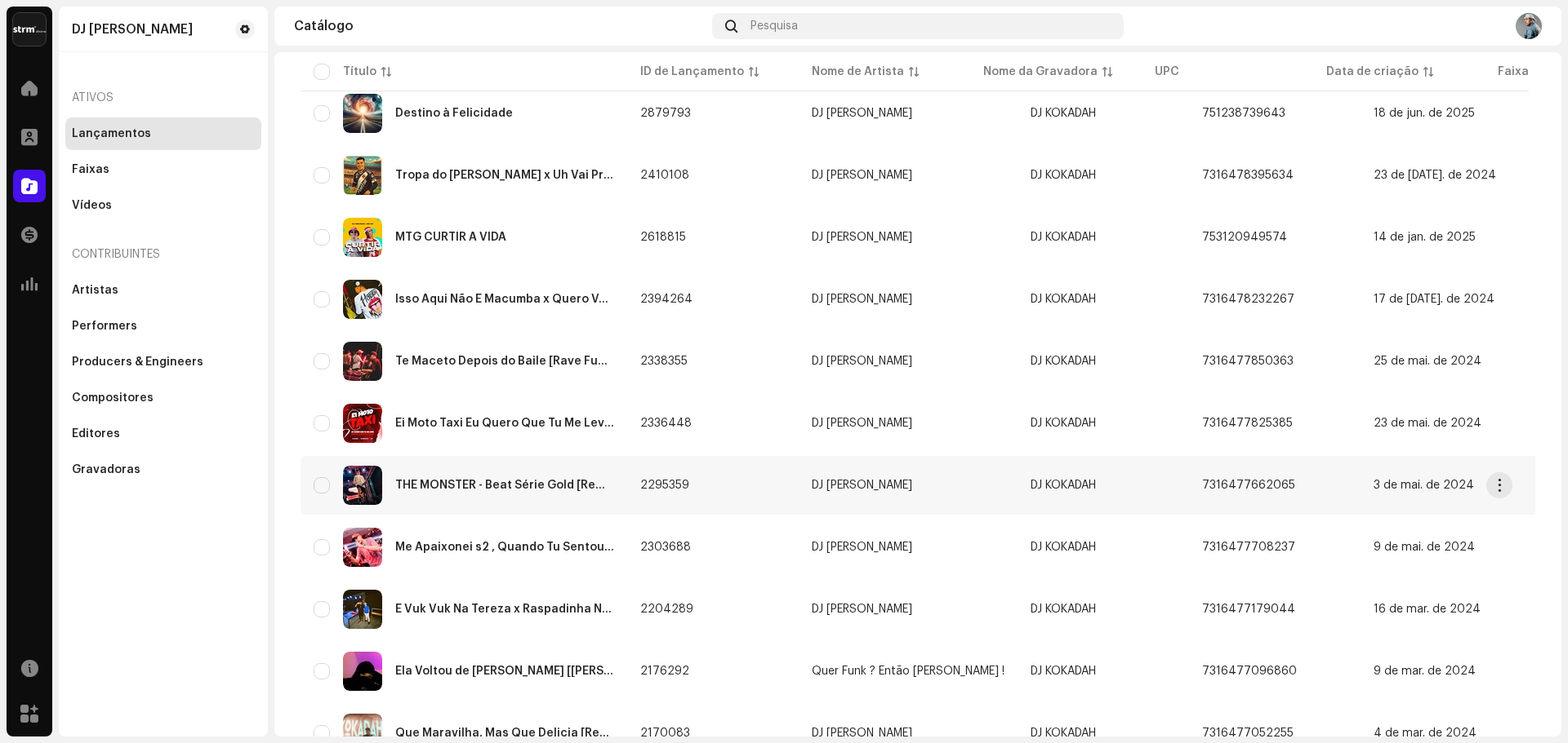
scroll to position [734, 0]
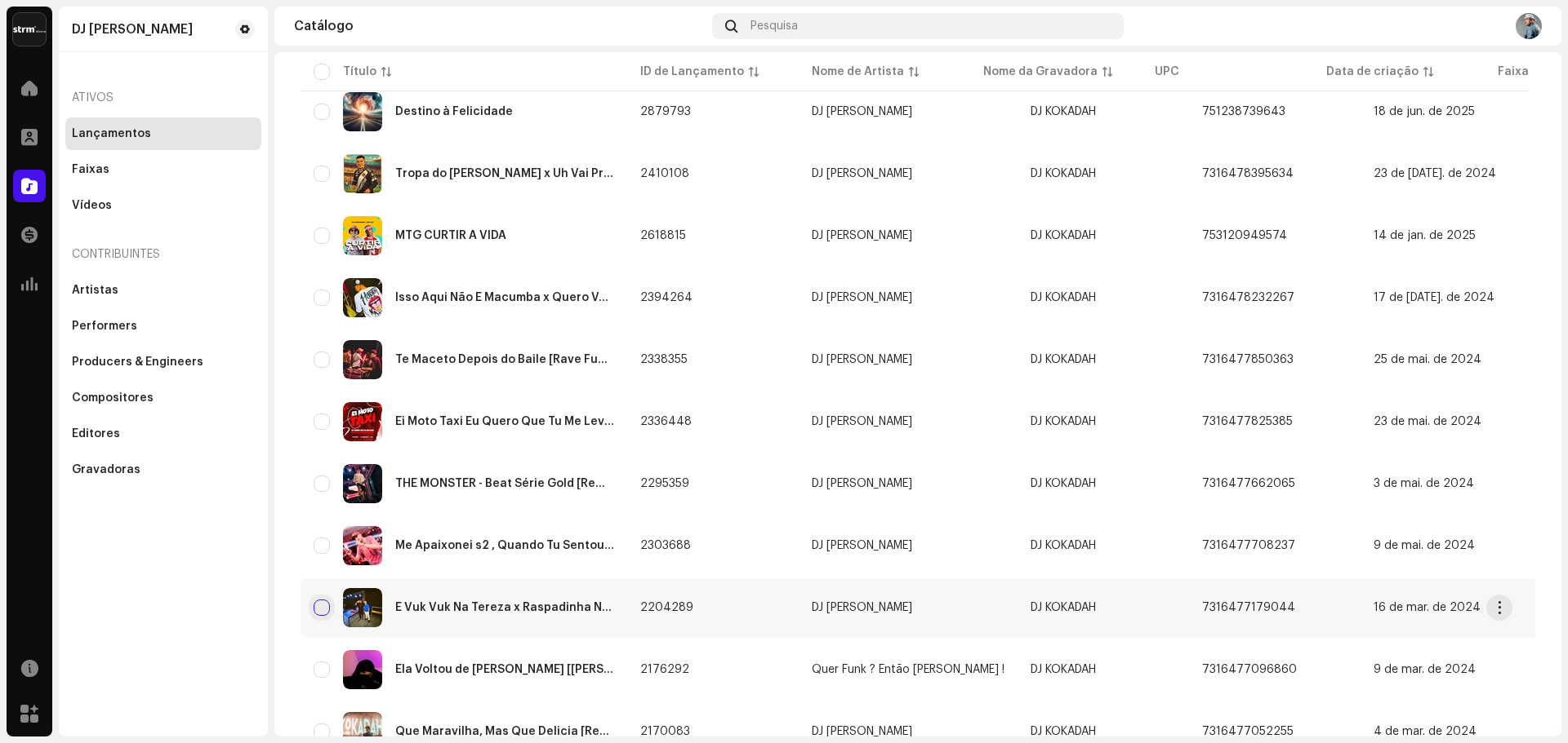
click at [320, 611] on input "checkbox" at bounding box center [321, 608] width 17 height 17
checkbox input "true"
click at [319, 492] on div "THE MONSTER - Beat Série Gold [Remix]" at bounding box center [463, 484] width 301 height 39
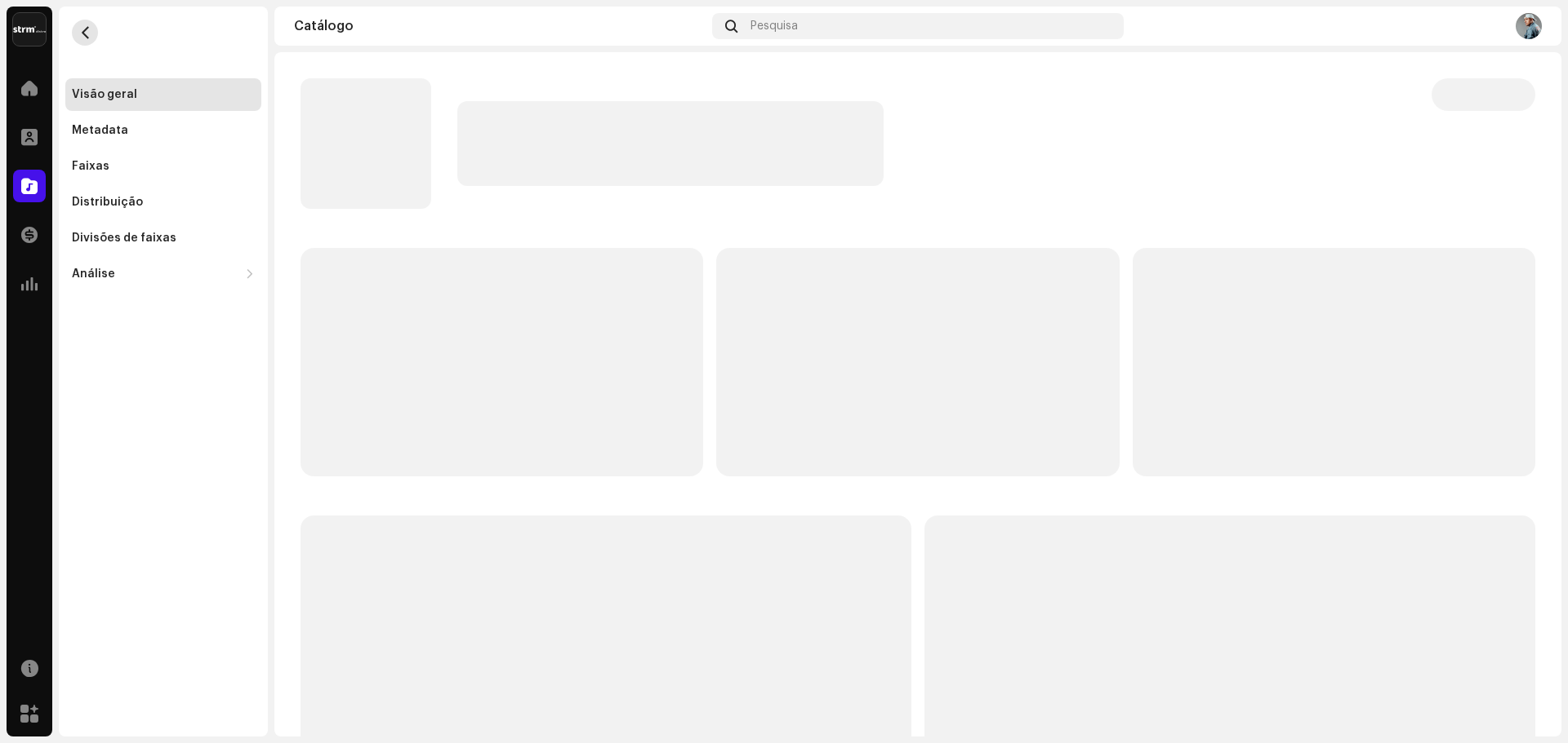
click at [90, 33] on span "button" at bounding box center [85, 32] width 13 height 13
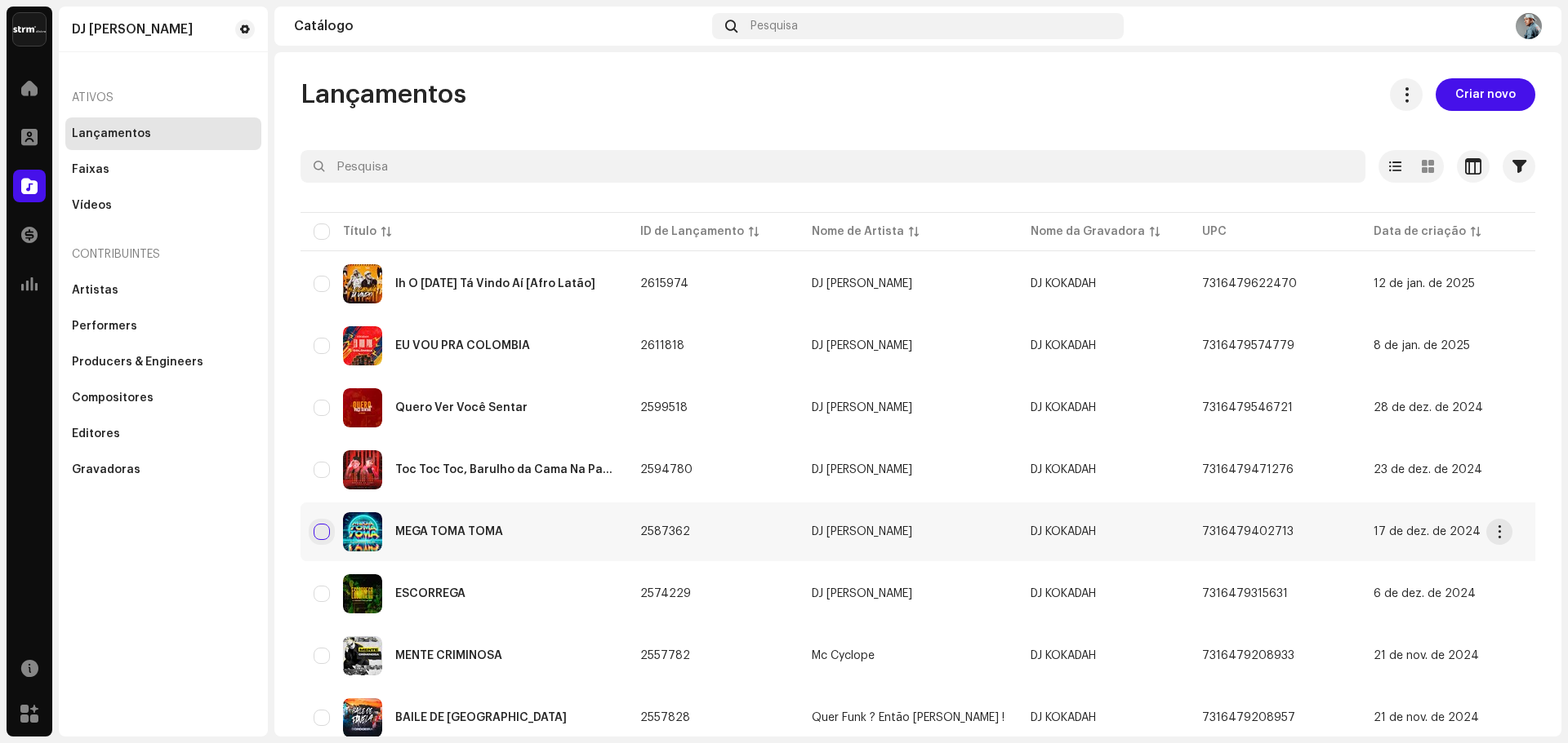
click at [325, 532] on input "checkbox" at bounding box center [321, 532] width 17 height 17
checkbox input "true"
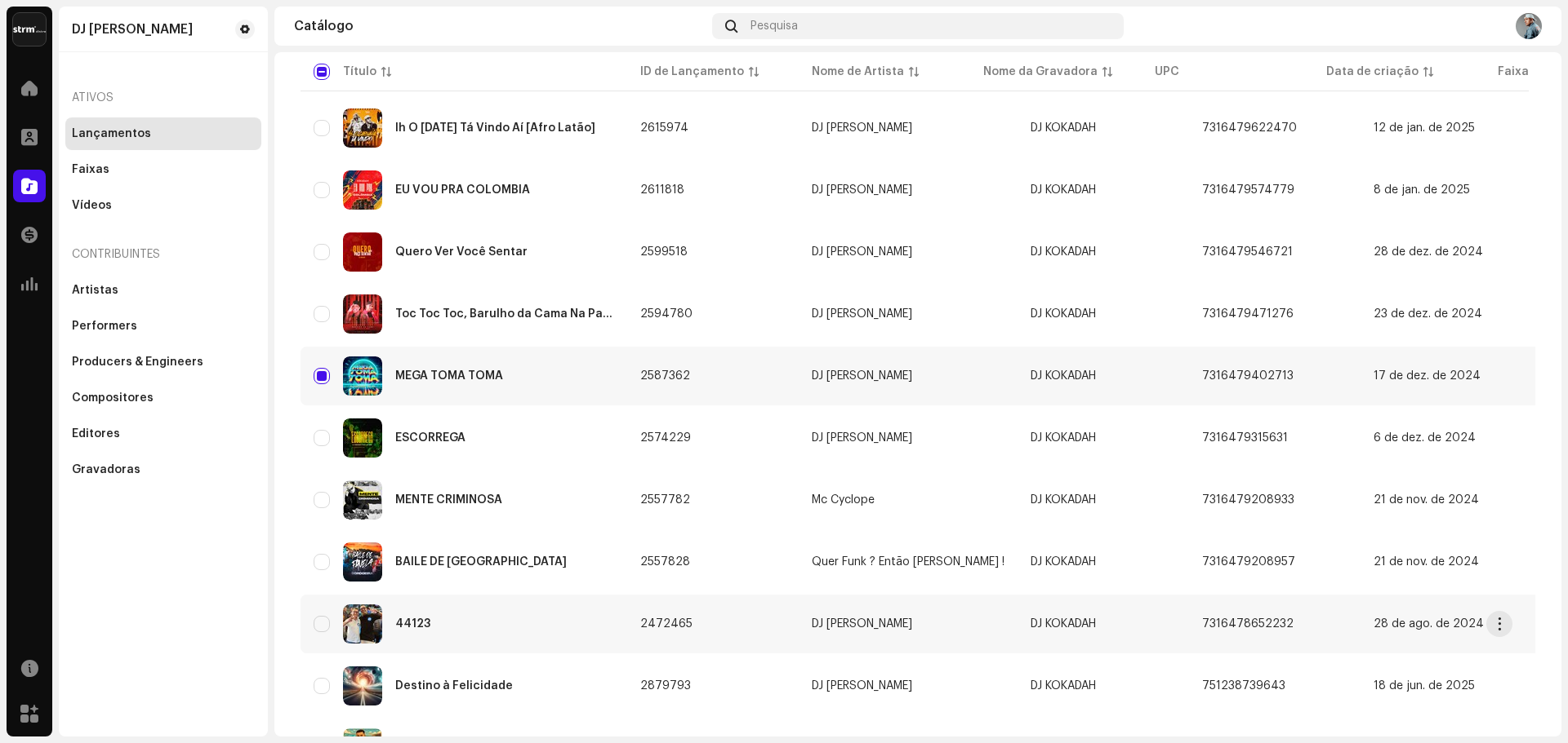
scroll to position [163, 0]
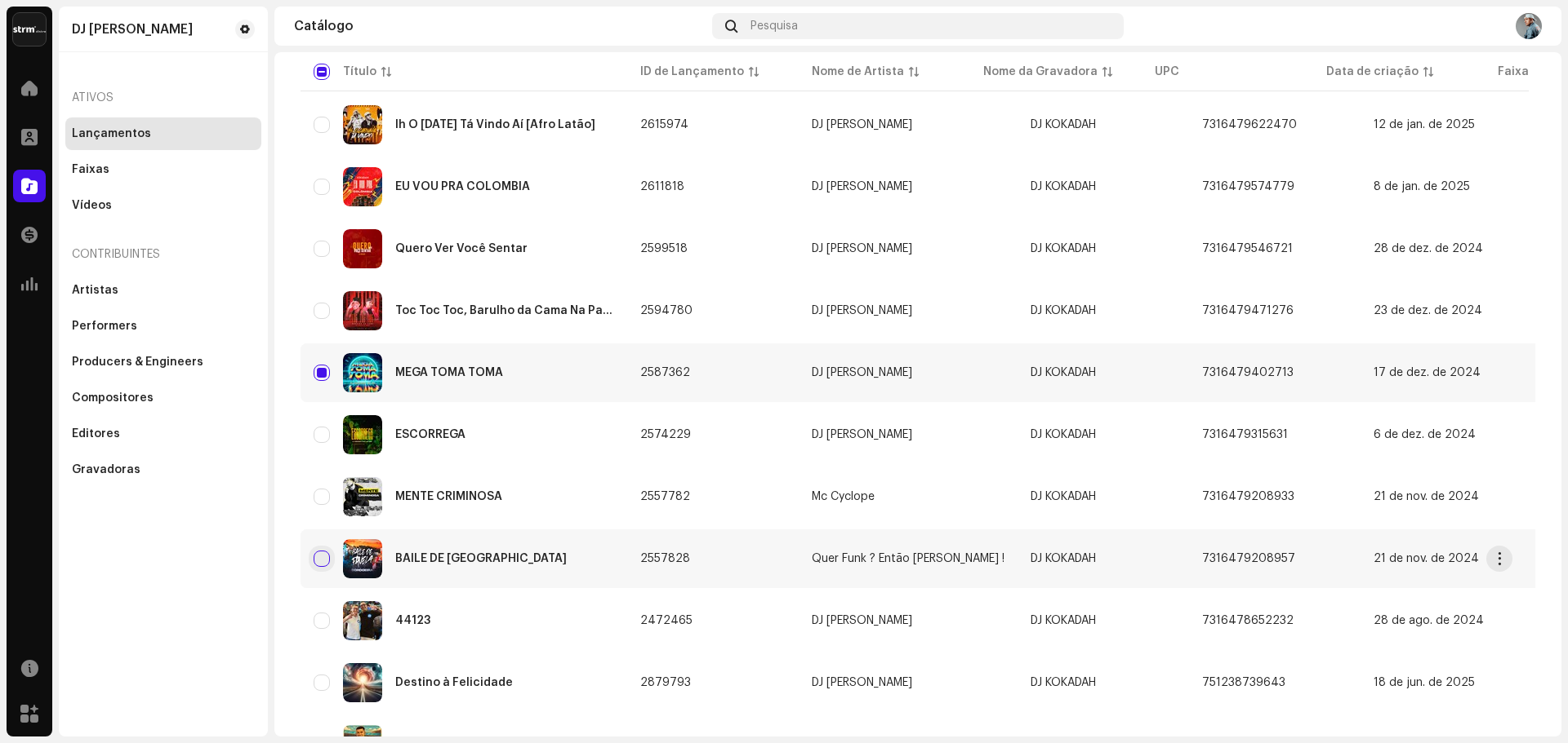
click at [324, 555] on input "Row Unselected" at bounding box center [321, 559] width 17 height 17
checkbox input "true"
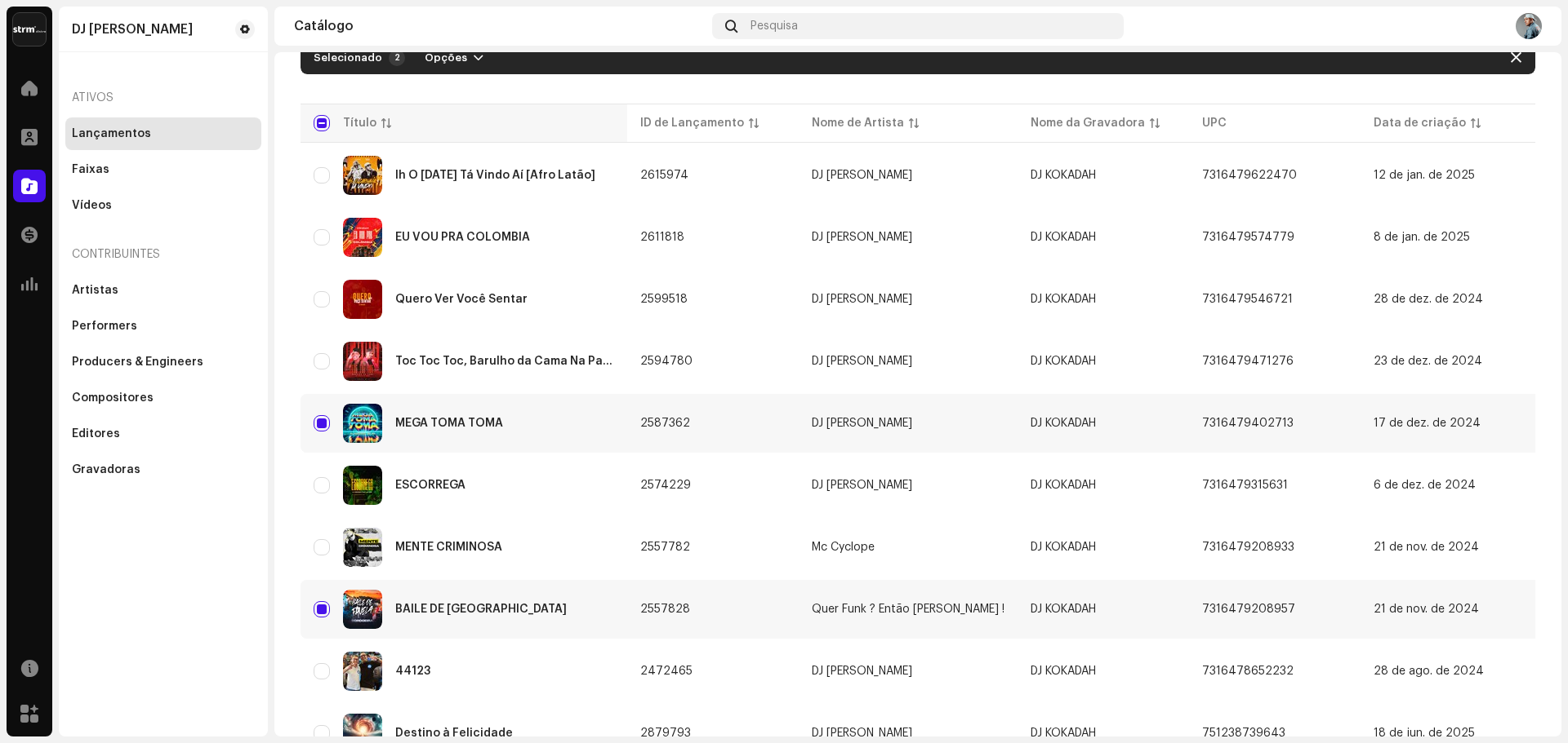
scroll to position [0, 0]
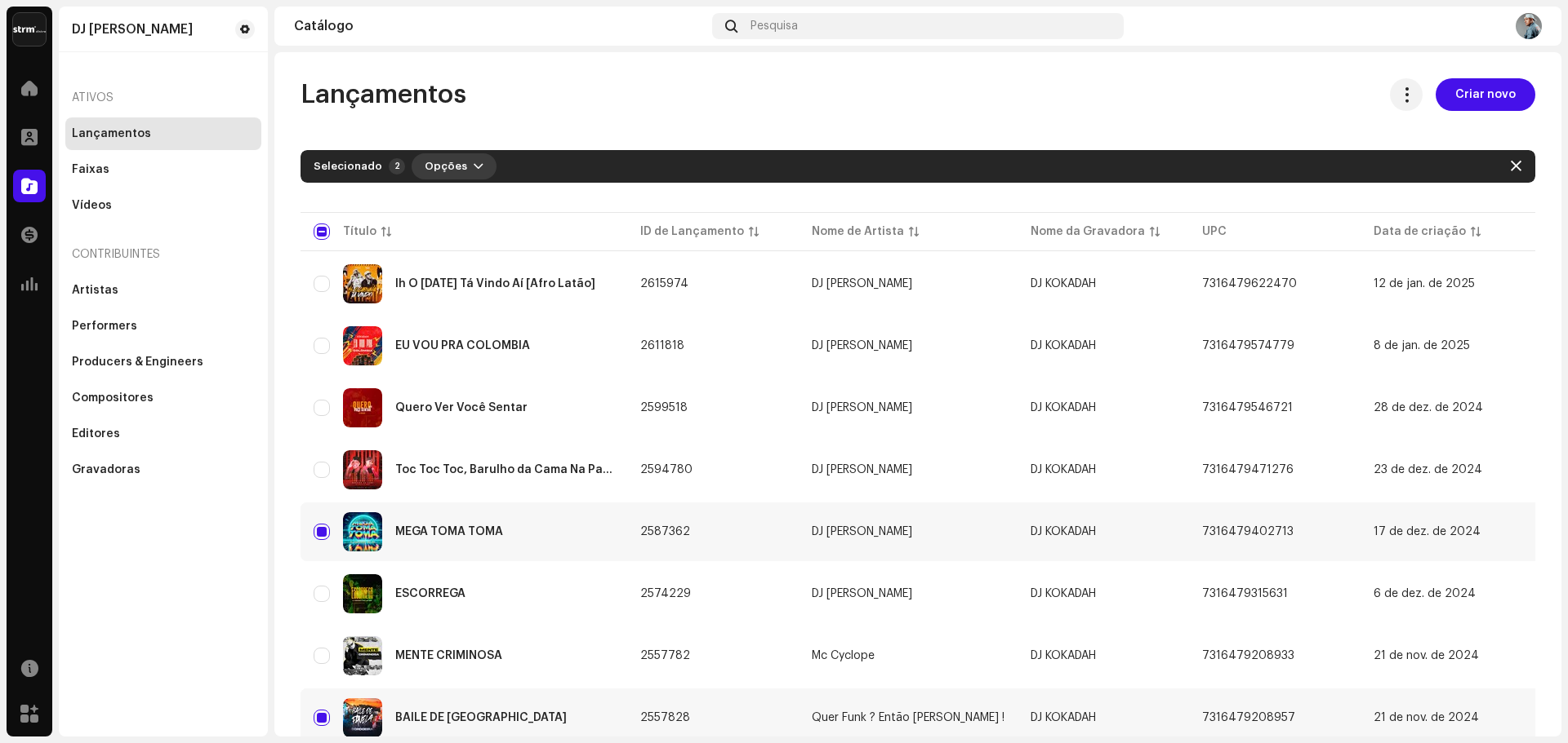
click at [453, 171] on span "Opções" at bounding box center [446, 165] width 42 height 32
click at [454, 200] on span "Archive" at bounding box center [443, 203] width 45 height 13
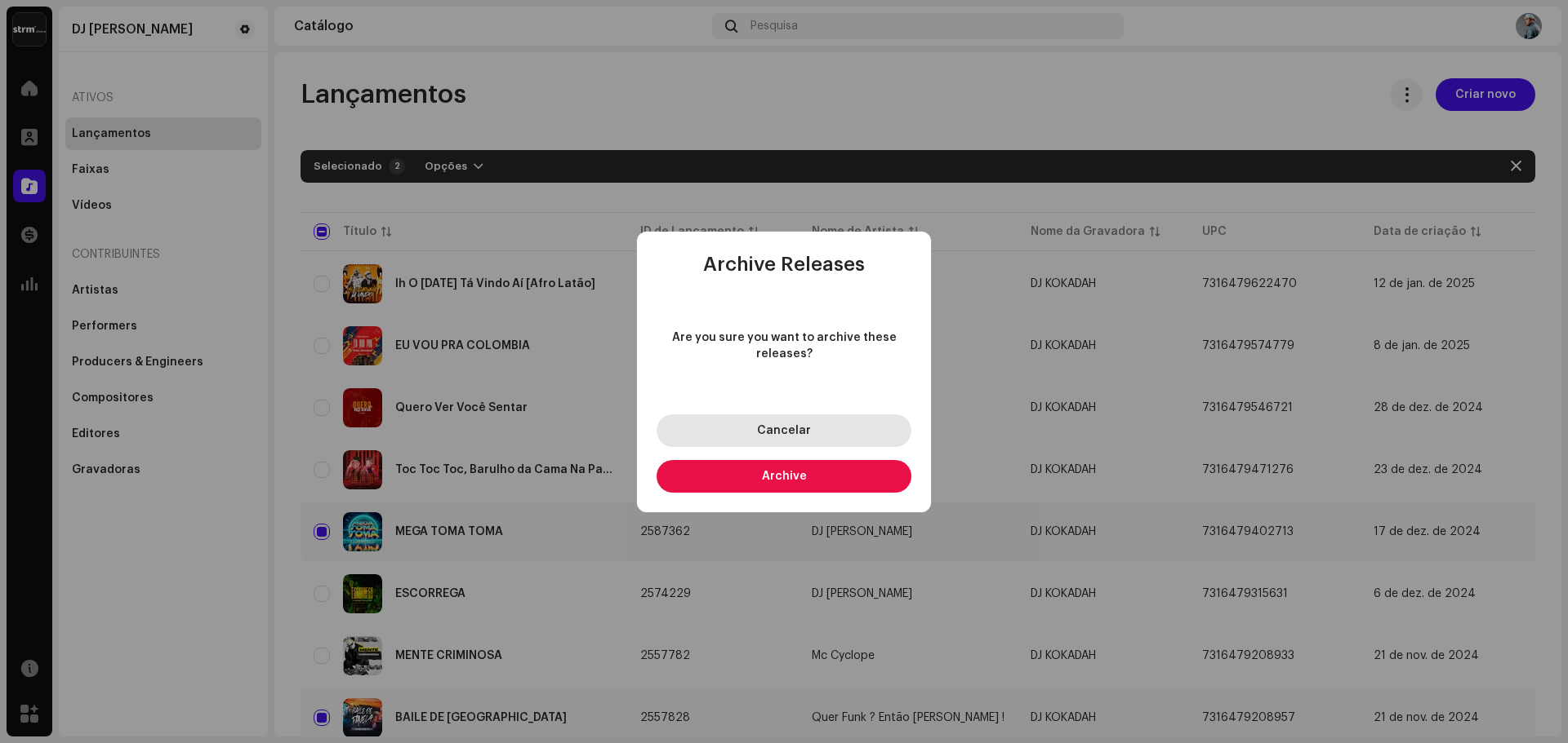
click at [866, 427] on button "Cancelar" at bounding box center [784, 431] width 255 height 32
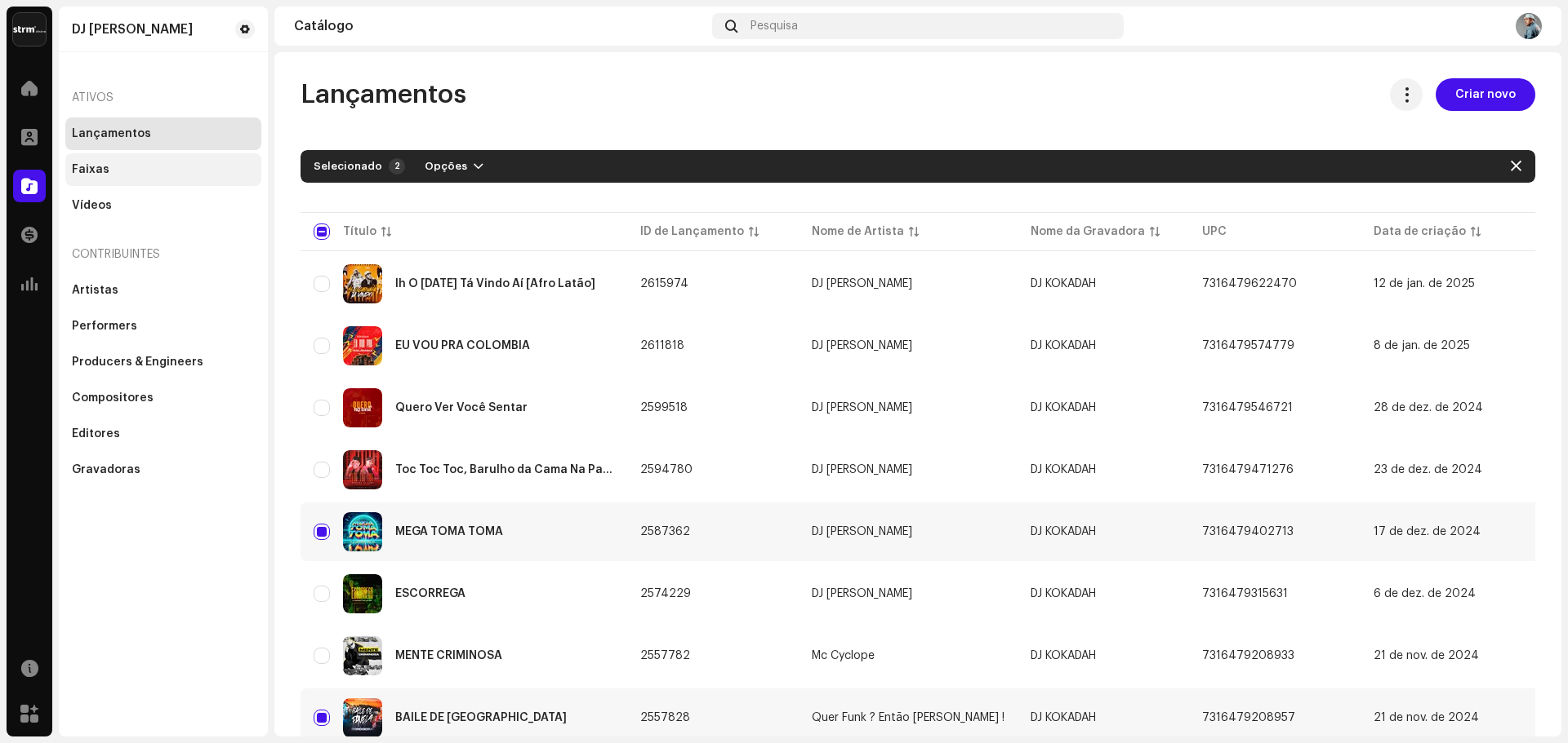
click at [135, 163] on div "Faixas" at bounding box center [163, 169] width 183 height 13
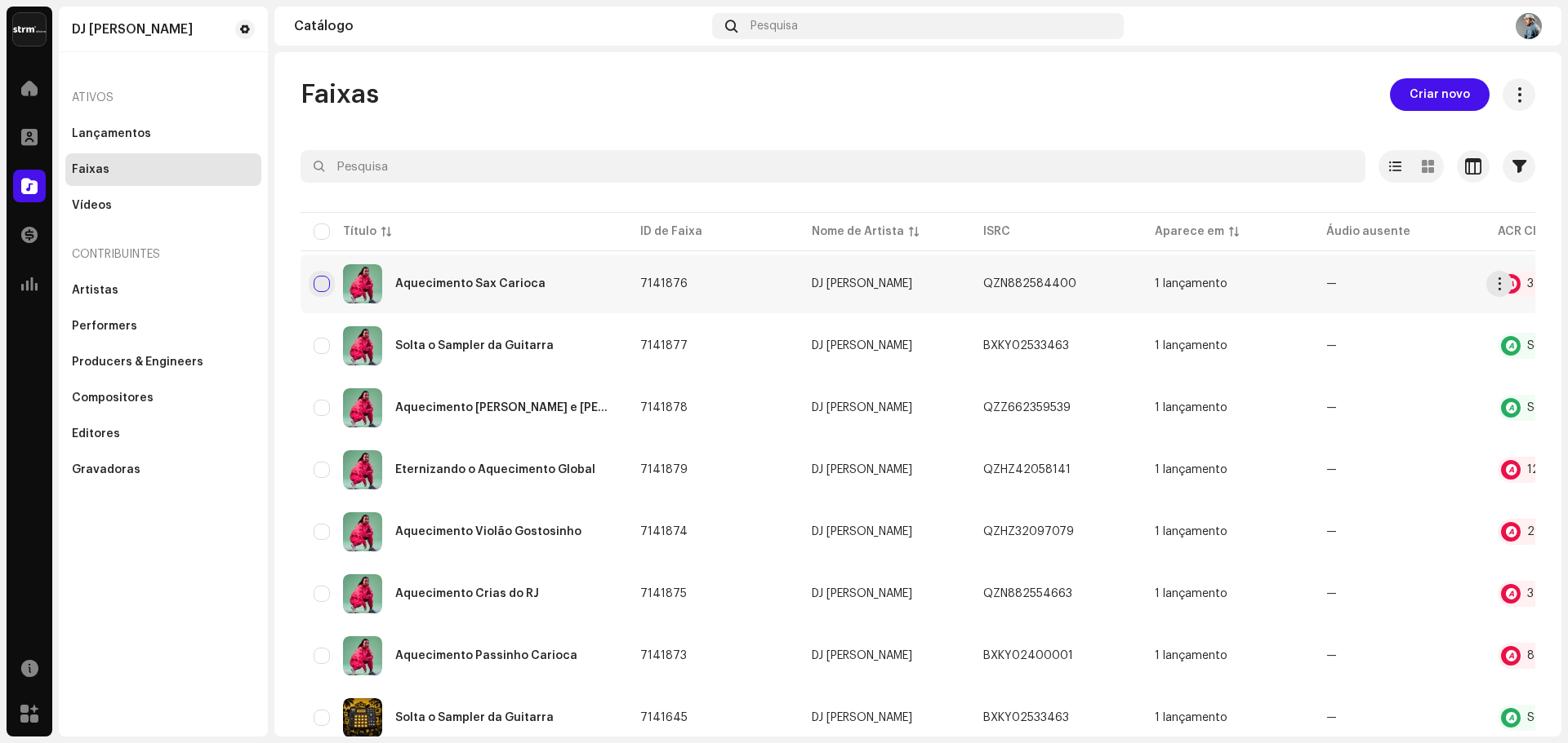
click at [317, 288] on input "checkbox" at bounding box center [321, 284] width 17 height 17
checkbox input "true"
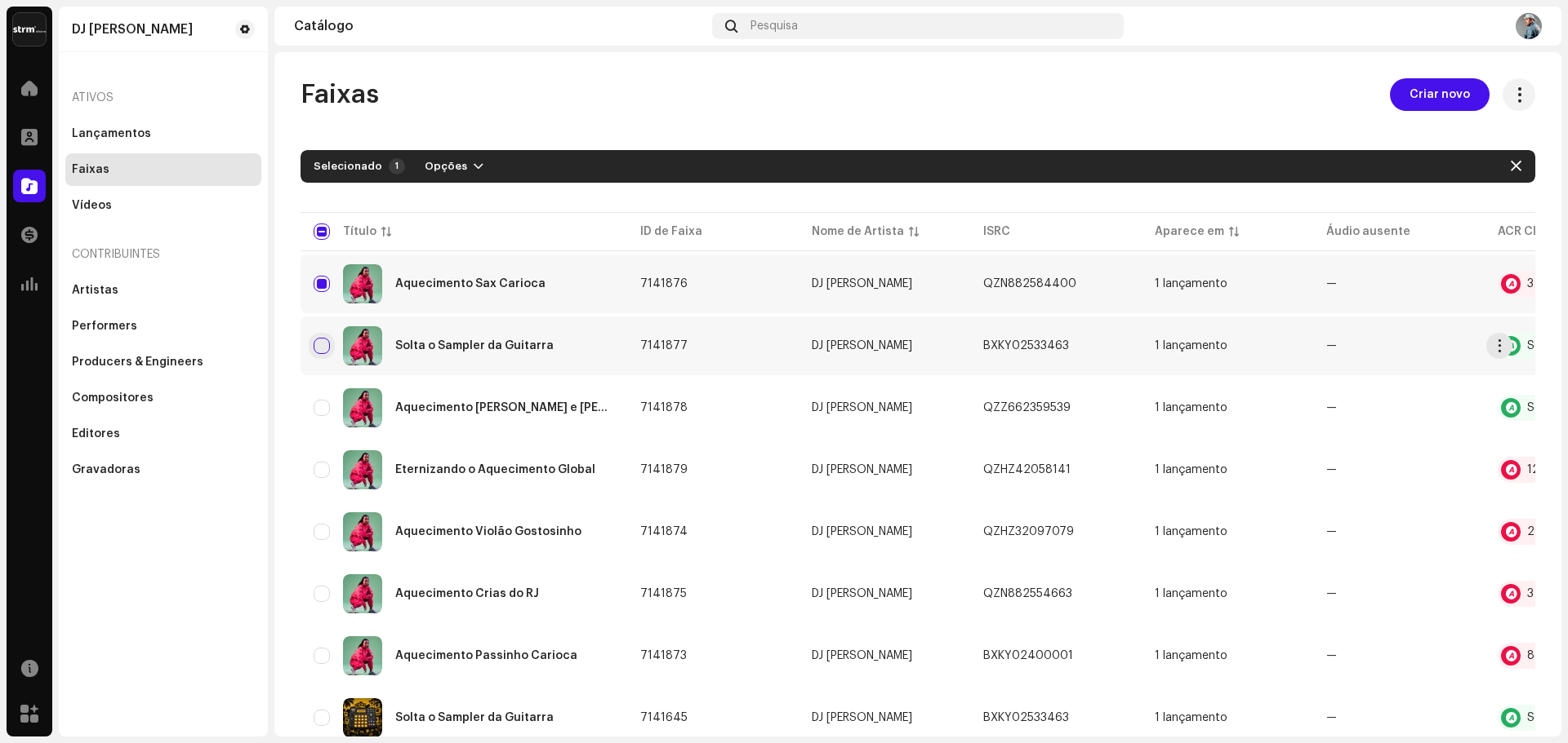
click at [321, 341] on input "Row Unselected" at bounding box center [321, 346] width 17 height 17
checkbox input "true"
click at [459, 162] on button "Opções" at bounding box center [453, 166] width 85 height 26
click at [319, 282] on input "Row Selected" at bounding box center [321, 284] width 17 height 17
checkbox input "false"
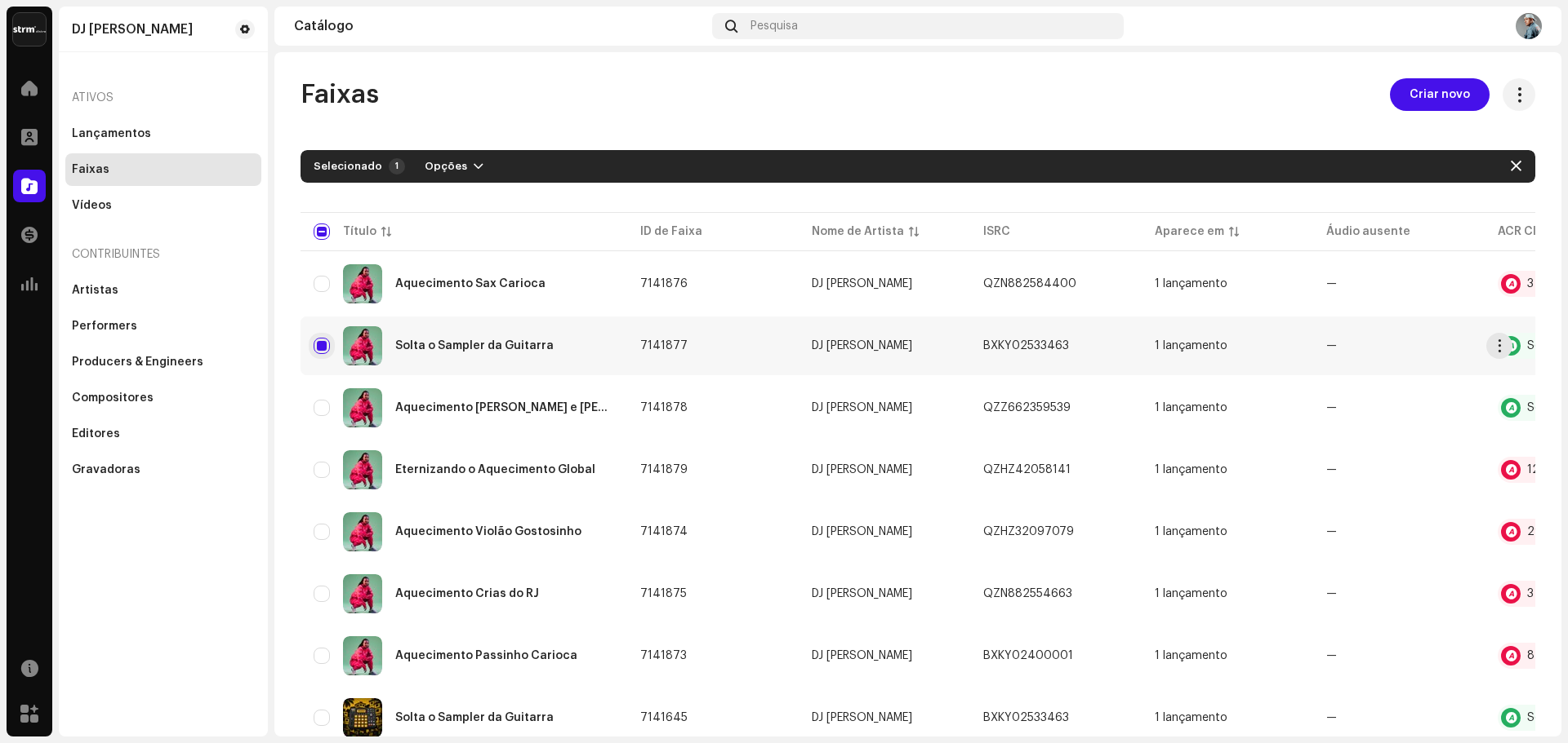
click at [317, 347] on input "Row Selected" at bounding box center [321, 346] width 17 height 17
checkbox input "false"
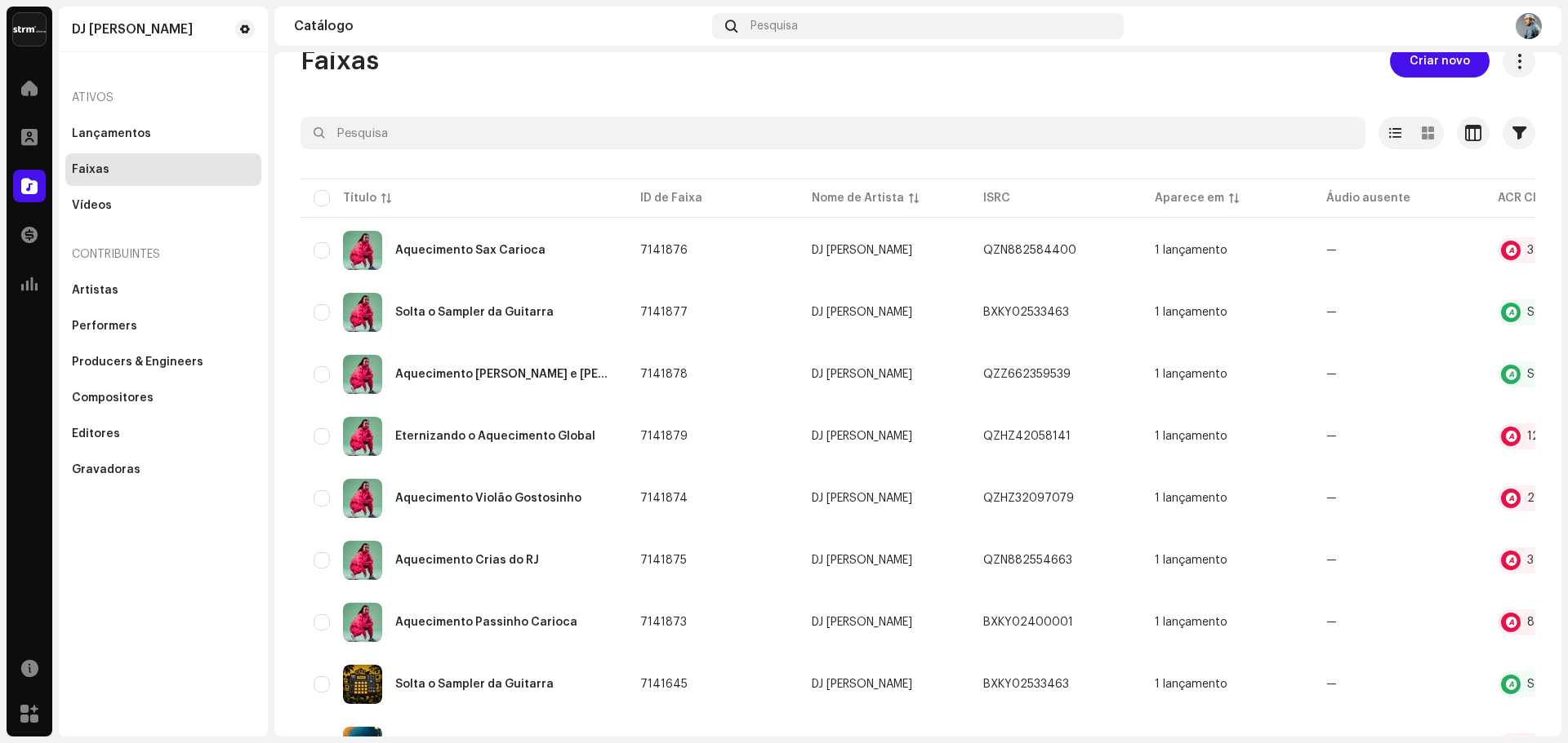
scroll to position [163, 0]
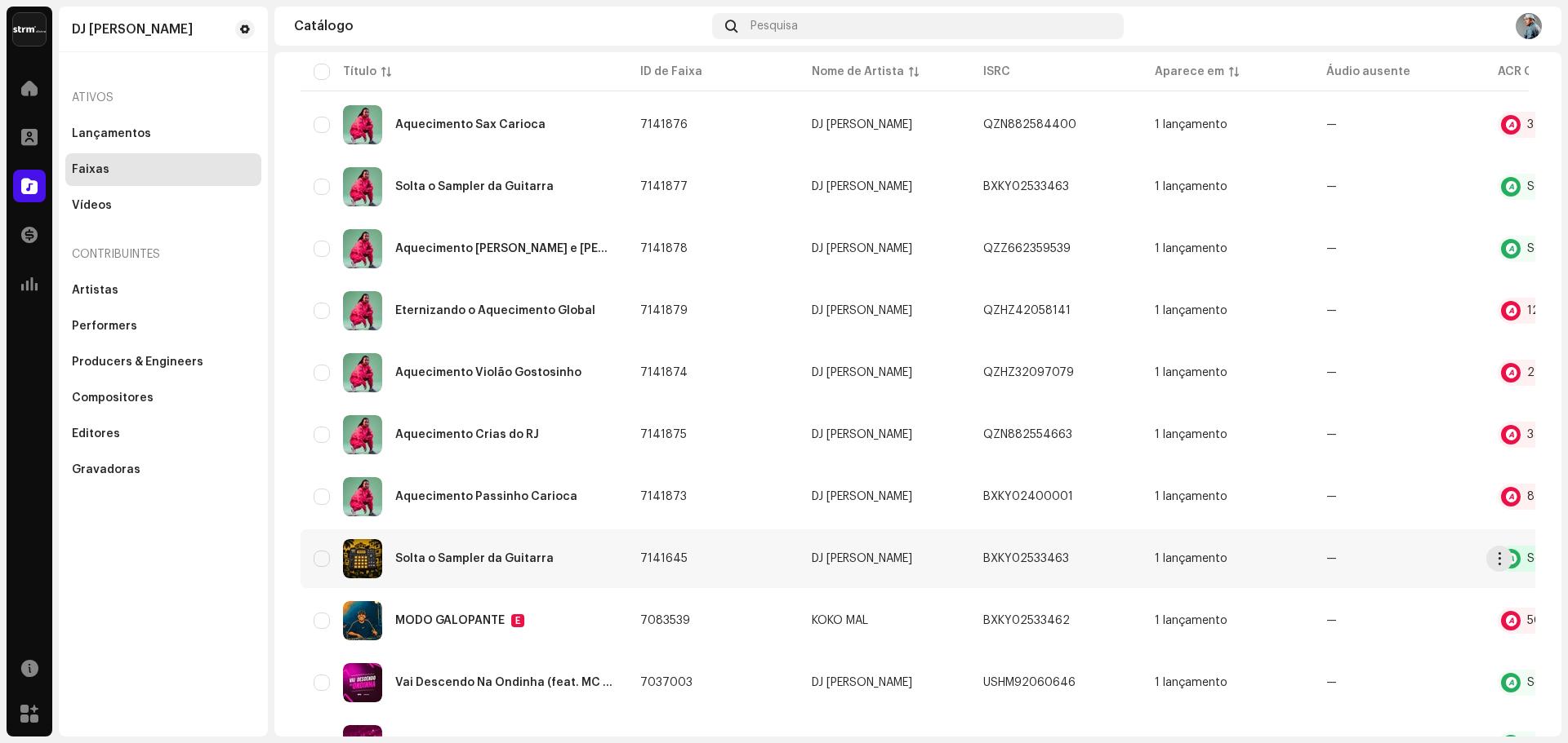
click at [1520, 559] on div at bounding box center [1510, 559] width 20 height 20
click at [1512, 557] on div at bounding box center [1510, 559] width 20 height 20
click at [24, 89] on span at bounding box center [29, 87] width 17 height 13
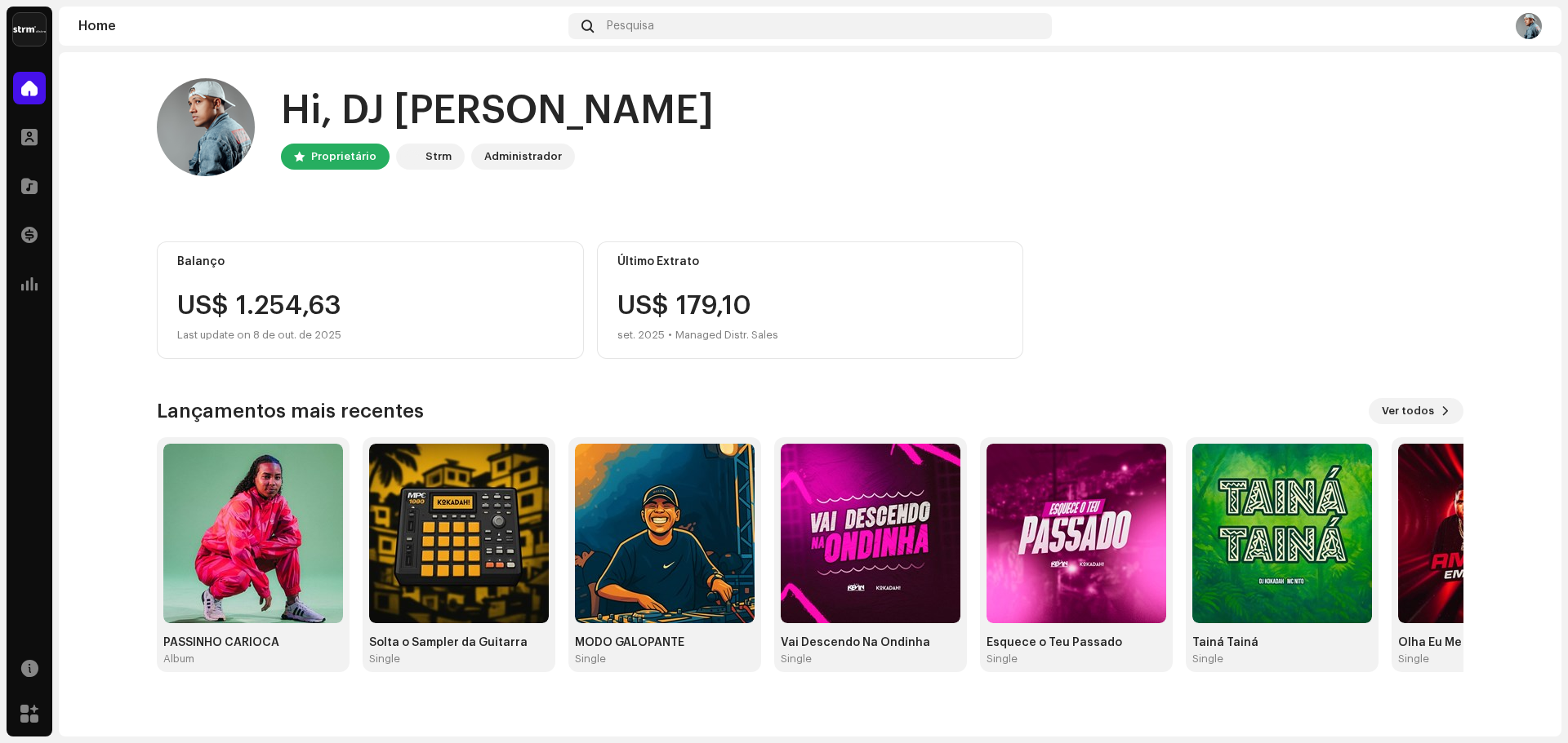
click at [751, 148] on div "Hi, DJ Kokadah Proprietário Strm Administrador" at bounding box center [810, 127] width 1307 height 98
click at [1080, 138] on div "Hi, DJ Kokadah Proprietário Strm Administrador" at bounding box center [810, 127] width 1307 height 98
click at [1401, 408] on span "Ver todos" at bounding box center [1407, 411] width 52 height 32
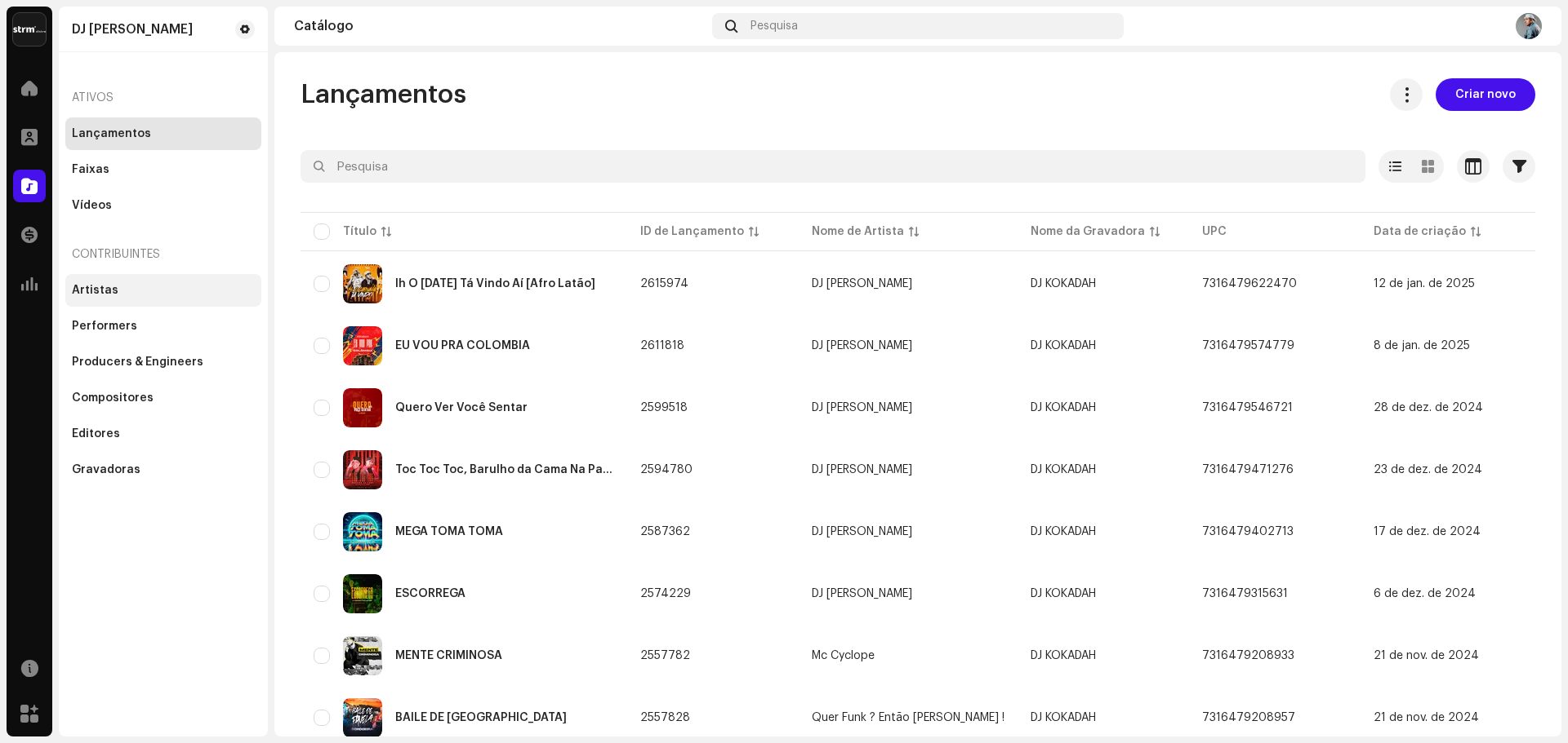
click at [128, 296] on div "Artistas" at bounding box center [163, 290] width 183 height 13
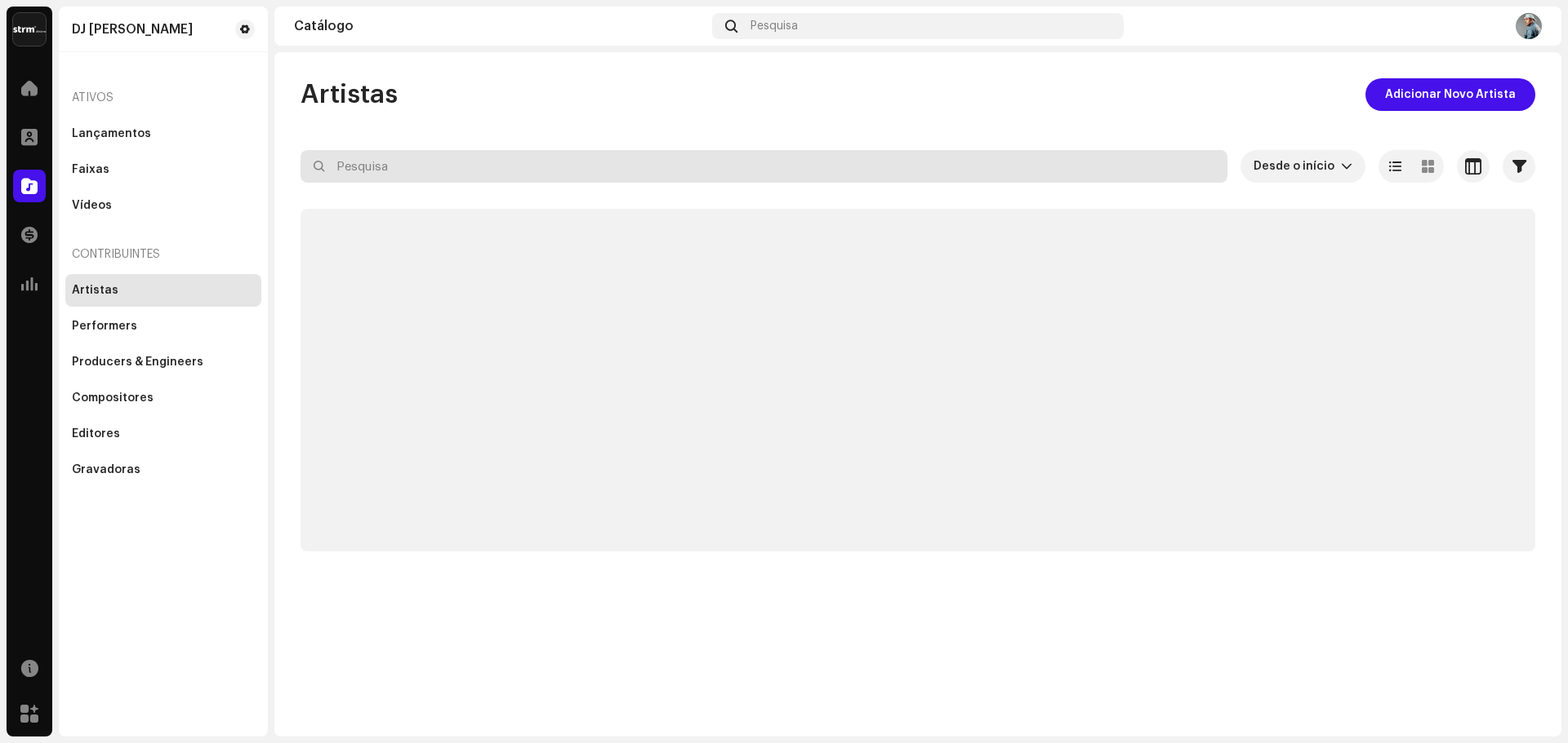
click at [523, 174] on input "text" at bounding box center [764, 165] width 927 height 32
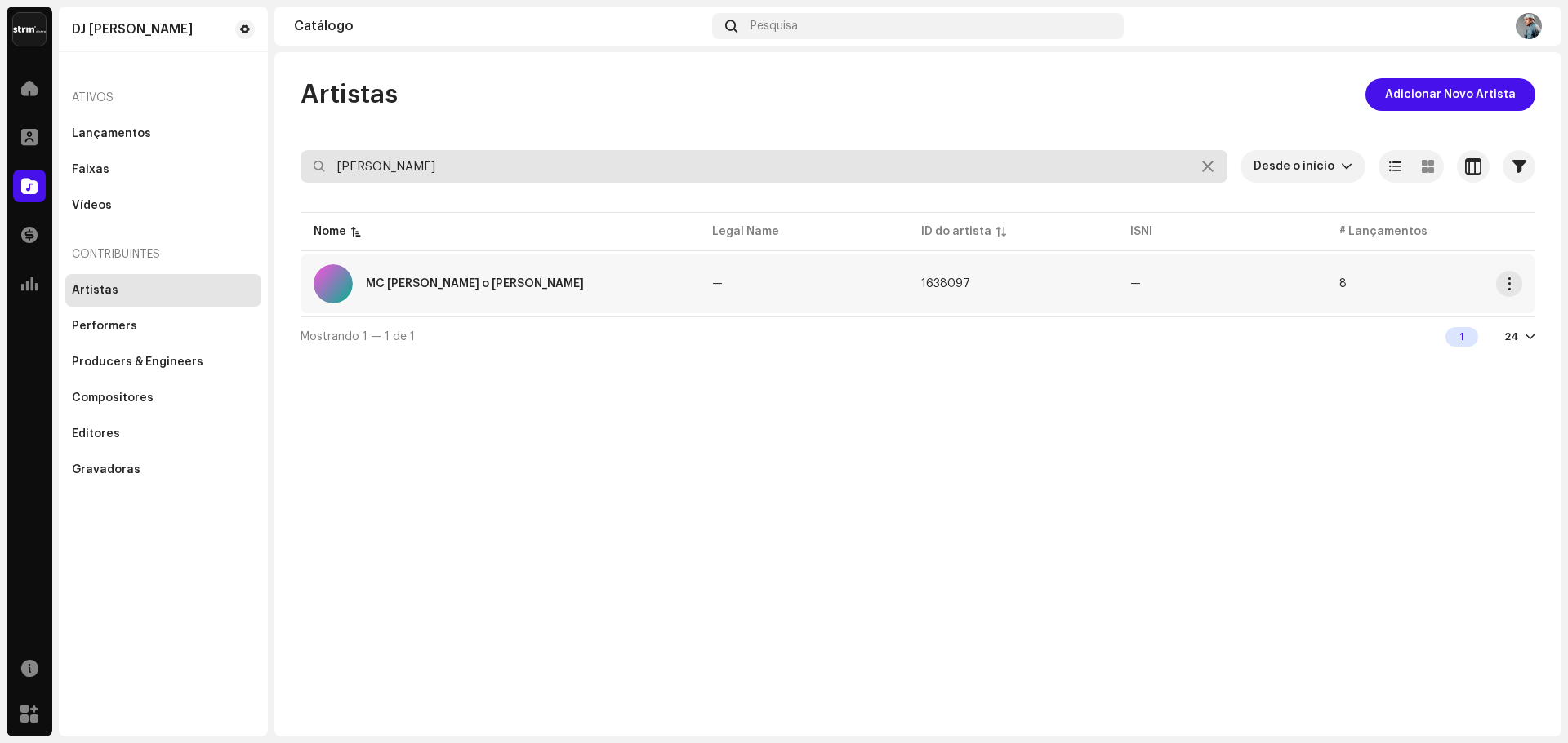
type input "kevin"
click at [439, 297] on div "MC [PERSON_NAME] o [PERSON_NAME]" at bounding box center [499, 284] width 372 height 39
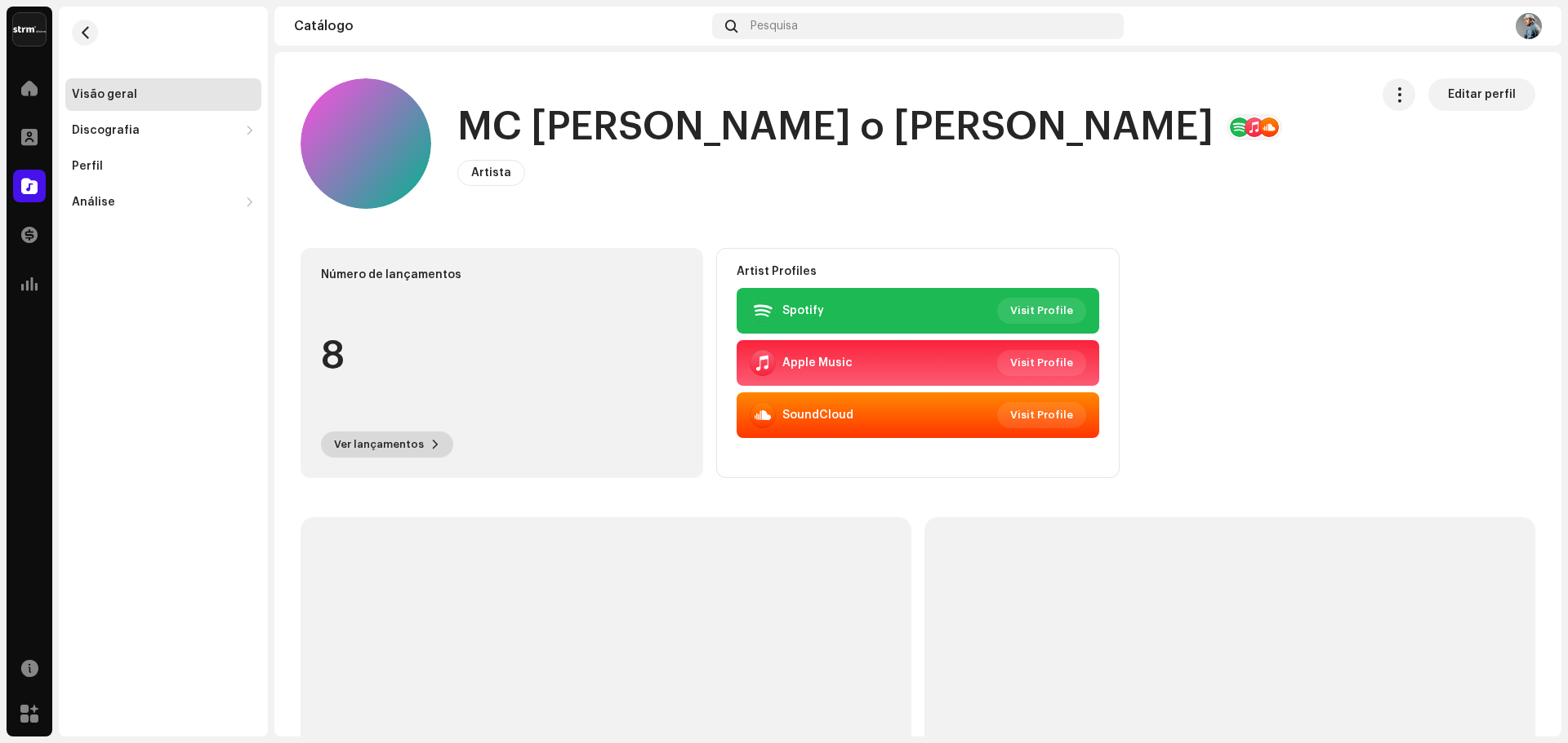
click at [377, 435] on span "Ver lançamentos" at bounding box center [379, 444] width 90 height 32
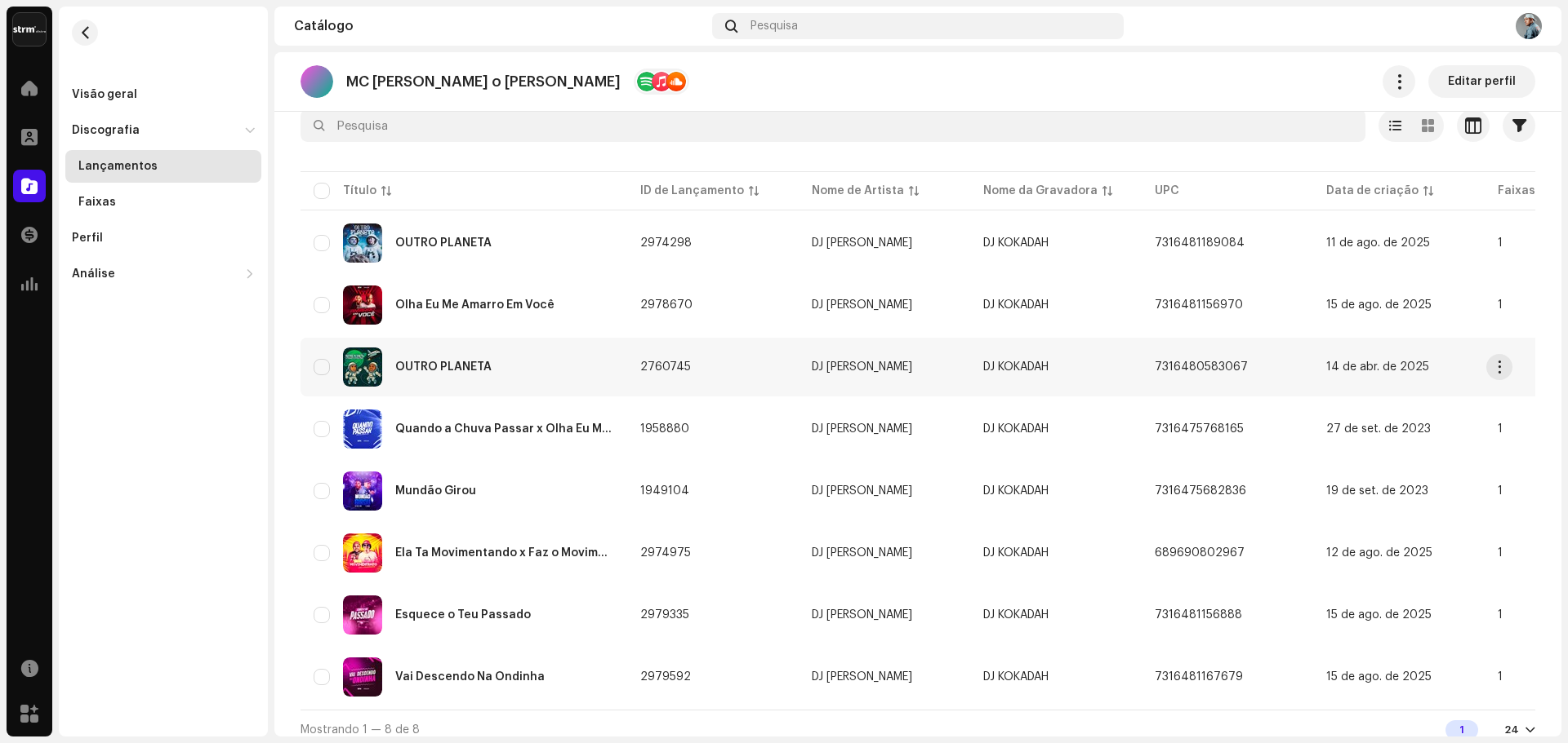
scroll to position [119, 0]
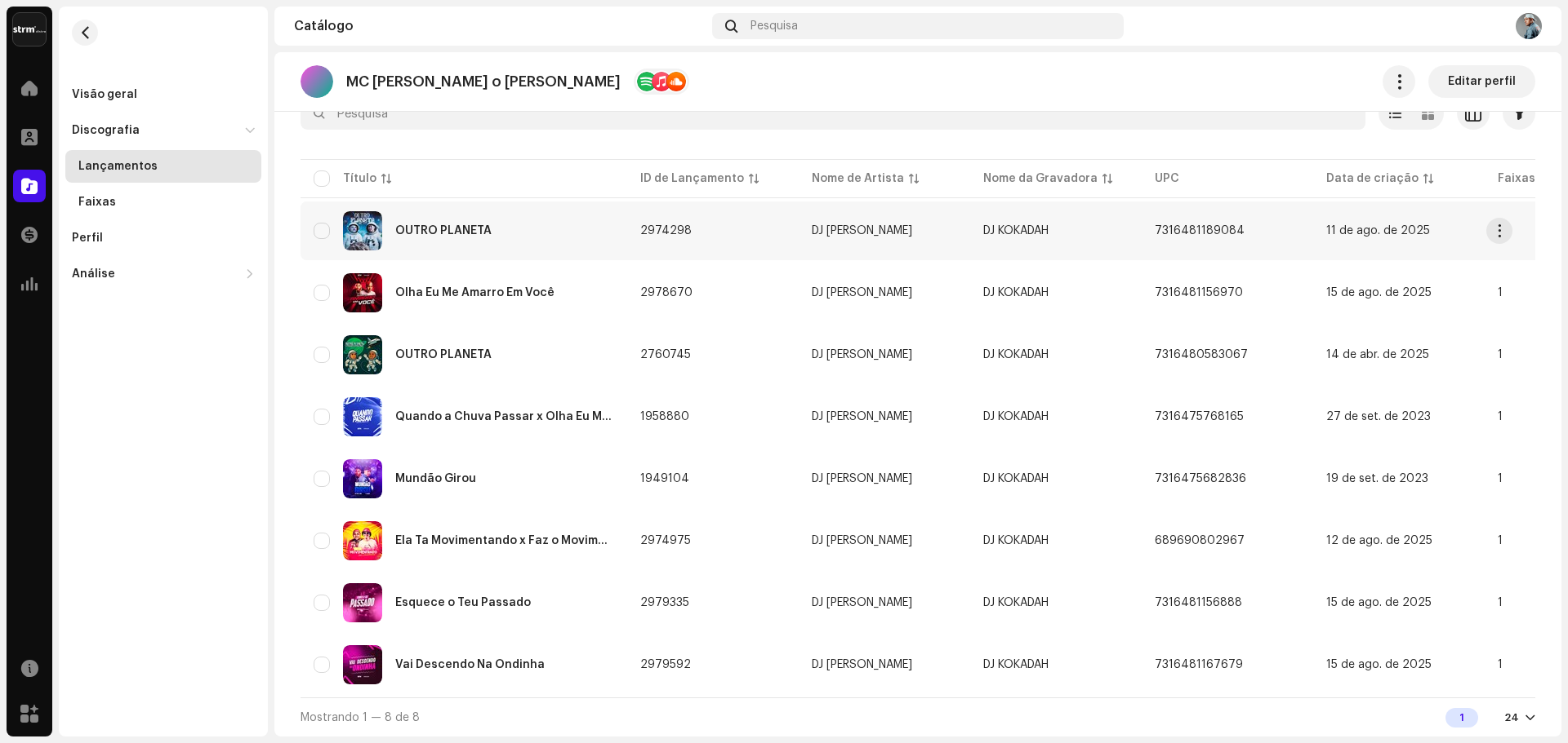
click at [467, 218] on div "OUTRO PLANETA" at bounding box center [463, 231] width 301 height 39
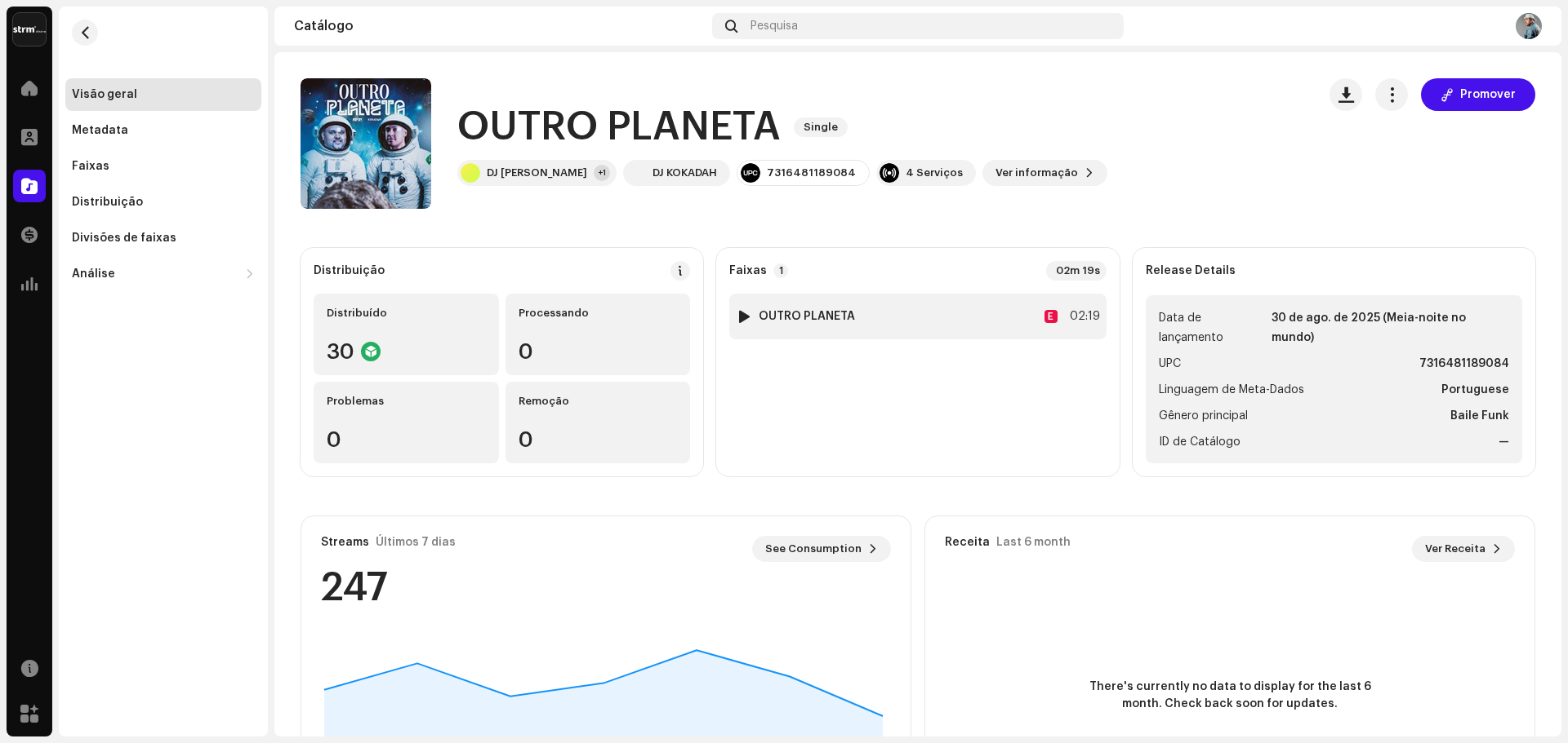
click at [740, 313] on div at bounding box center [744, 316] width 13 height 13
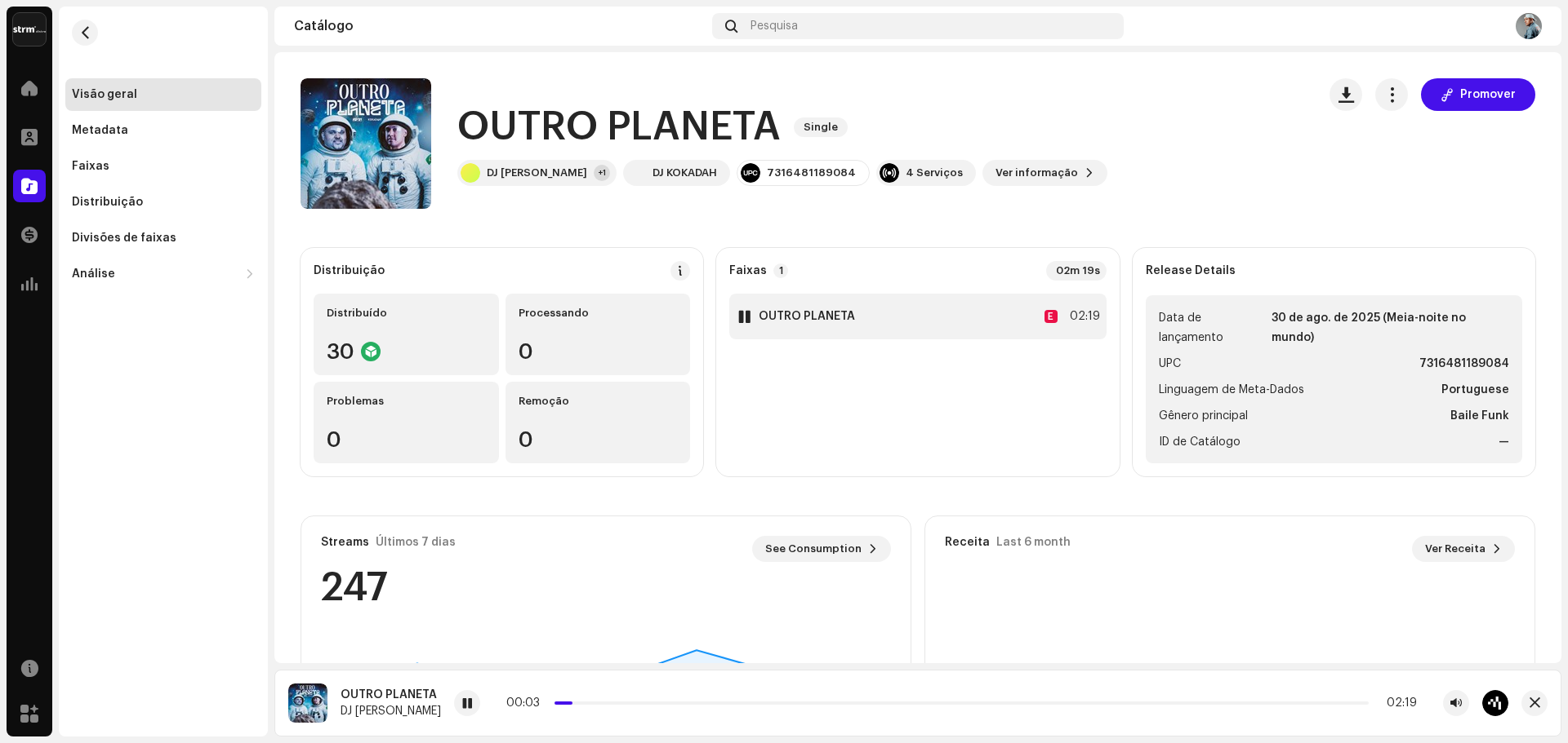
click at [749, 316] on img at bounding box center [744, 317] width 22 height 22
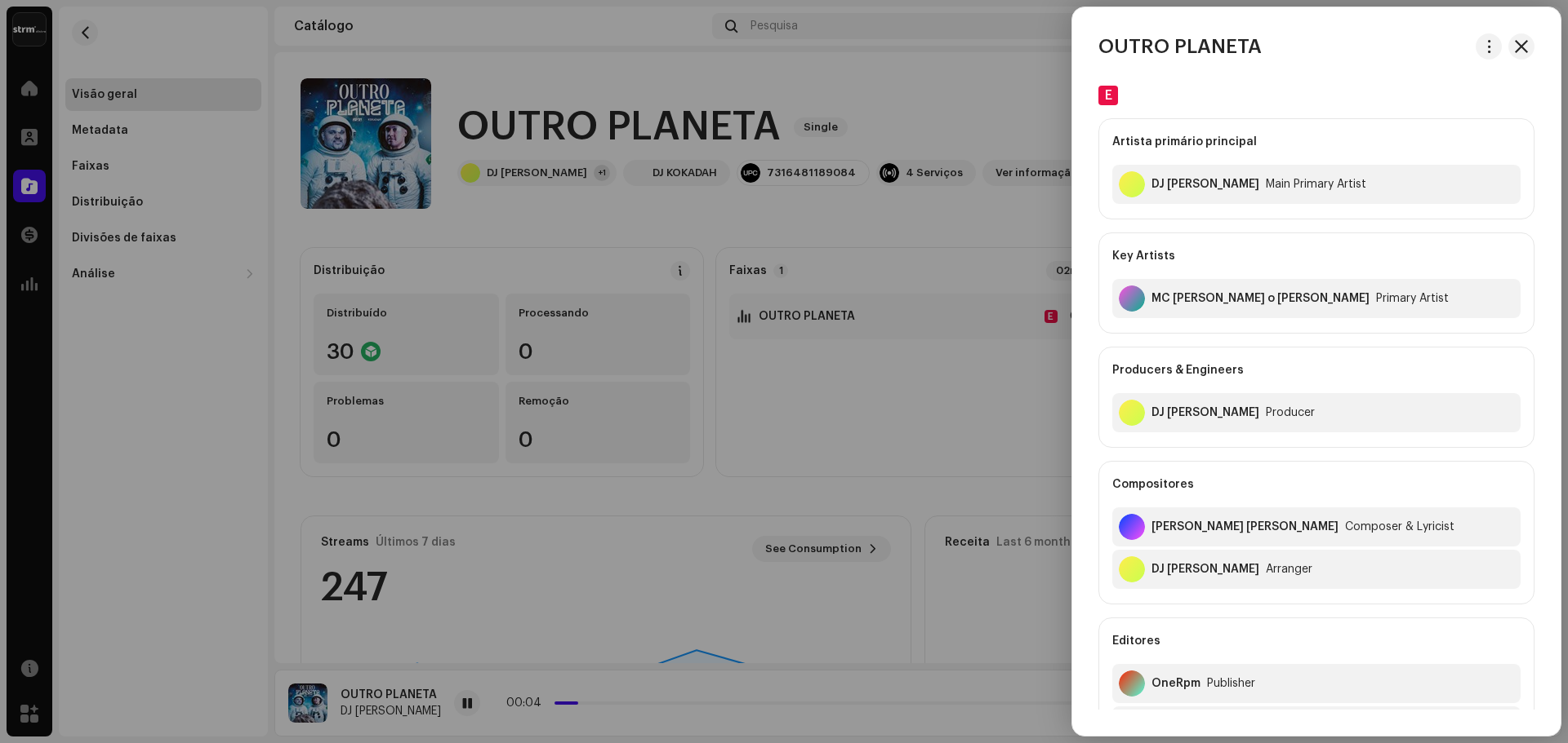
click at [812, 416] on div at bounding box center [784, 371] width 1568 height 743
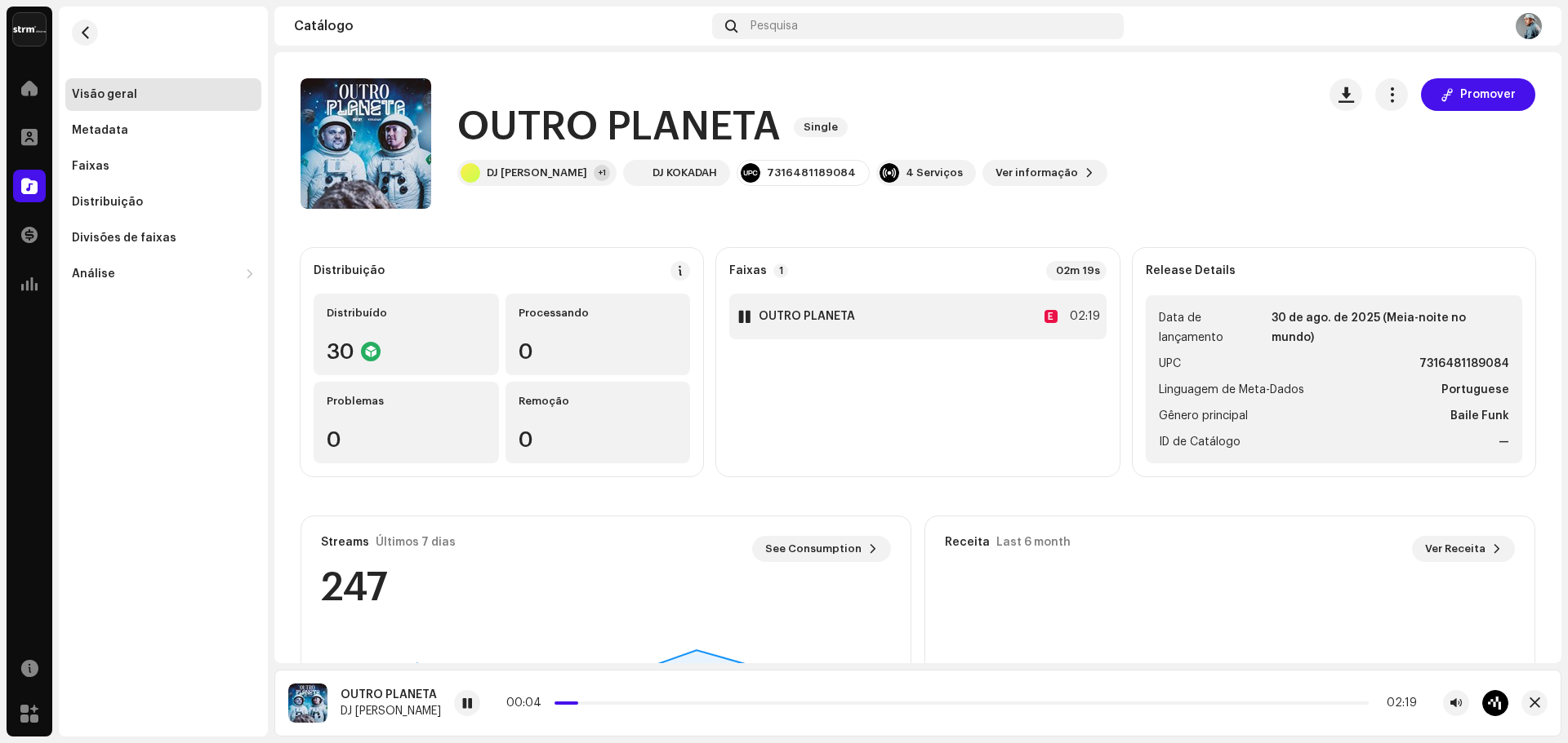
click at [743, 313] on div at bounding box center [744, 316] width 13 height 13
click at [83, 27] on span "button" at bounding box center [85, 32] width 13 height 13
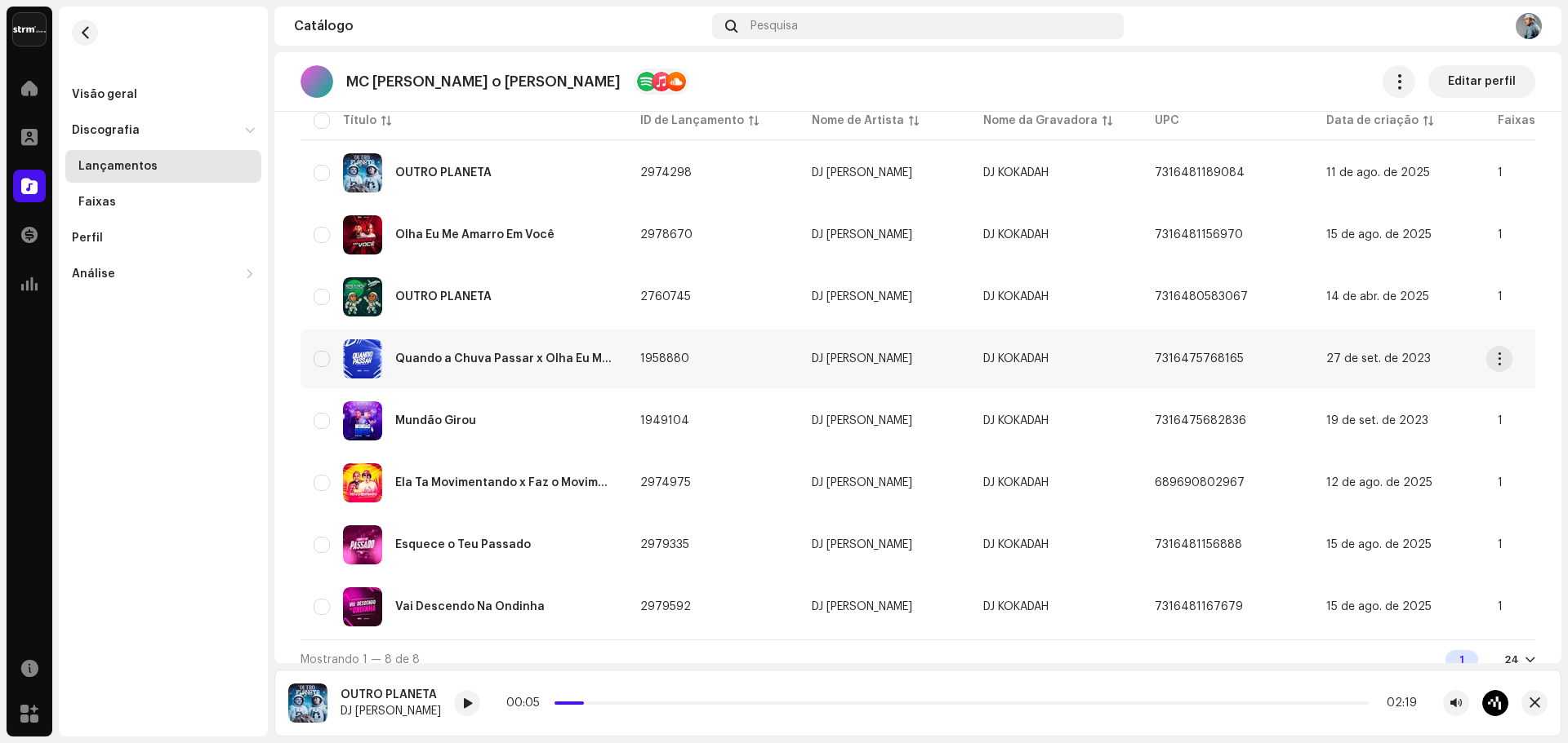
scroll to position [193, 0]
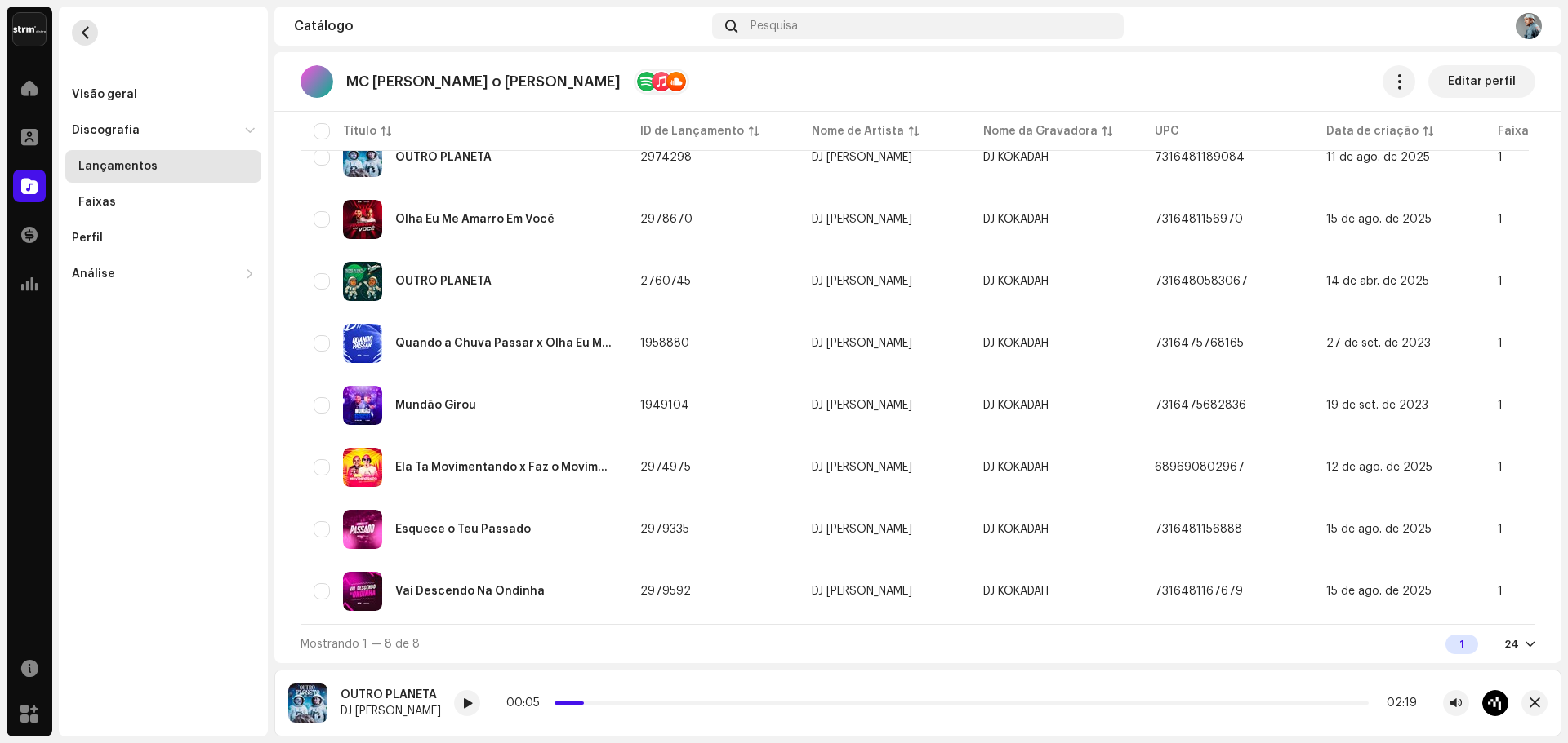
click at [82, 21] on button "button" at bounding box center [84, 32] width 26 height 26
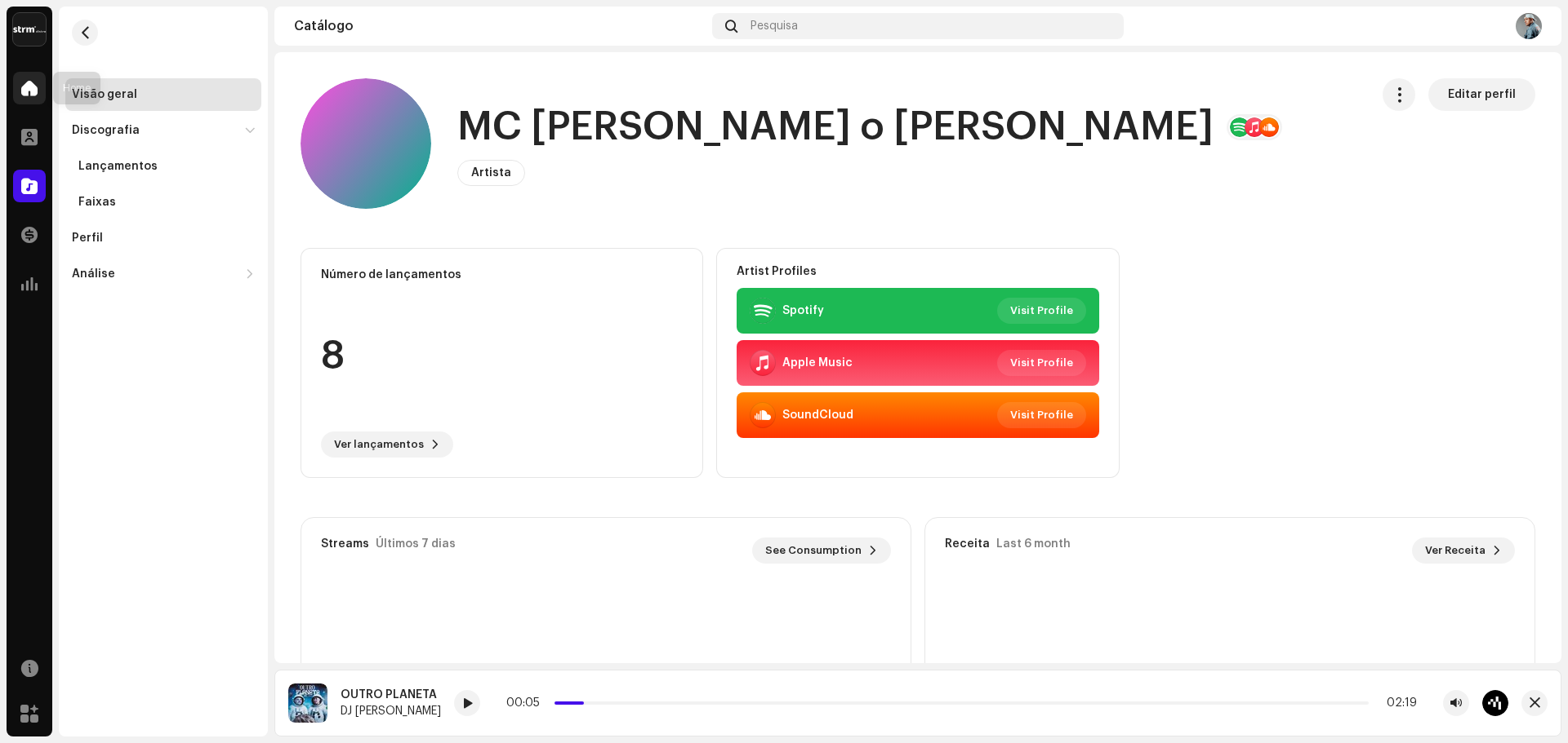
click at [37, 91] on span at bounding box center [29, 87] width 17 height 13
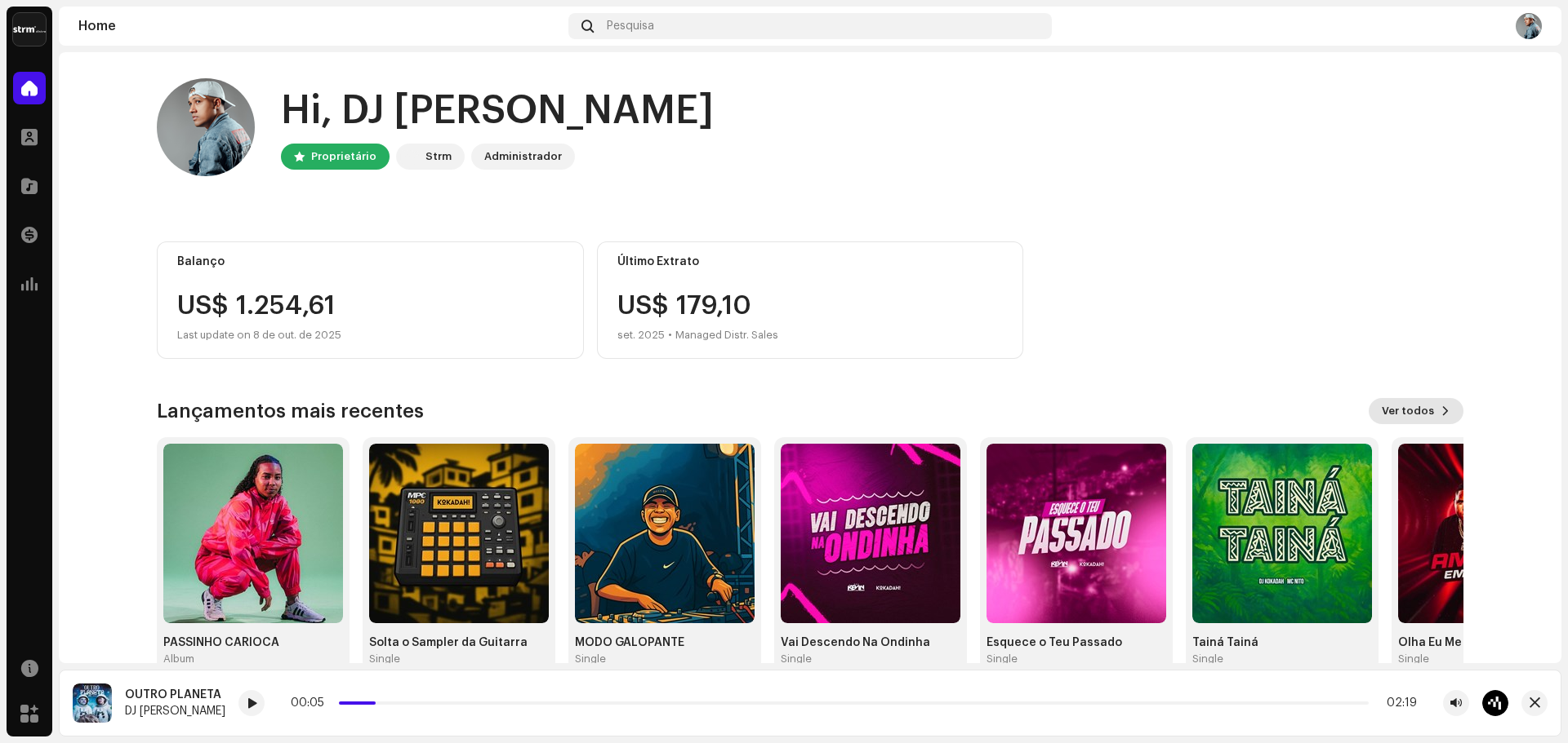
click at [1430, 409] on button "Ver todos" at bounding box center [1415, 411] width 95 height 26
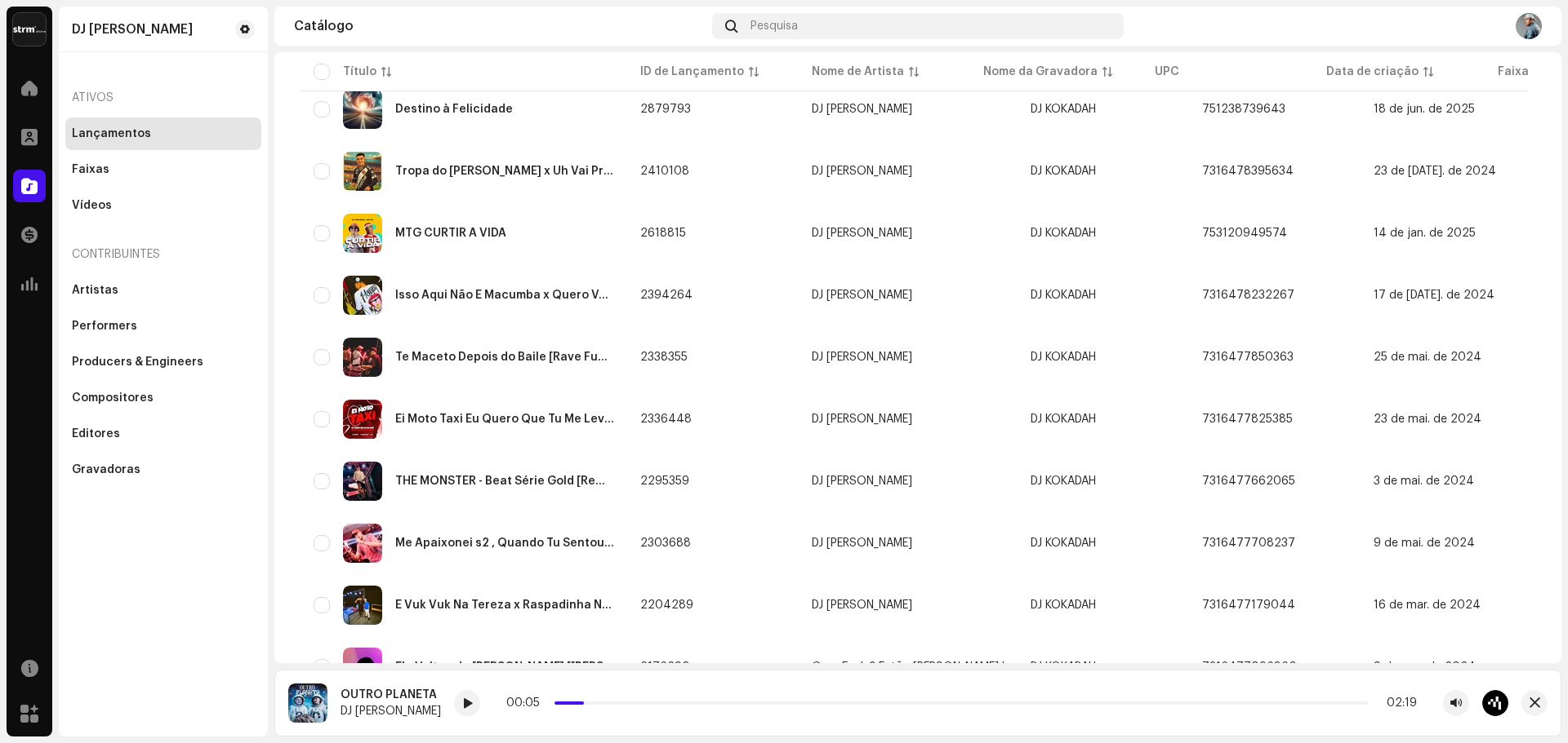
scroll to position [1130, 0]
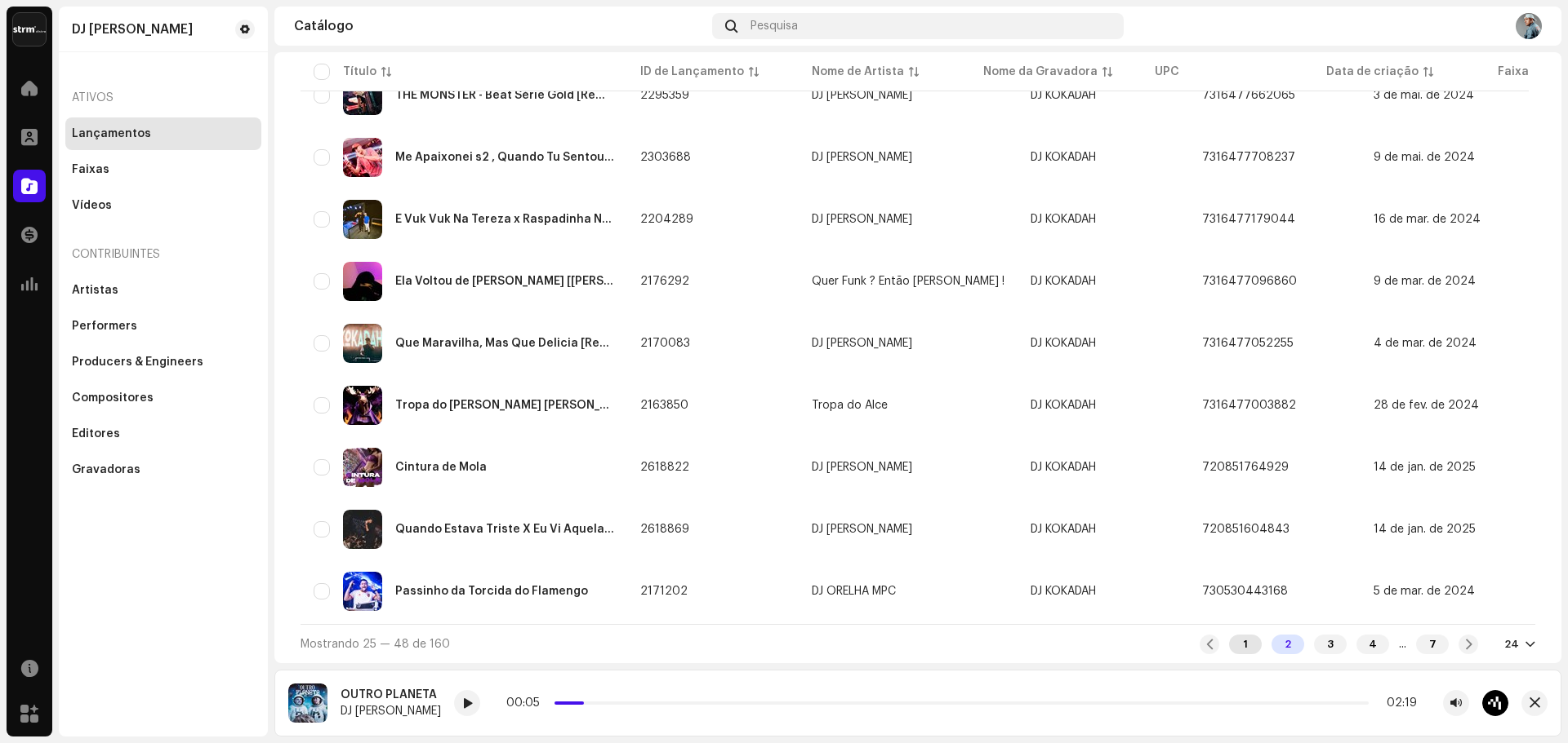
click at [1229, 637] on div "1" at bounding box center [1245, 645] width 32 height 20
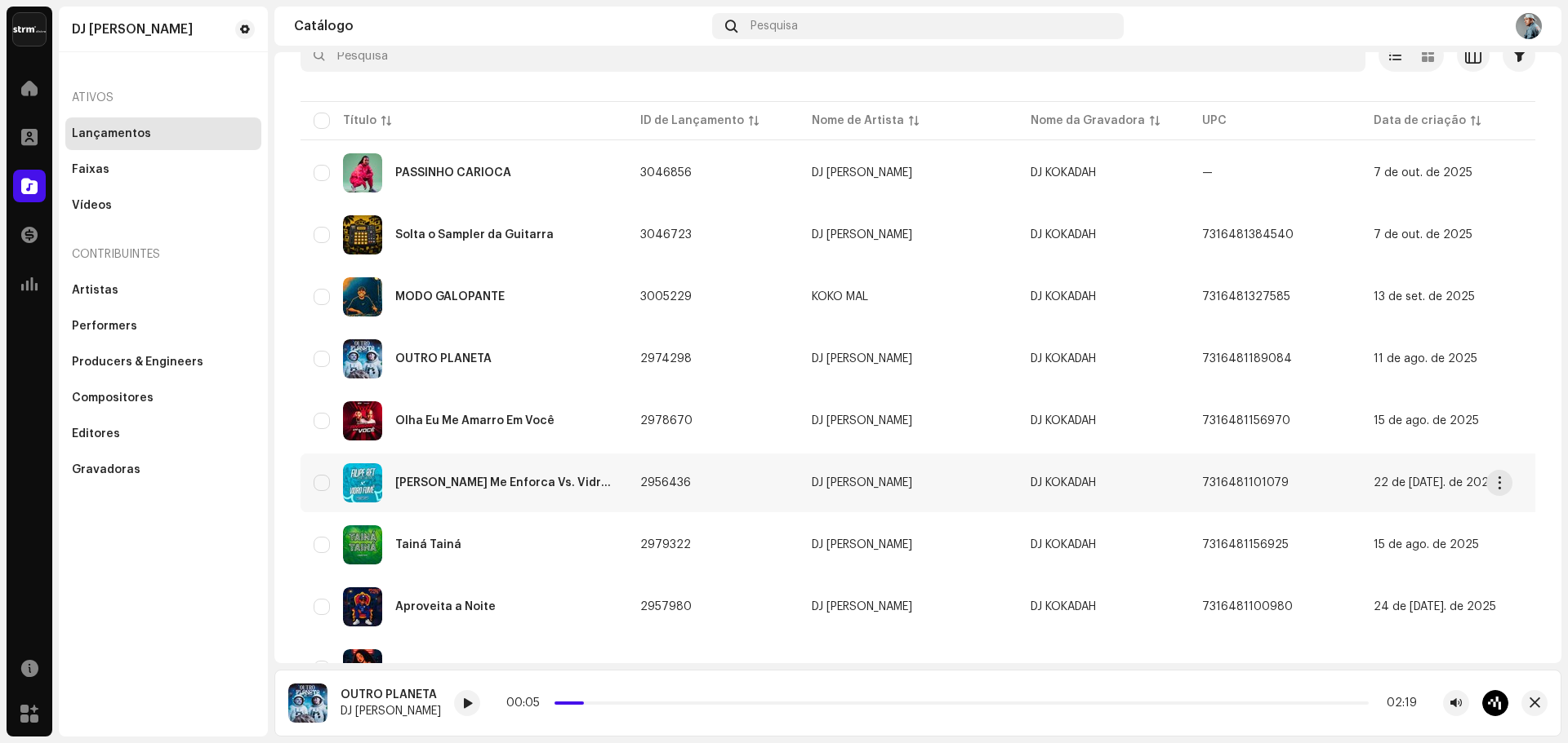
scroll to position [163, 0]
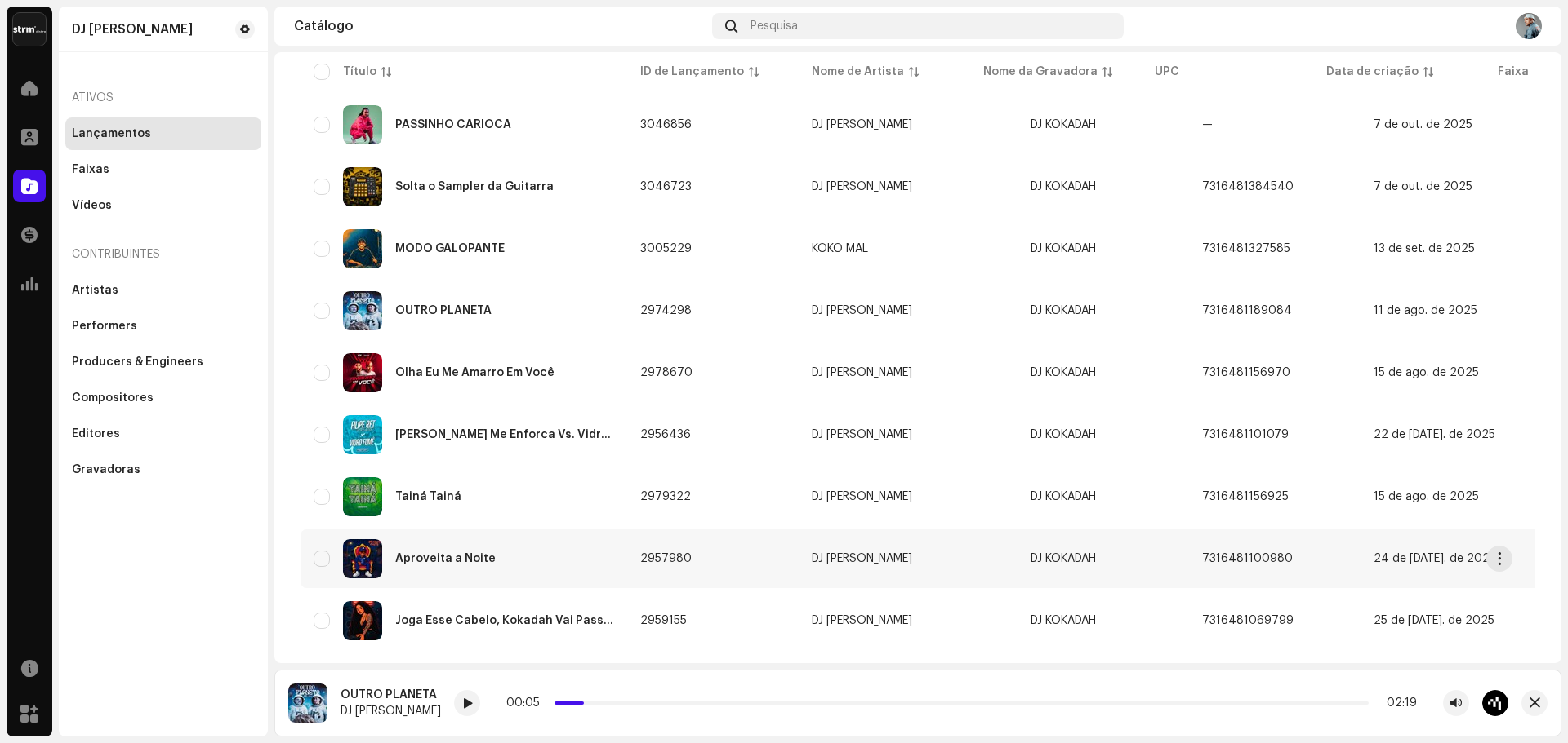
click at [488, 562] on div "Aproveita a Noite" at bounding box center [446, 559] width 101 height 12
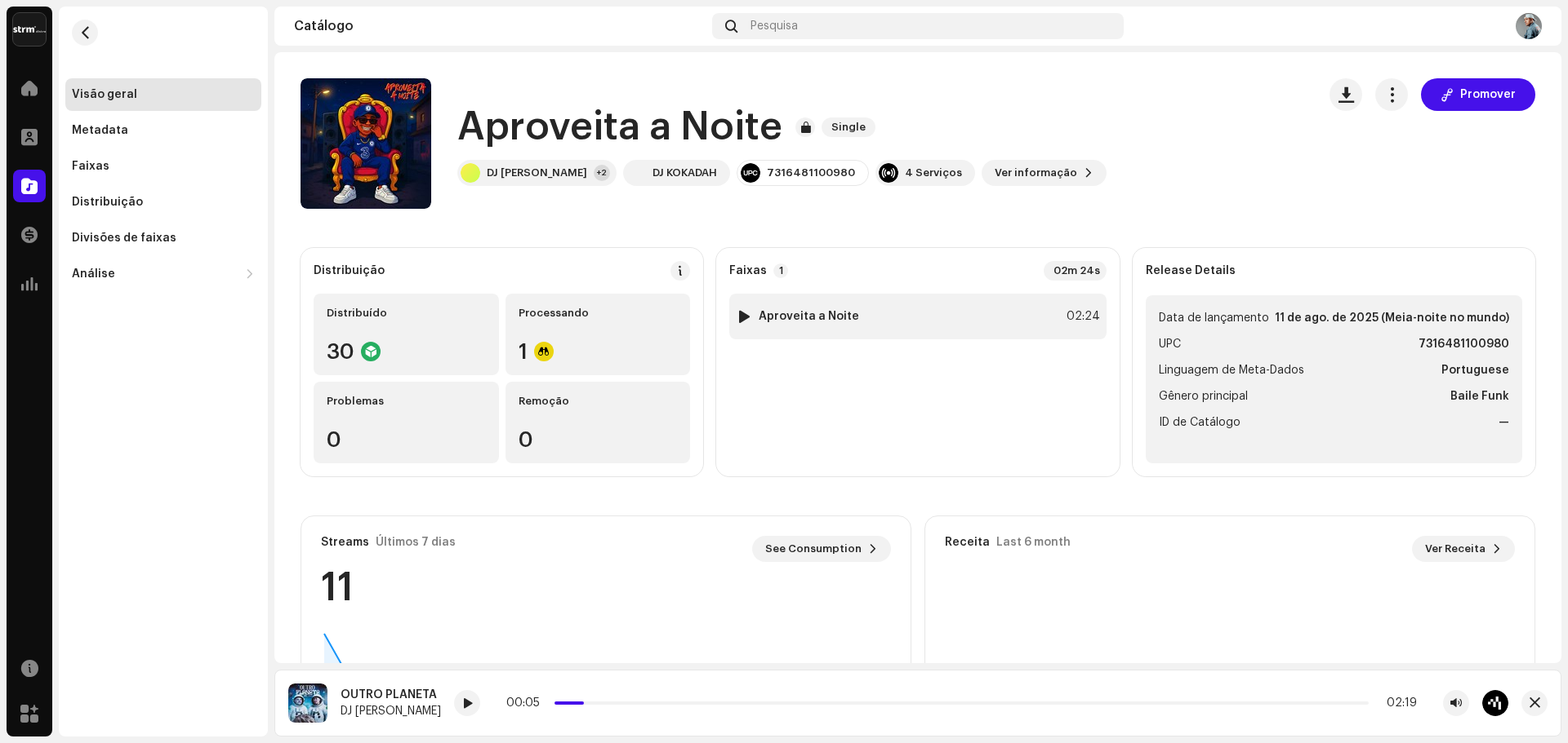
click at [738, 314] on div at bounding box center [744, 316] width 13 height 13
drag, startPoint x: 592, startPoint y: 703, endPoint x: 616, endPoint y: 702, distance: 24.0
click at [593, 702] on p-slider at bounding box center [961, 703] width 814 height 3
drag, startPoint x: 646, startPoint y: 704, endPoint x: 689, endPoint y: 704, distance: 43.0
click at [648, 704] on p-slider at bounding box center [961, 703] width 814 height 3
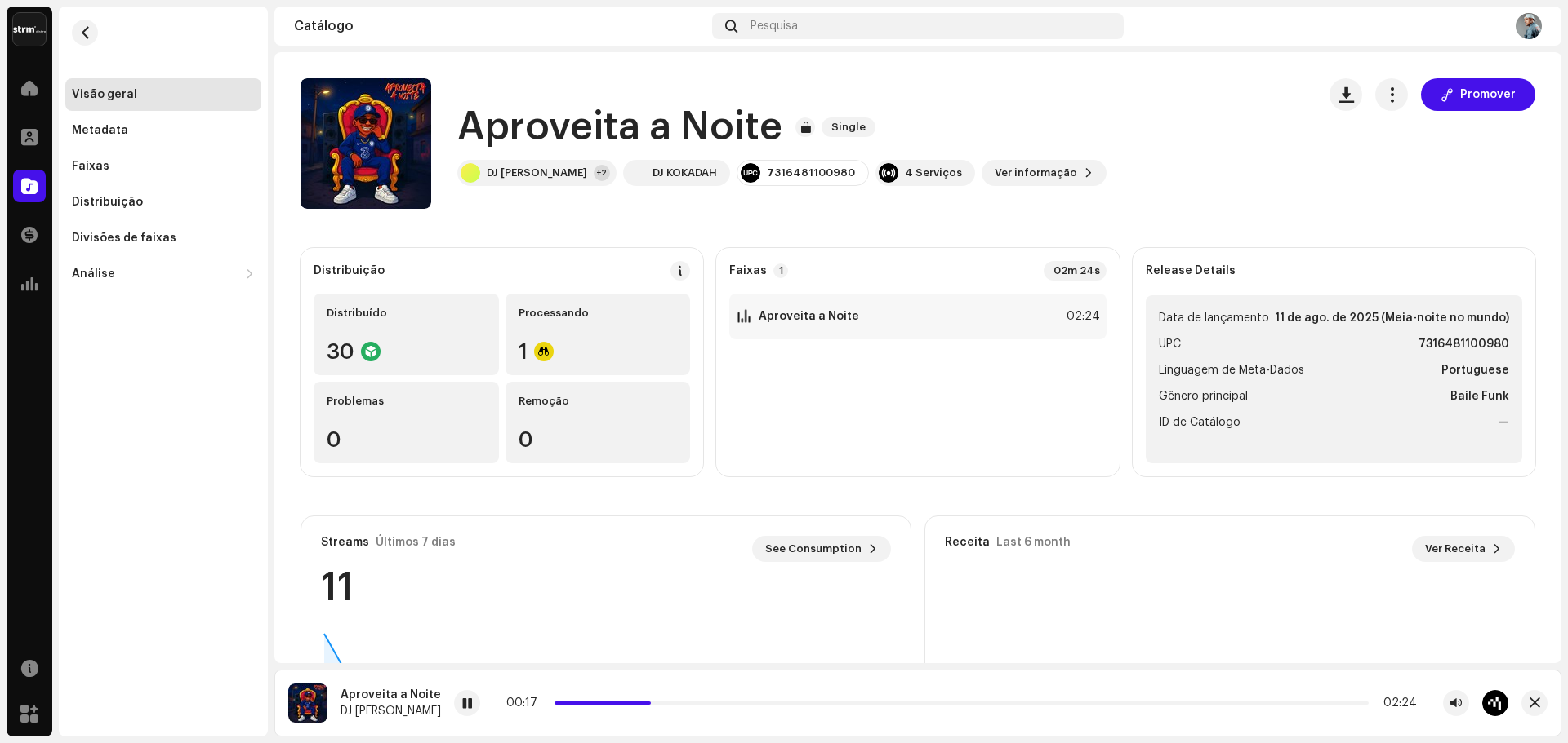
click at [715, 707] on div "00:17 02:24" at bounding box center [962, 703] width 911 height 13
click at [750, 704] on p-slider at bounding box center [961, 703] width 814 height 3
click at [462, 698] on span at bounding box center [467, 704] width 10 height 13
click at [81, 31] on span "button" at bounding box center [85, 32] width 13 height 13
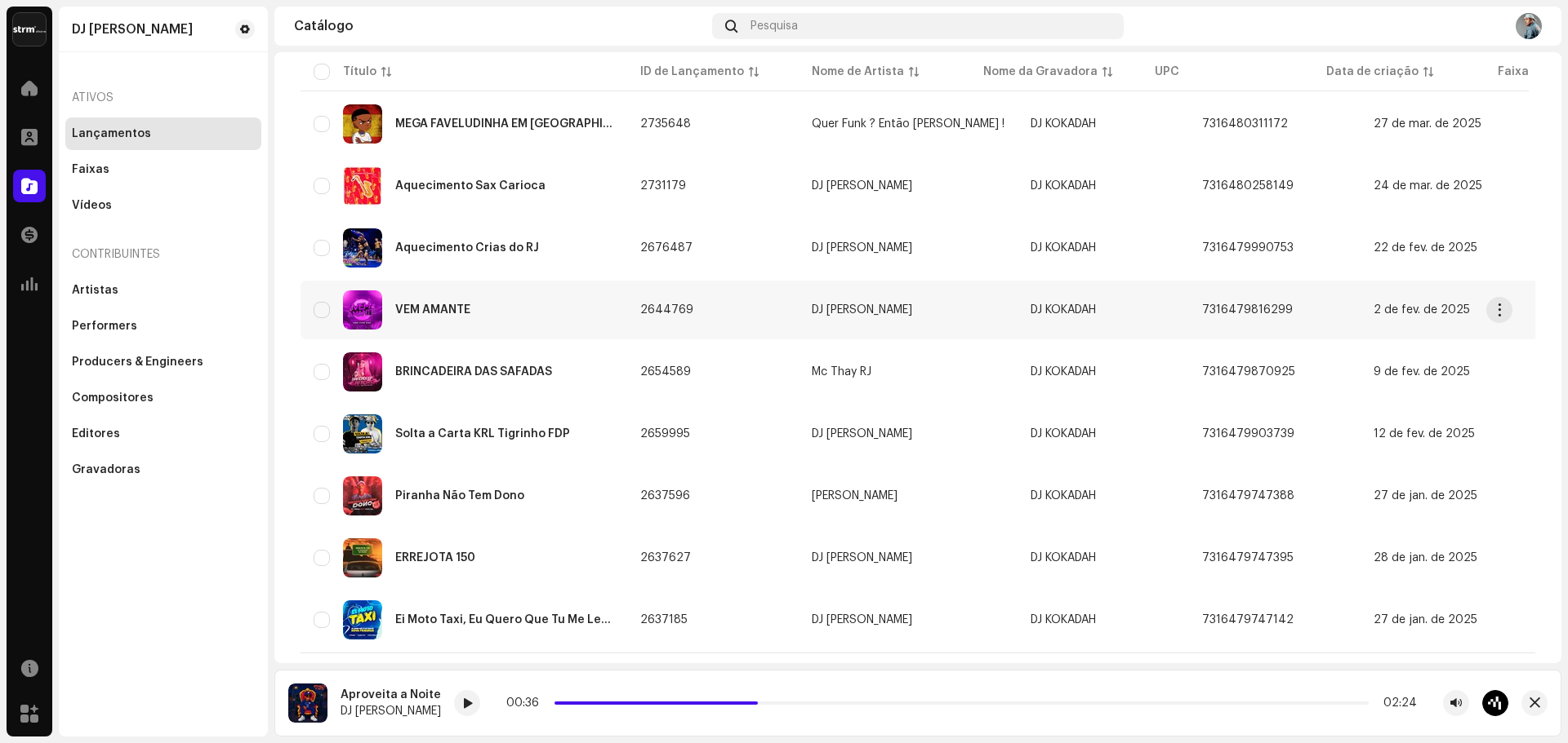
scroll to position [1047, 0]
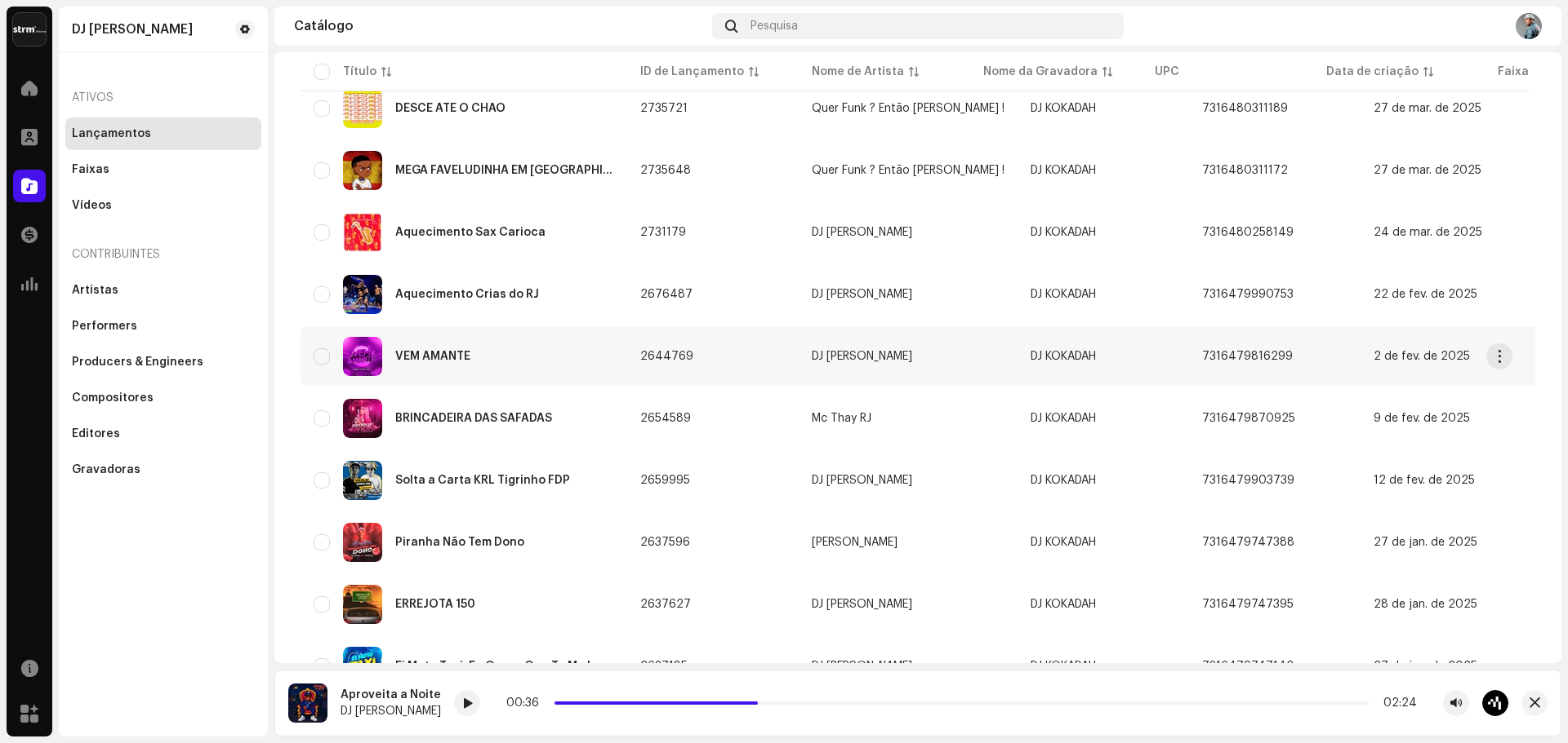
click at [442, 358] on div "VEM AMANTE" at bounding box center [433, 356] width 75 height 12
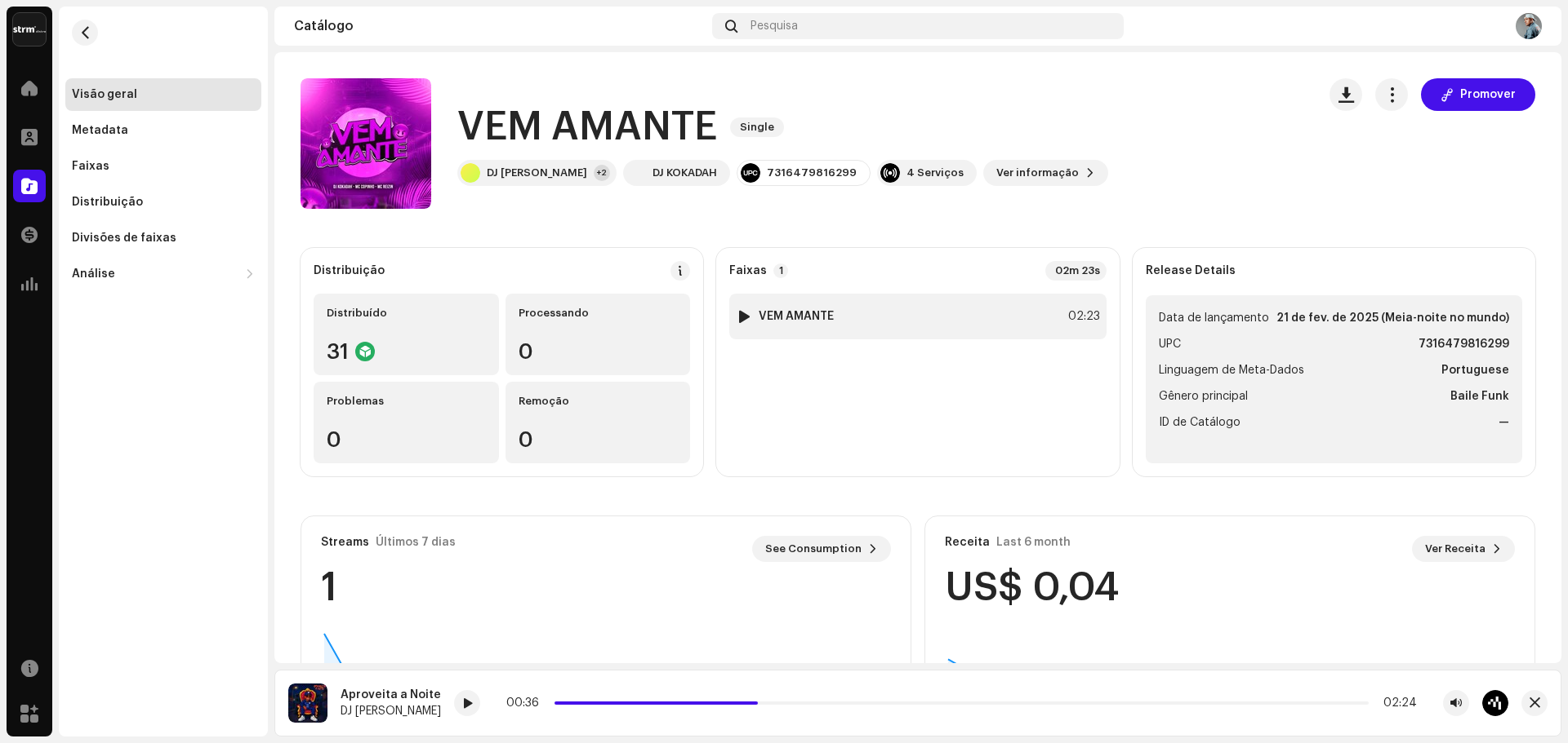
click at [738, 311] on div at bounding box center [744, 316] width 13 height 13
click at [742, 319] on div at bounding box center [744, 316] width 13 height 13
click at [462, 708] on span at bounding box center [467, 704] width 10 height 13
click at [454, 707] on div at bounding box center [467, 703] width 26 height 26
click at [572, 705] on div "00:02 02:23" at bounding box center [962, 703] width 911 height 13
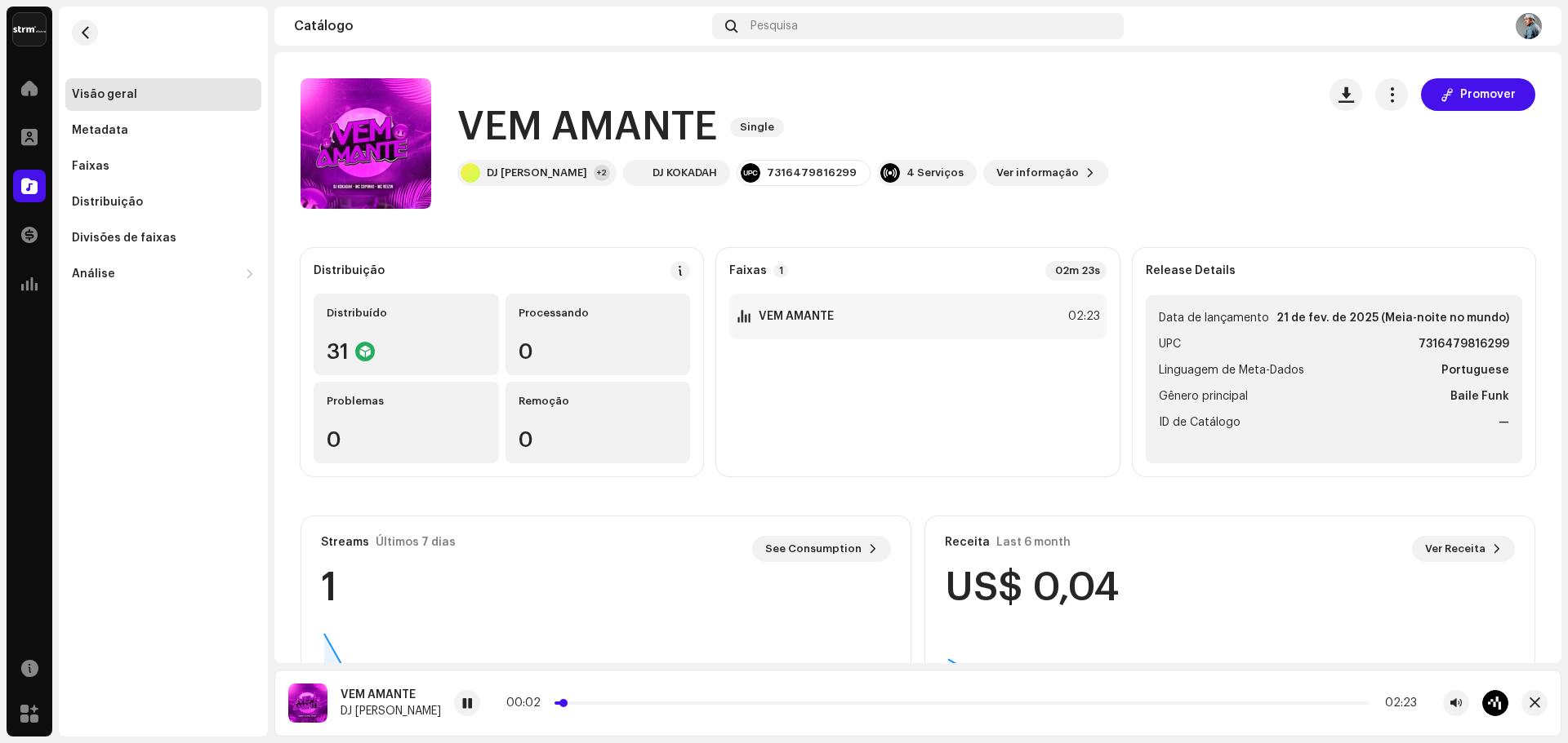
click at [577, 703] on p-slider at bounding box center [961, 703] width 814 height 3
click at [606, 703] on p-slider at bounding box center [961, 703] width 814 height 3
click at [454, 706] on div at bounding box center [467, 703] width 26 height 26
click at [454, 714] on div at bounding box center [467, 703] width 26 height 26
click at [82, 27] on span "button" at bounding box center [85, 32] width 13 height 13
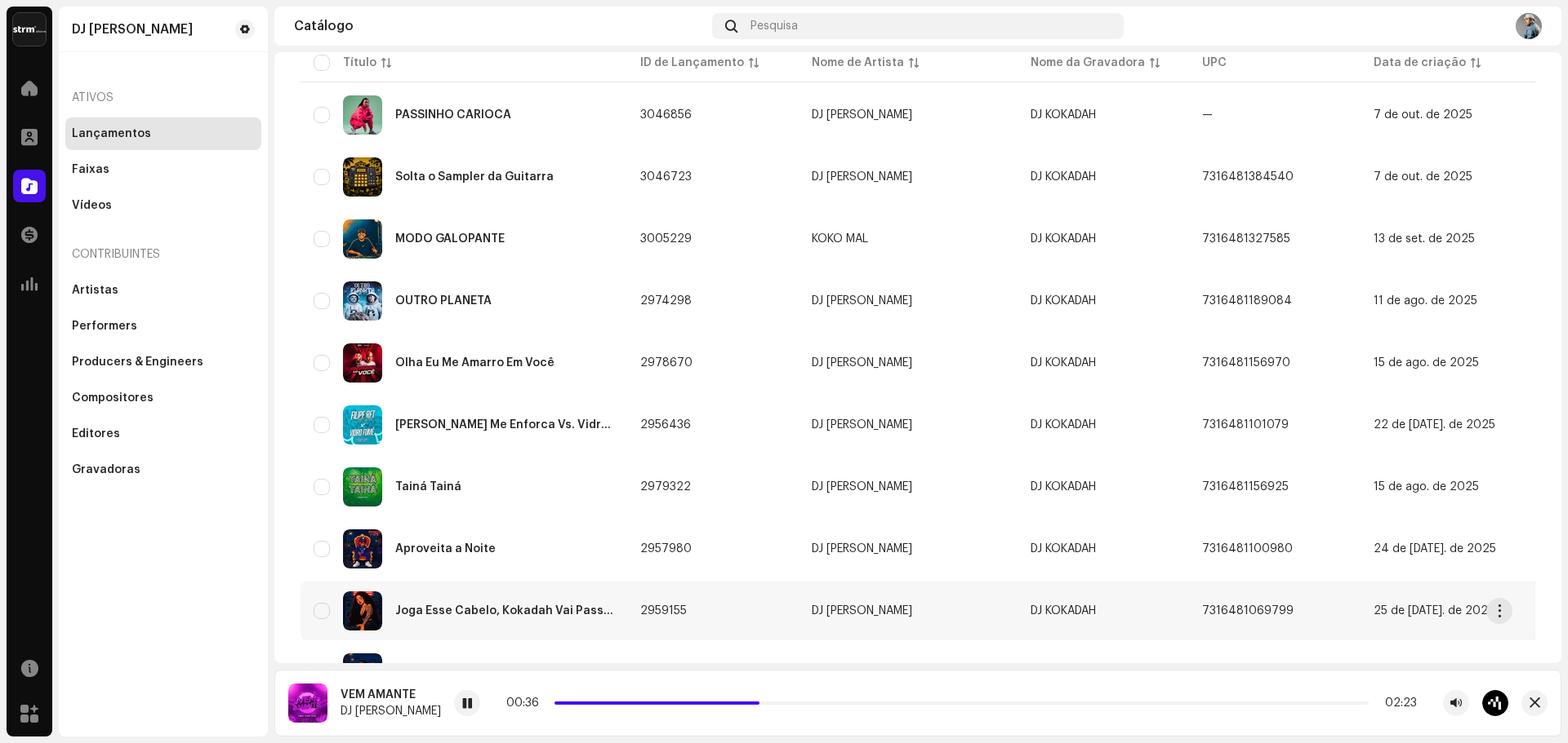
scroll to position [245, 0]
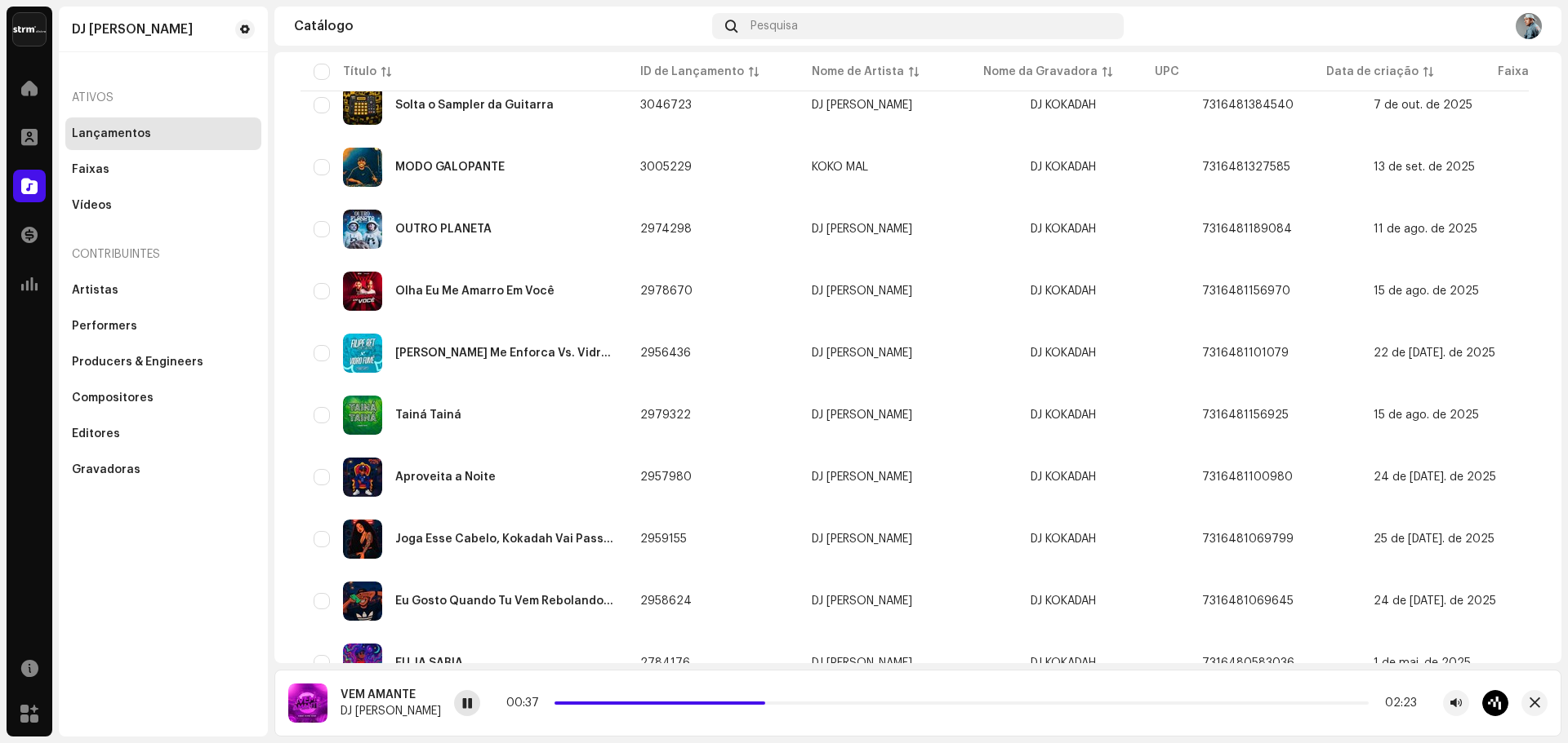
click at [454, 704] on div at bounding box center [467, 703] width 26 height 26
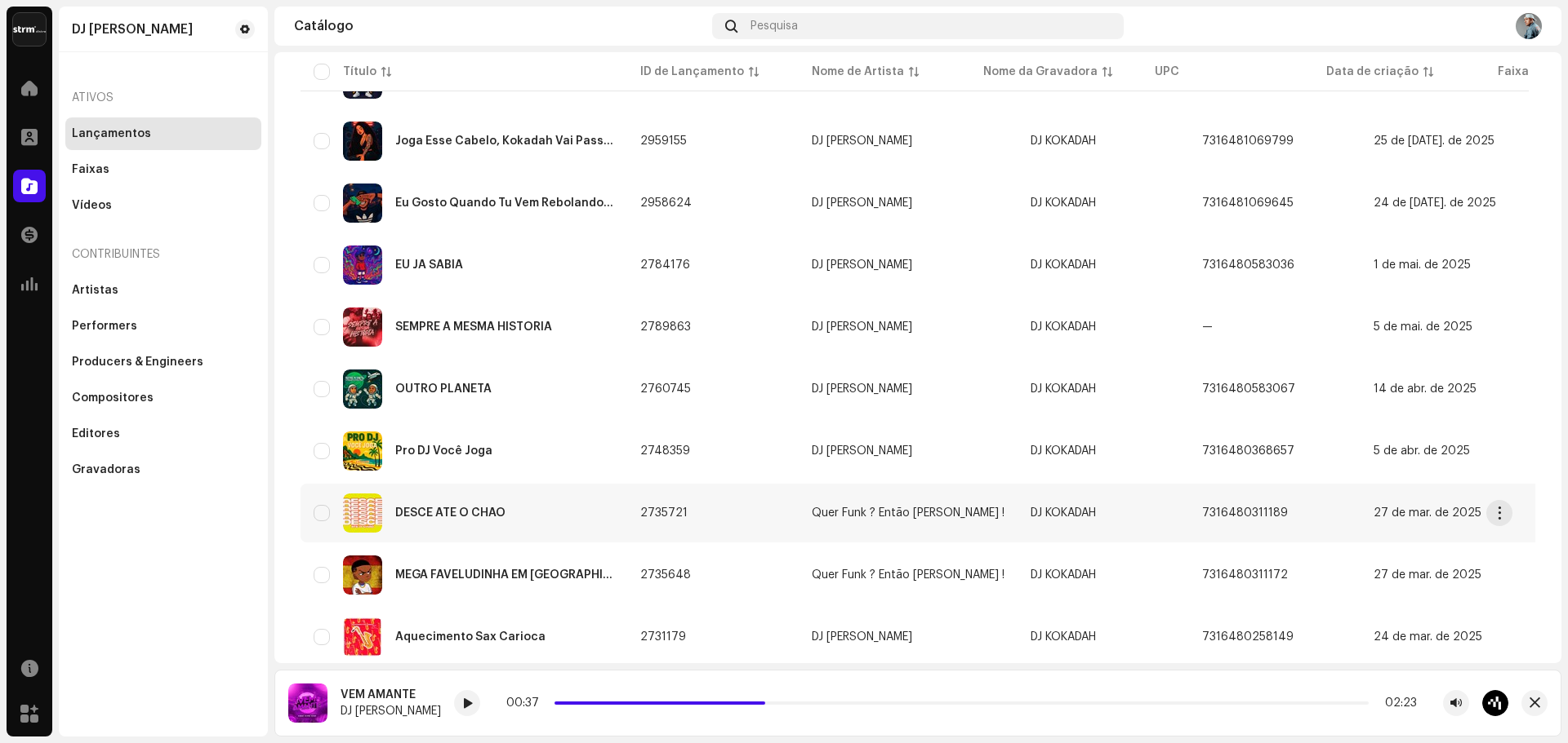
scroll to position [653, 0]
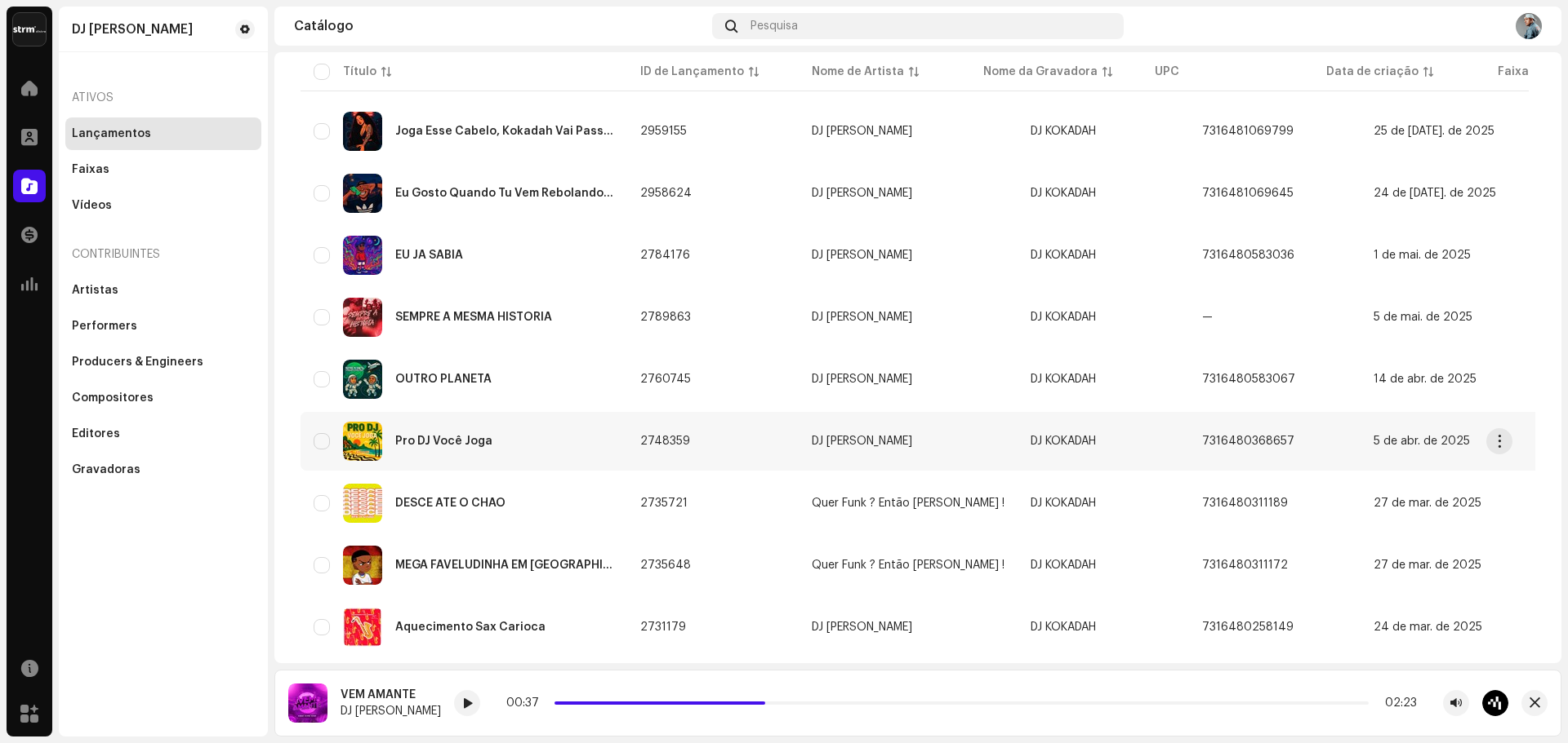
click at [485, 440] on div "Pro DJ Você Joga" at bounding box center [444, 441] width 97 height 12
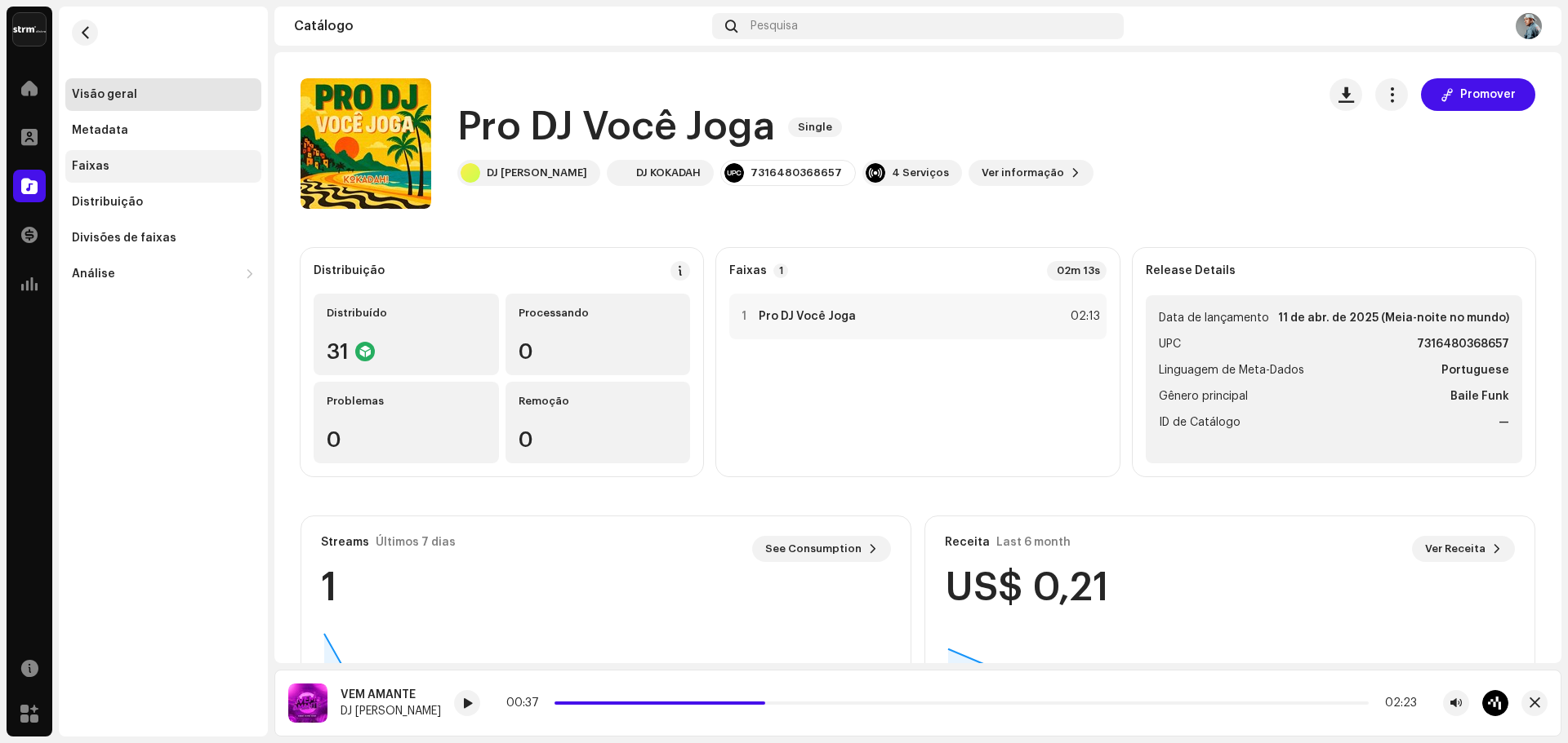
click at [112, 168] on div "Faixas" at bounding box center [163, 165] width 183 height 13
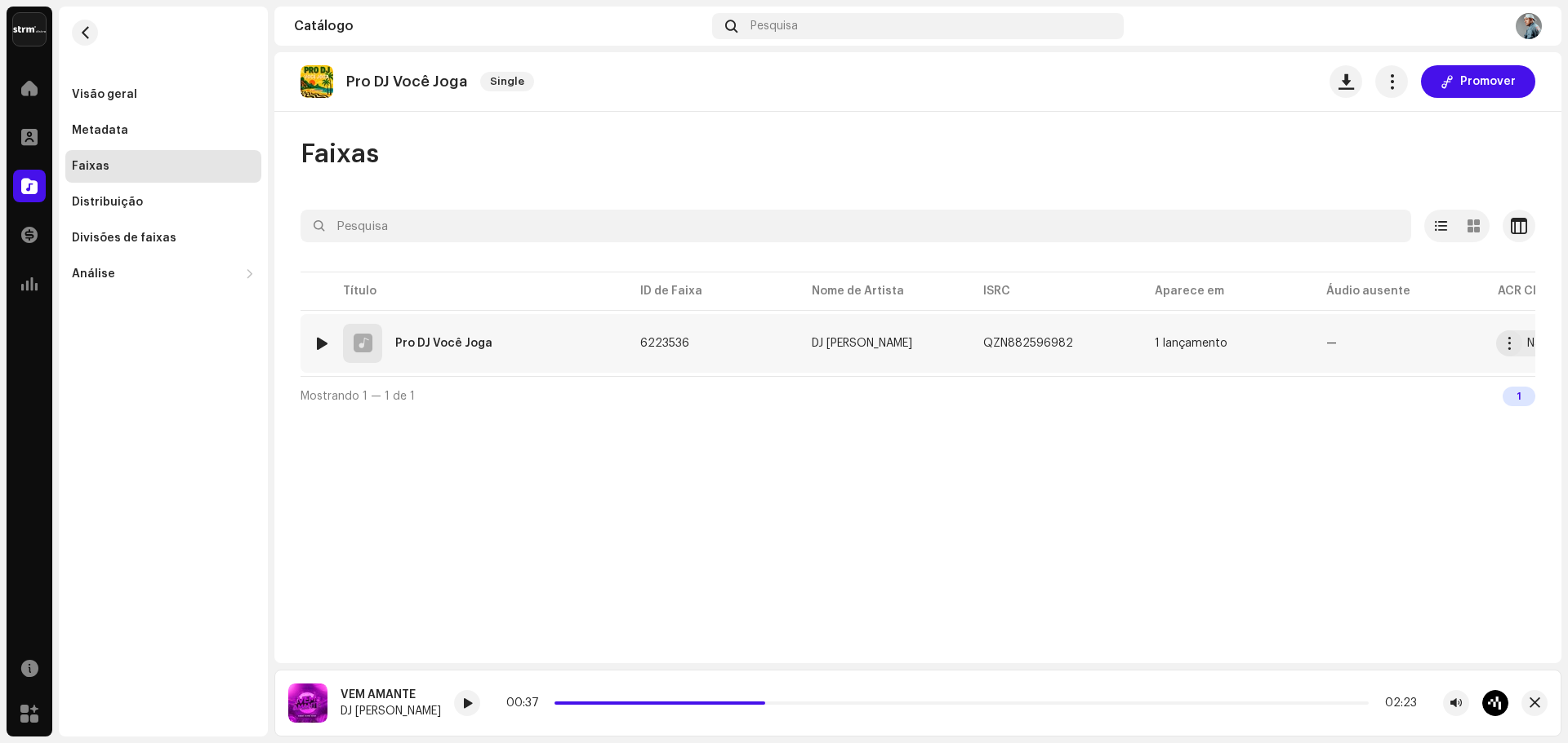
click at [321, 344] on div at bounding box center [322, 343] width 13 height 13
click at [89, 32] on span "button" at bounding box center [85, 32] width 13 height 13
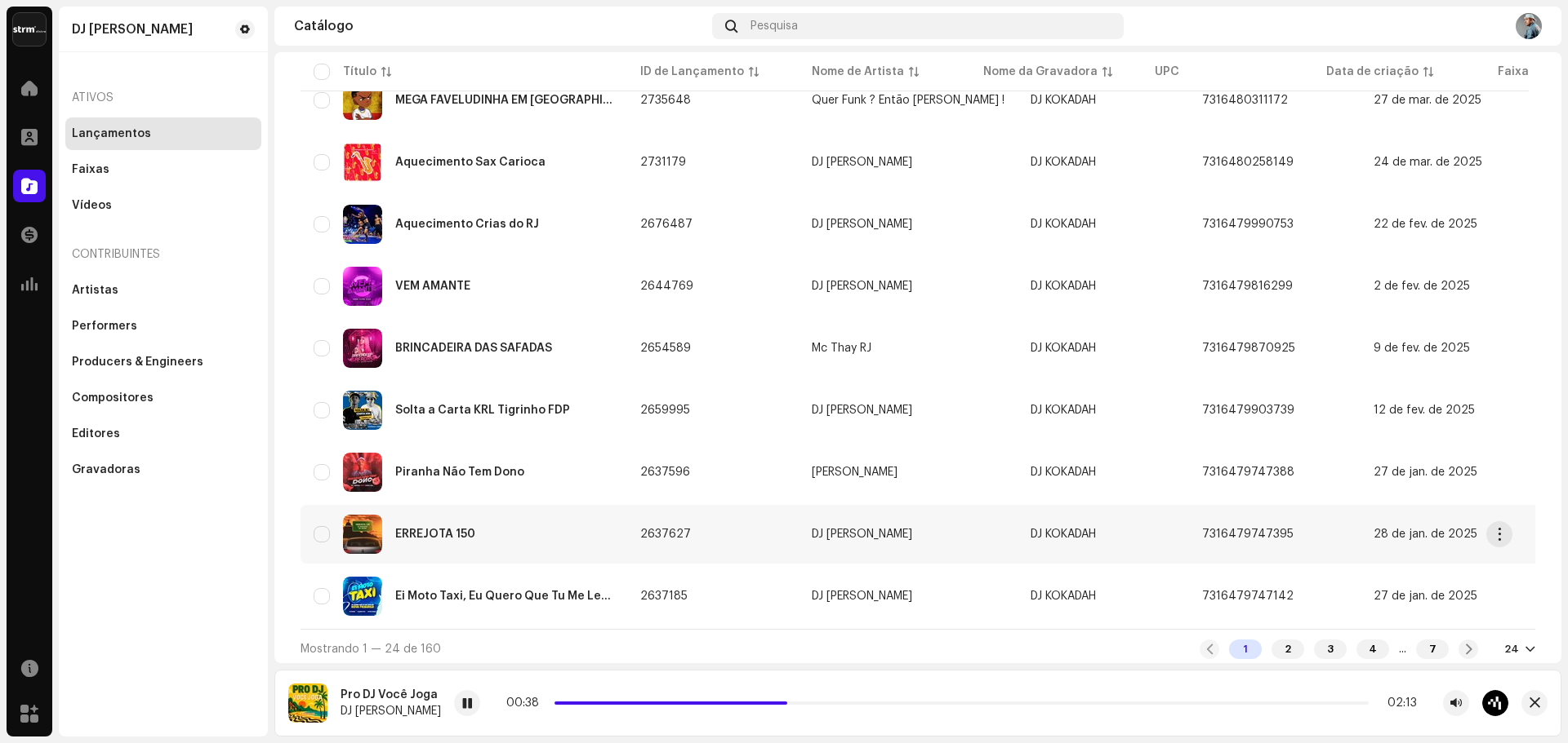
scroll to position [1130, 0]
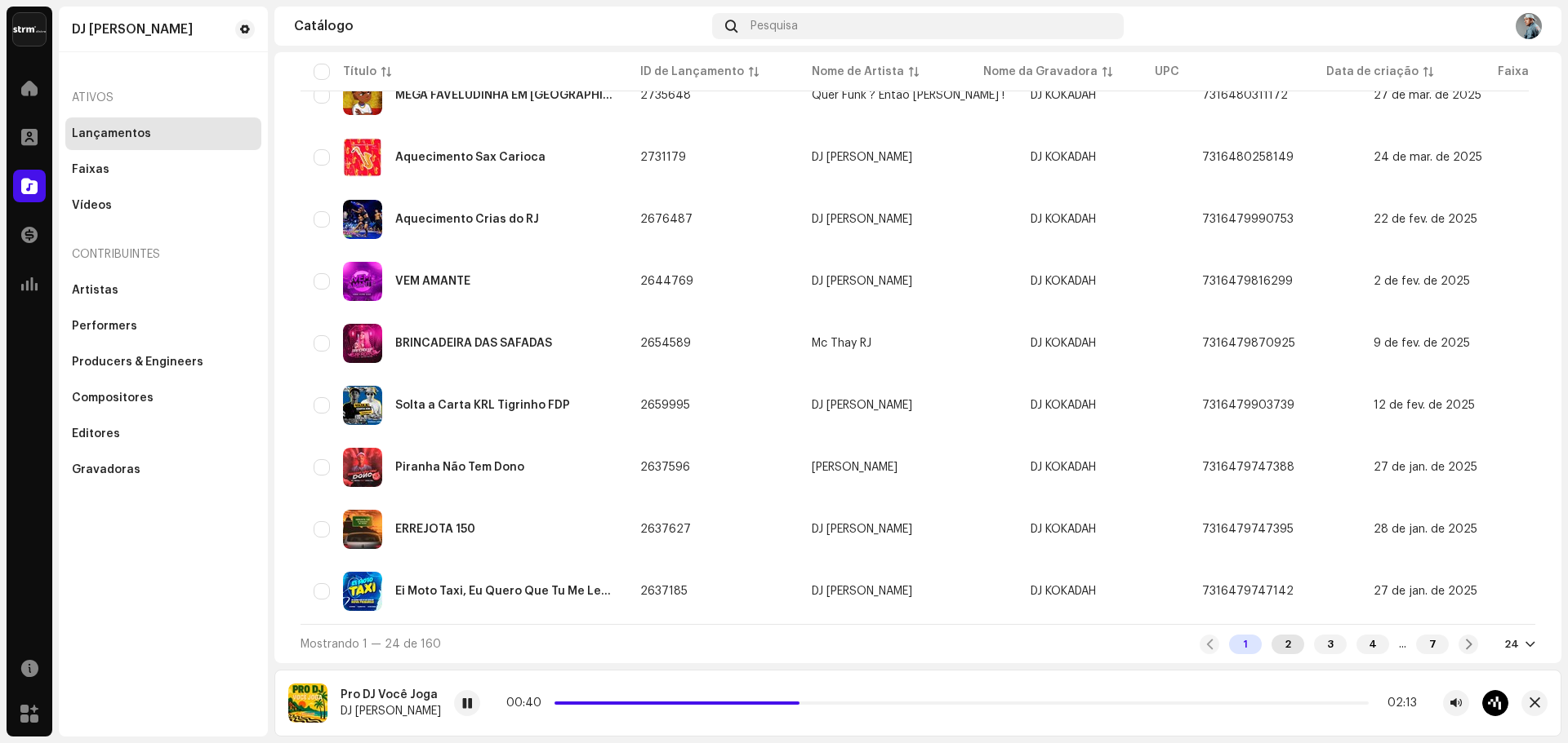
click at [1271, 639] on div "2" at bounding box center [1287, 645] width 32 height 20
